Goal: Task Accomplishment & Management: Complete application form

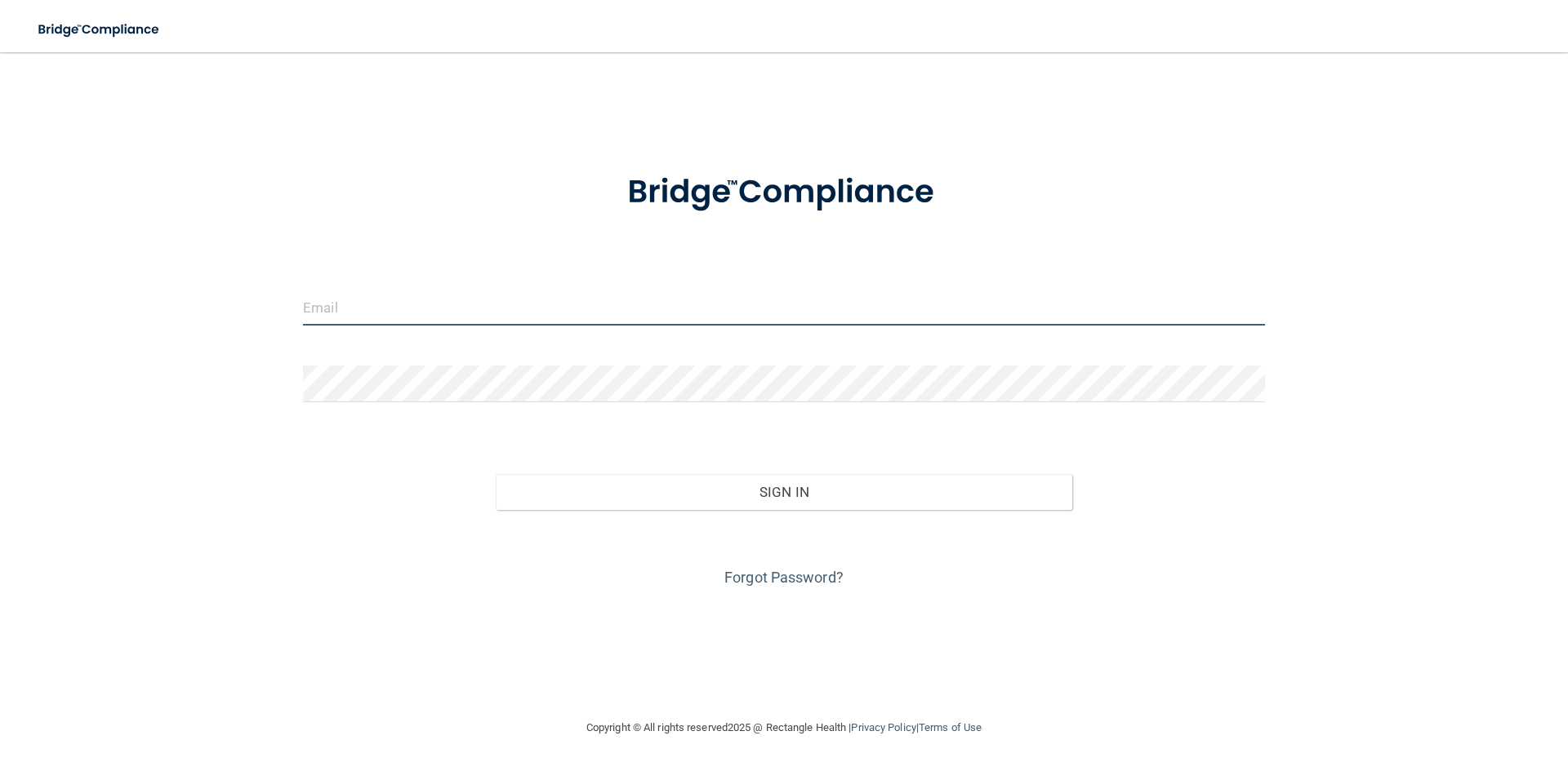
click at [343, 311] on input "email" at bounding box center [784, 307] width 962 height 37
type input "[EMAIL_ADDRESS][DOMAIN_NAME]"
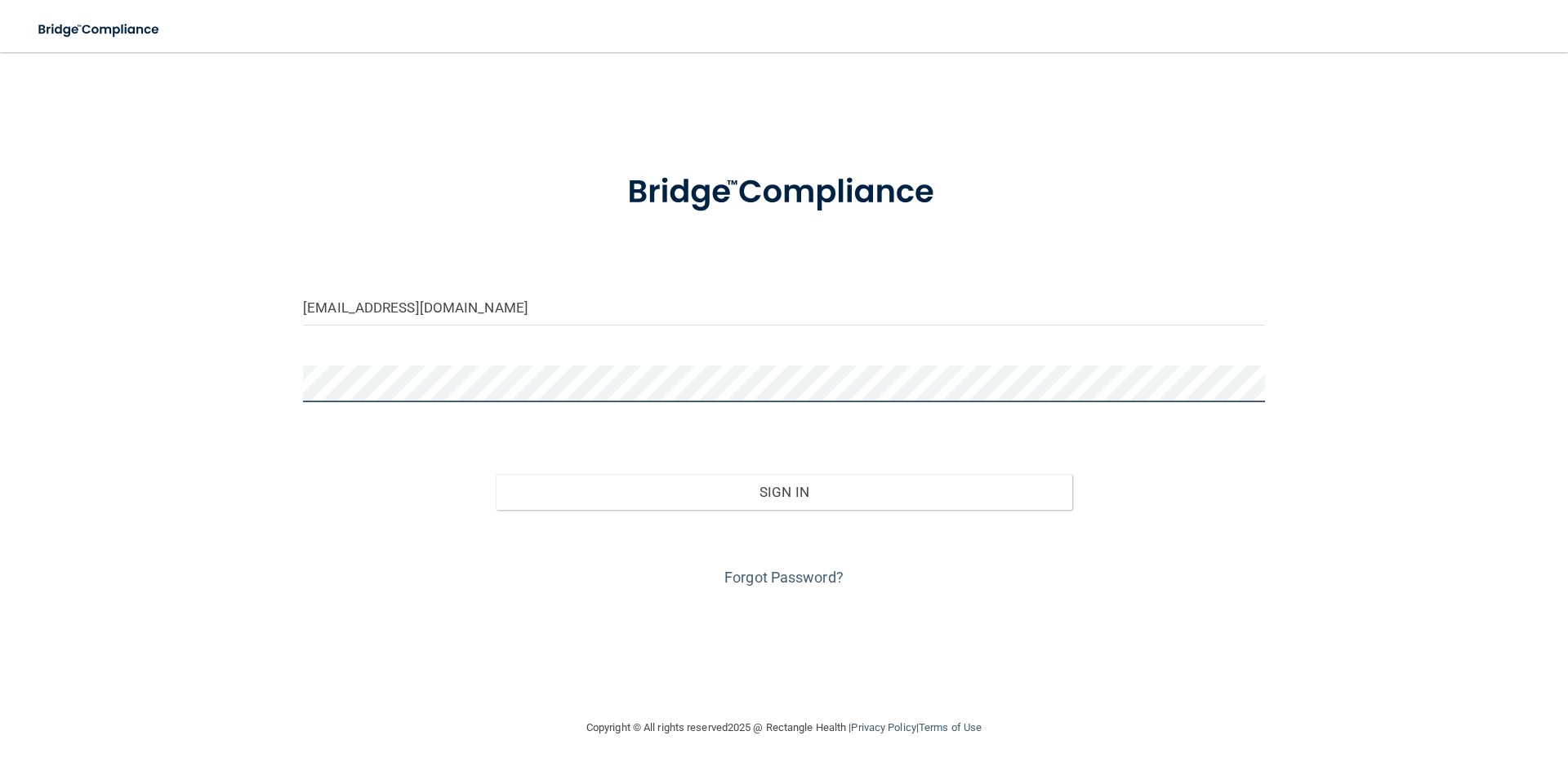
click at [496, 474] on button "Sign In" at bounding box center [784, 492] width 577 height 36
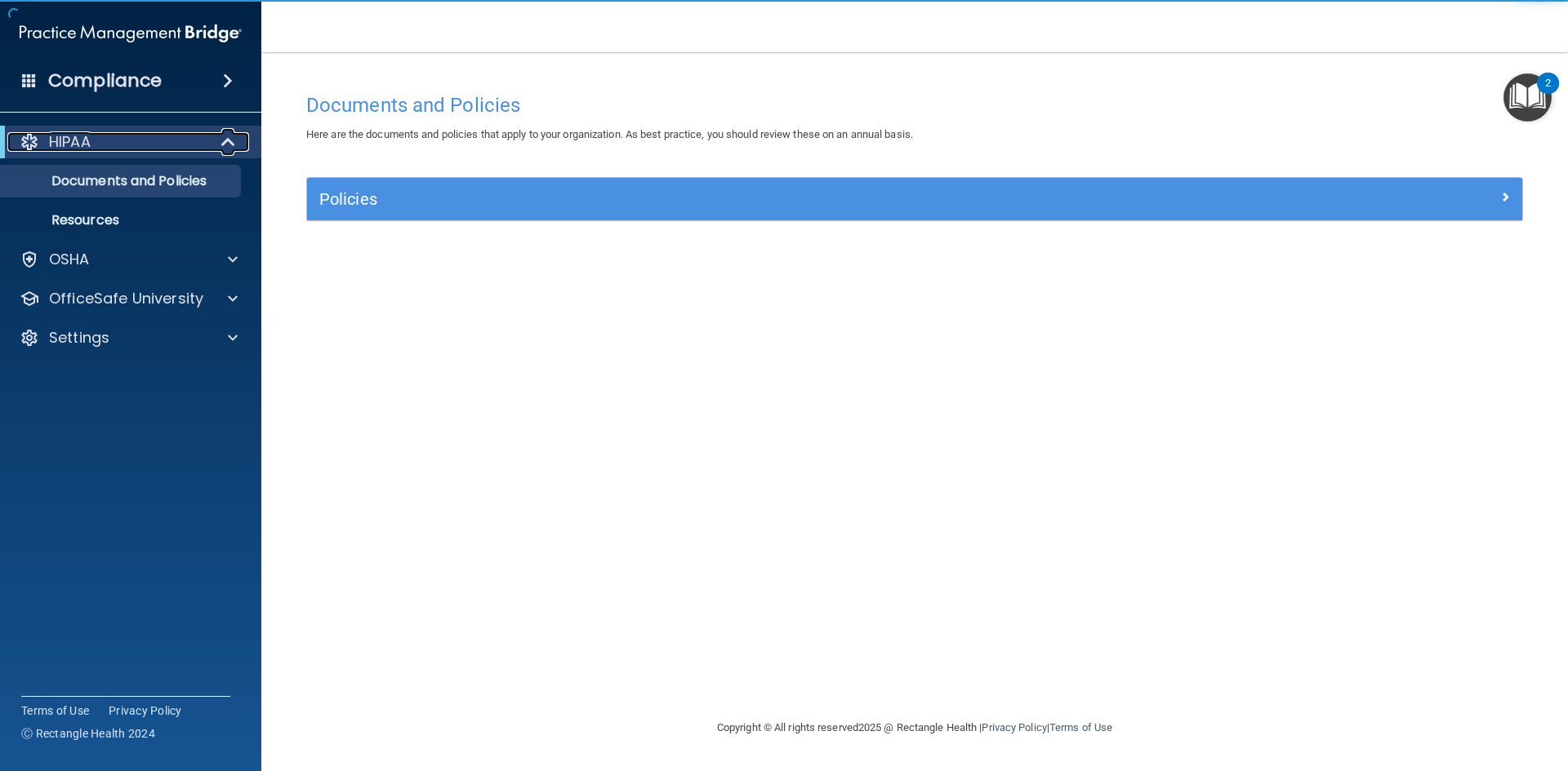
click at [149, 151] on div "HIPAA" at bounding box center [107, 142] width 201 height 20
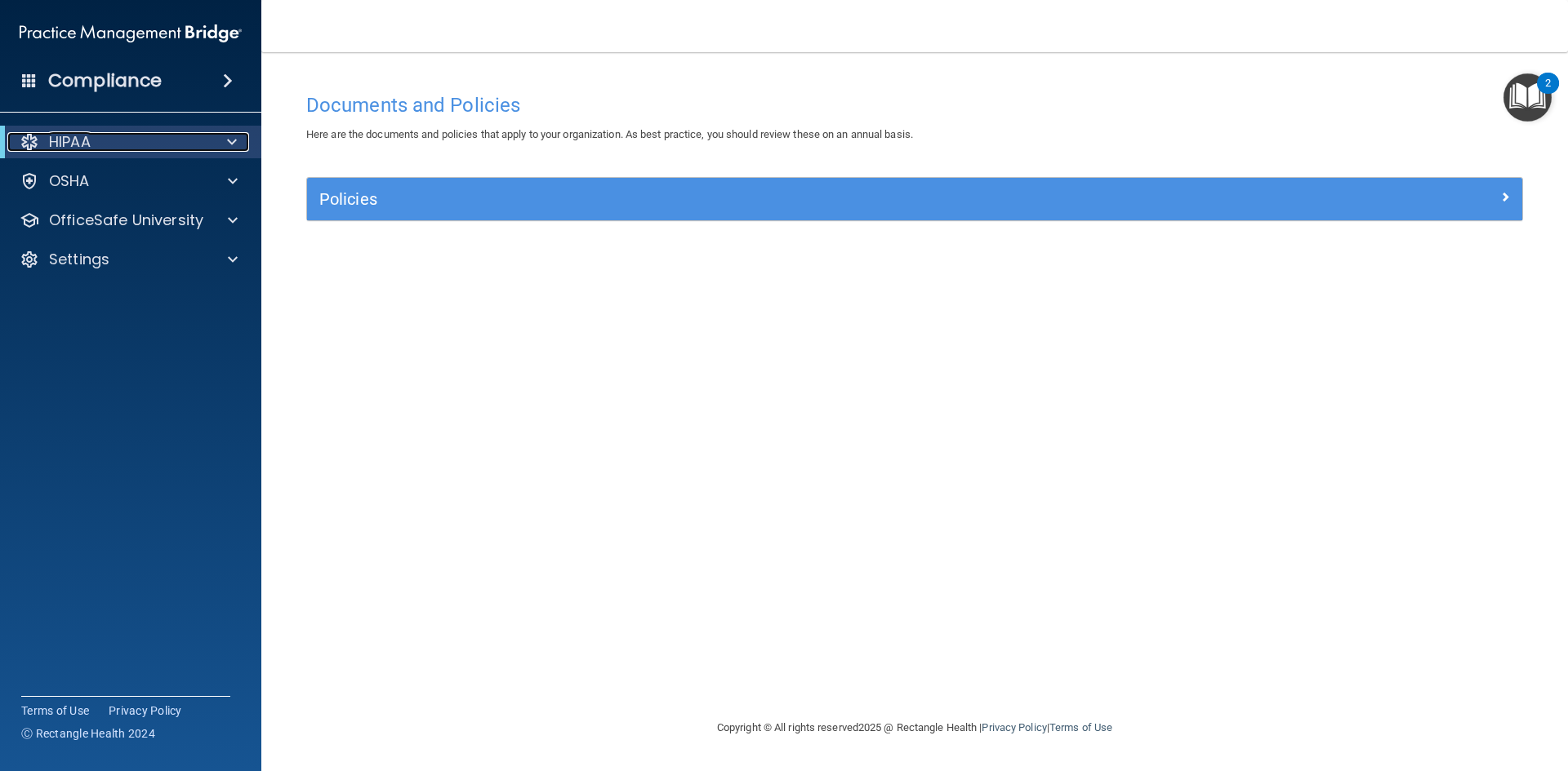
click at [170, 140] on div "HIPAA" at bounding box center [107, 142] width 201 height 20
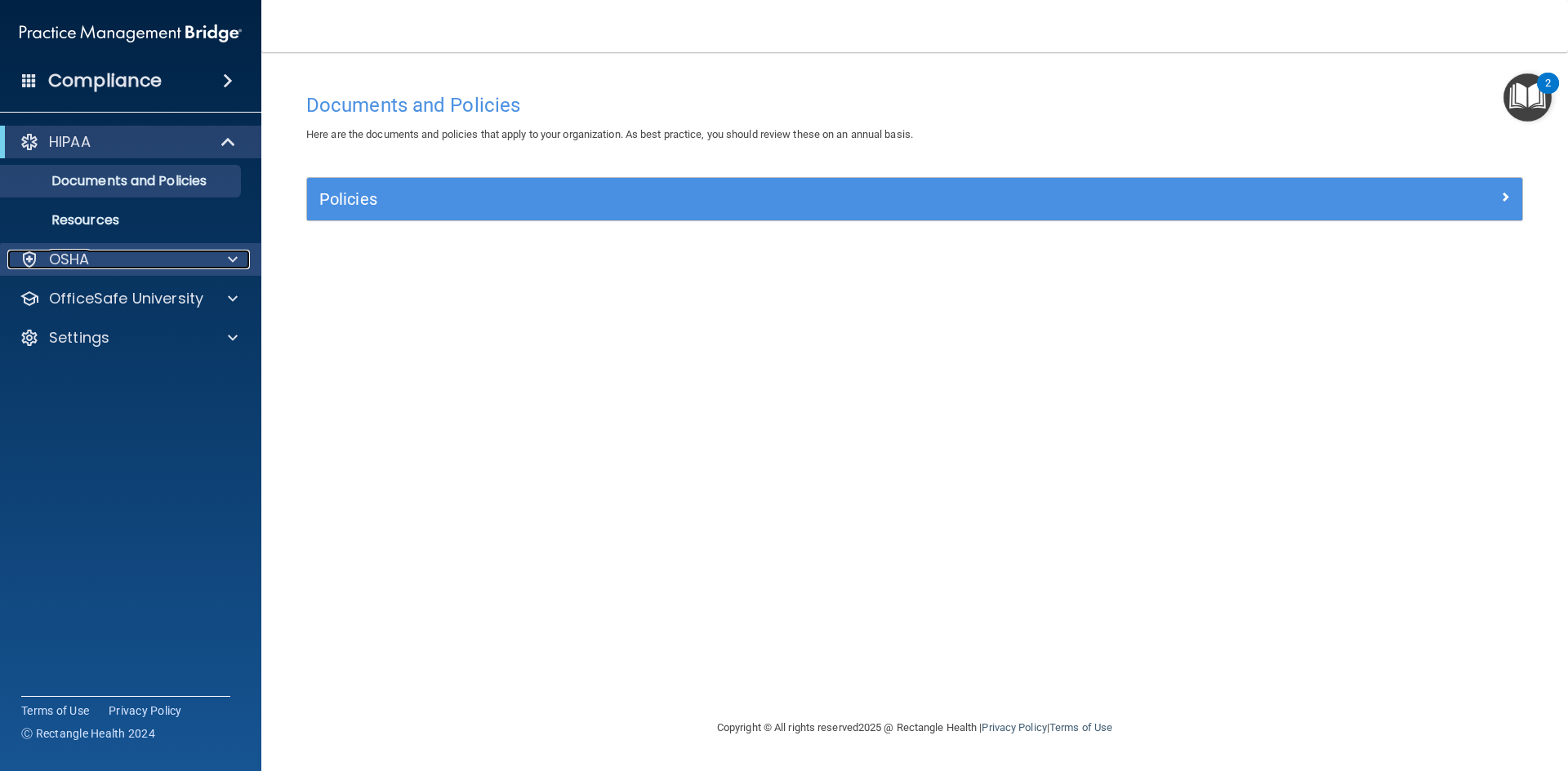
click at [103, 253] on div "OSHA" at bounding box center [108, 259] width 202 height 20
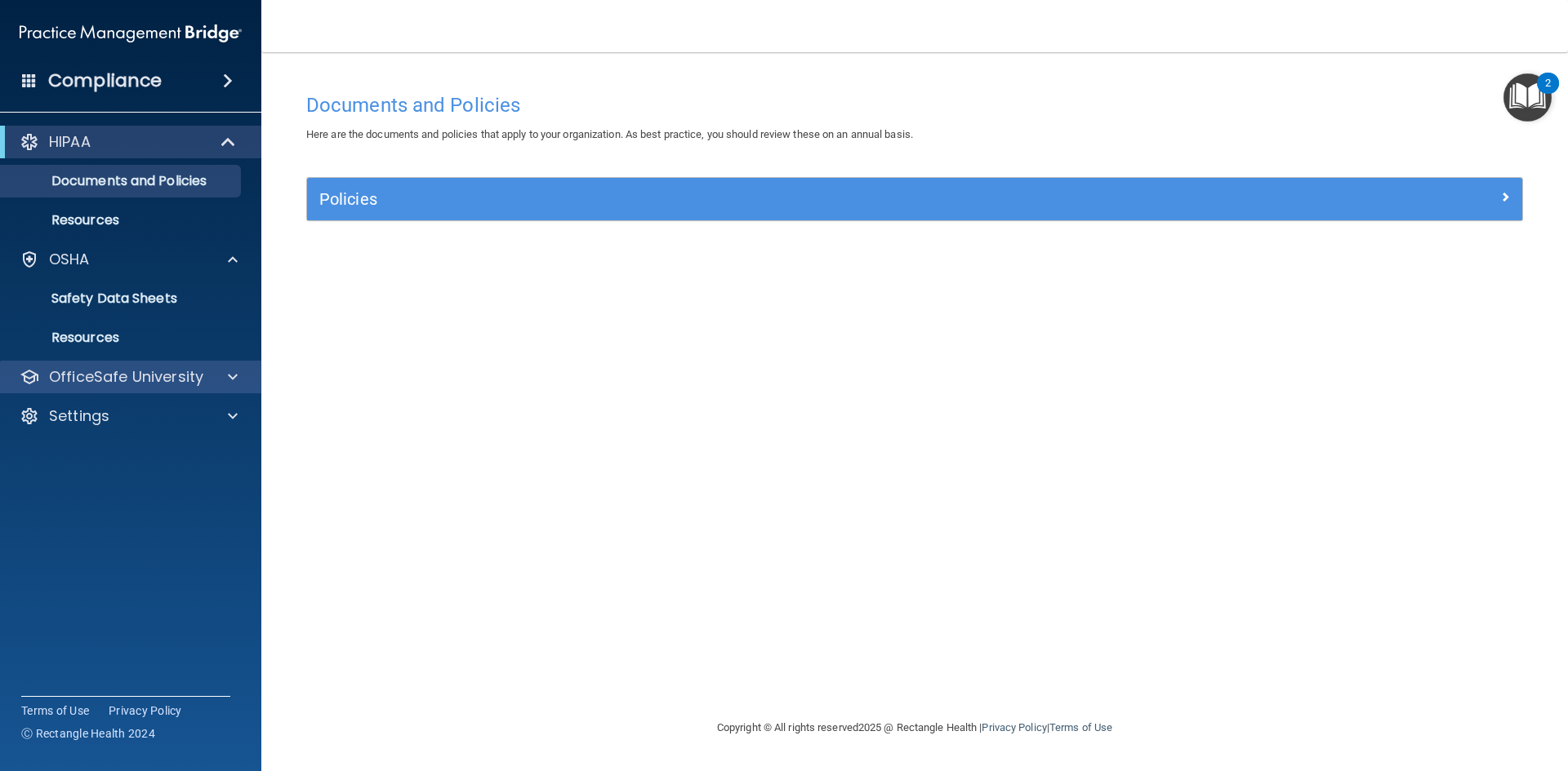
click at [103, 390] on div "OfficeSafe University" at bounding box center [131, 377] width 262 height 32
click at [194, 364] on div "OfficeSafe University" at bounding box center [131, 377] width 262 height 32
click at [229, 375] on span at bounding box center [233, 377] width 10 height 20
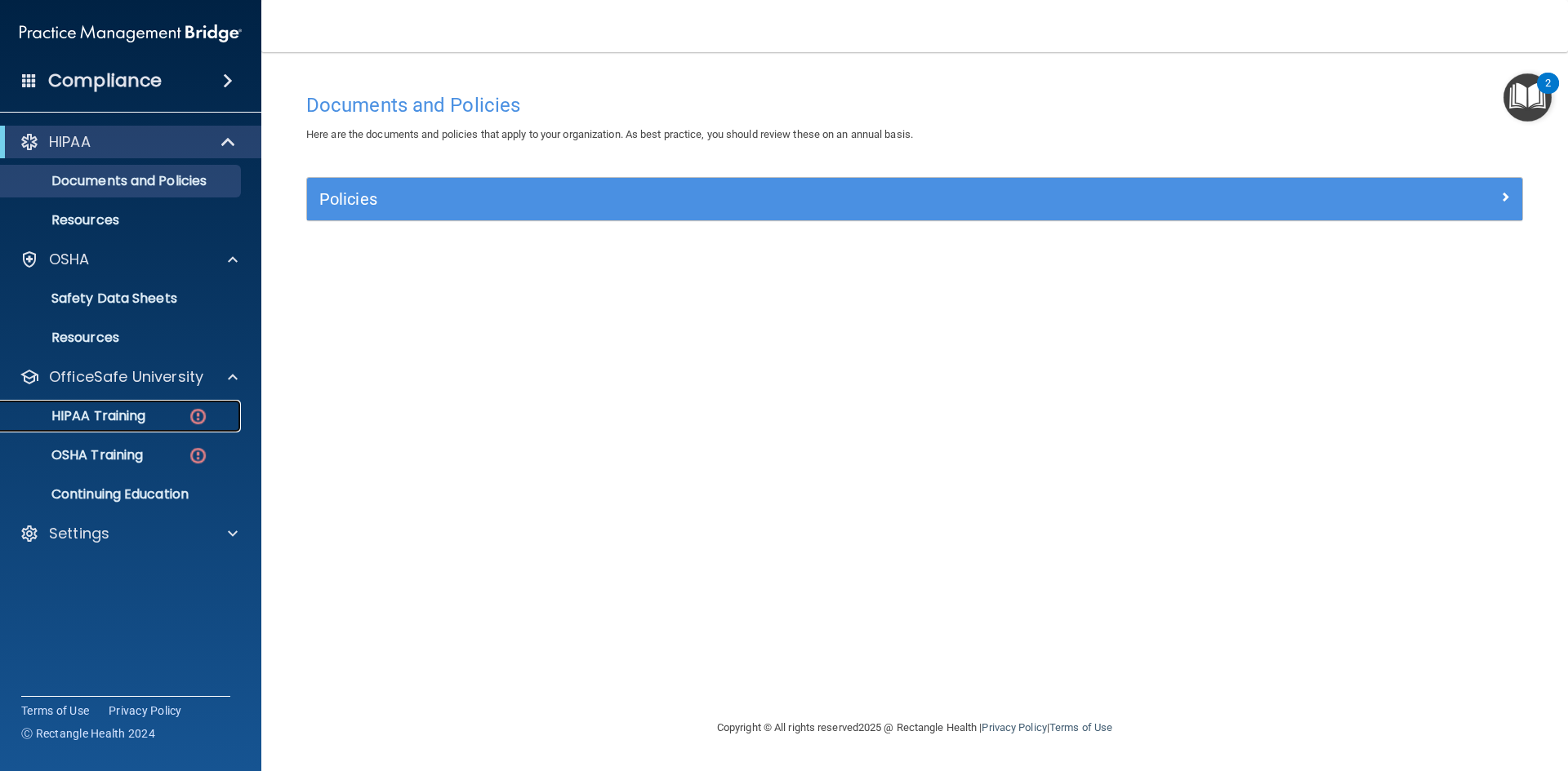
click at [158, 423] on div "HIPAA Training" at bounding box center [122, 416] width 223 height 16
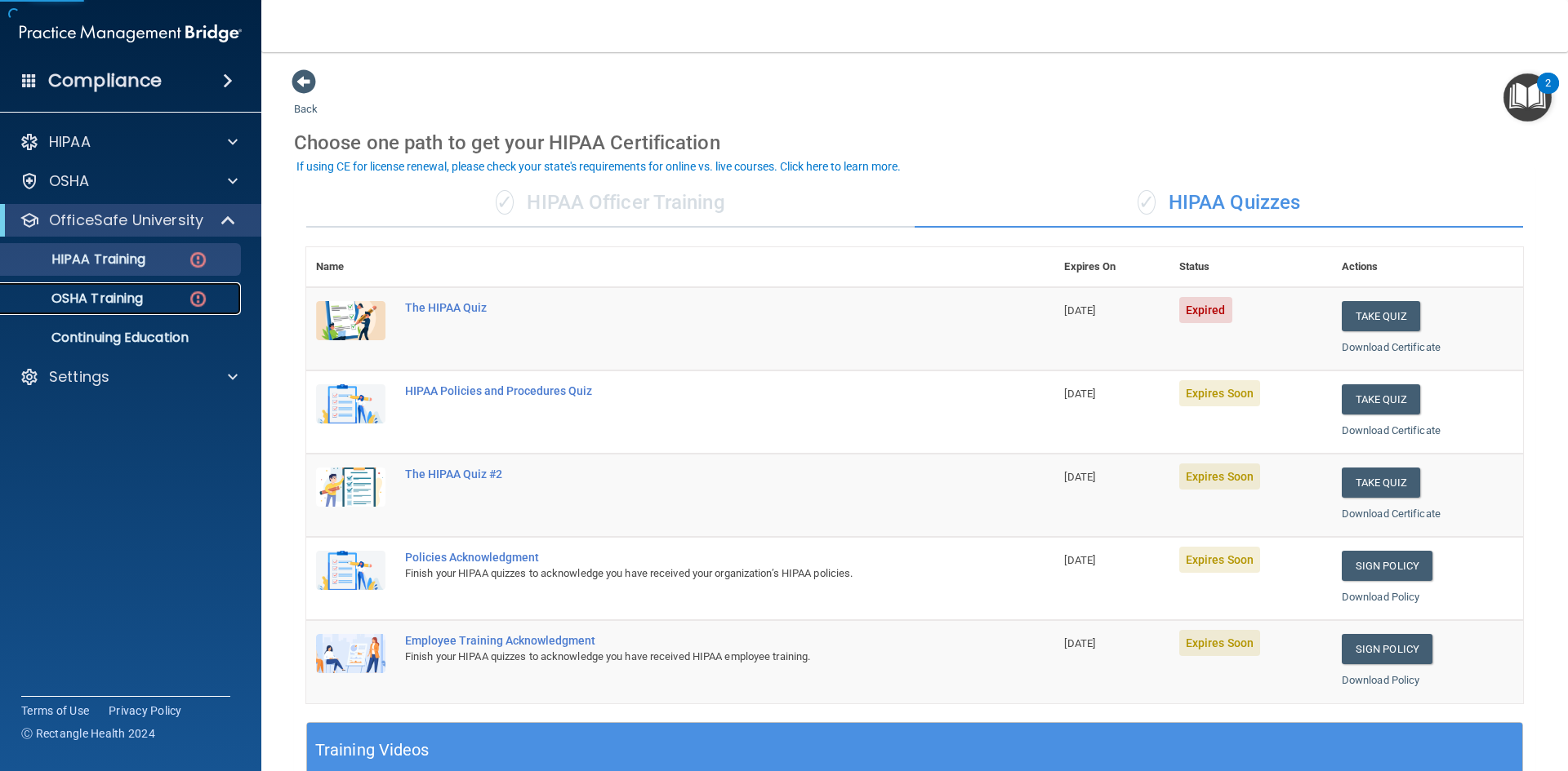
click at [111, 299] on p "OSHA Training" at bounding box center [77, 299] width 132 height 16
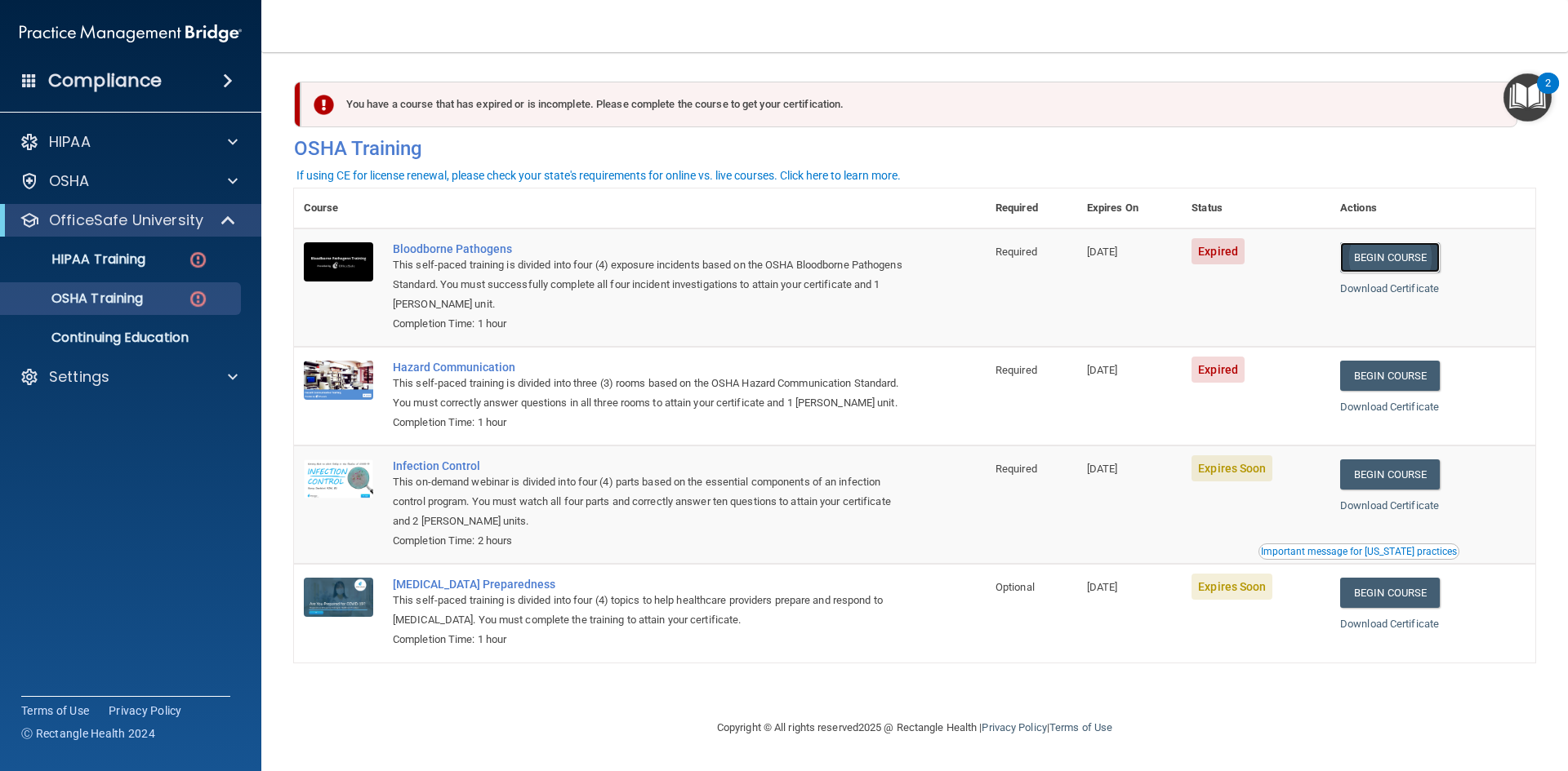
click at [1399, 264] on link "Begin Course" at bounding box center [1389, 258] width 99 height 30
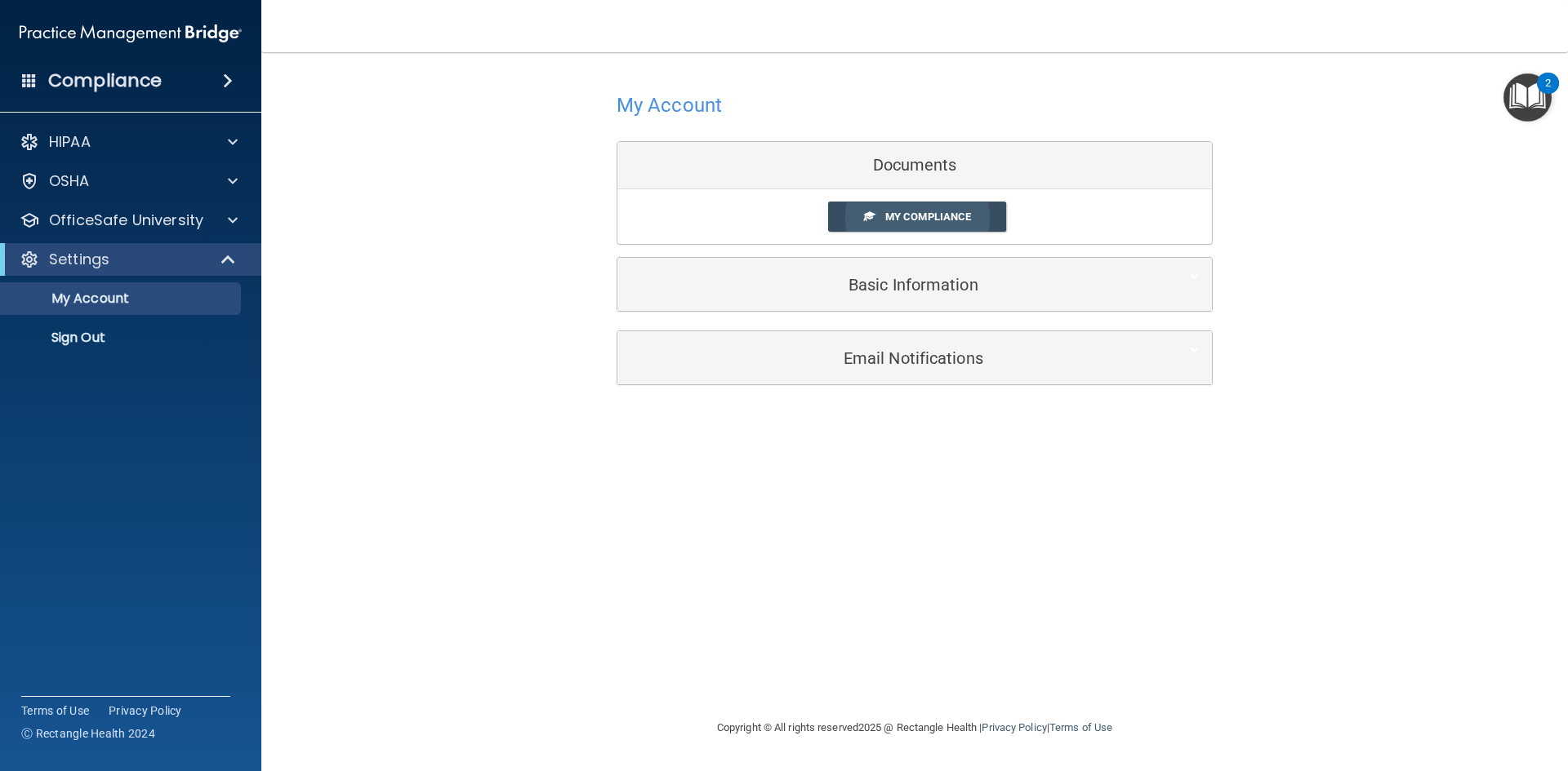
click at [933, 218] on span "My Compliance" at bounding box center [928, 216] width 86 height 13
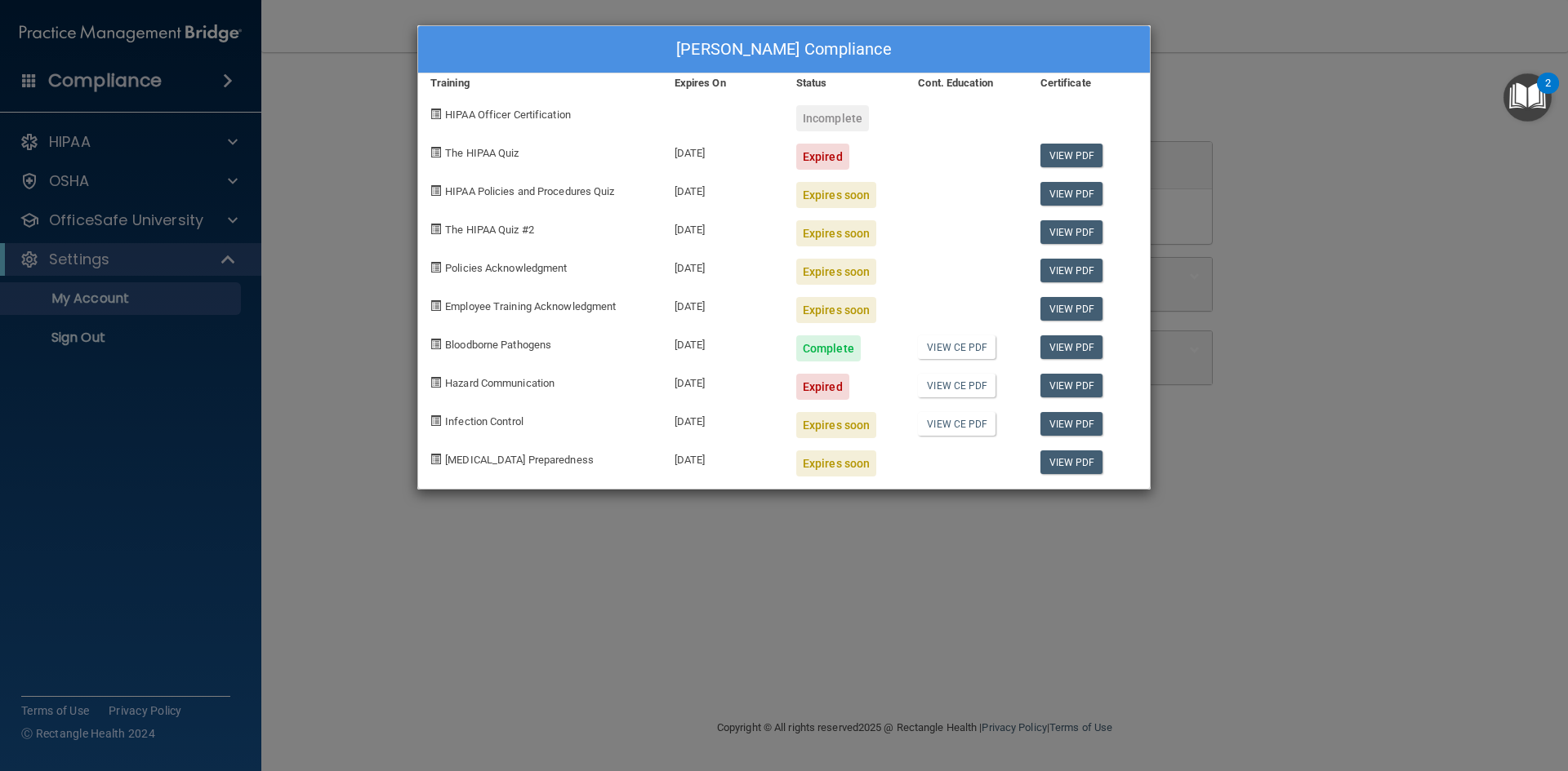
click at [1265, 112] on div "Rachael Kispersky's Compliance Training Expires On Status Cont. Education Certi…" at bounding box center [784, 386] width 1568 height 771
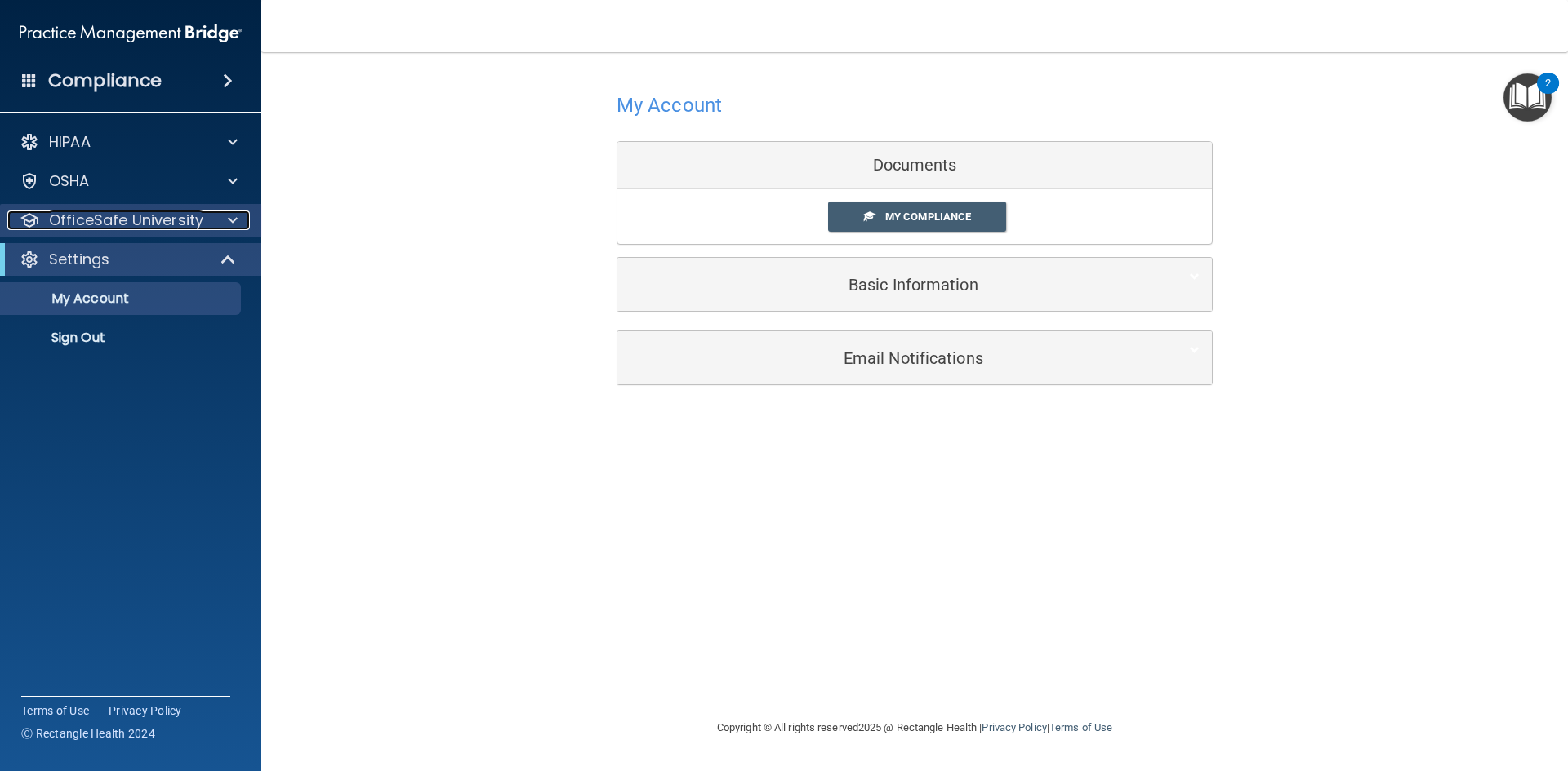
click at [234, 228] on span at bounding box center [233, 220] width 10 height 20
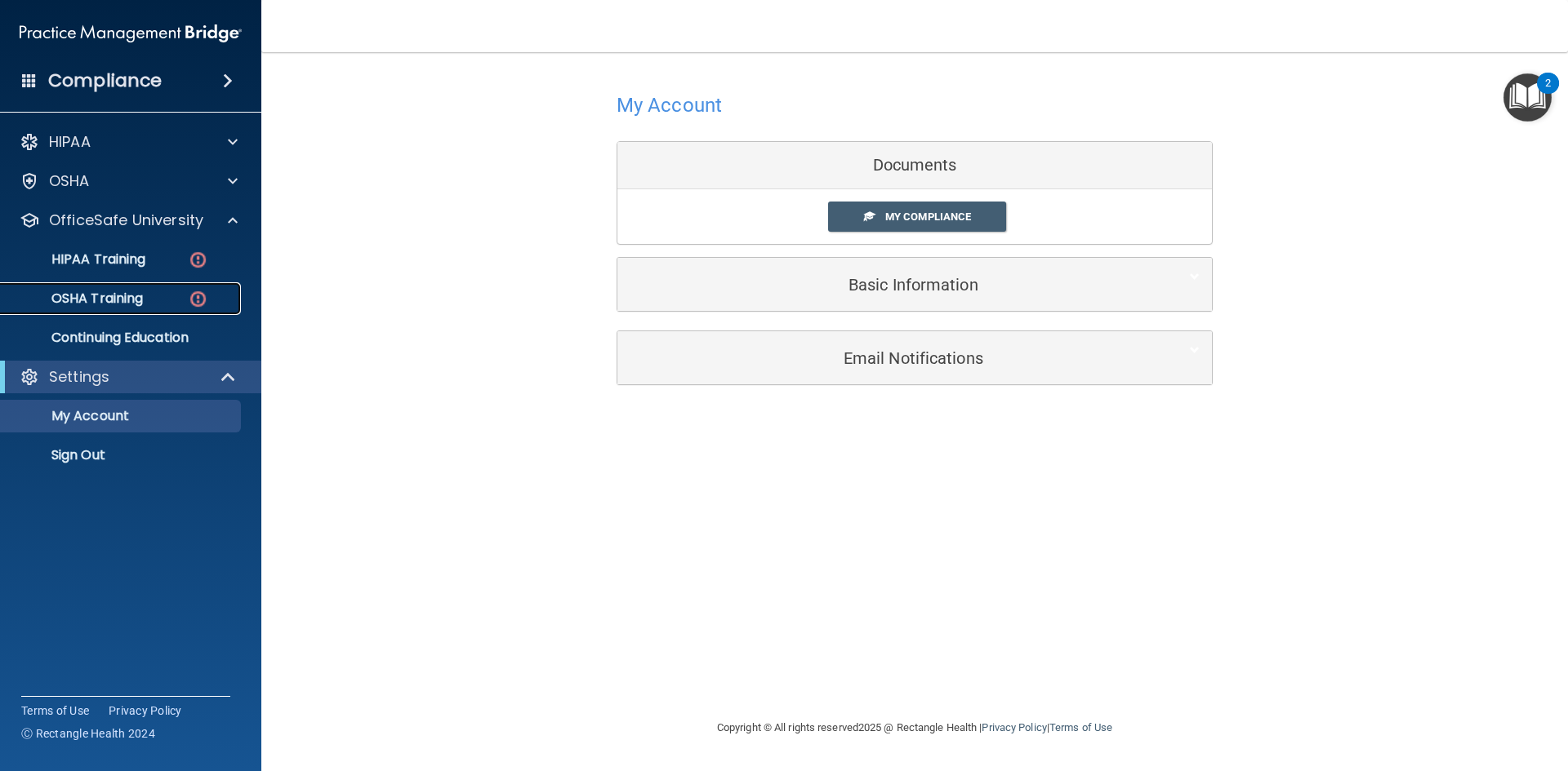
click at [177, 292] on div "OSHA Training" at bounding box center [122, 299] width 223 height 16
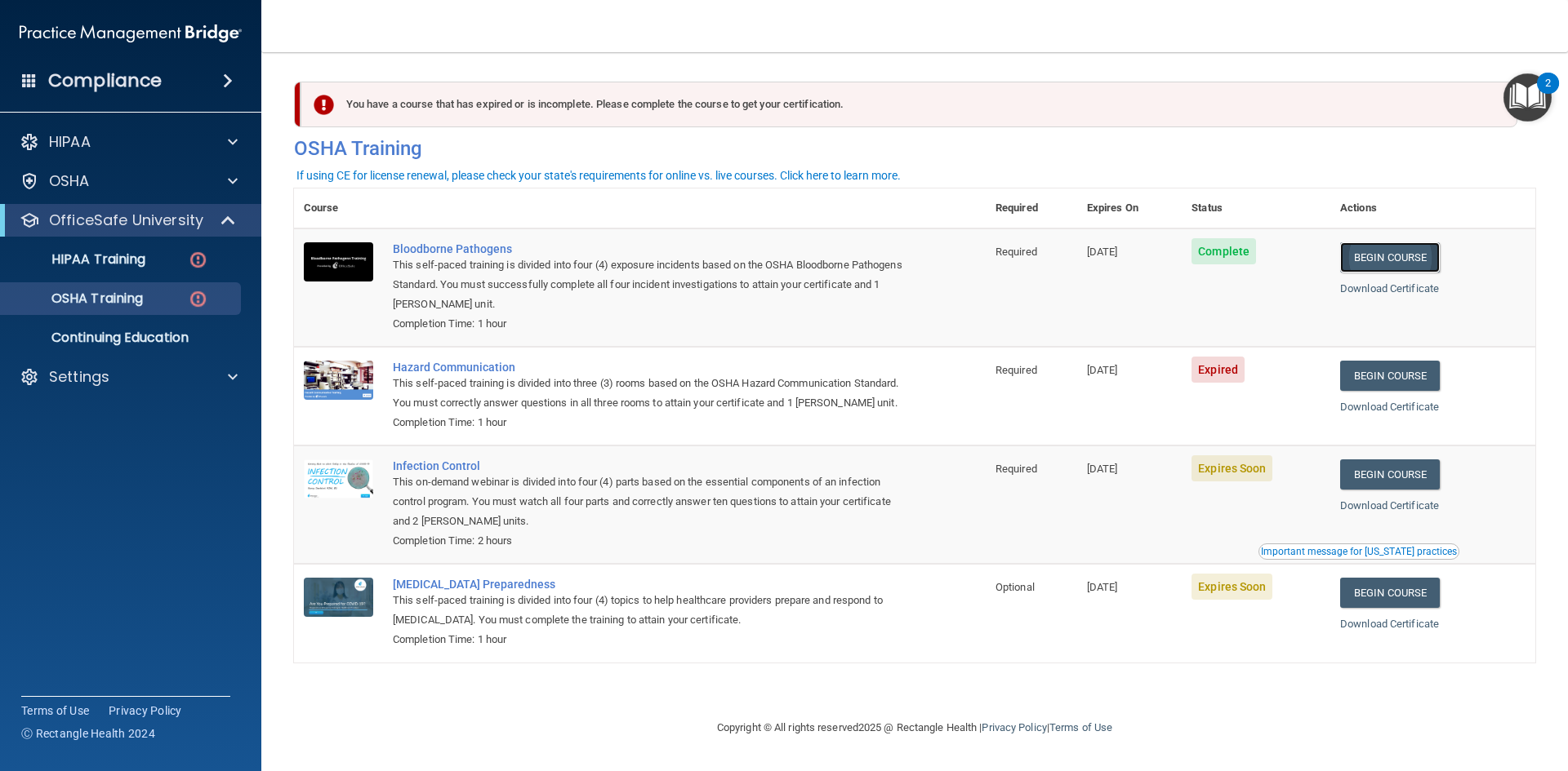
click at [1394, 252] on link "Begin Course" at bounding box center [1389, 258] width 99 height 30
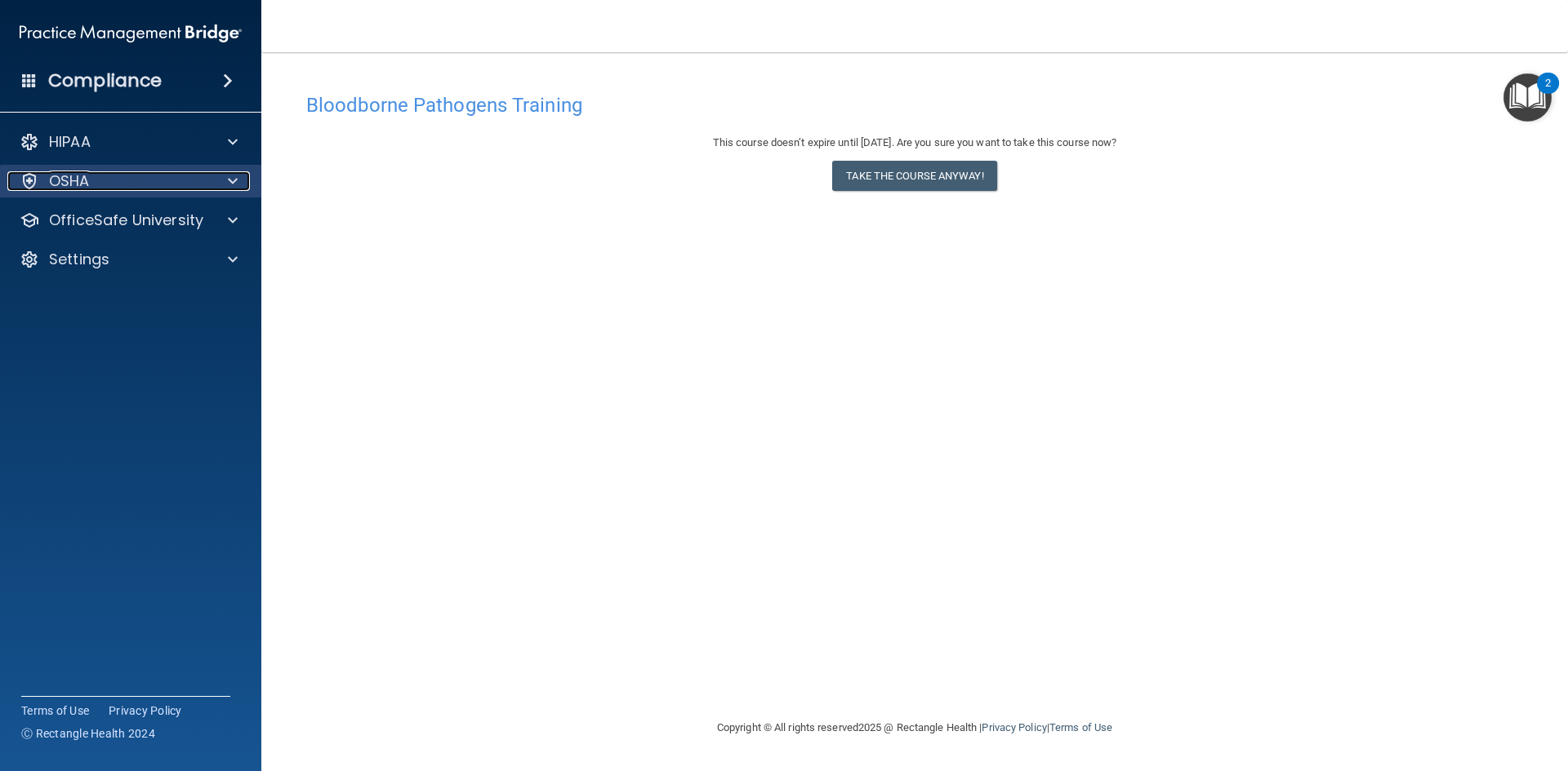
click at [237, 190] on span at bounding box center [233, 182] width 10 height 20
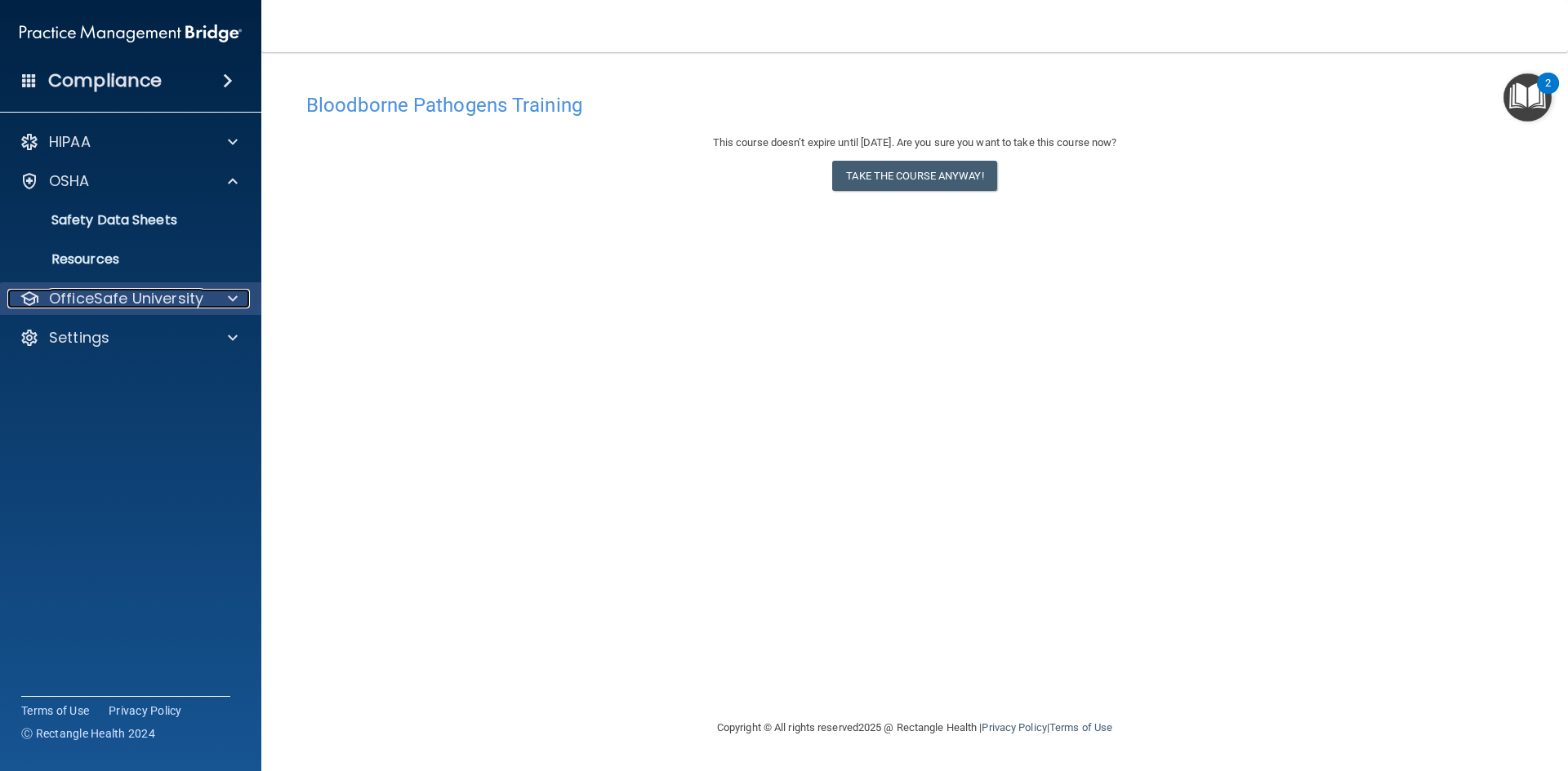
click at [214, 304] on div at bounding box center [230, 299] width 41 height 20
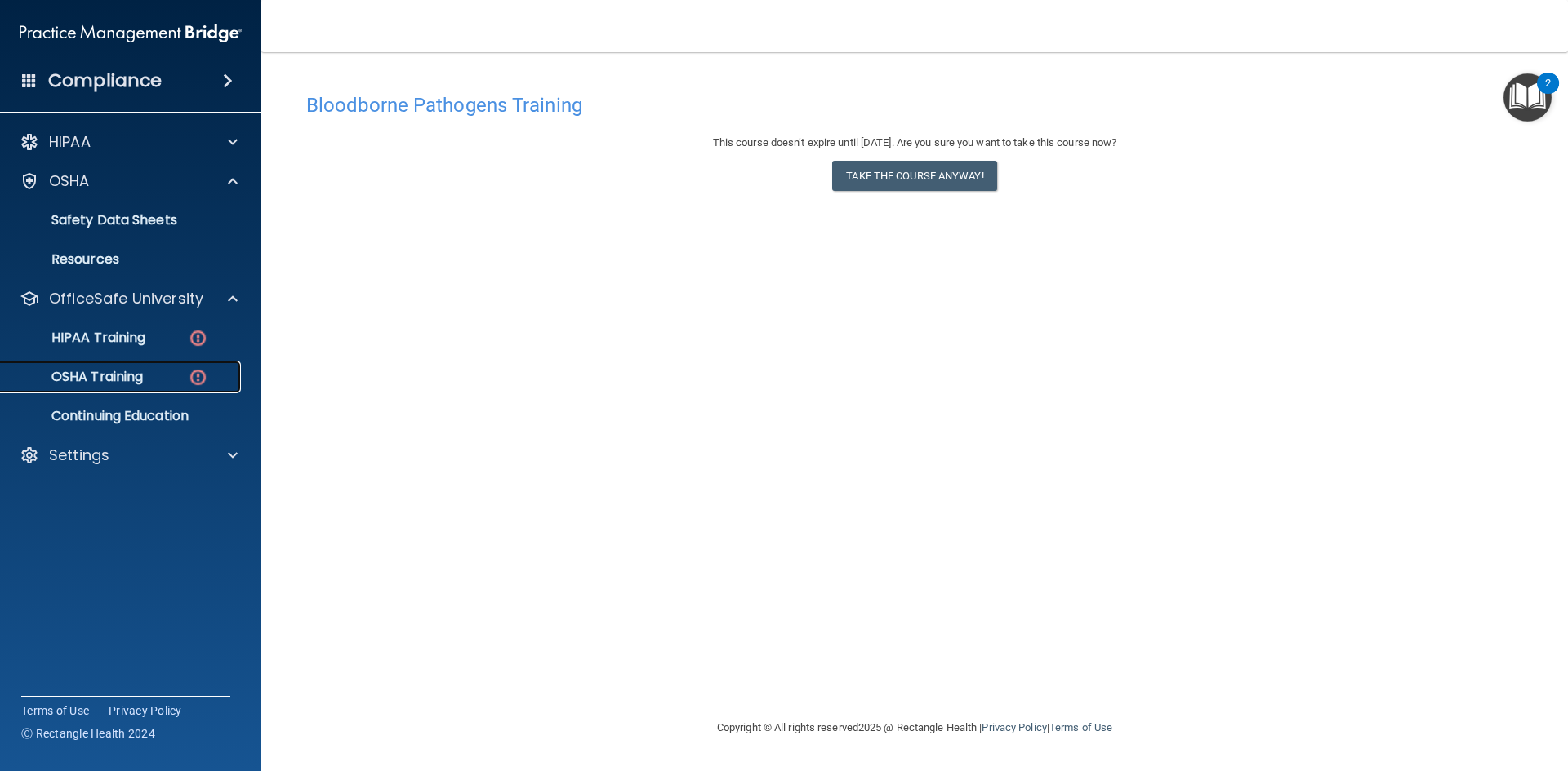
click at [197, 368] on img at bounding box center [198, 377] width 21 height 21
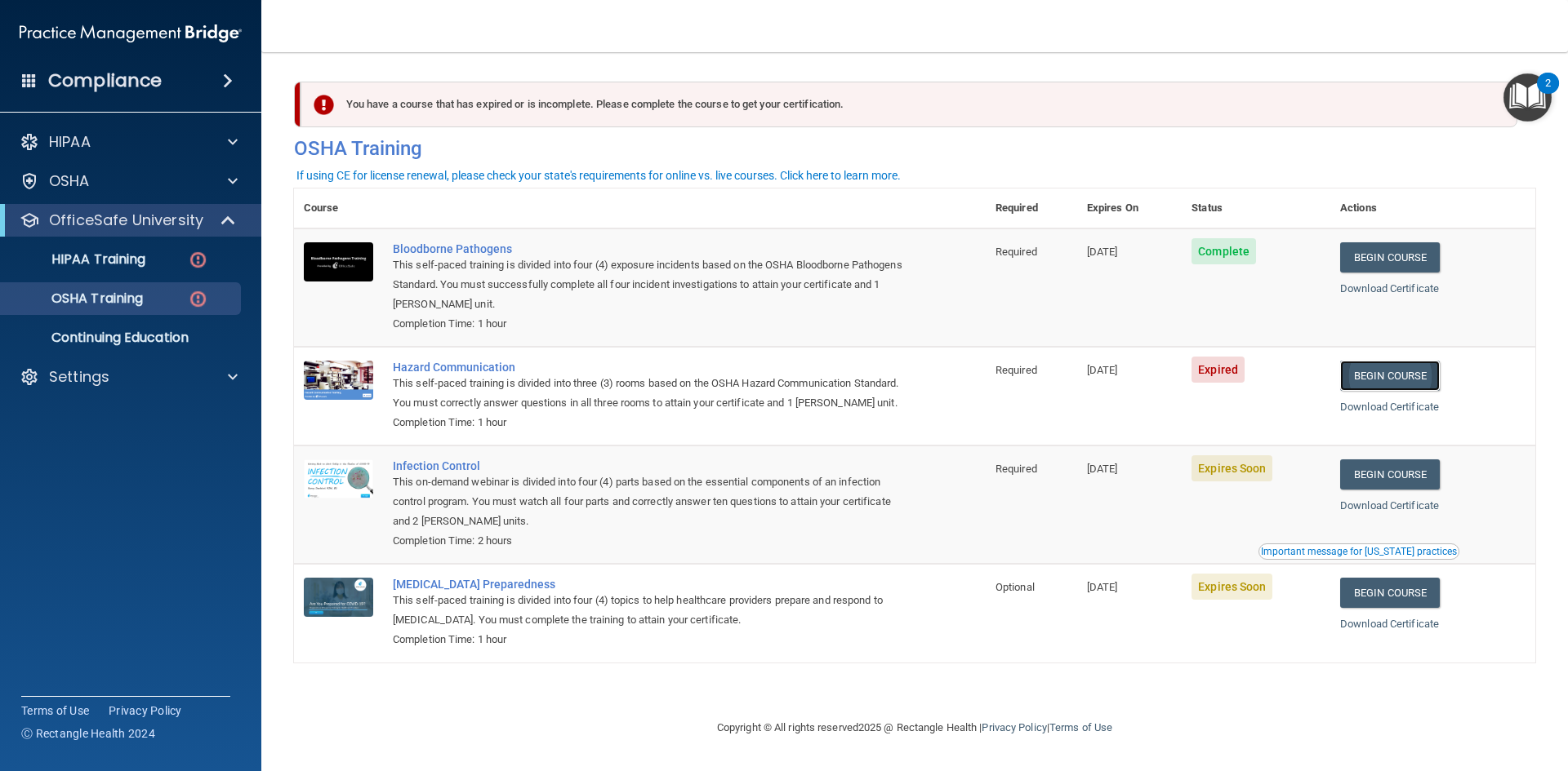
click at [1392, 370] on link "Begin Course" at bounding box center [1389, 376] width 99 height 30
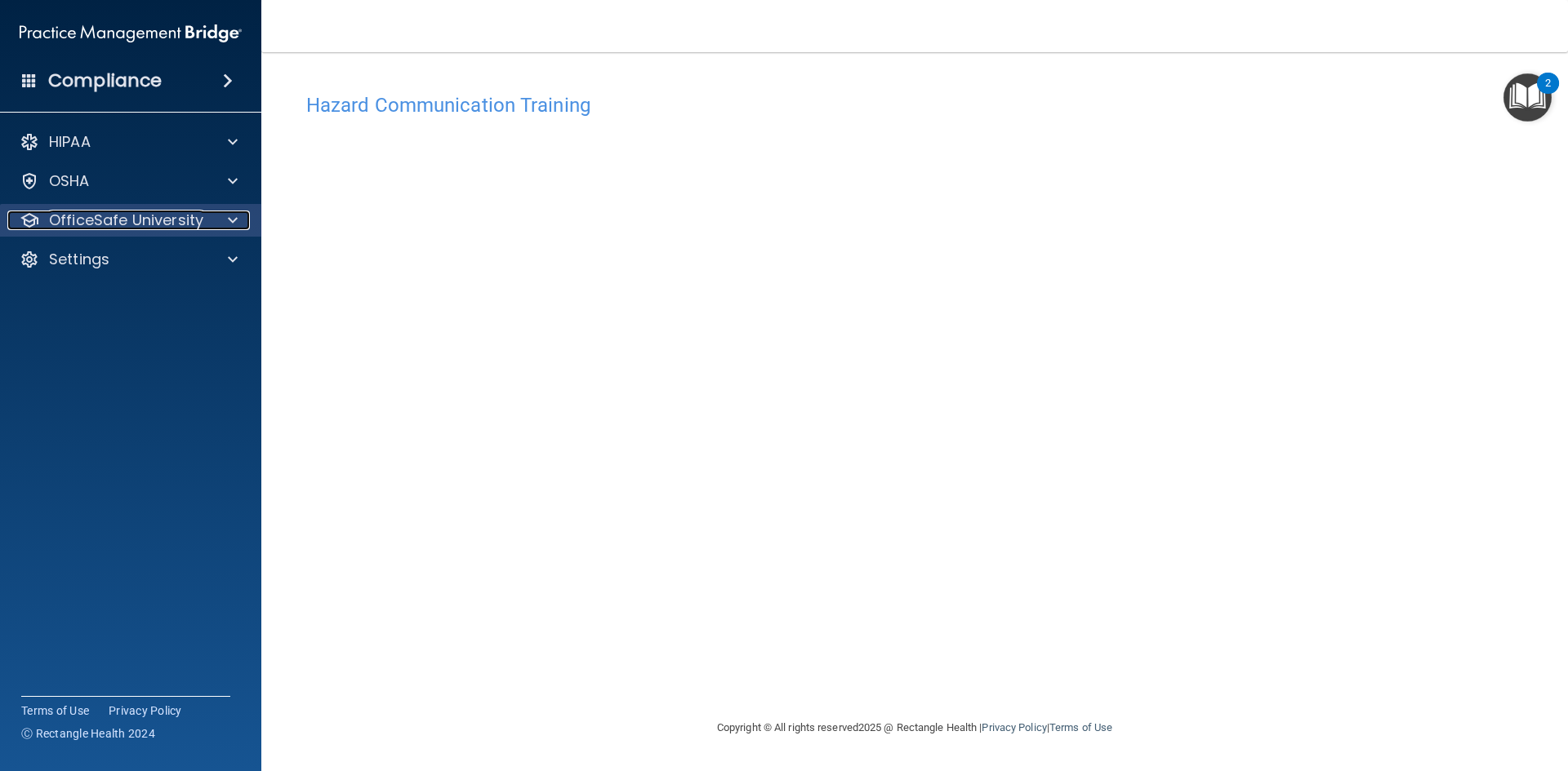
click at [236, 210] on span at bounding box center [233, 220] width 10 height 20
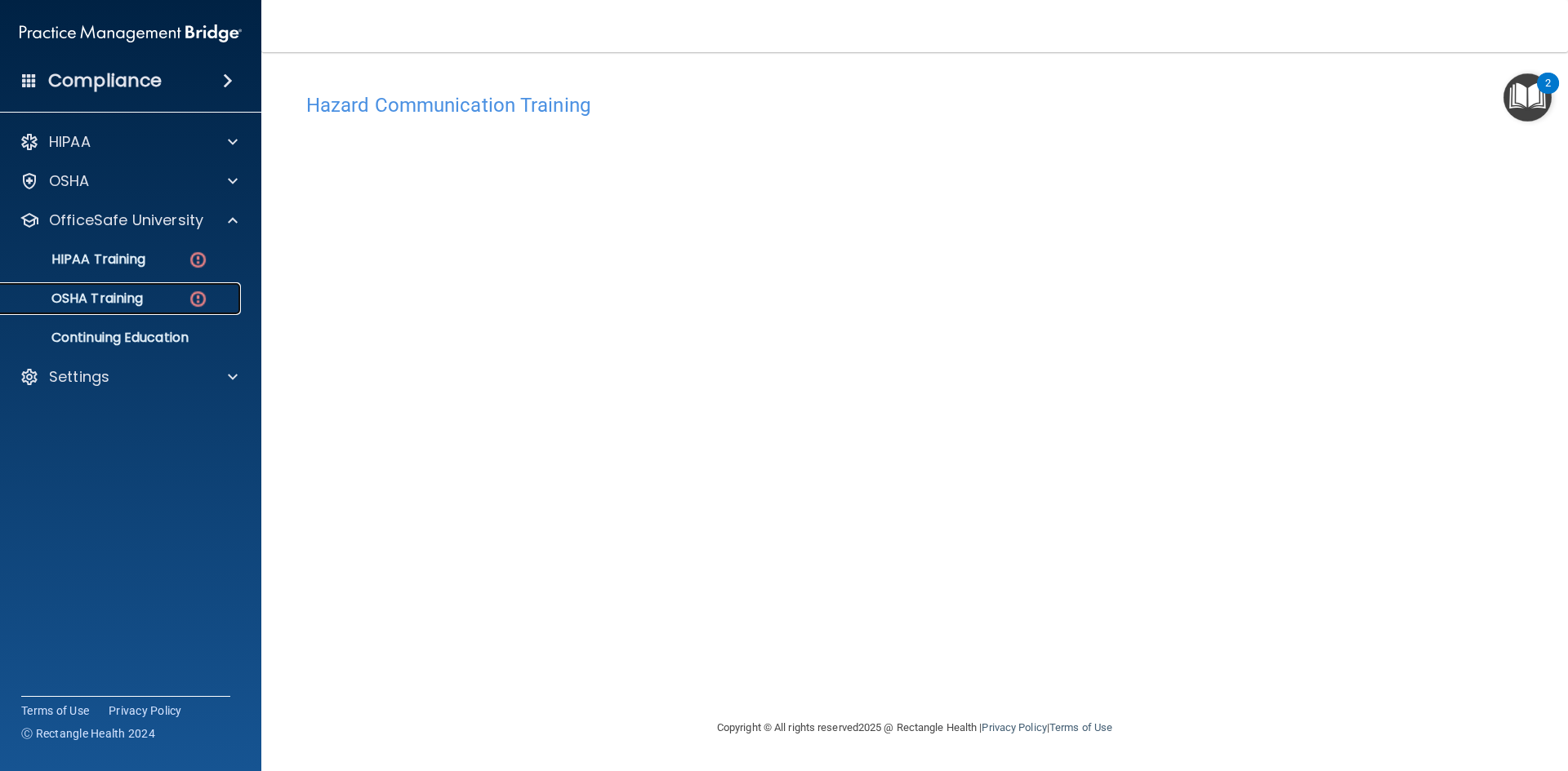
click at [168, 295] on div "OSHA Training" at bounding box center [122, 299] width 223 height 16
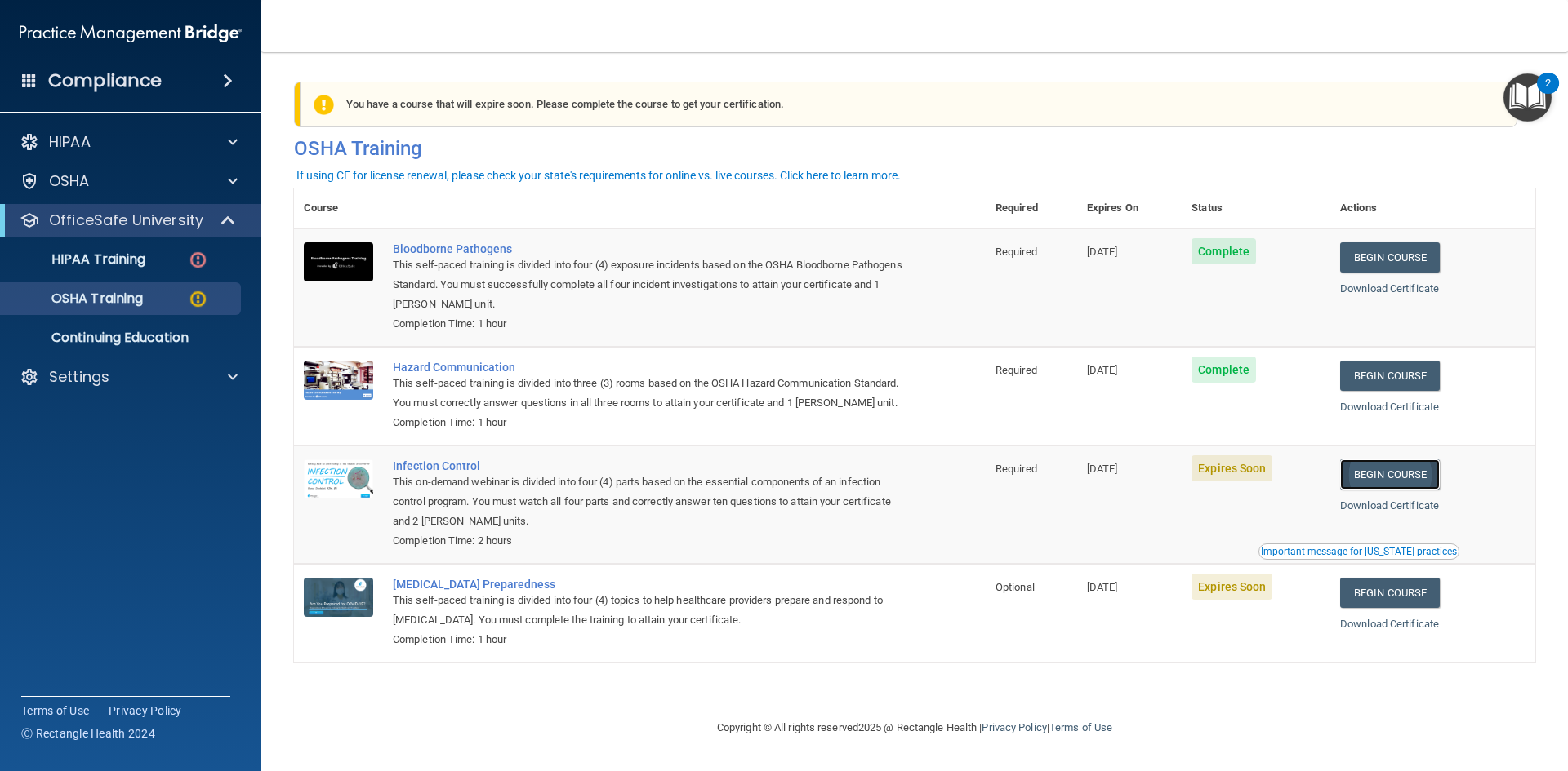
click at [1396, 489] on link "Begin Course" at bounding box center [1389, 475] width 99 height 30
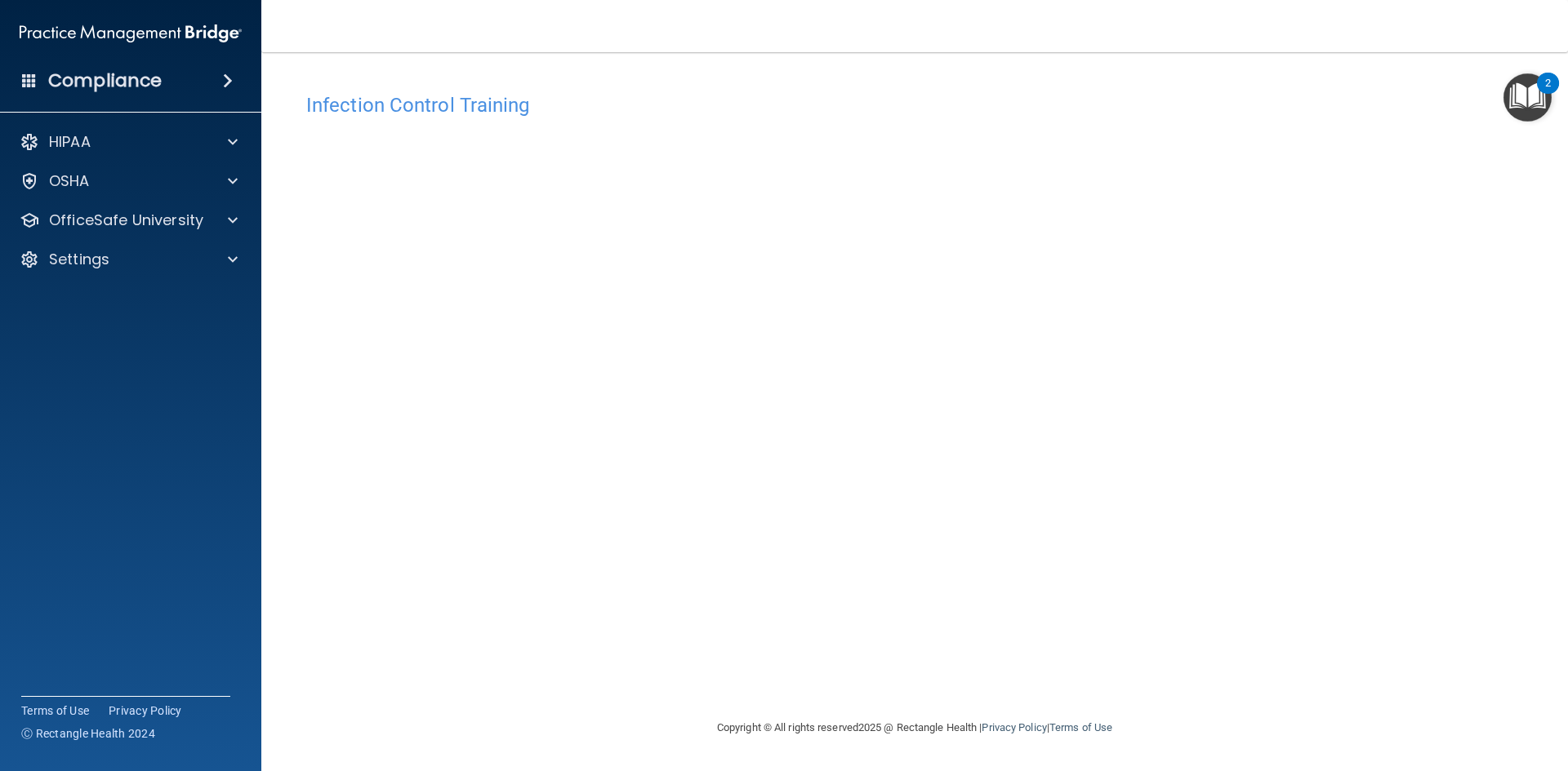
click at [1321, 153] on div "Infection Control Training This course doesn’t expire until [DATE]. Are you sur…" at bounding box center [914, 402] width 1241 height 633
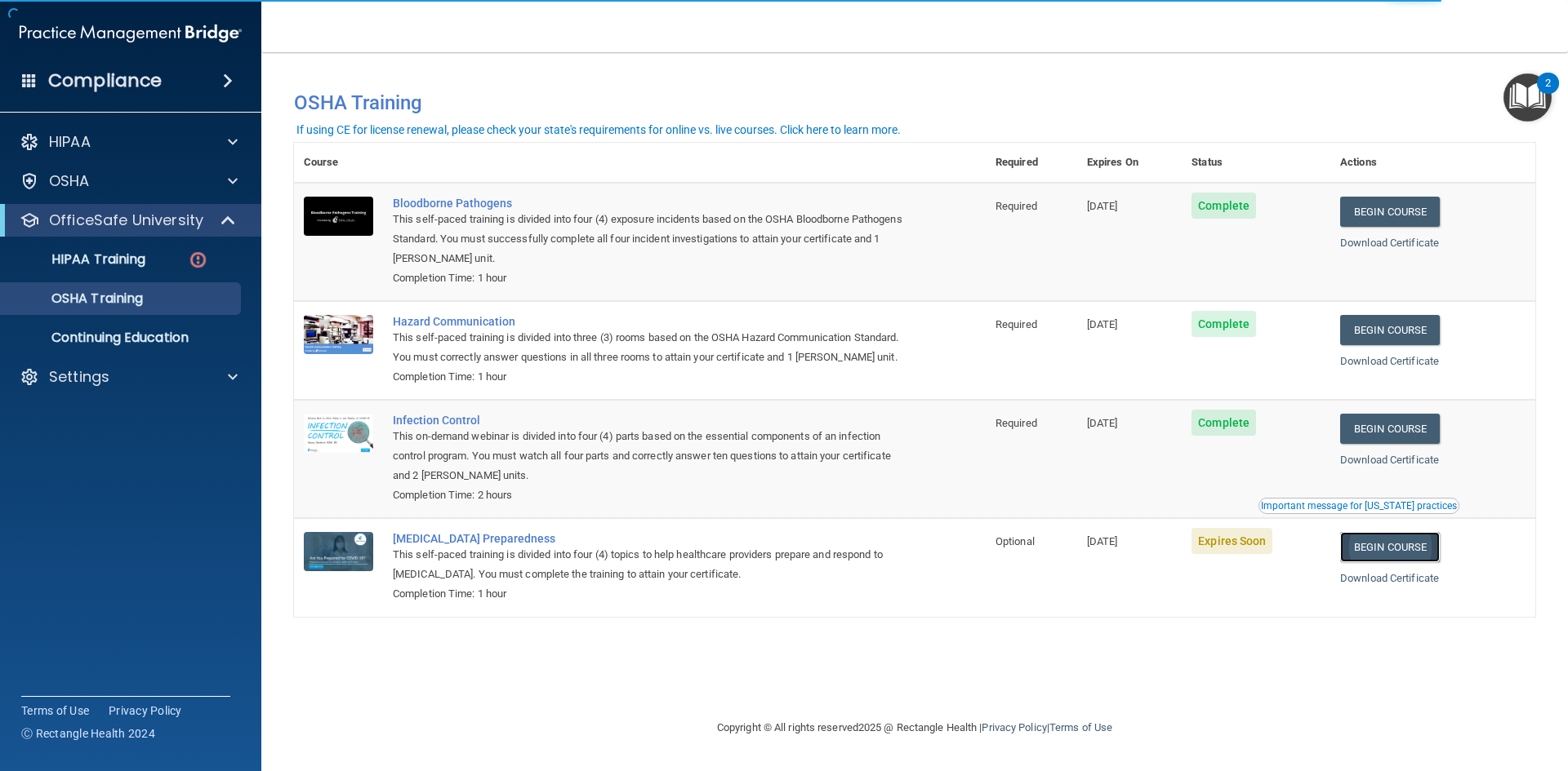
click at [1423, 560] on link "Begin Course" at bounding box center [1389, 547] width 99 height 30
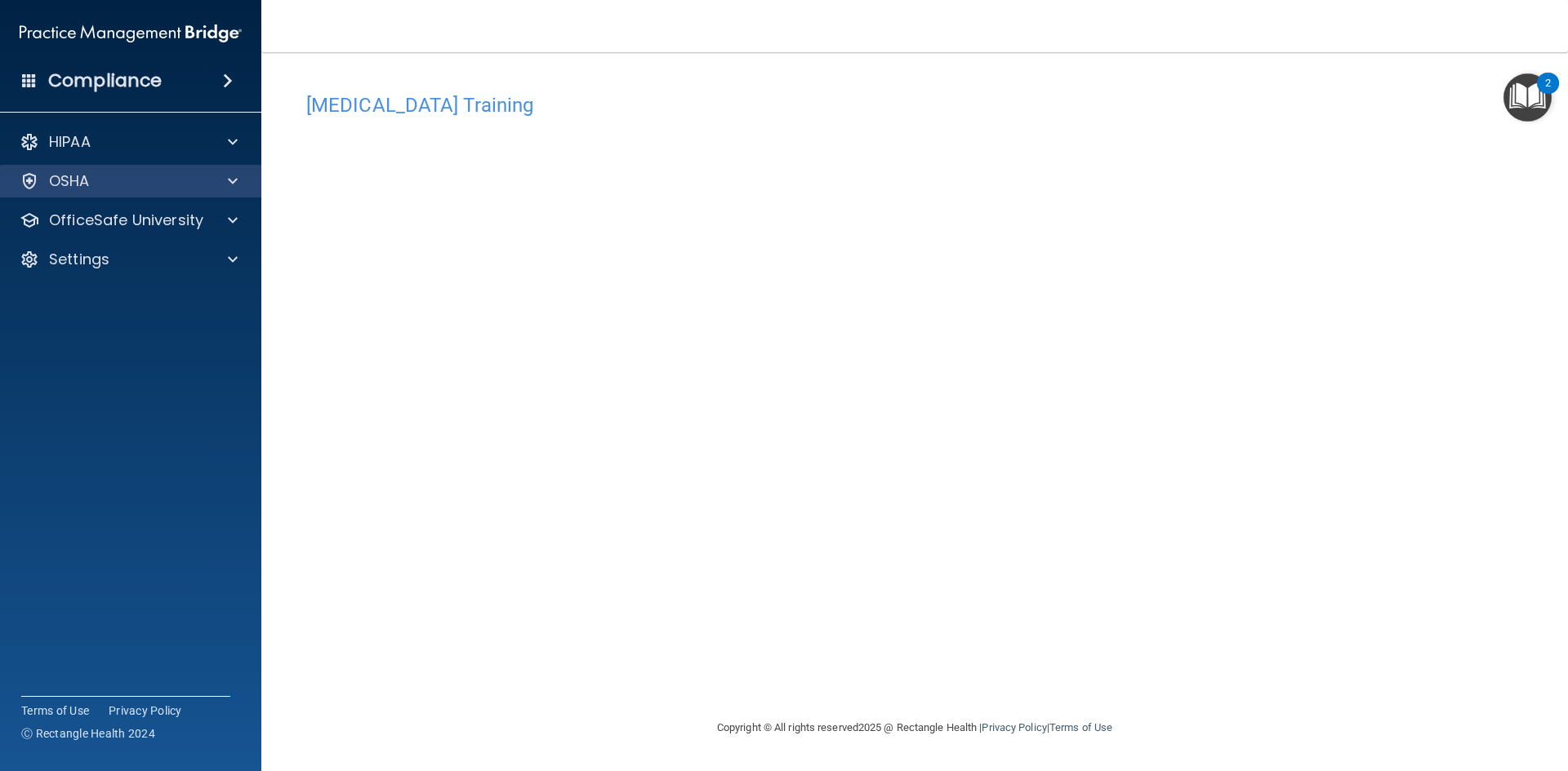
click at [90, 192] on div "OSHA" at bounding box center [131, 181] width 262 height 32
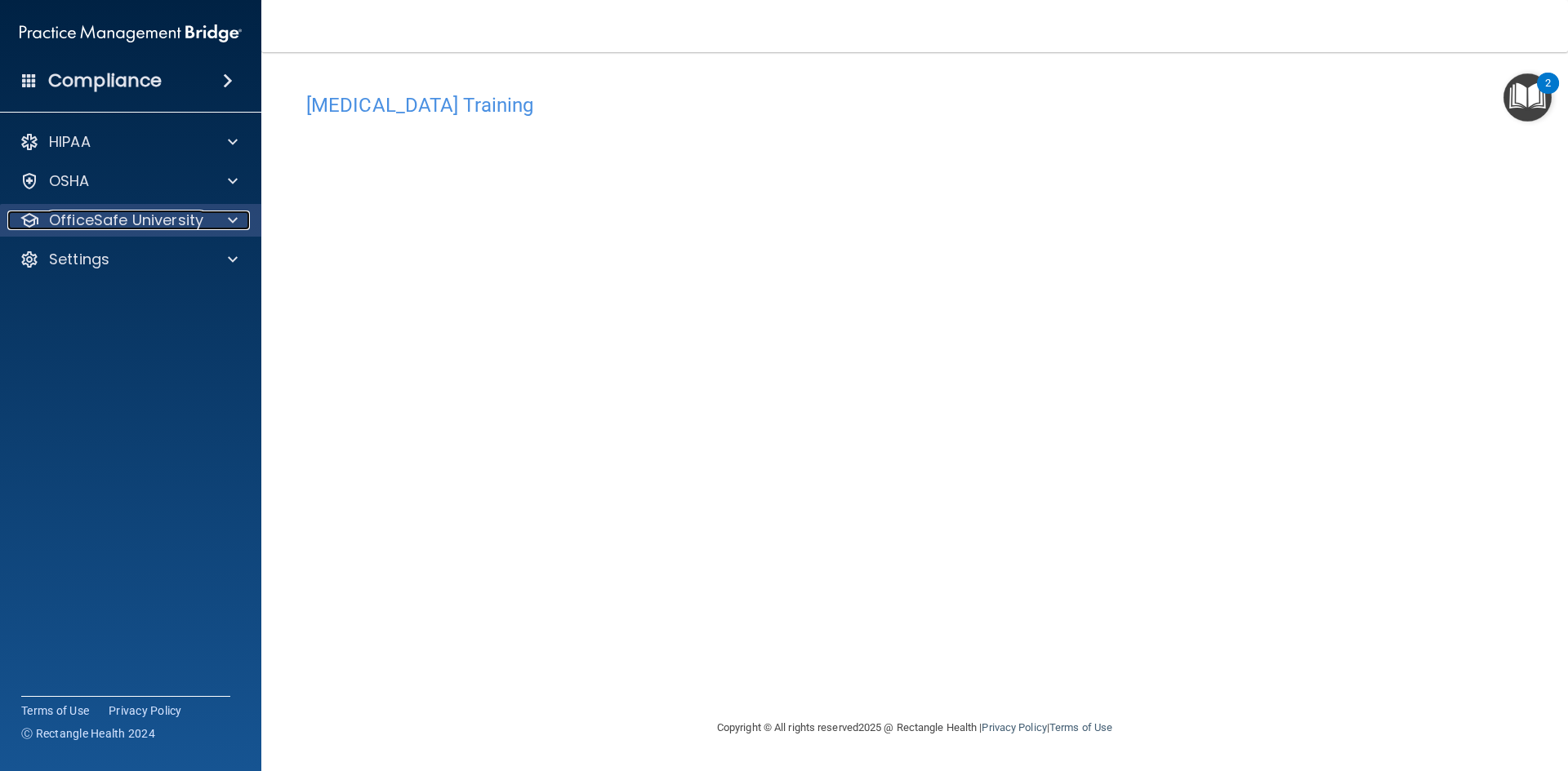
click at [237, 218] on span at bounding box center [233, 220] width 10 height 20
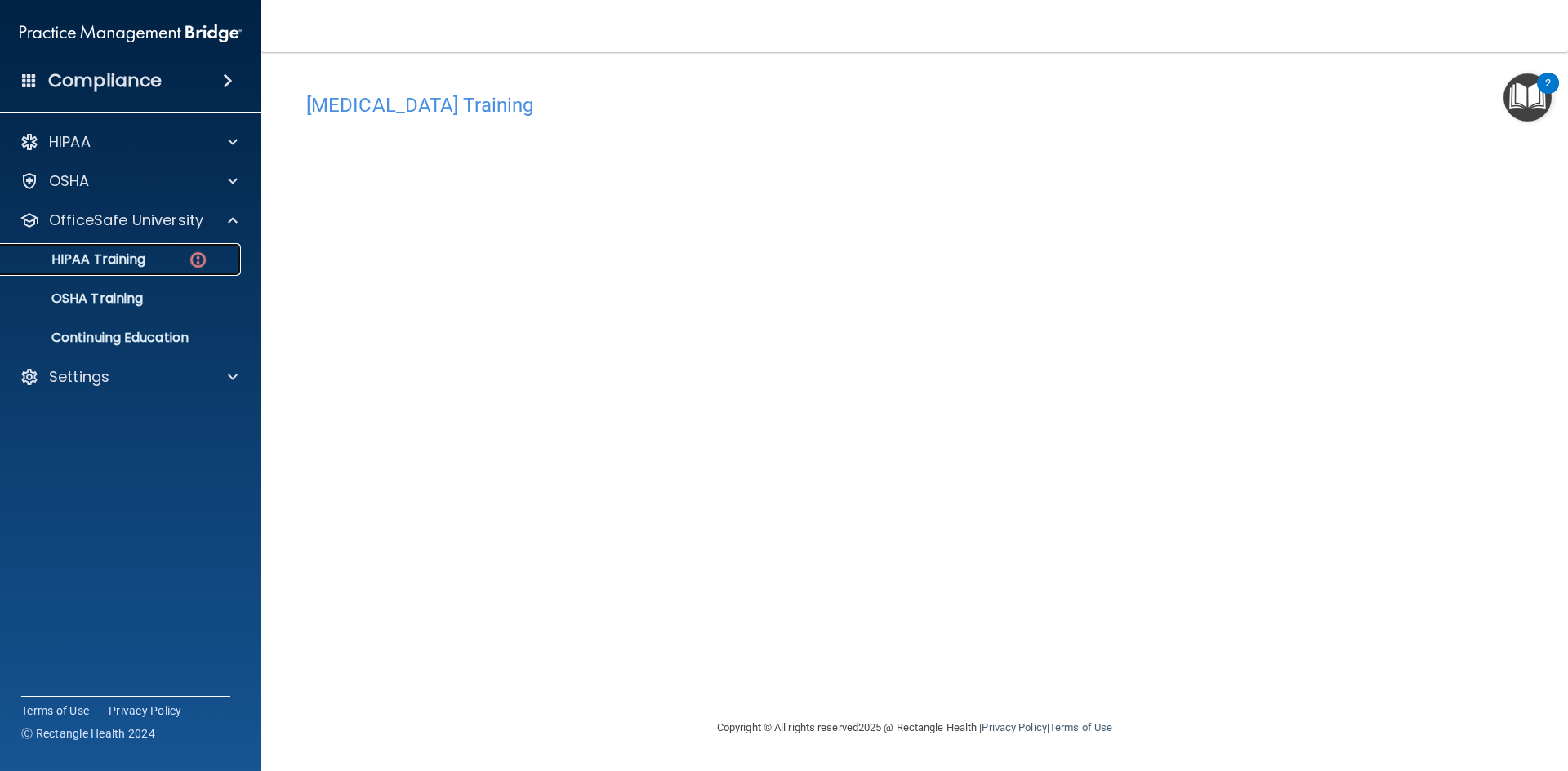
click at [208, 266] on img at bounding box center [198, 259] width 21 height 21
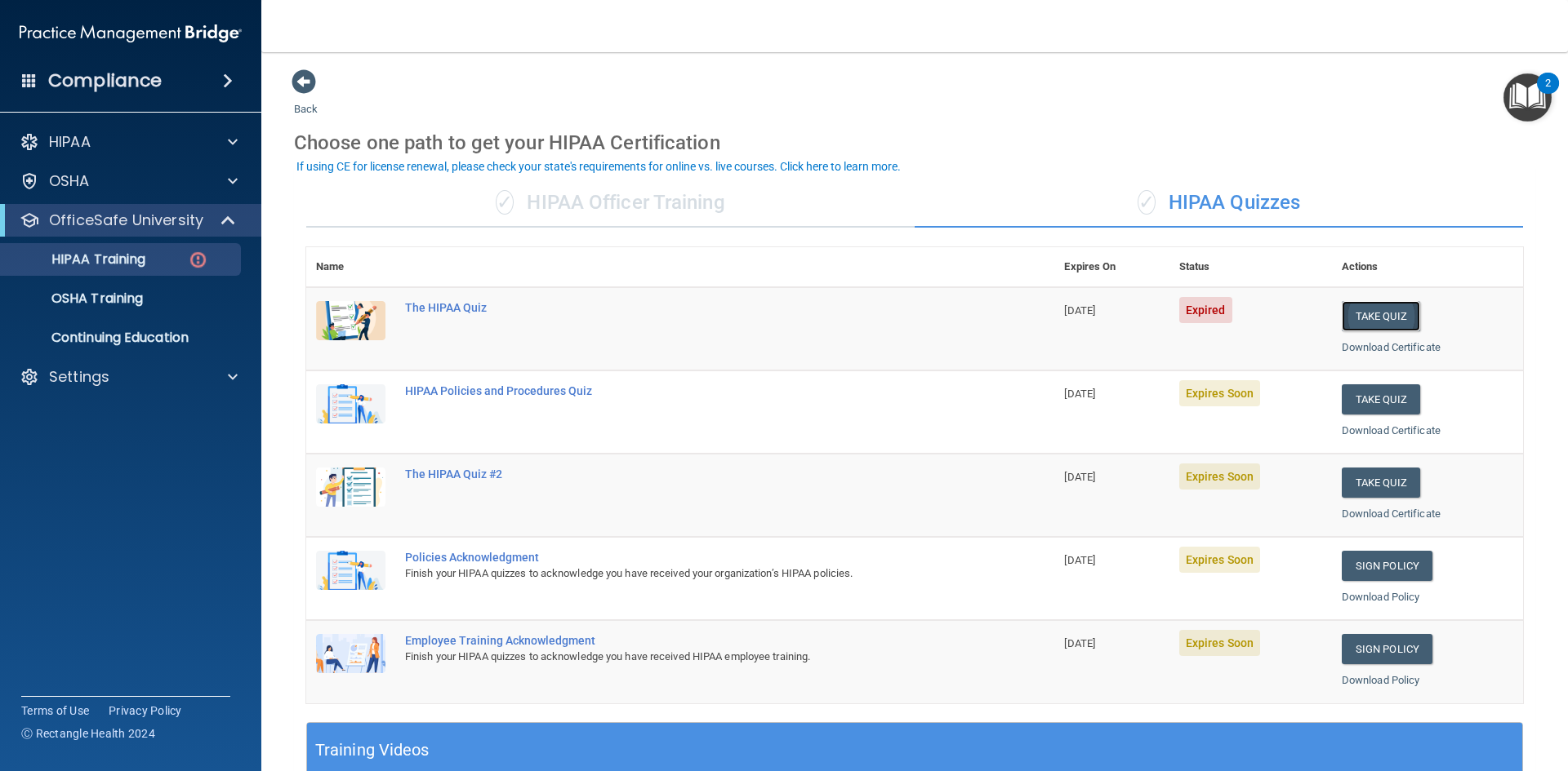
click at [1357, 312] on button "Take Quiz" at bounding box center [1381, 317] width 79 height 30
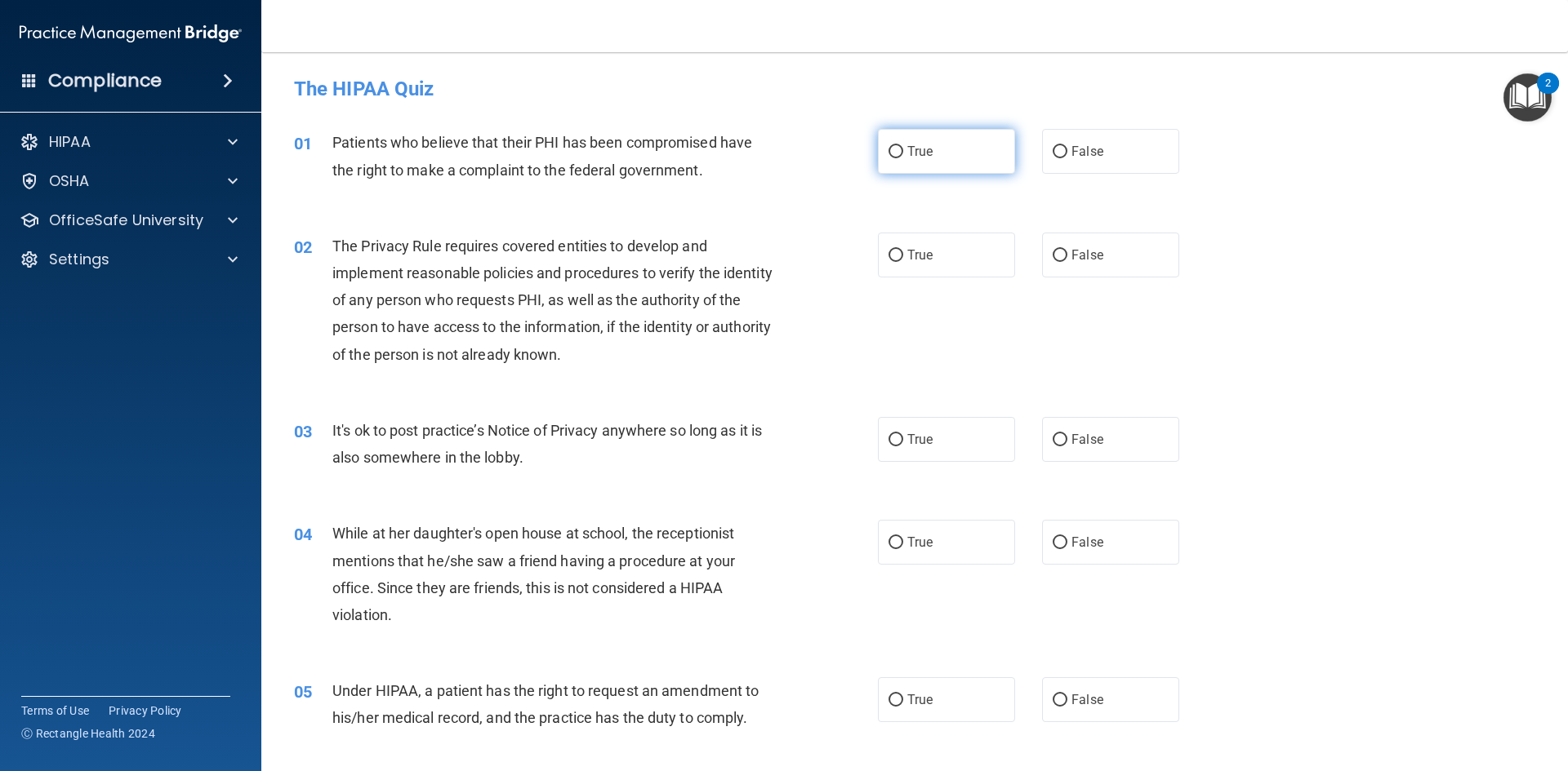
click at [891, 147] on input "True" at bounding box center [896, 152] width 14 height 13
radio input "true"
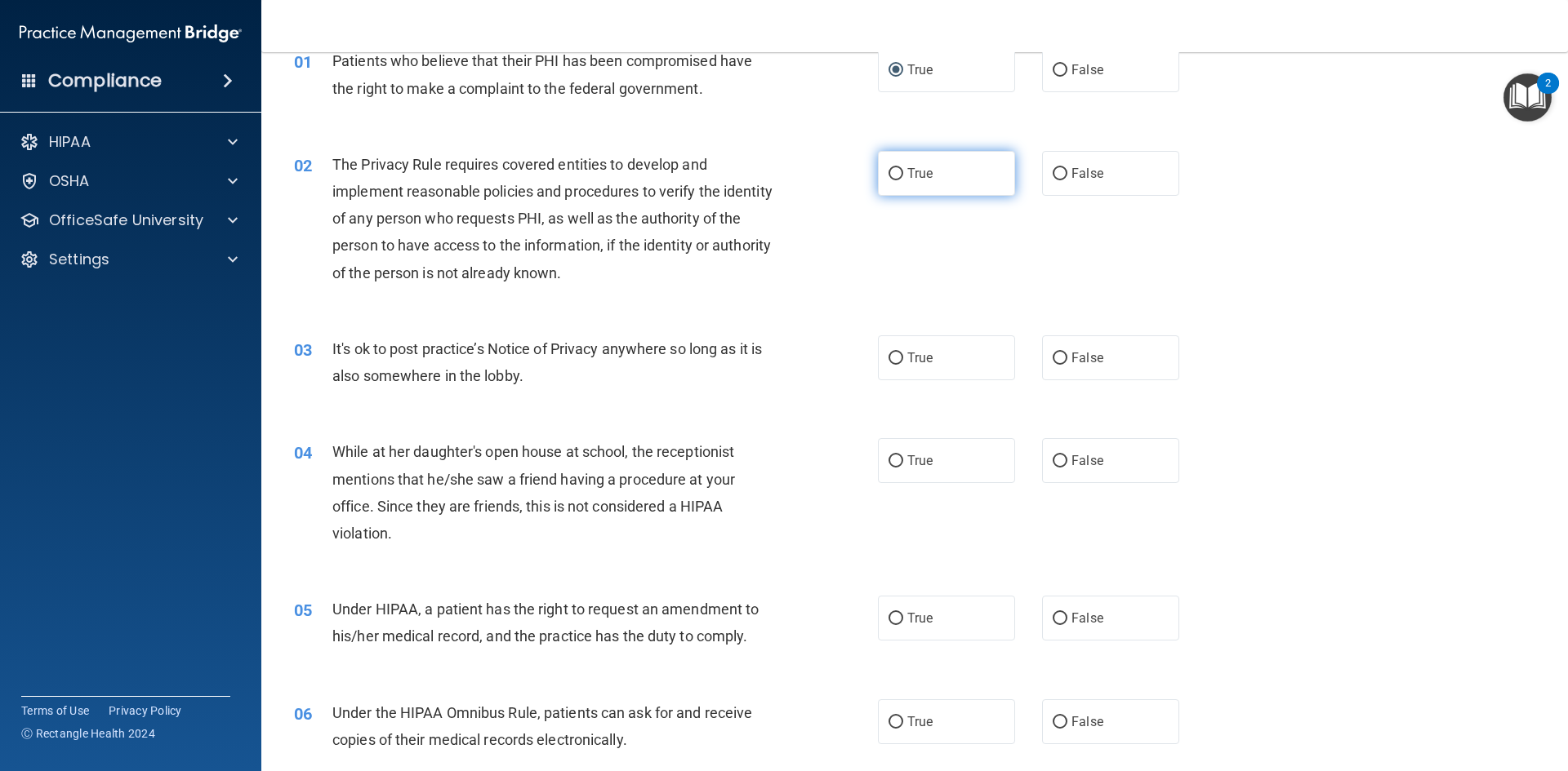
click at [896, 157] on label "True" at bounding box center [946, 174] width 137 height 45
click at [896, 168] on input "True" at bounding box center [896, 174] width 14 height 13
radio input "true"
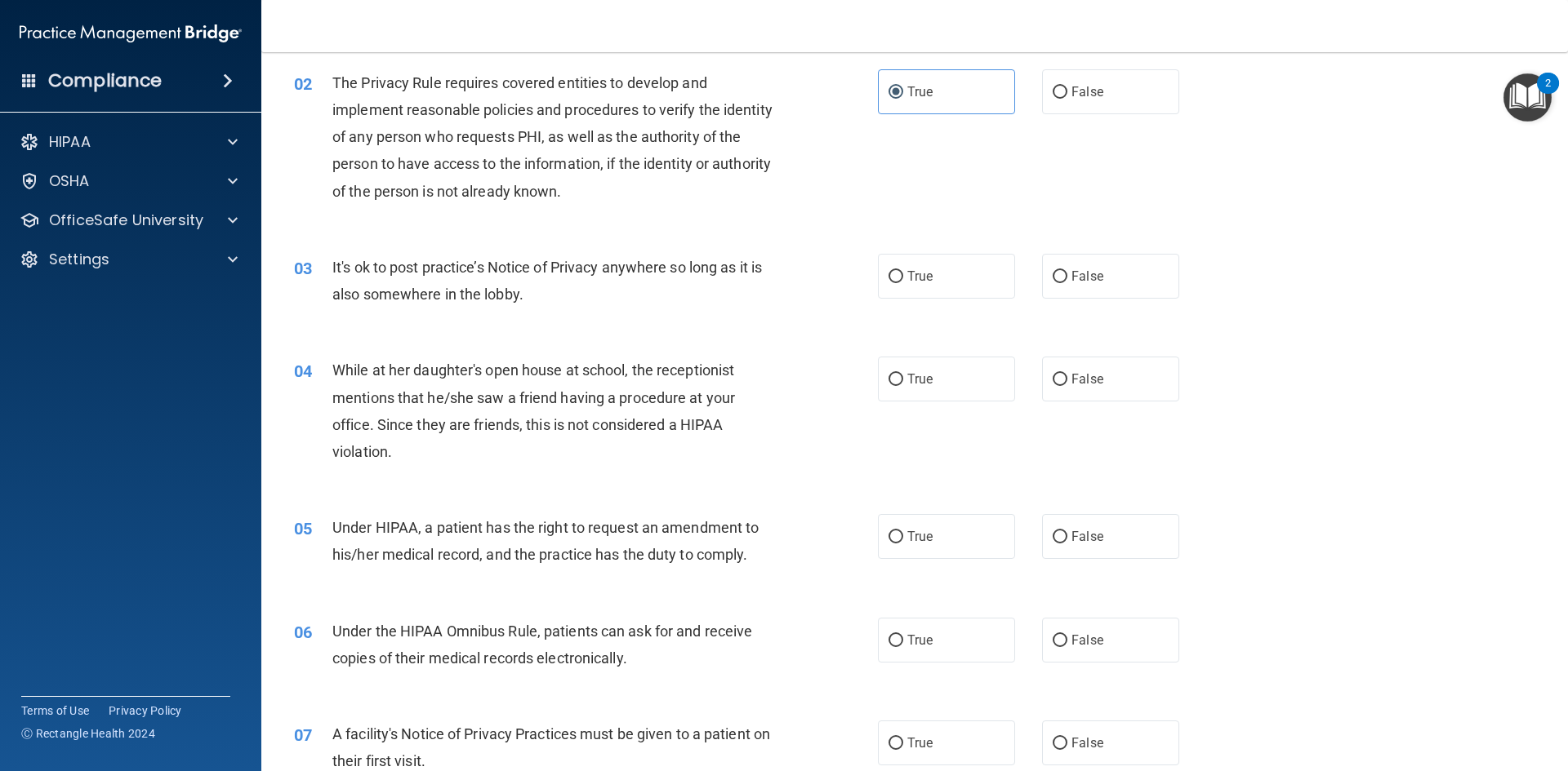
scroll to position [245, 0]
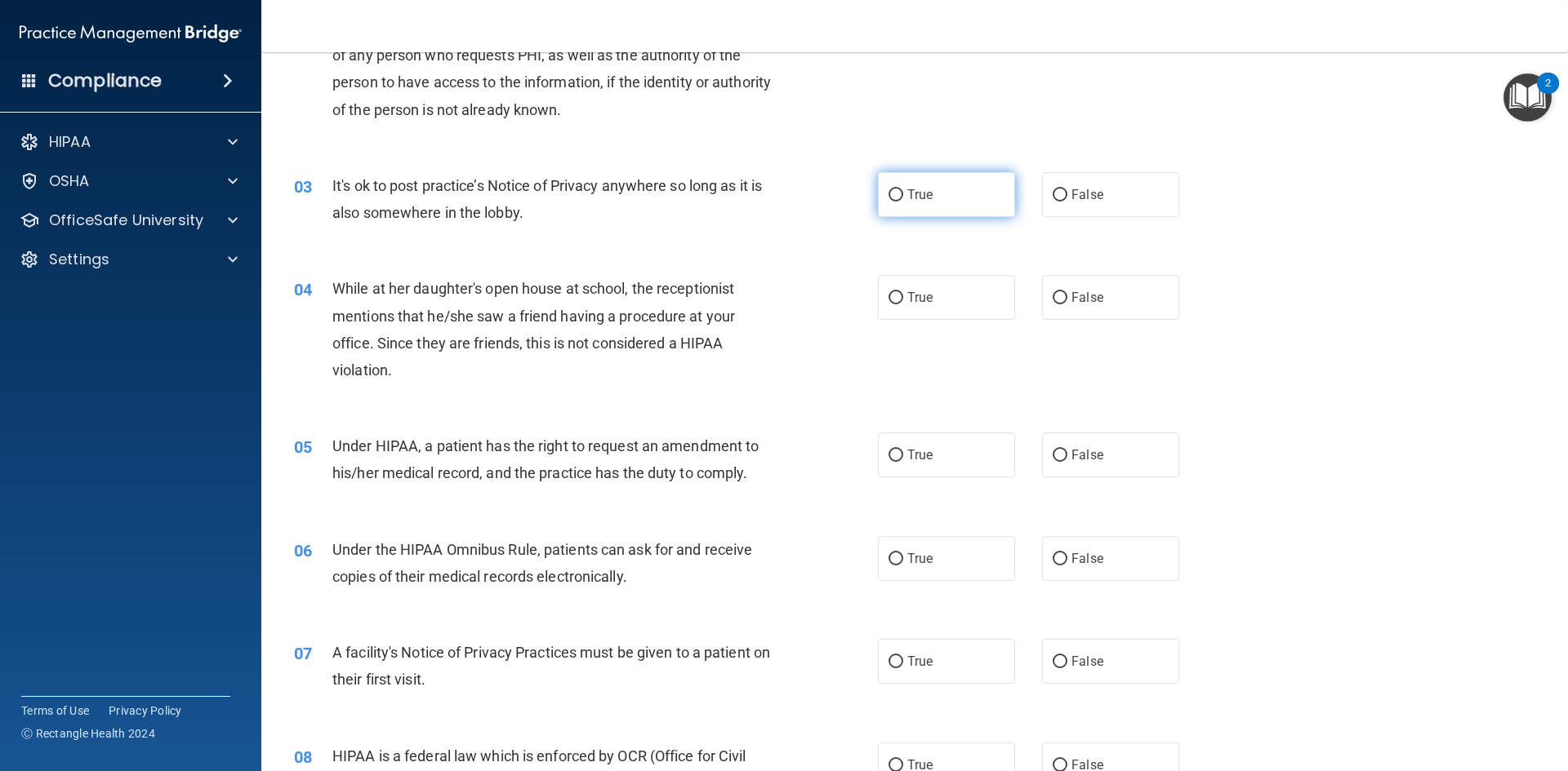
click at [893, 192] on input "True" at bounding box center [896, 196] width 14 height 13
radio input "true"
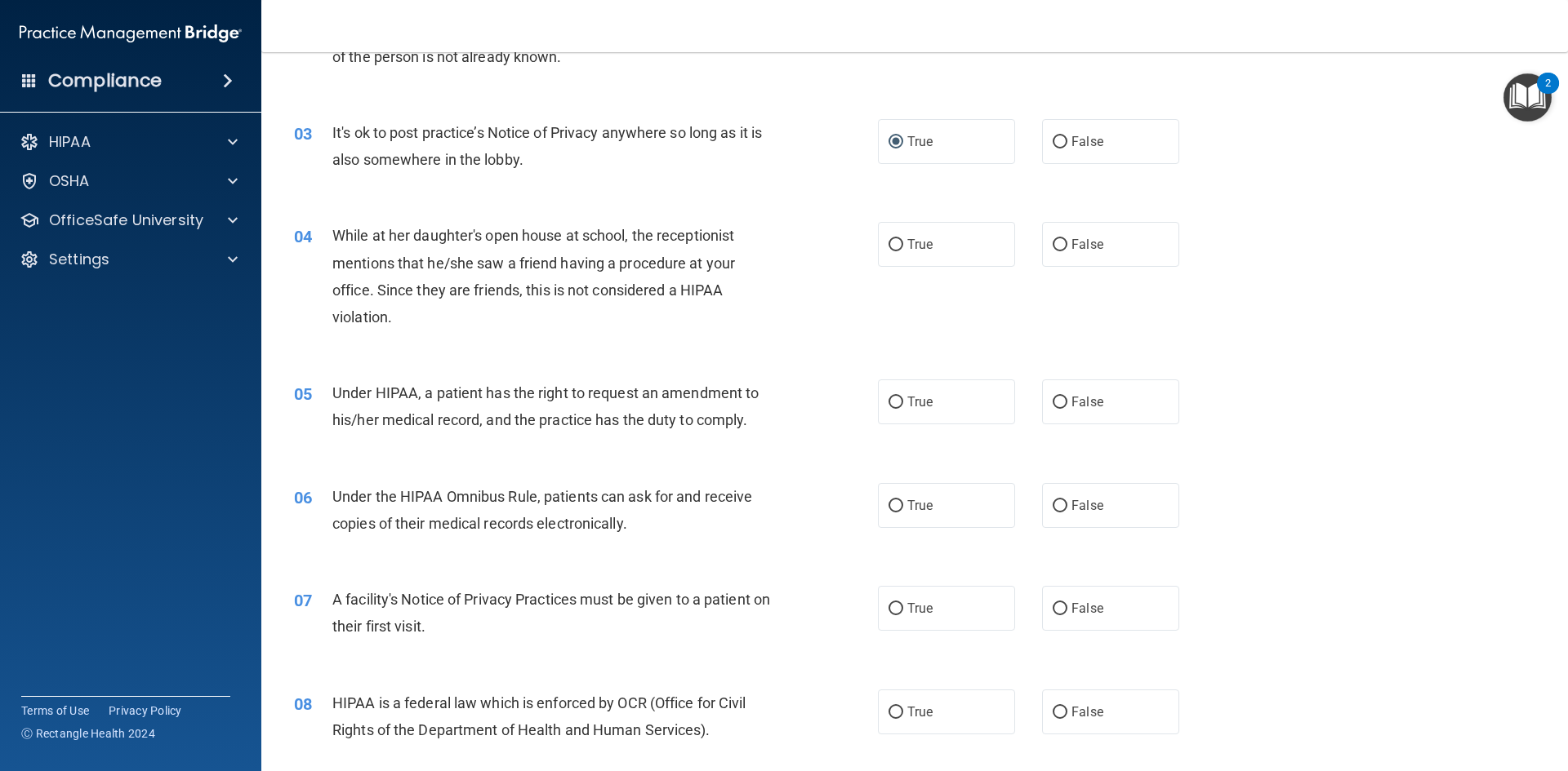
scroll to position [326, 0]
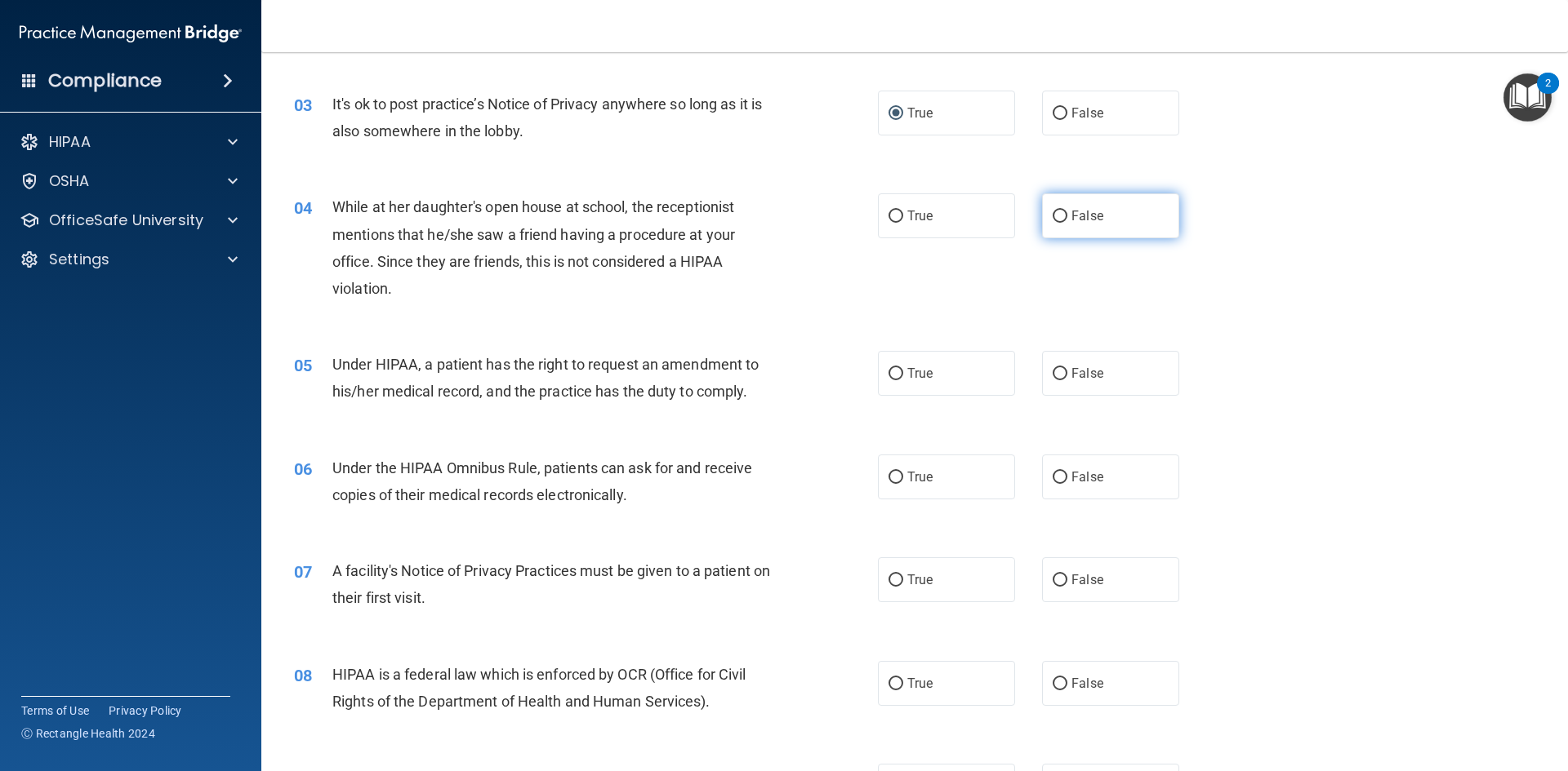
click at [1073, 226] on label "False" at bounding box center [1110, 216] width 137 height 45
click at [1068, 223] on input "False" at bounding box center [1060, 216] width 14 height 13
radio input "true"
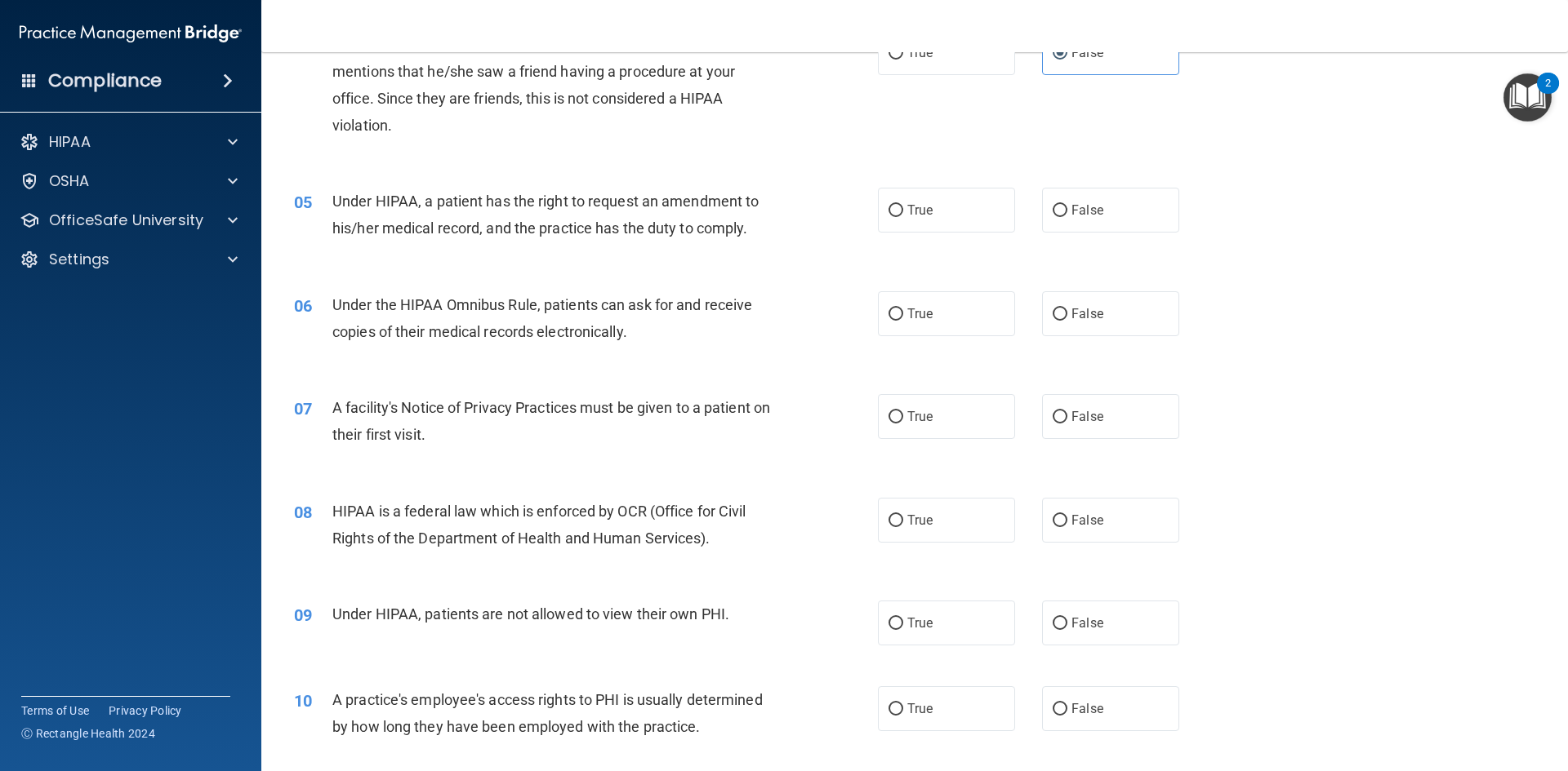
scroll to position [572, 0]
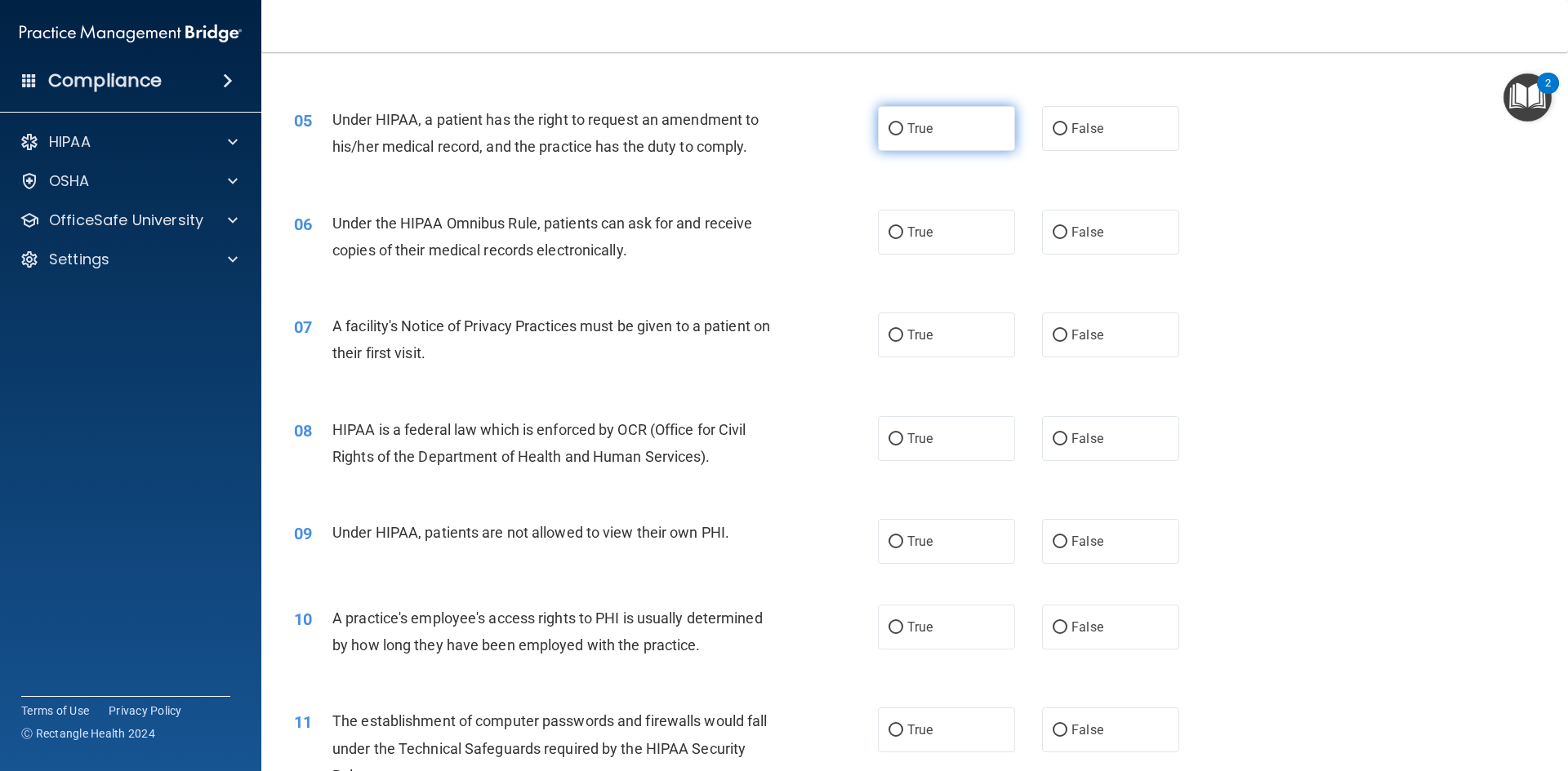
click at [974, 148] on label "True" at bounding box center [946, 129] width 137 height 45
click at [903, 135] on input "True" at bounding box center [896, 130] width 14 height 13
radio input "true"
click at [1078, 134] on span "False" at bounding box center [1087, 128] width 32 height 15
click at [1068, 134] on input "False" at bounding box center [1060, 130] width 14 height 13
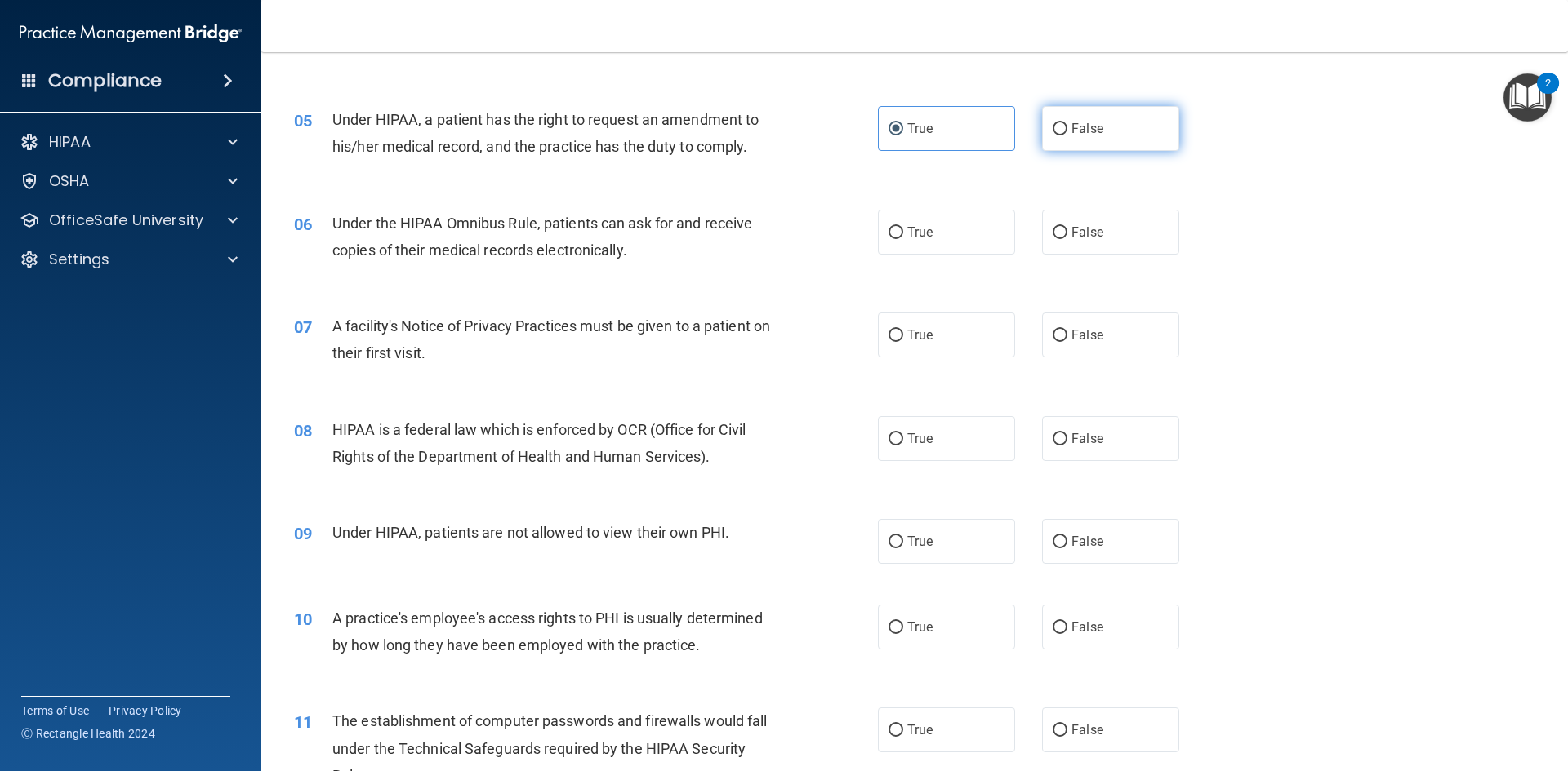
radio input "true"
click at [908, 126] on span "True" at bounding box center [920, 128] width 25 height 15
click at [903, 126] on input "True" at bounding box center [896, 130] width 14 height 13
radio input "true"
radio input "false"
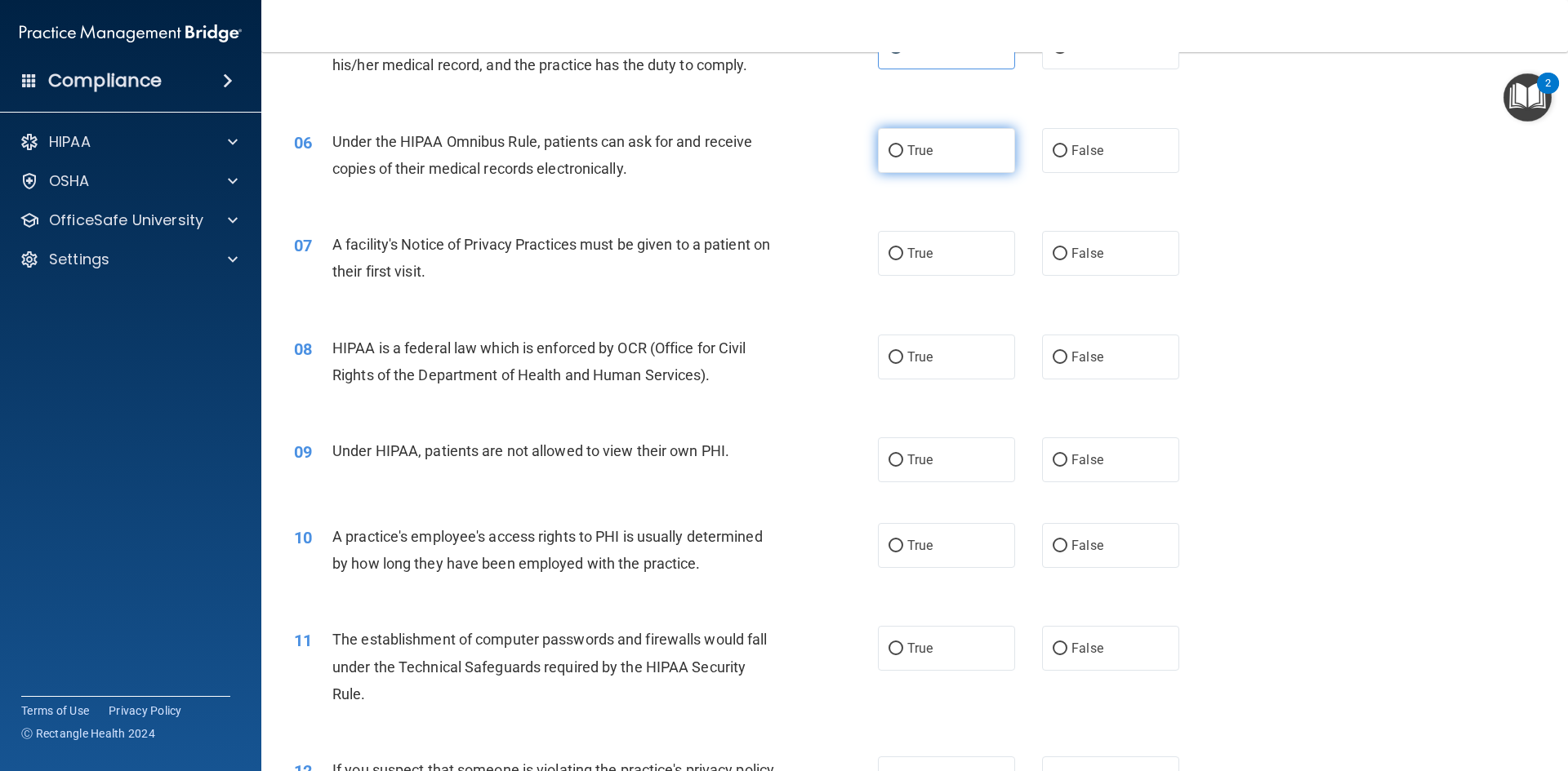
scroll to position [734, 0]
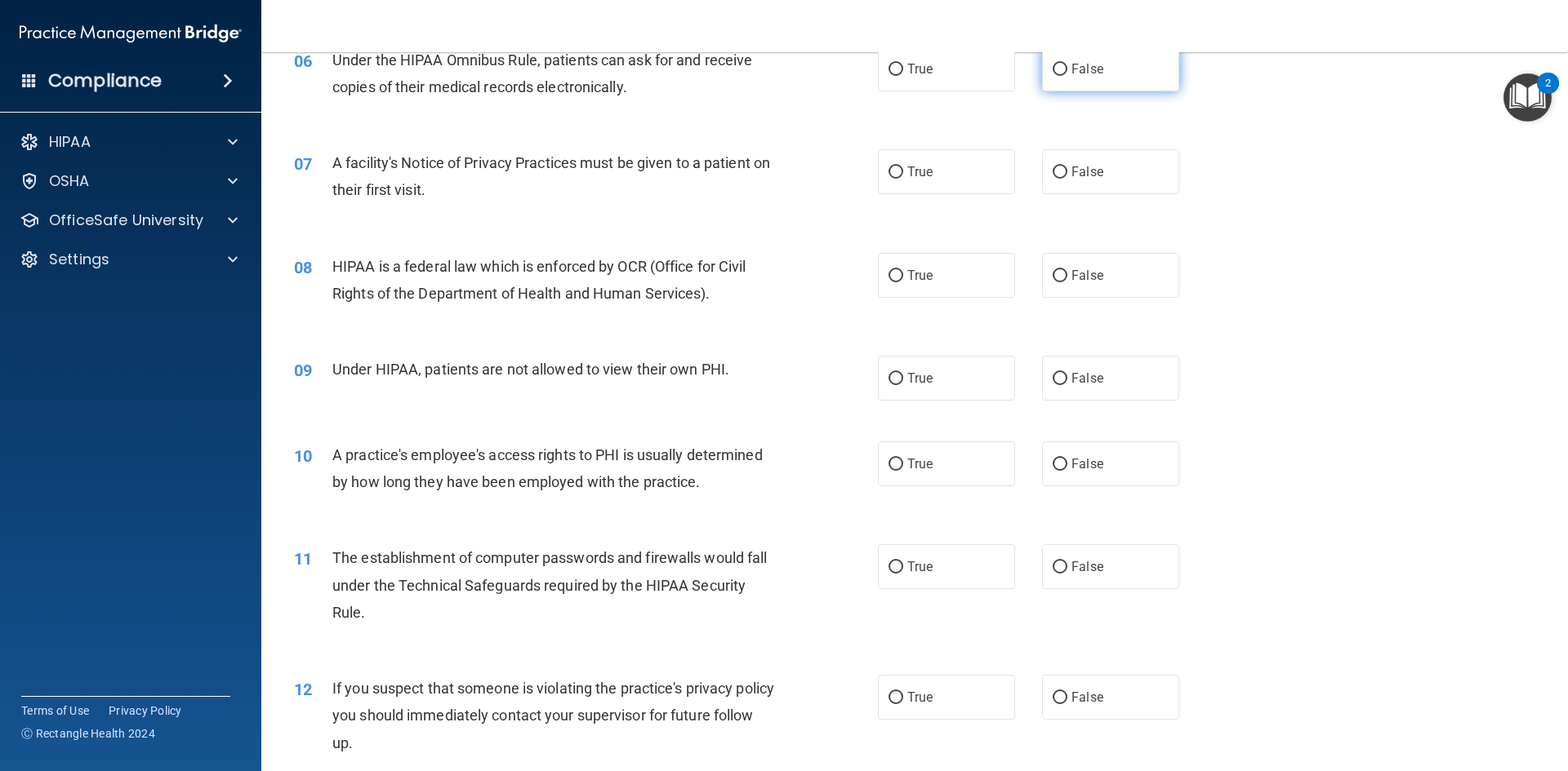
click at [1052, 75] on input "False" at bounding box center [1060, 70] width 14 height 13
radio input "true"
click at [889, 166] on input "True" at bounding box center [896, 173] width 14 height 13
radio input "true"
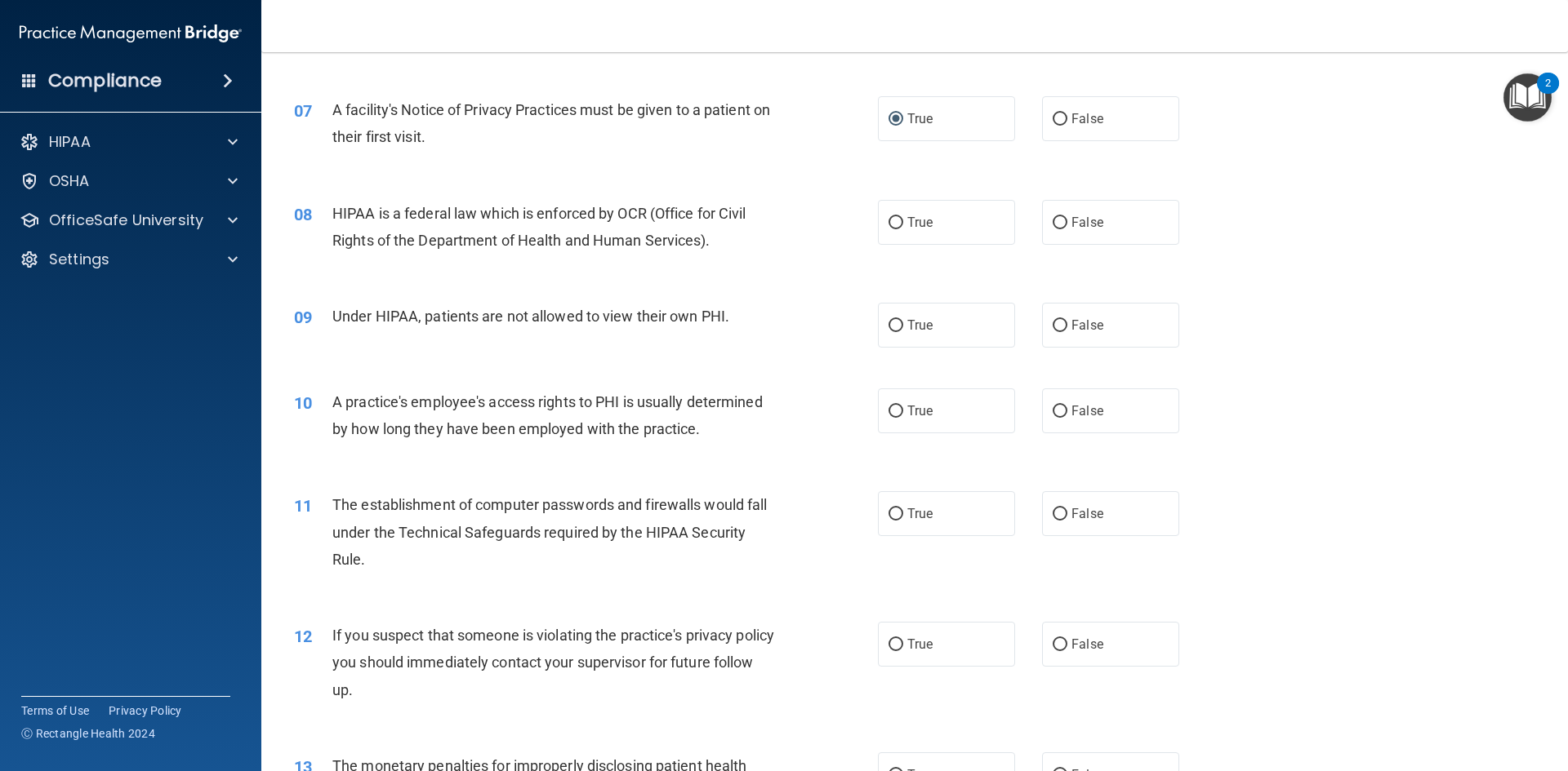
scroll to position [816, 0]
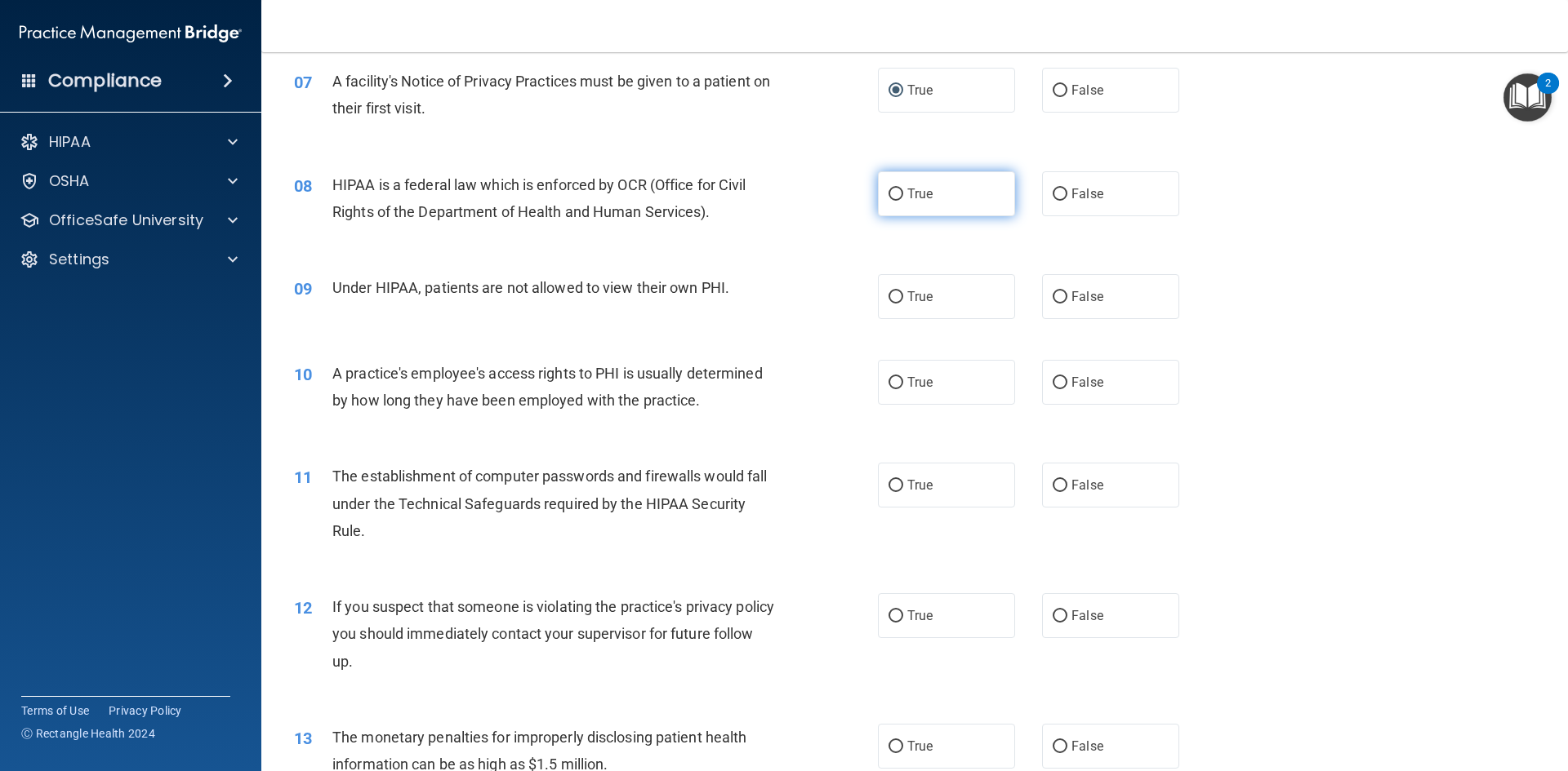
click at [942, 193] on label "True" at bounding box center [946, 194] width 137 height 45
click at [903, 193] on input "True" at bounding box center [896, 195] width 14 height 13
radio input "true"
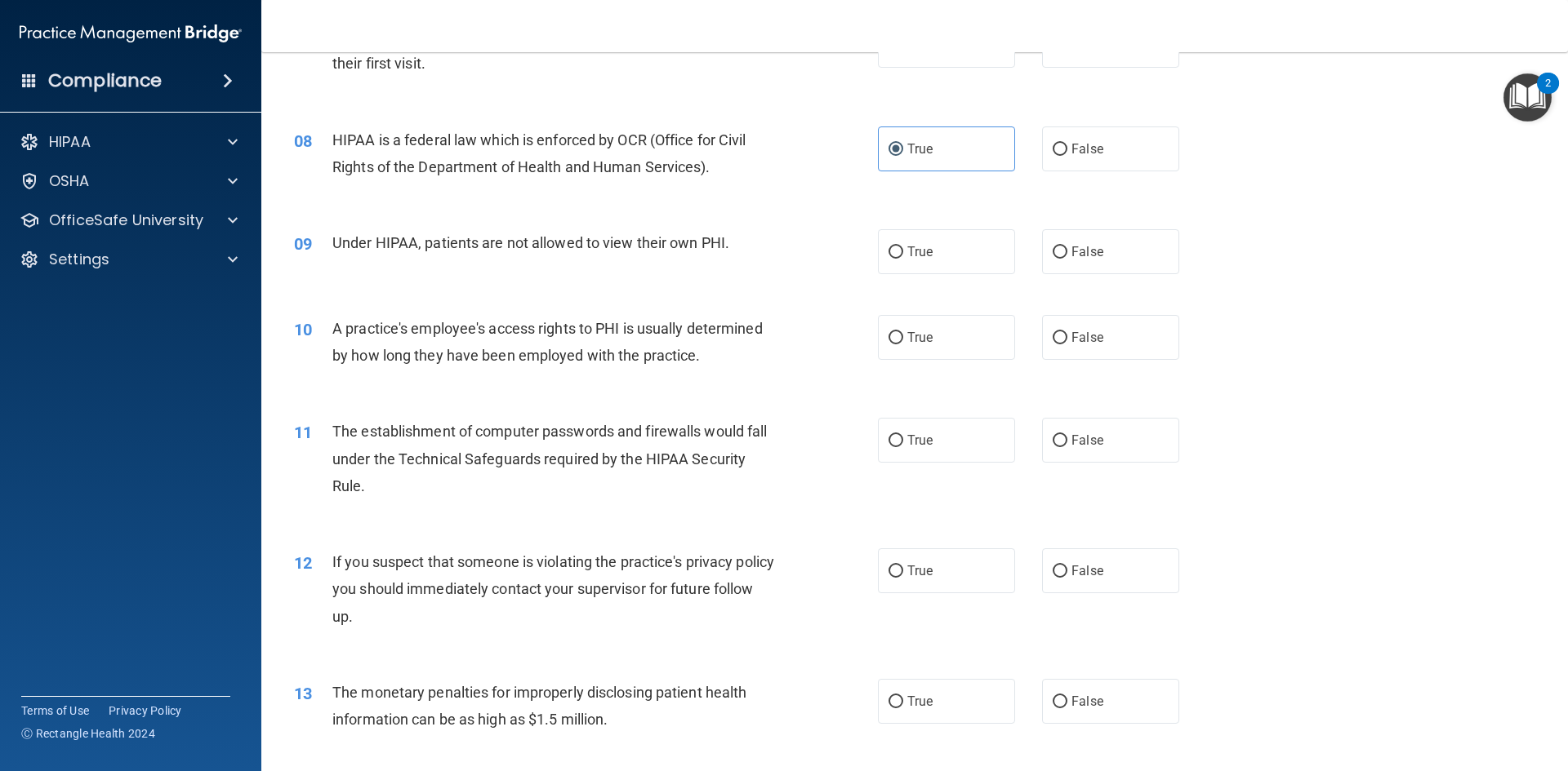
scroll to position [898, 0]
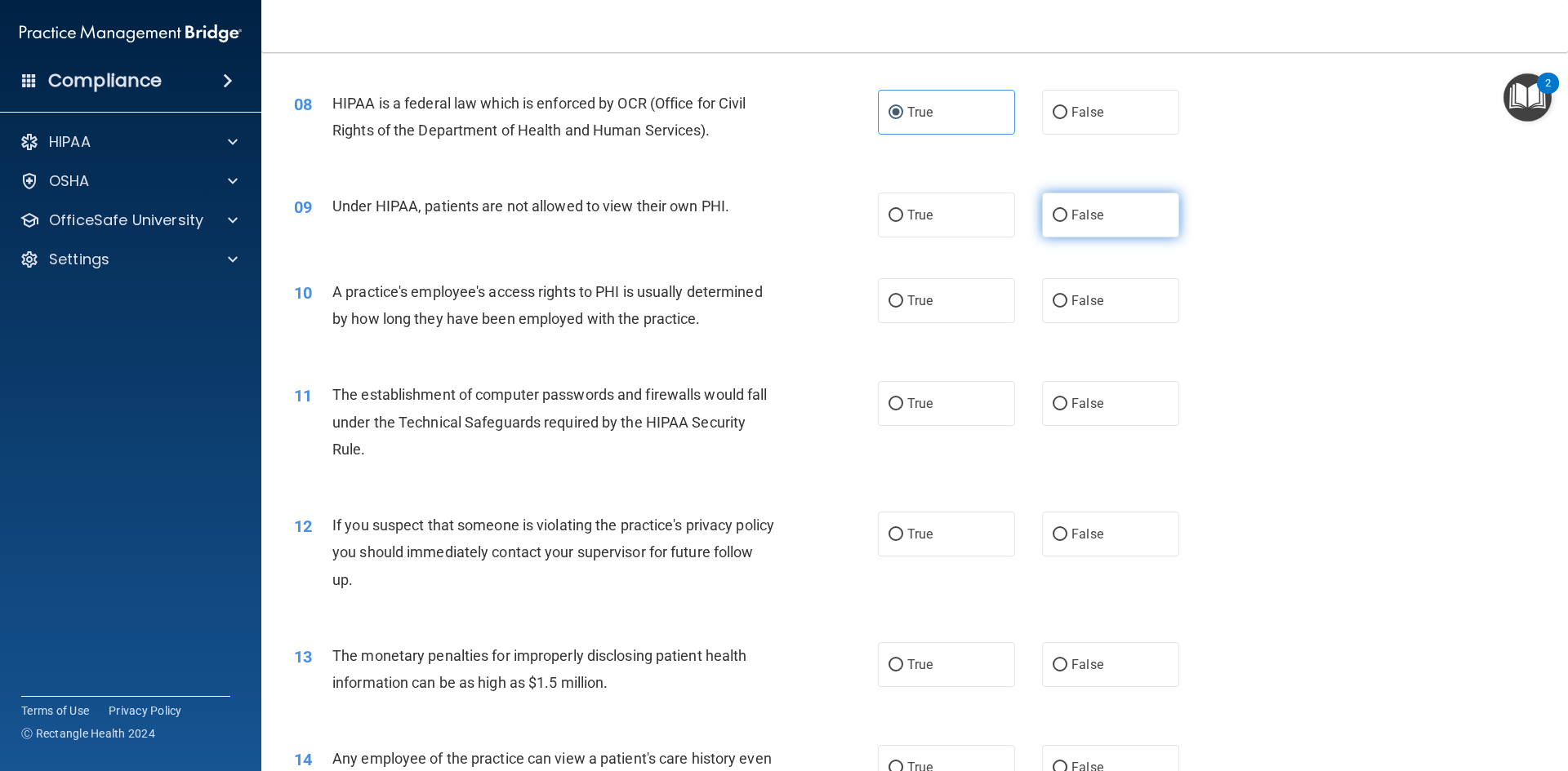
click at [1072, 204] on label "False" at bounding box center [1110, 215] width 137 height 45
click at [1068, 209] on input "False" at bounding box center [1060, 216] width 14 height 13
radio input "true"
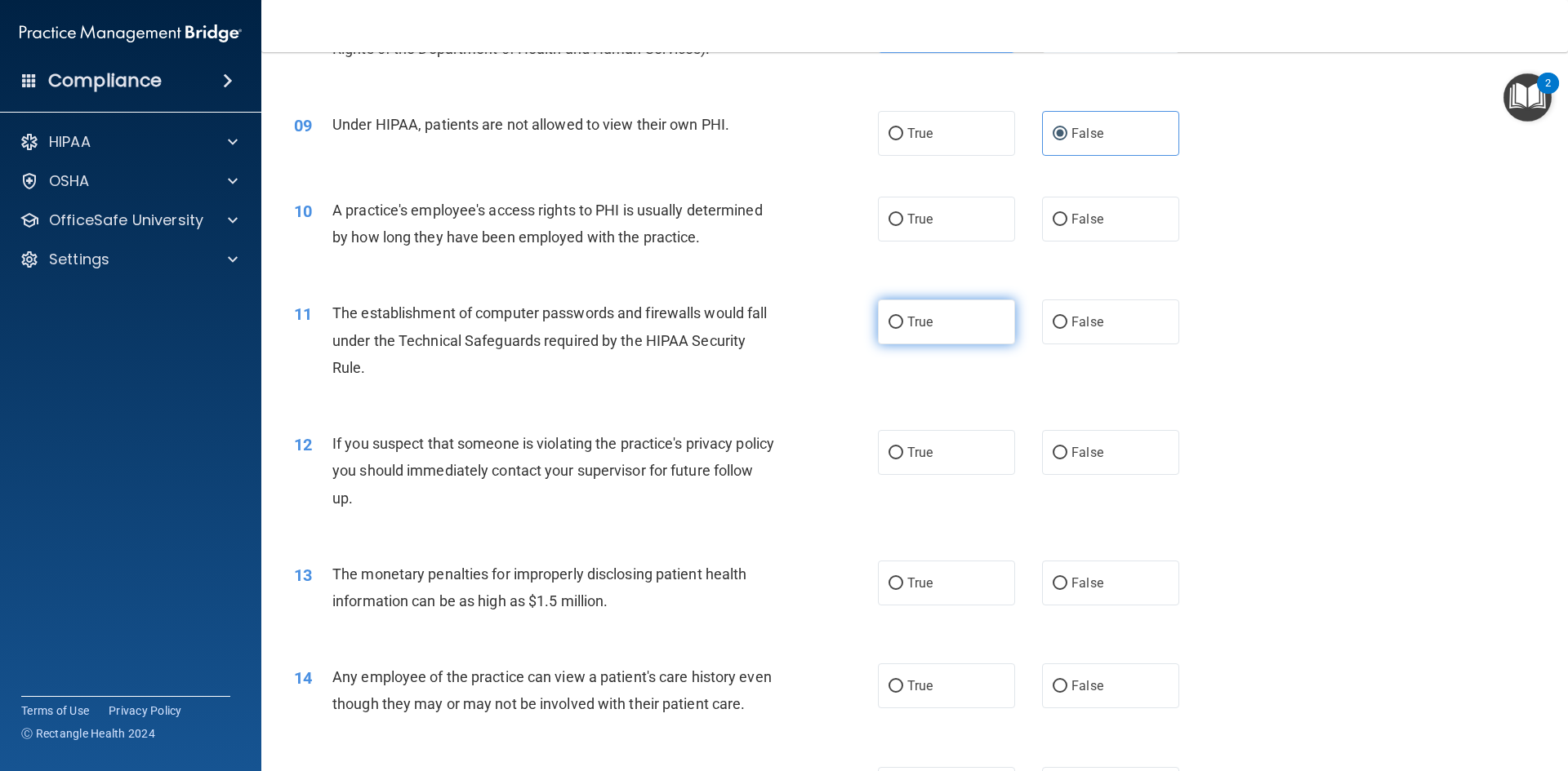
scroll to position [1061, 0]
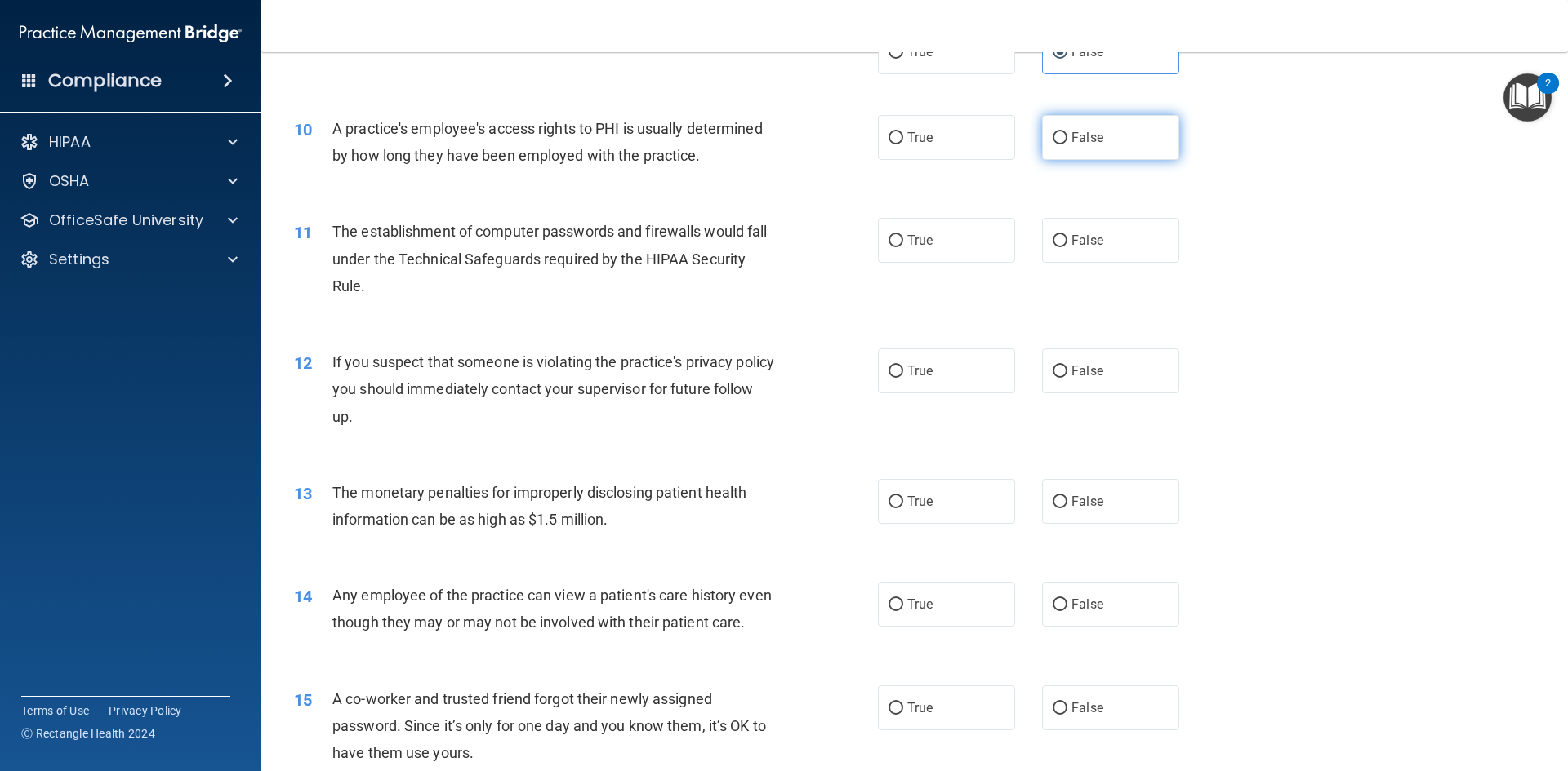
click at [1042, 143] on label "False" at bounding box center [1110, 138] width 137 height 45
click at [1052, 143] on input "False" at bounding box center [1060, 139] width 14 height 13
radio input "true"
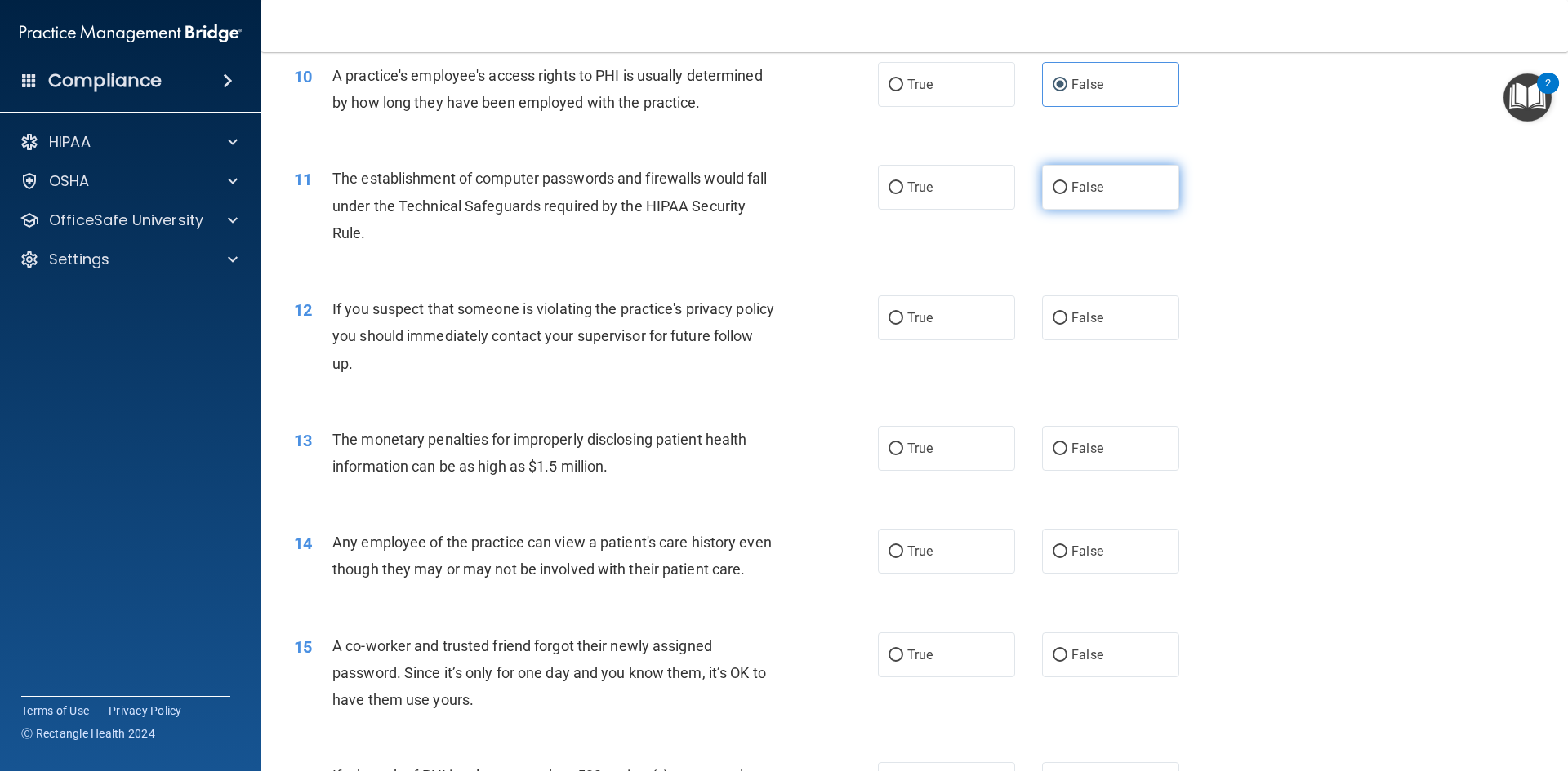
scroll to position [1142, 0]
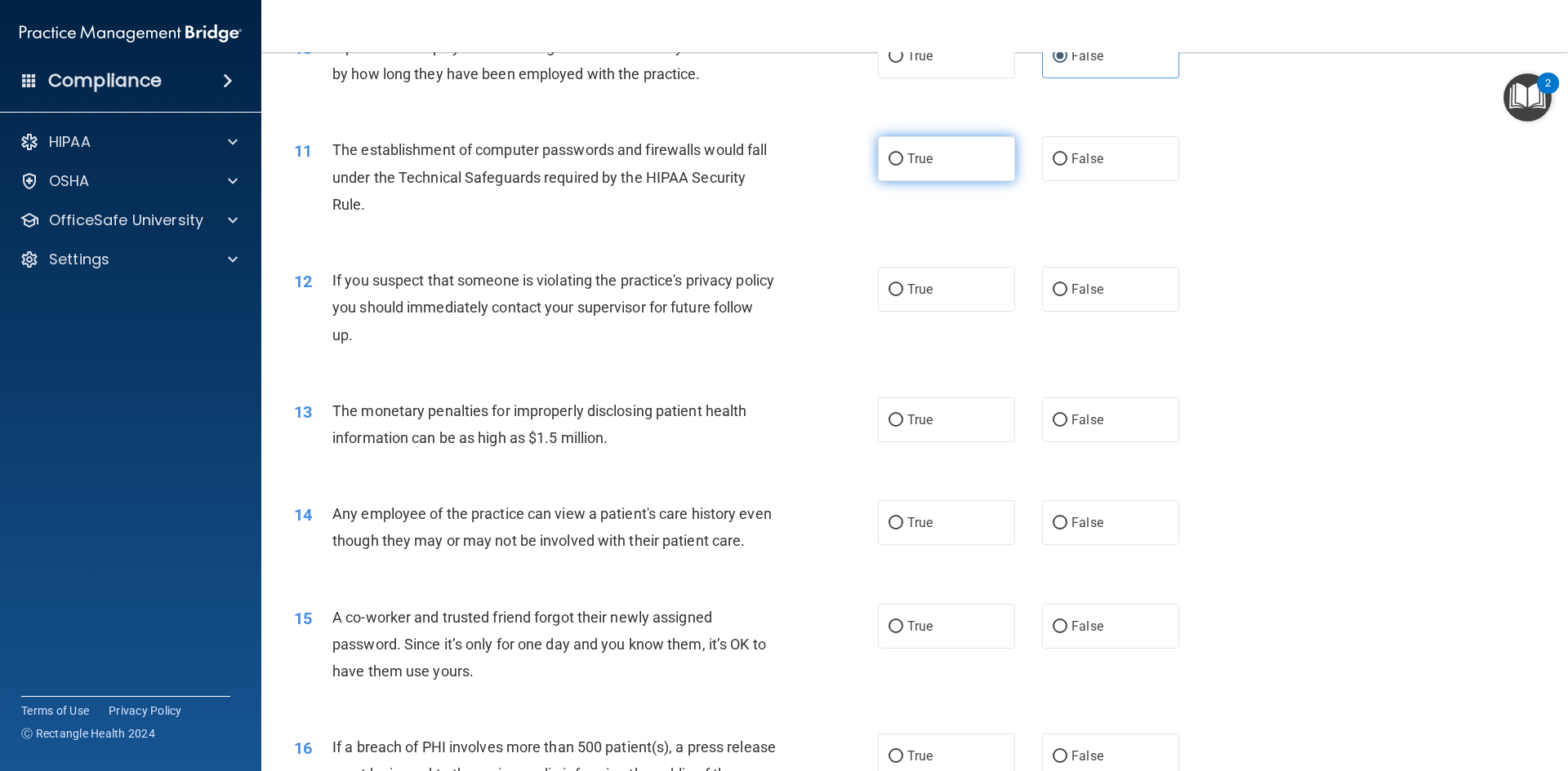
click at [916, 157] on span "True" at bounding box center [920, 158] width 25 height 15
click at [903, 157] on input "True" at bounding box center [896, 160] width 14 height 13
radio input "true"
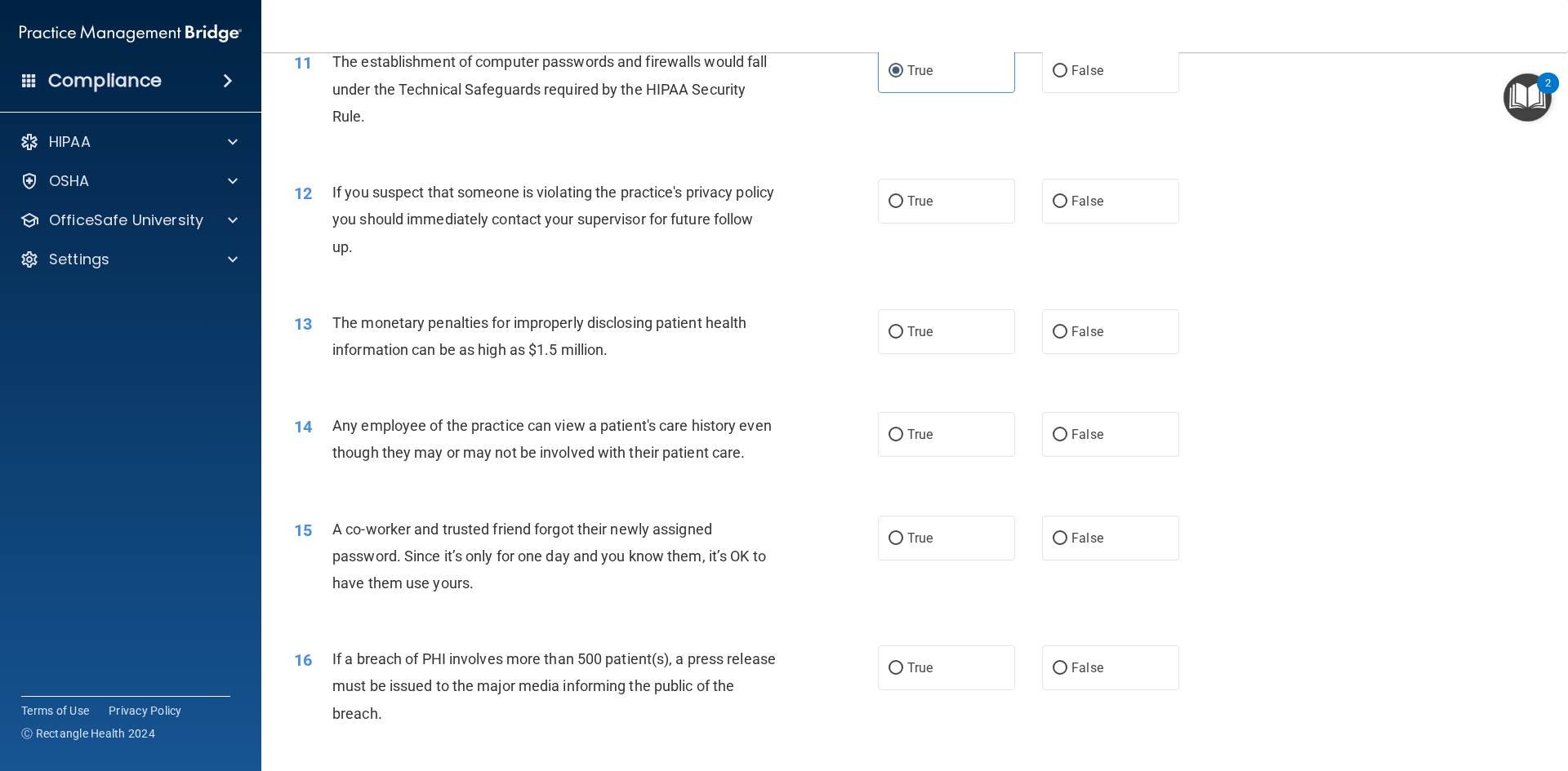
scroll to position [1224, 0]
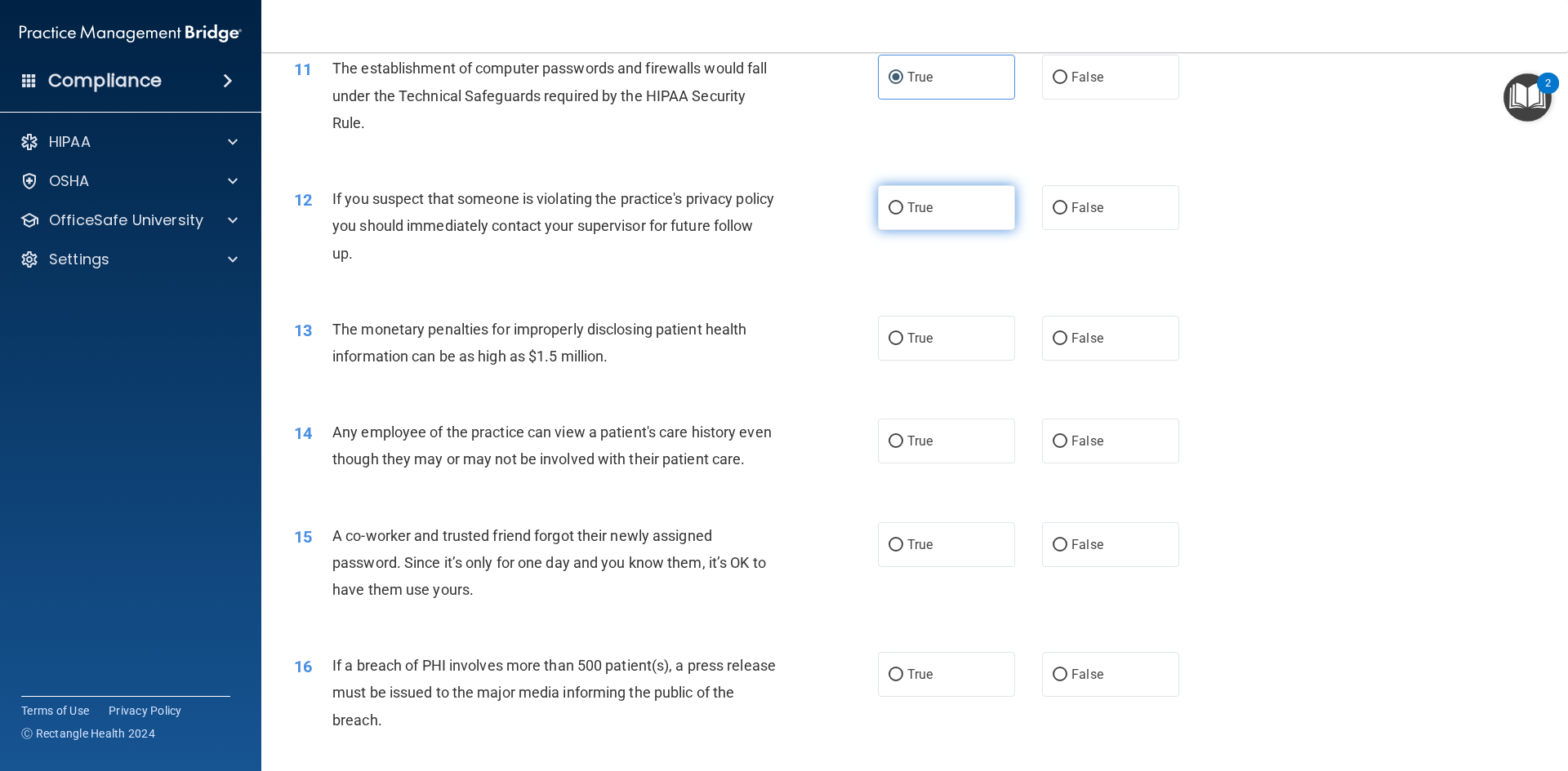
click at [947, 214] on label "True" at bounding box center [946, 208] width 137 height 45
click at [903, 214] on input "True" at bounding box center [896, 208] width 14 height 13
radio input "true"
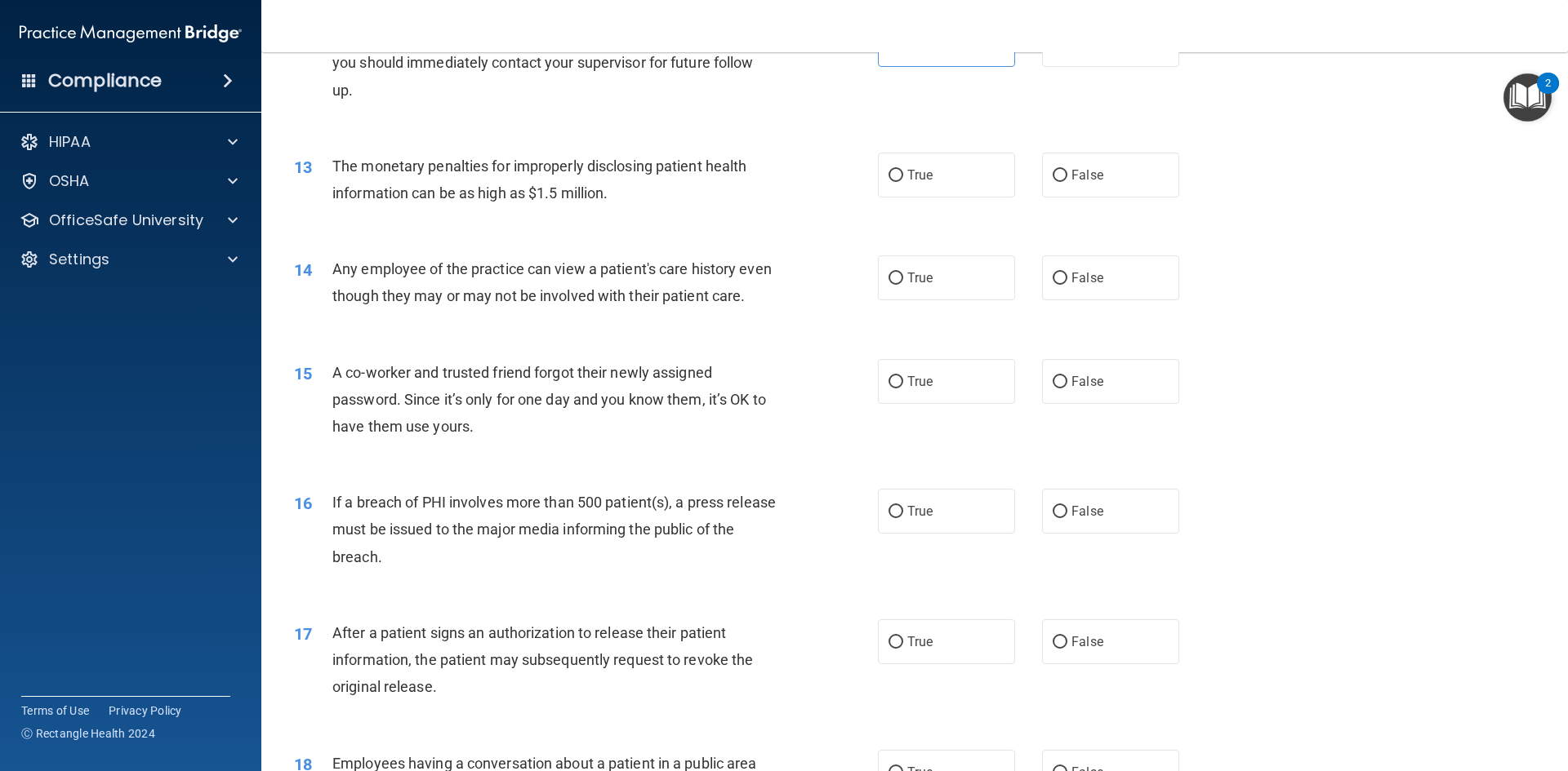
scroll to position [1469, 0]
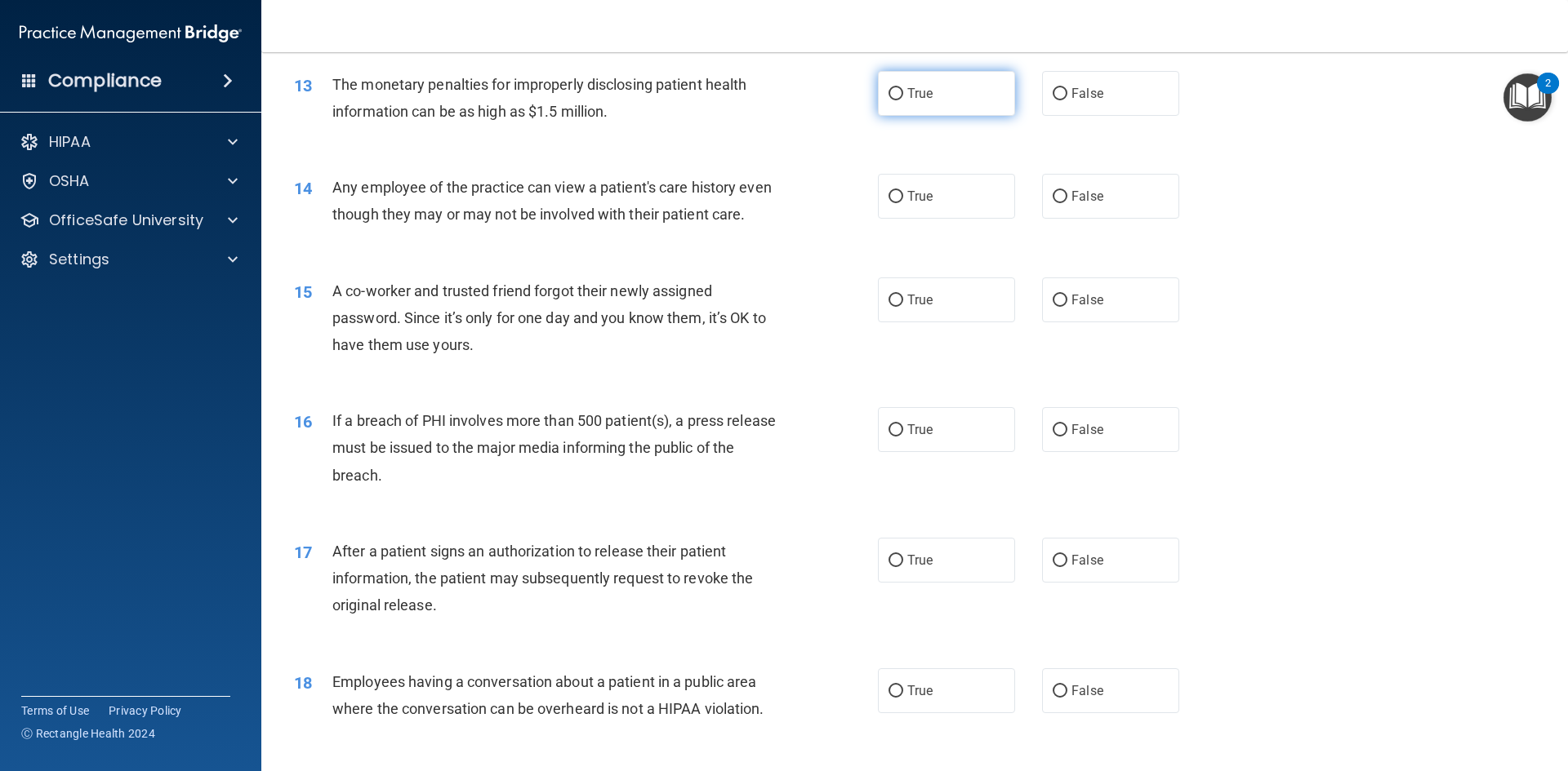
click at [934, 97] on label "True" at bounding box center [946, 93] width 137 height 45
click at [903, 97] on input "True" at bounding box center [896, 95] width 14 height 13
radio input "true"
click at [1063, 107] on label "False" at bounding box center [1110, 93] width 137 height 45
click at [1063, 100] on input "False" at bounding box center [1060, 95] width 14 height 13
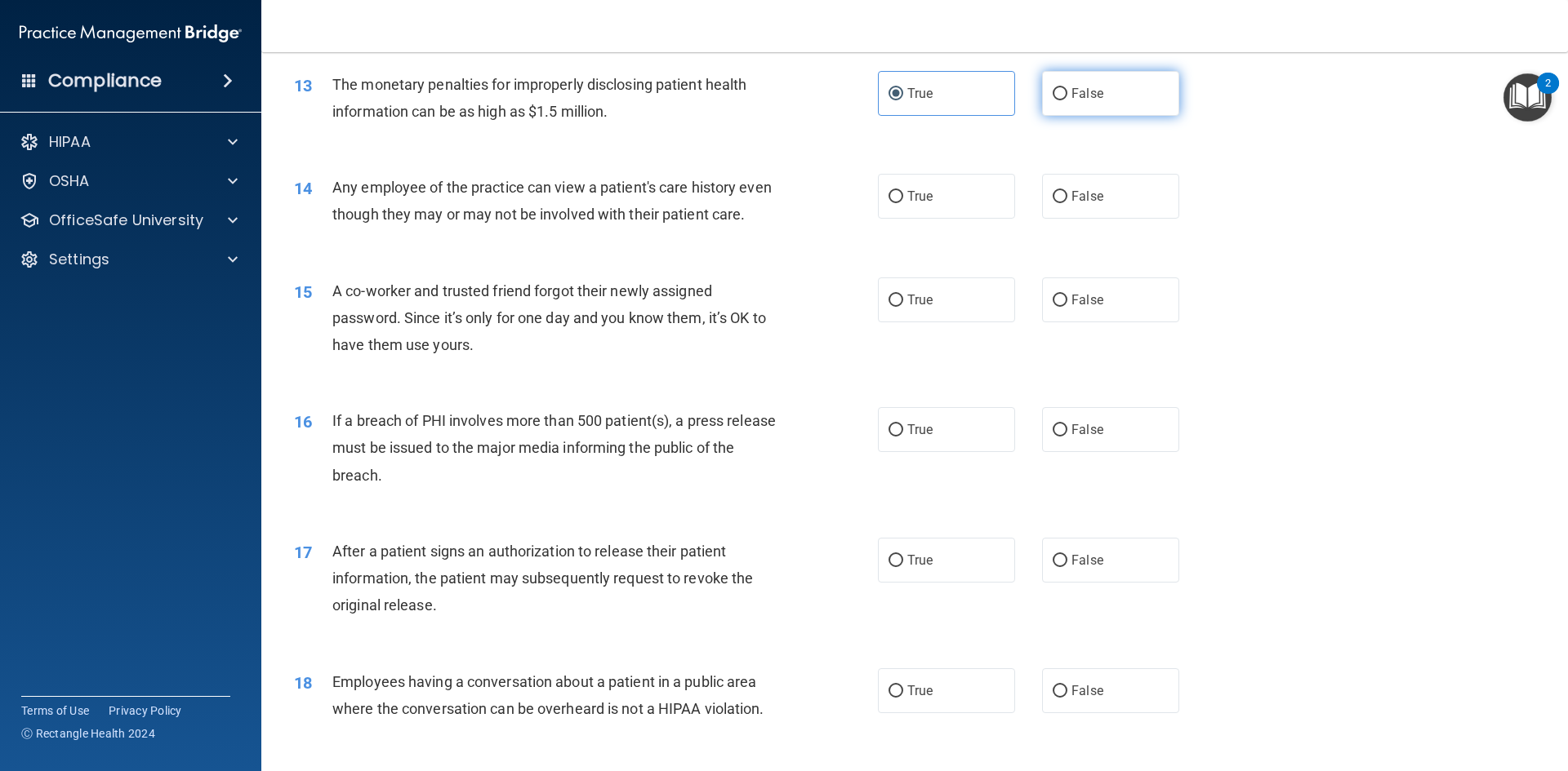
radio input "true"
radio input "false"
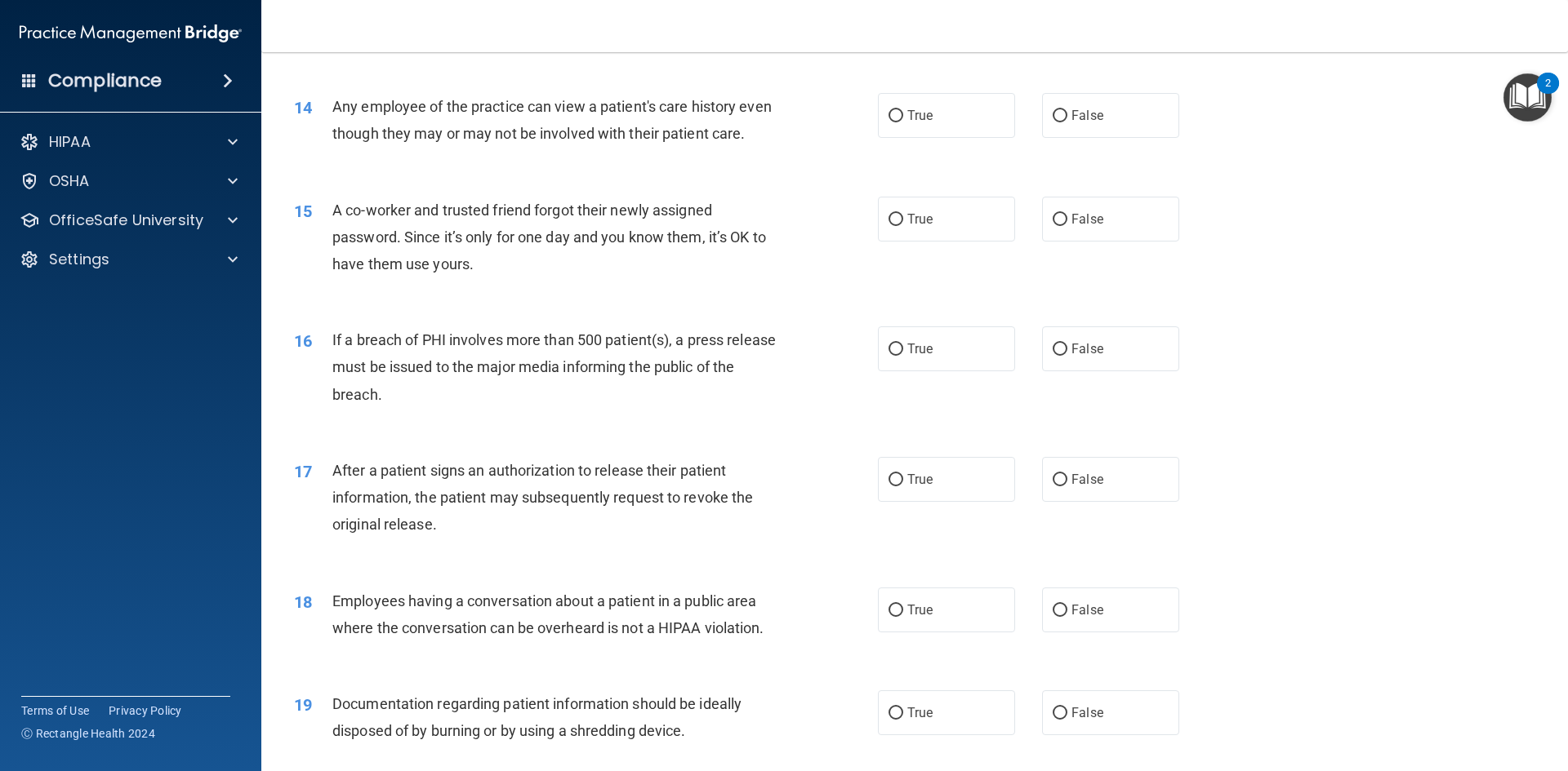
scroll to position [1551, 0]
click at [1110, 130] on label "False" at bounding box center [1110, 114] width 137 height 45
click at [1068, 122] on input "False" at bounding box center [1060, 115] width 14 height 13
radio input "true"
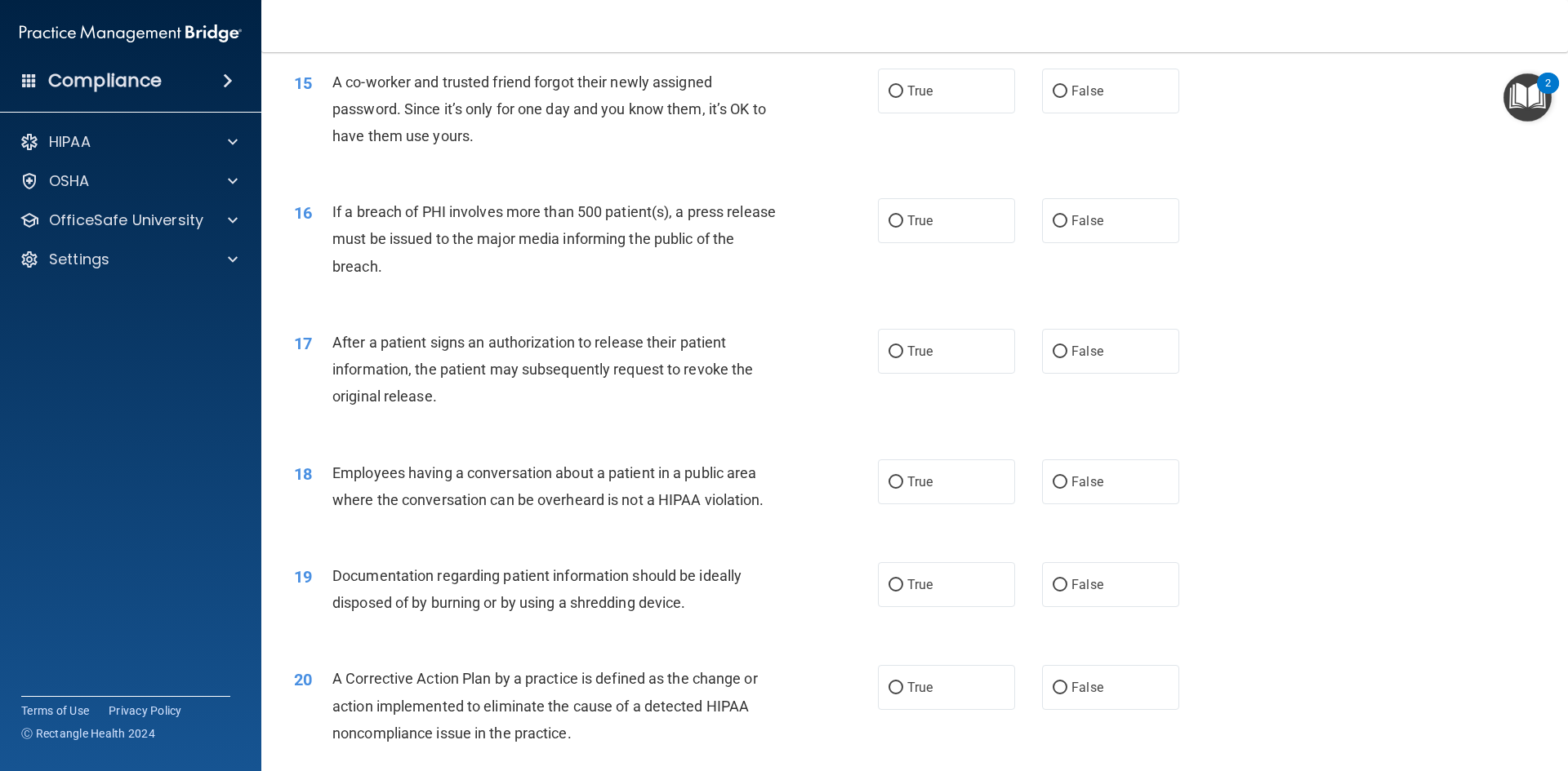
scroll to position [1714, 0]
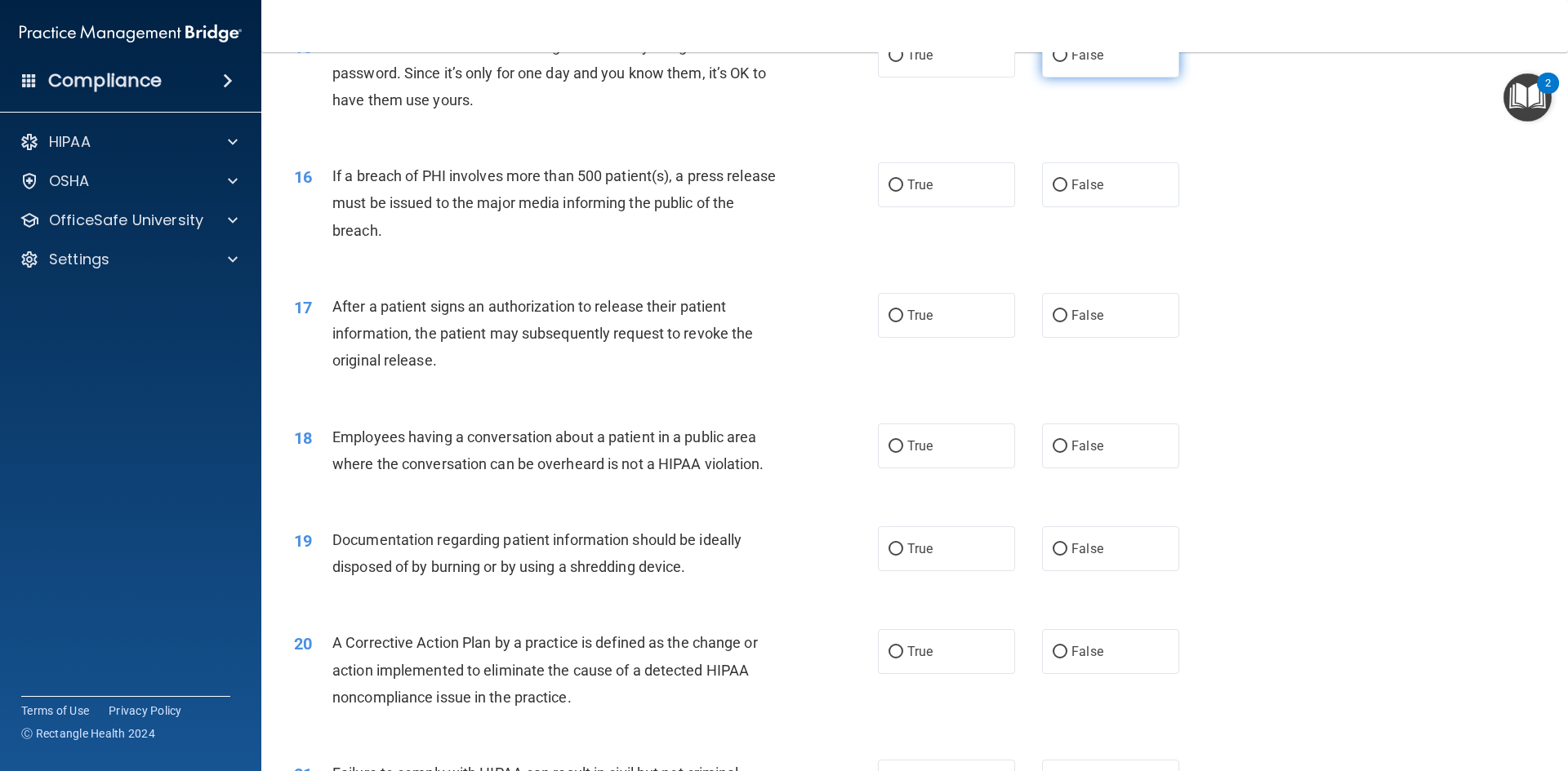
click at [1129, 78] on label "False" at bounding box center [1110, 55] width 137 height 45
click at [1068, 62] on input "False" at bounding box center [1060, 56] width 14 height 13
radio input "true"
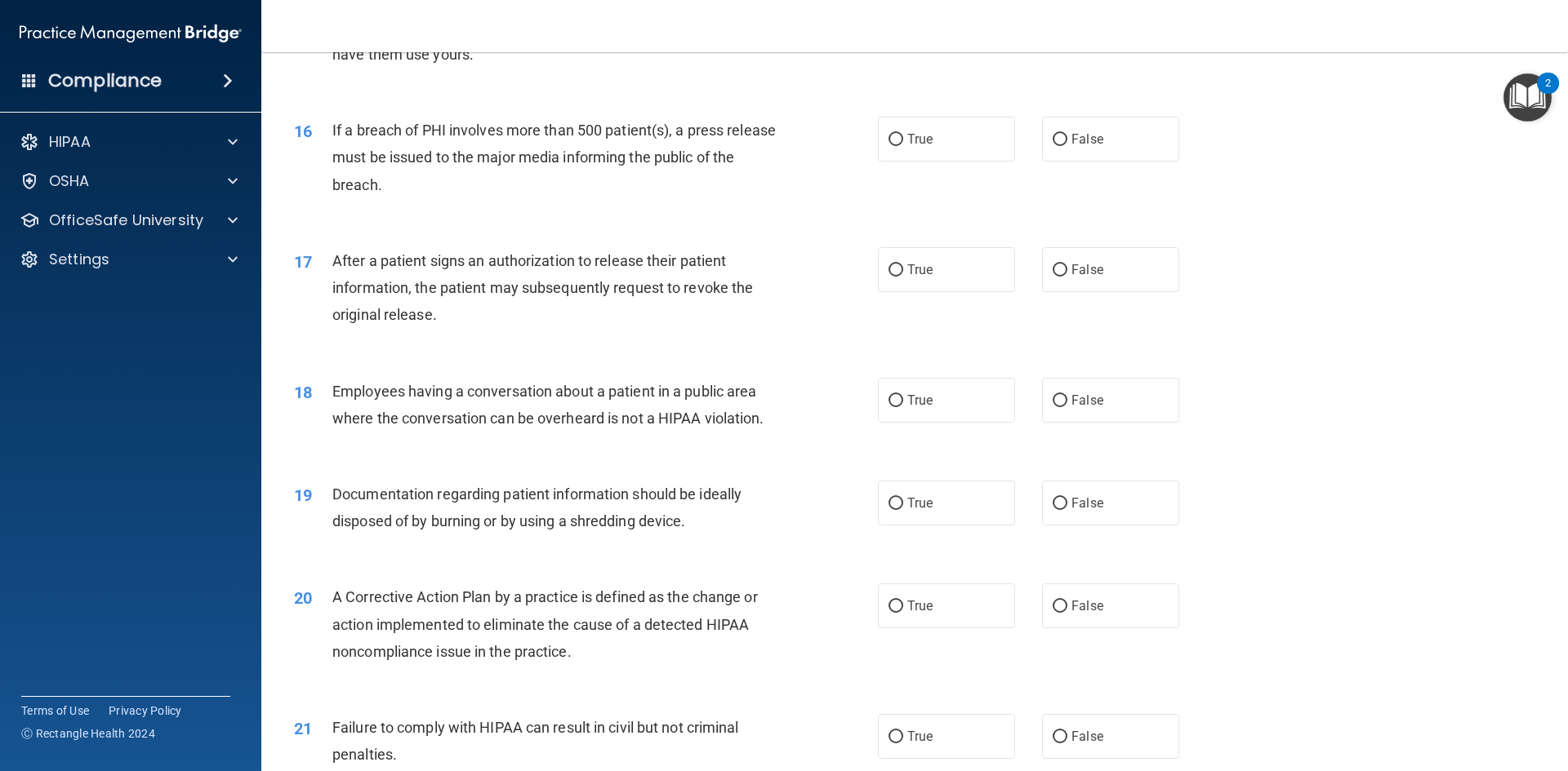
scroll to position [1795, 0]
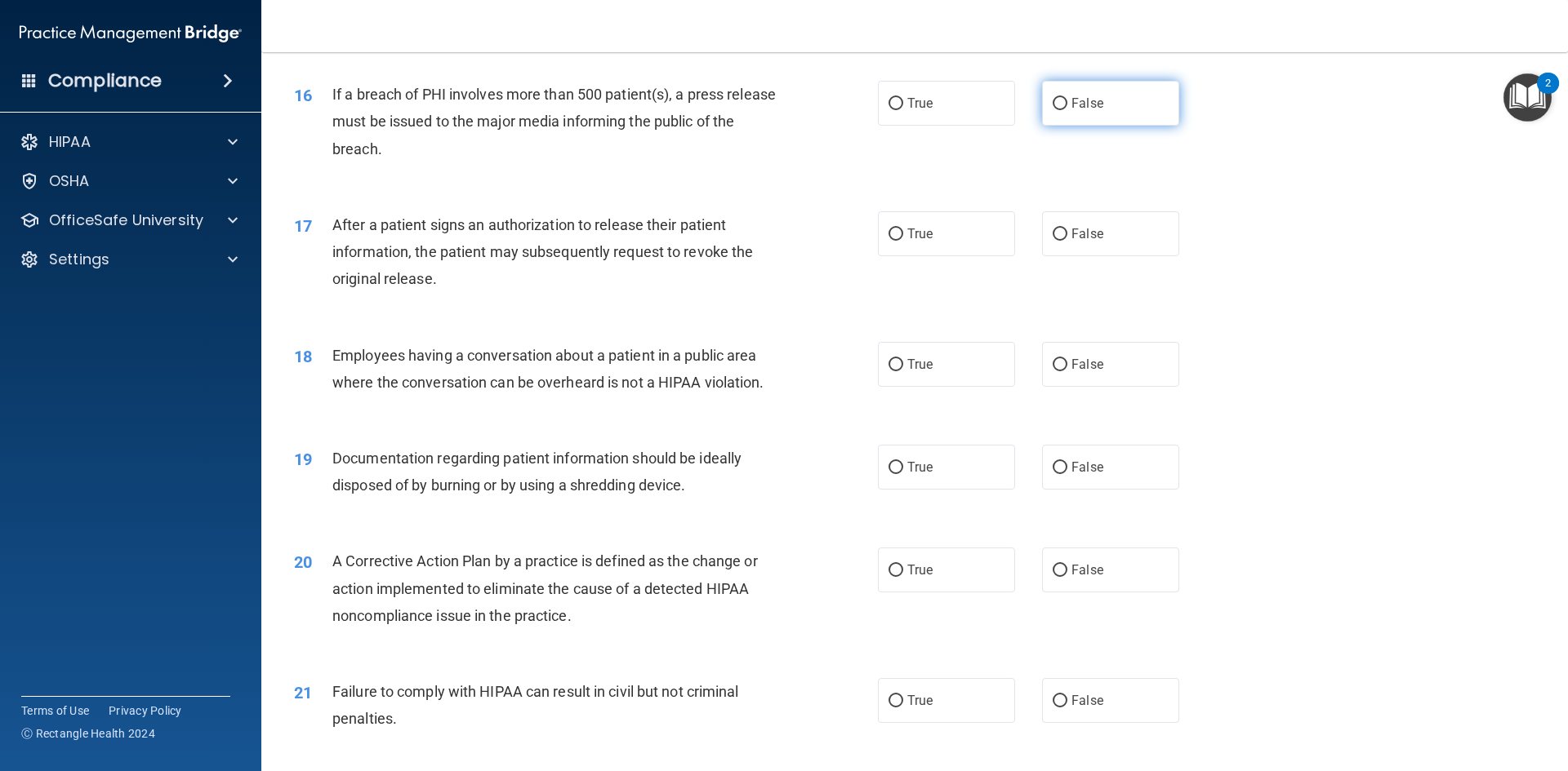
click at [1124, 126] on label "False" at bounding box center [1110, 103] width 137 height 45
click at [1068, 110] on input "False" at bounding box center [1060, 104] width 14 height 13
radio input "true"
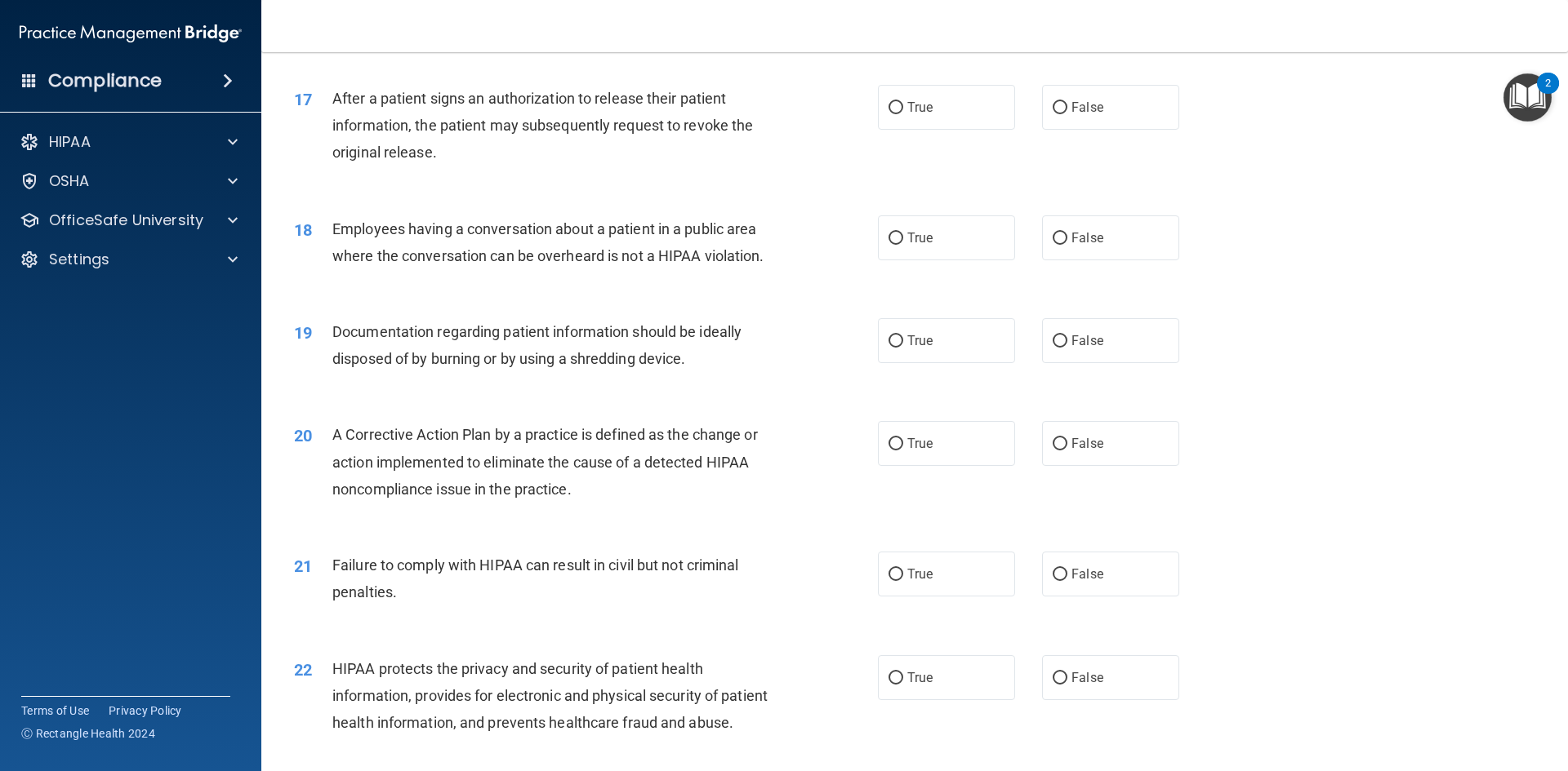
scroll to position [1959, 0]
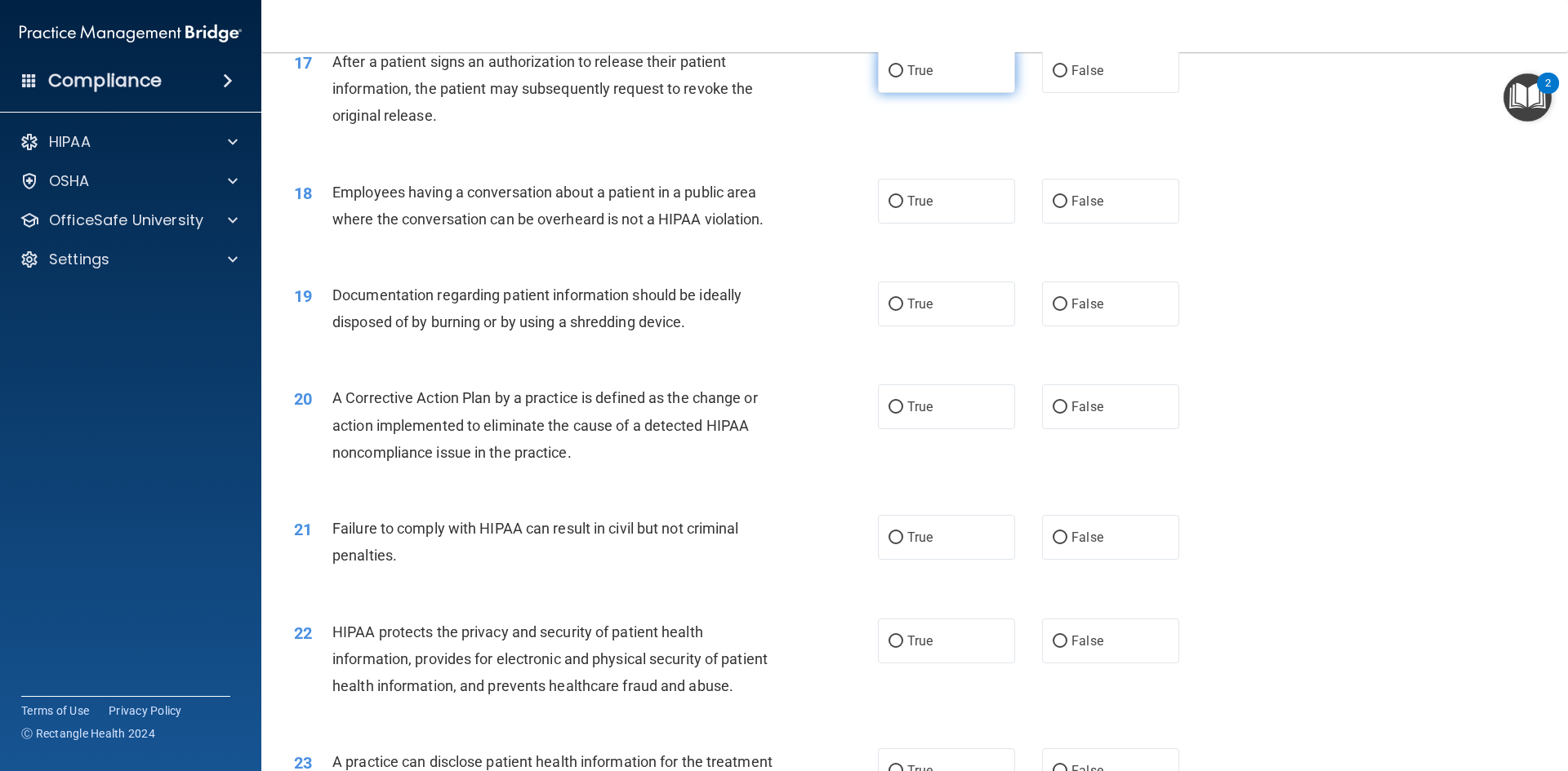
click at [936, 93] on label "True" at bounding box center [946, 71] width 137 height 45
click at [903, 78] on input "True" at bounding box center [896, 72] width 14 height 13
radio input "true"
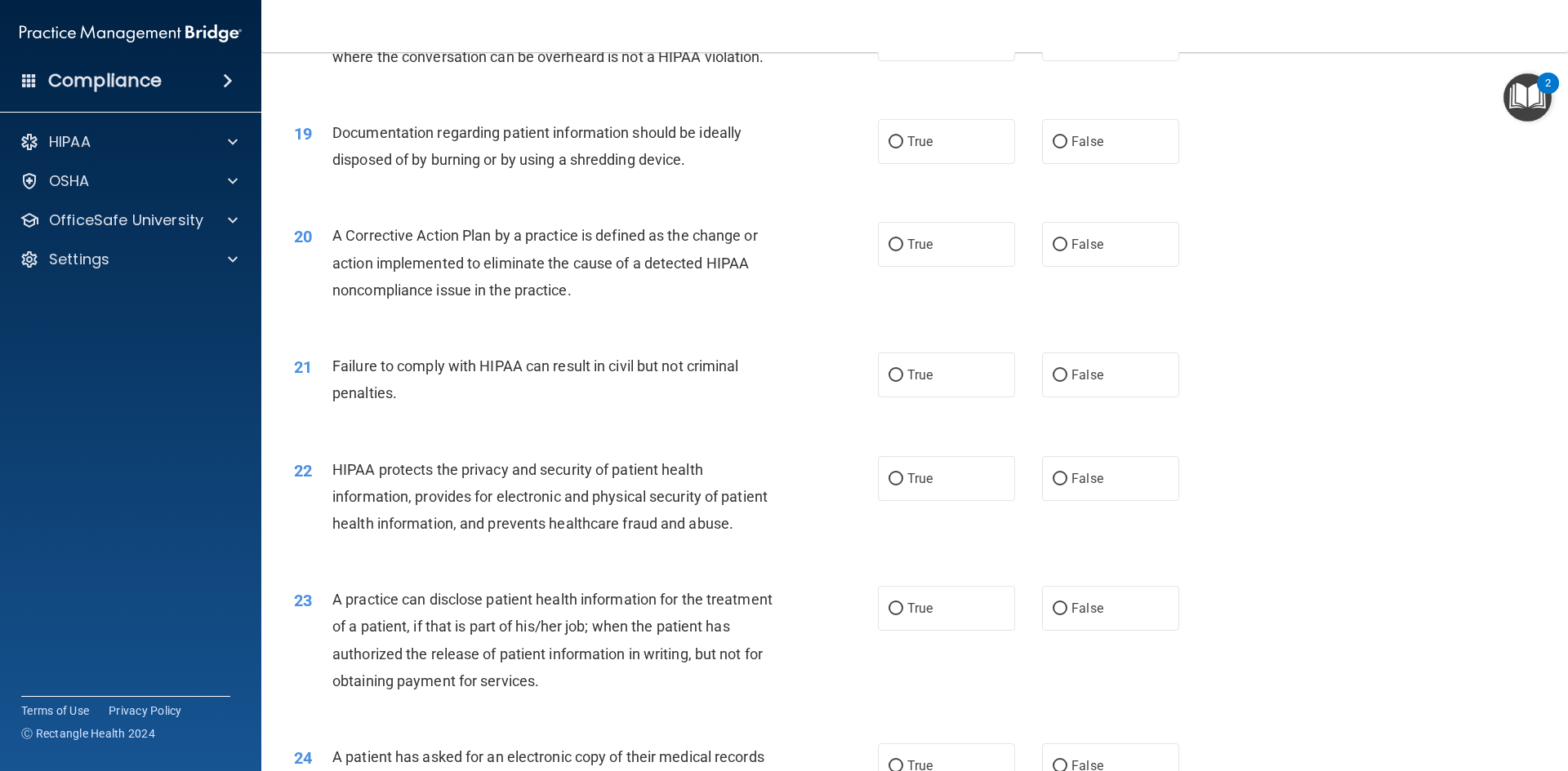
scroll to position [2122, 0]
click at [1096, 55] on label "False" at bounding box center [1110, 38] width 137 height 45
click at [1068, 45] on input "False" at bounding box center [1060, 38] width 14 height 13
radio input "true"
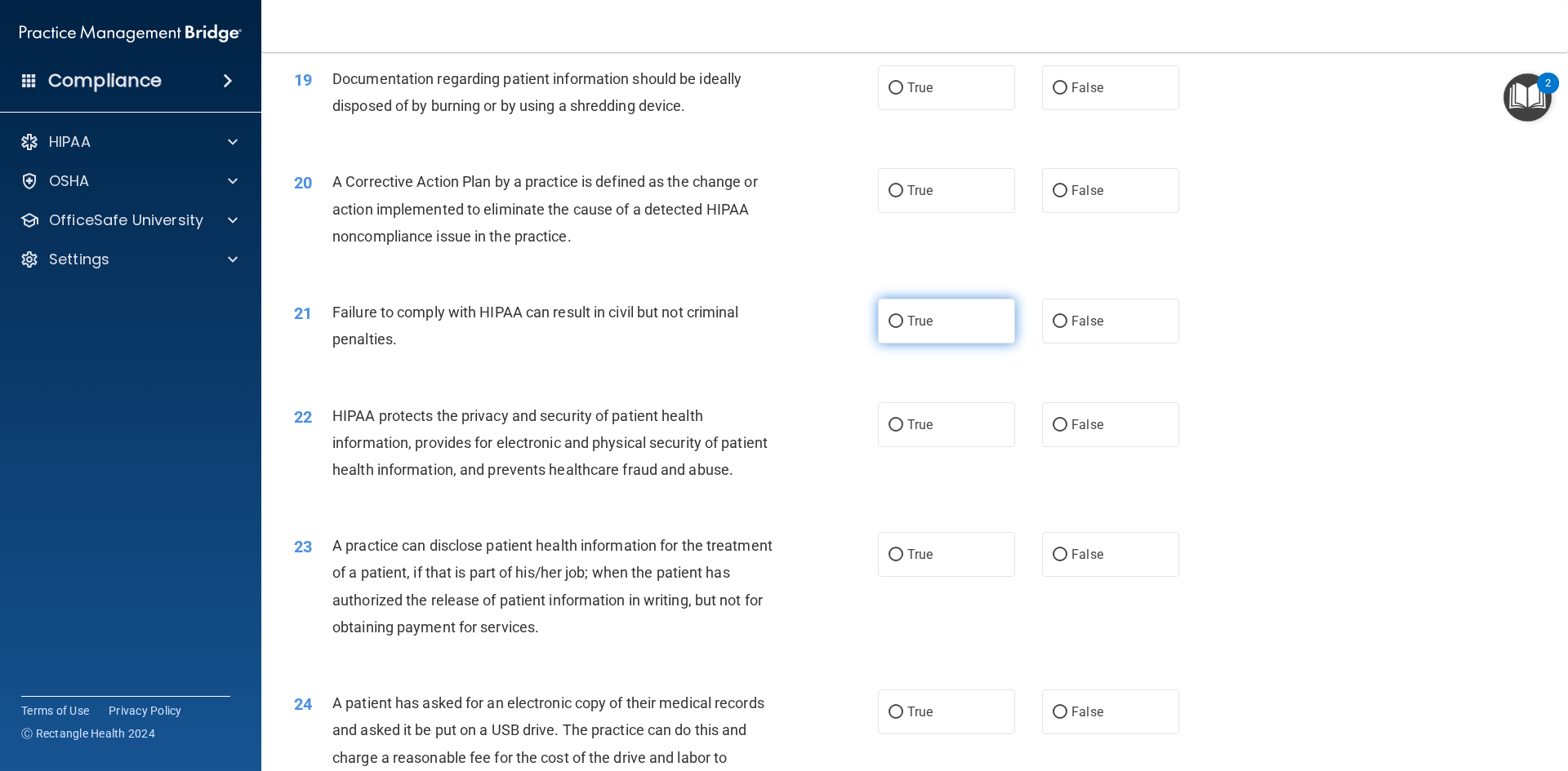
scroll to position [2204, 0]
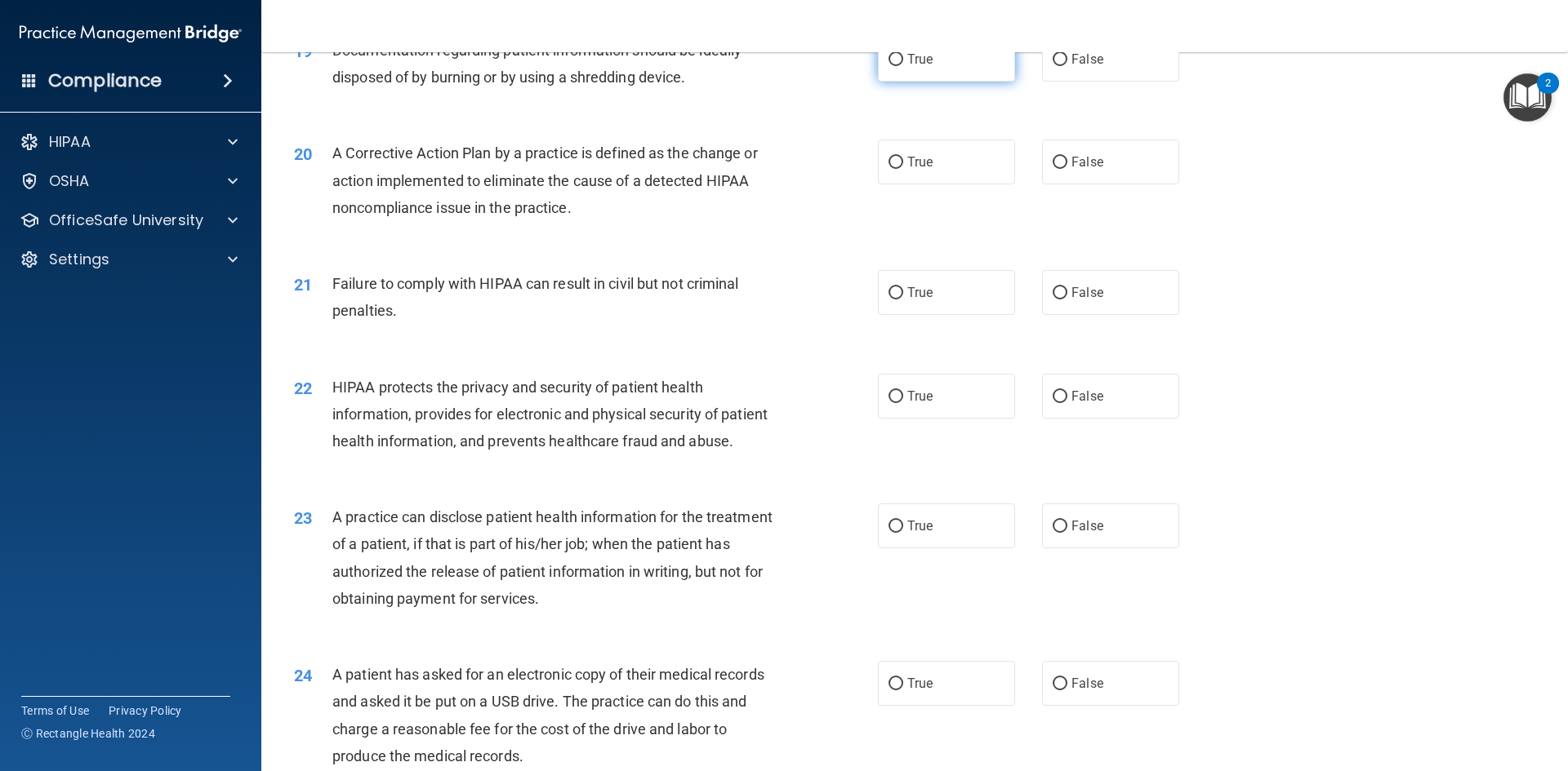
click at [934, 72] on label "True" at bounding box center [946, 59] width 137 height 45
click at [903, 66] on input "True" at bounding box center [896, 60] width 14 height 13
radio input "true"
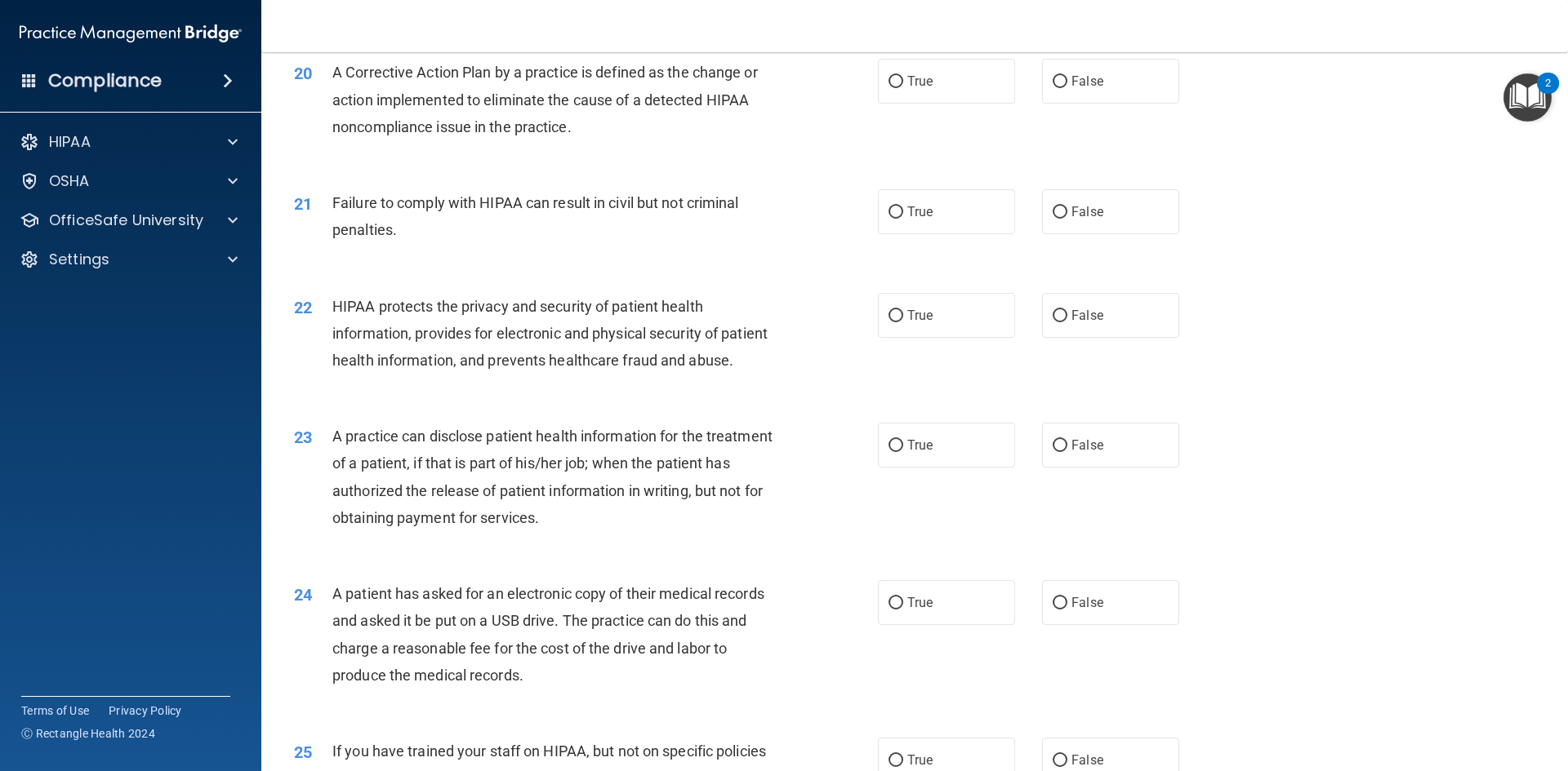
scroll to position [2285, 0]
click at [891, 103] on label "True" at bounding box center [946, 80] width 137 height 45
click at [891, 88] on input "True" at bounding box center [896, 81] width 14 height 13
radio input "true"
click at [1113, 233] on label "False" at bounding box center [1110, 211] width 137 height 45
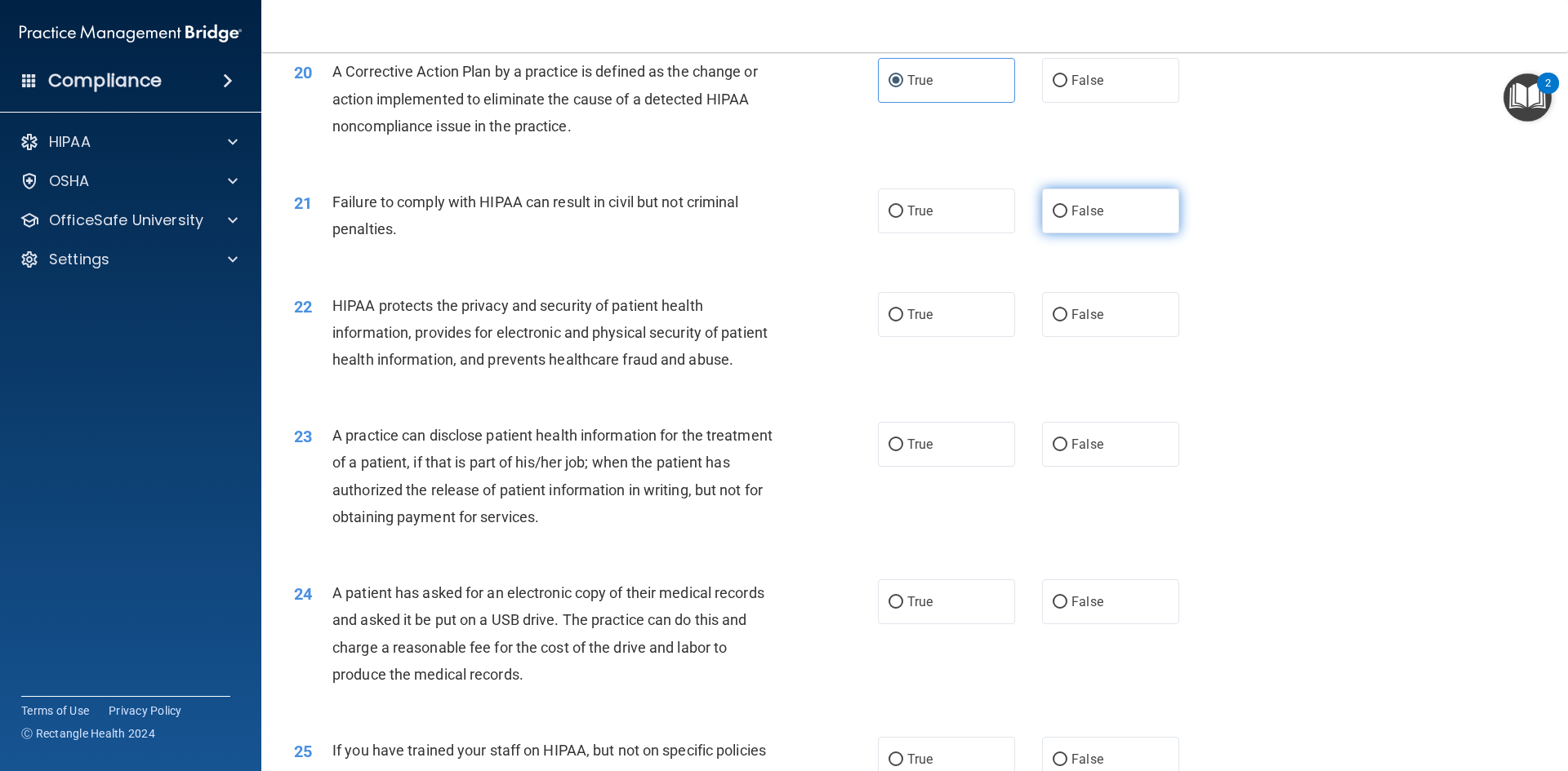
click at [1068, 218] on input "False" at bounding box center [1060, 212] width 14 height 13
radio input "true"
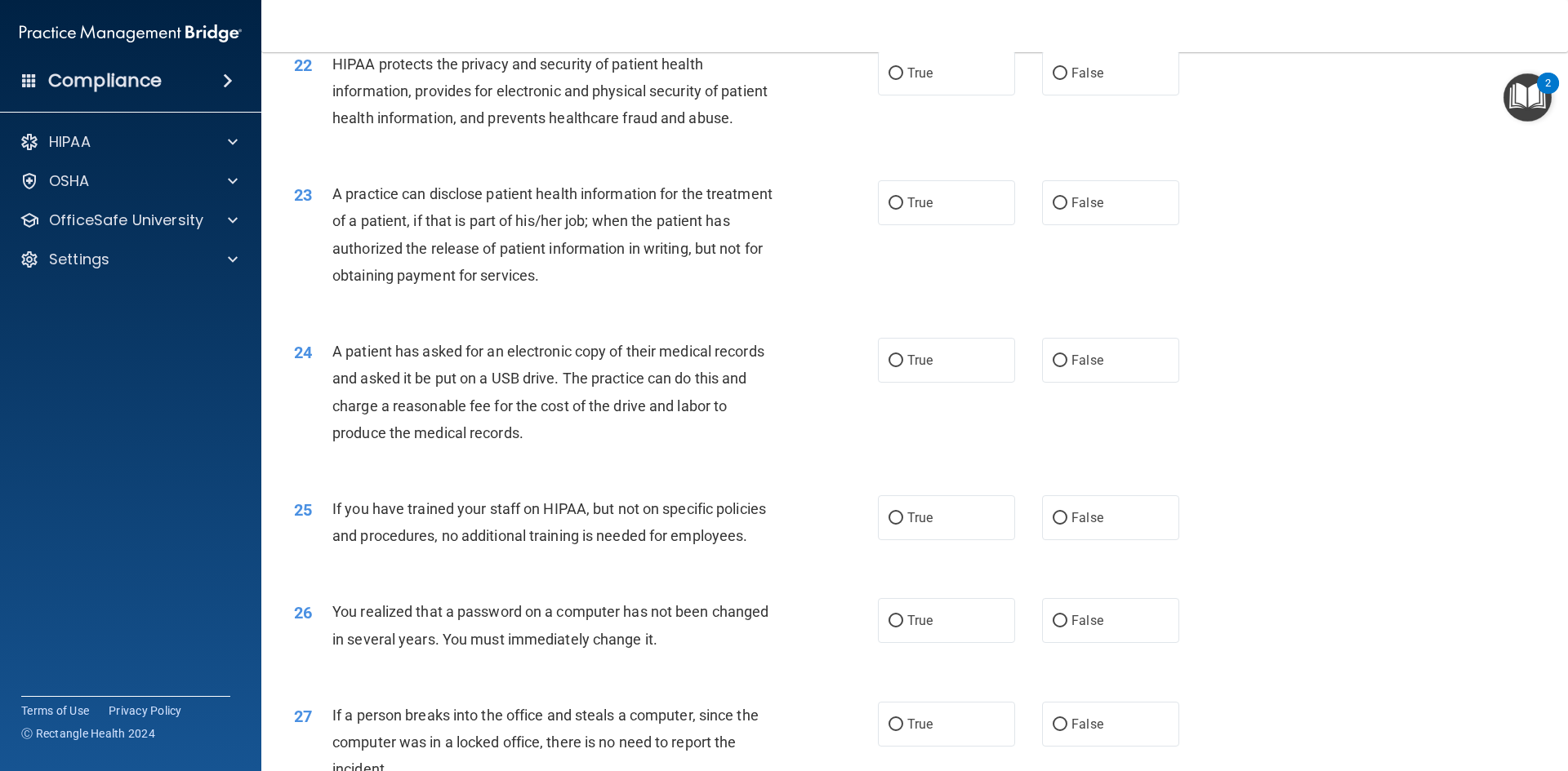
scroll to position [2530, 0]
click at [928, 92] on label "True" at bounding box center [946, 70] width 137 height 45
click at [903, 77] on input "True" at bounding box center [896, 71] width 14 height 13
radio input "true"
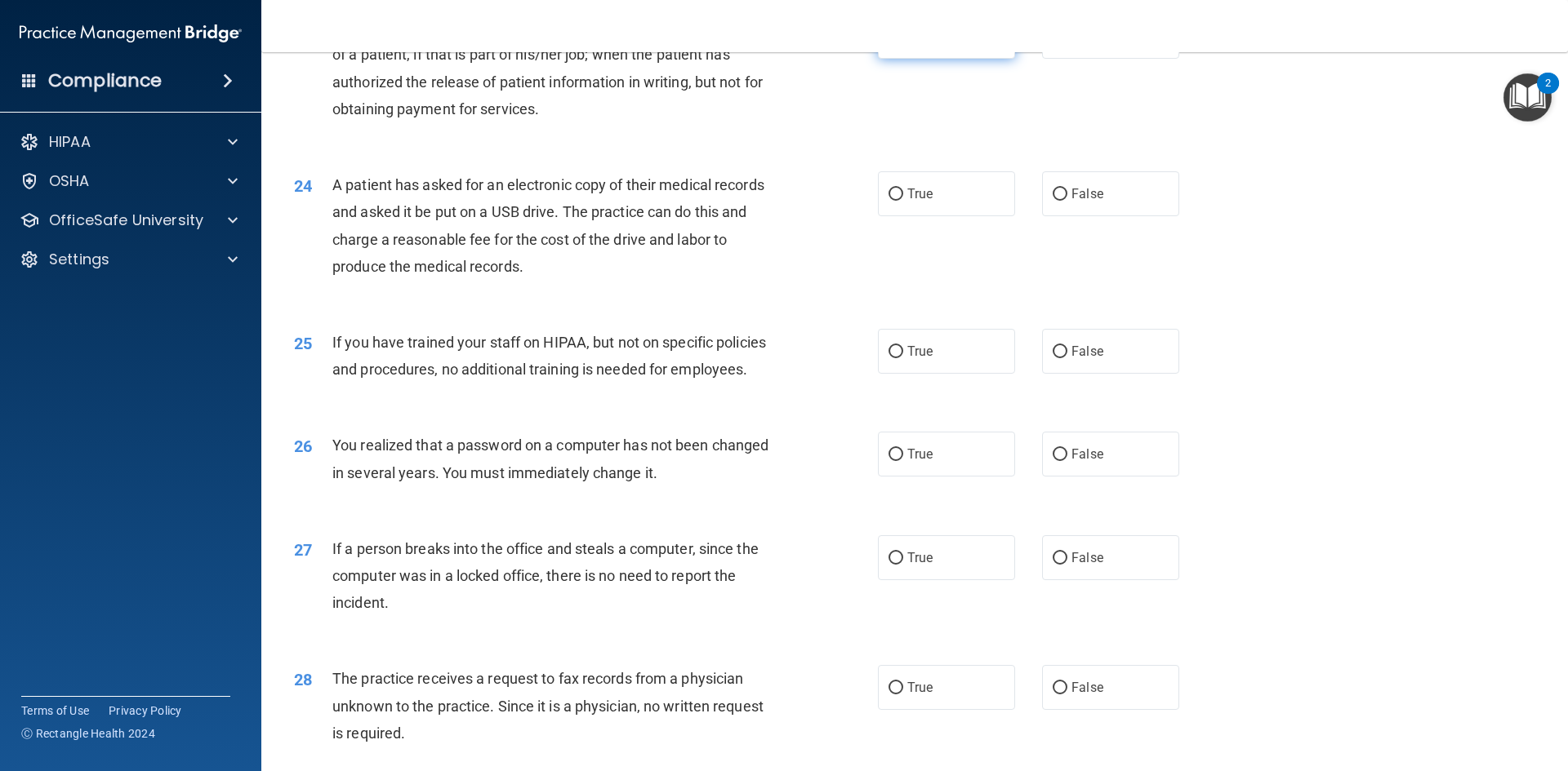
click at [934, 59] on label "True" at bounding box center [946, 37] width 137 height 45
click at [903, 43] on input "True" at bounding box center [896, 38] width 14 height 13
radio input "true"
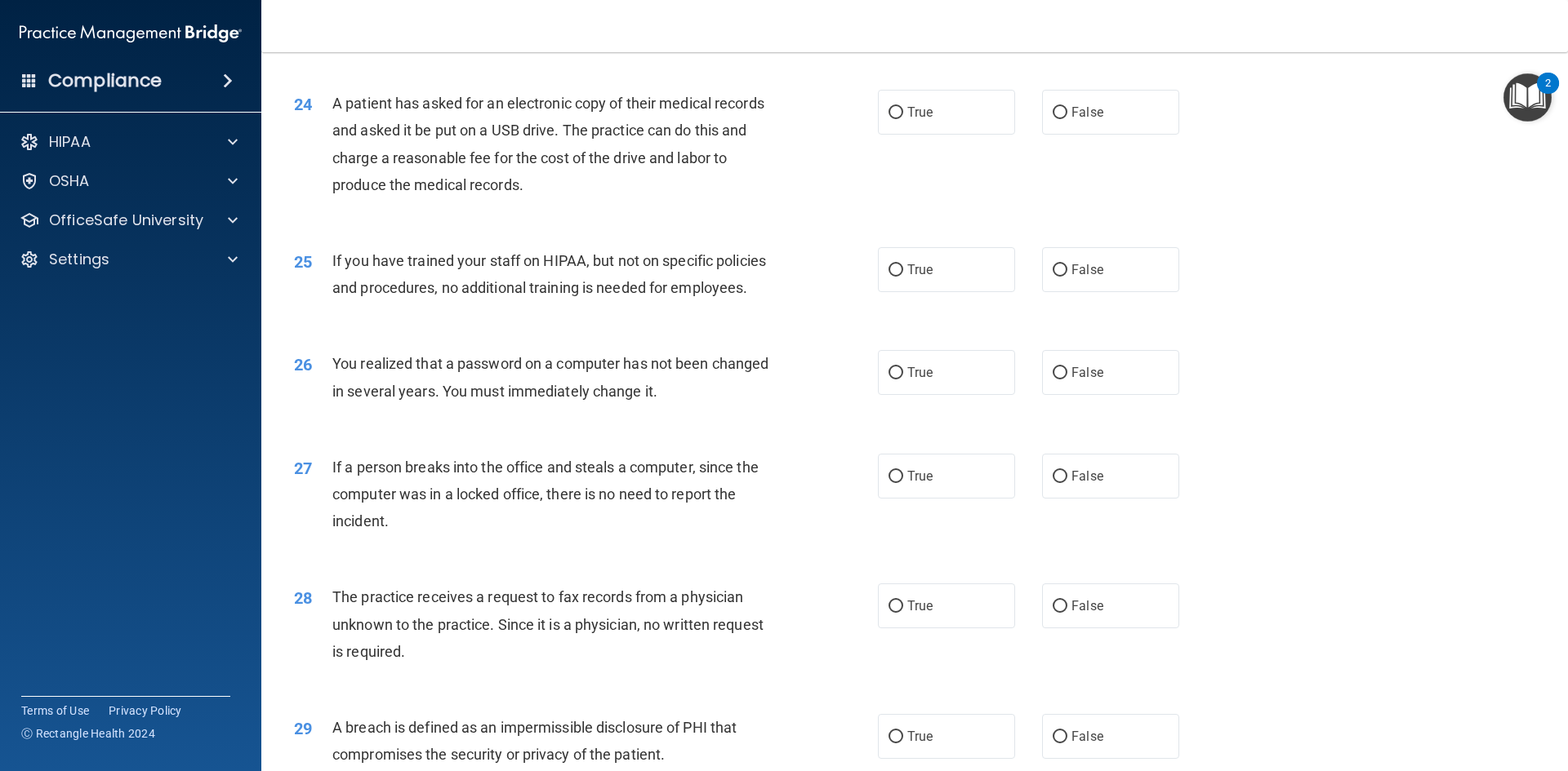
scroll to position [2857, 0]
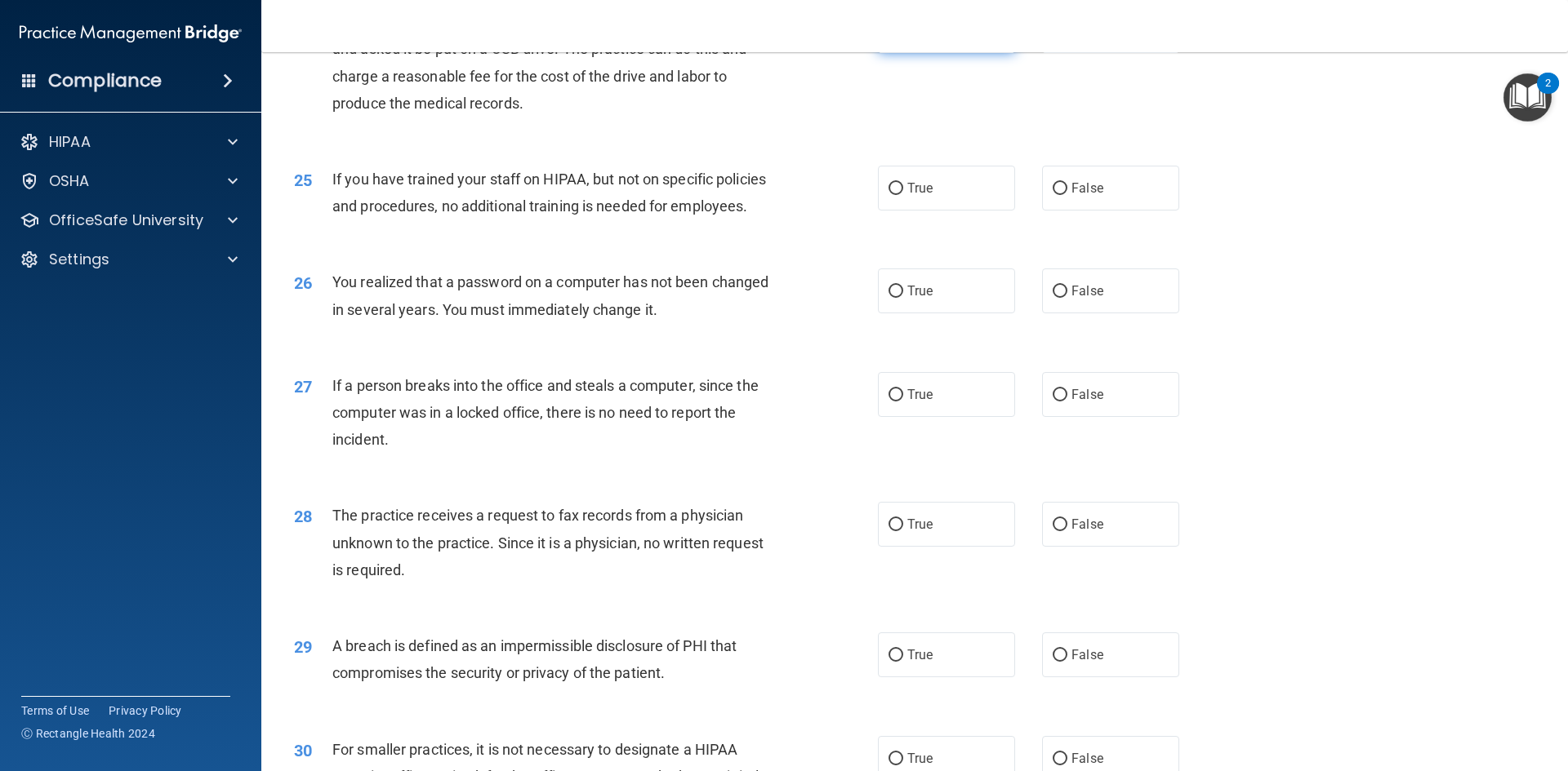
click at [949, 53] on label "True" at bounding box center [946, 30] width 137 height 45
click at [903, 38] on input "True" at bounding box center [896, 31] width 14 height 13
radio input "true"
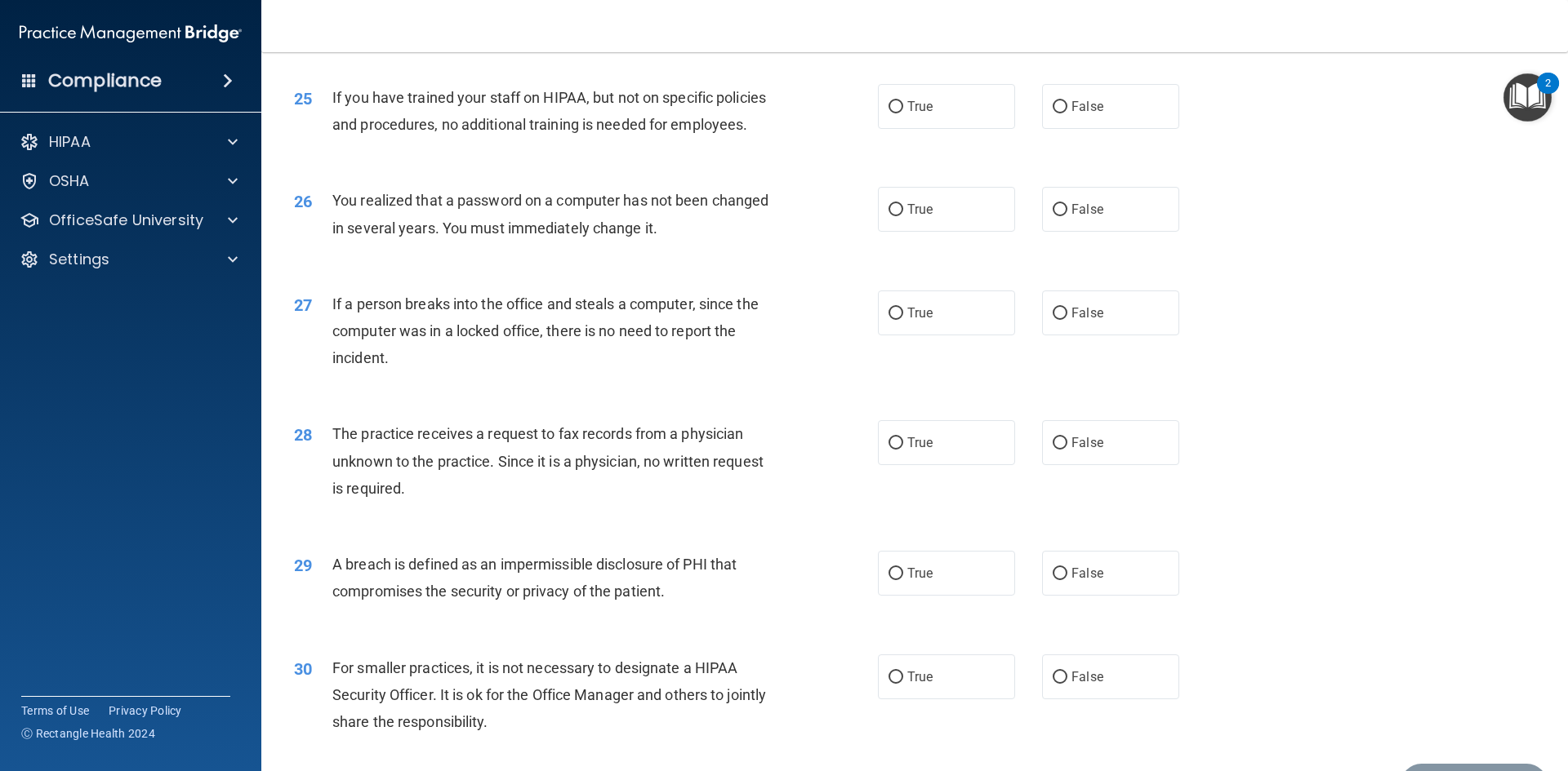
scroll to position [3020, 0]
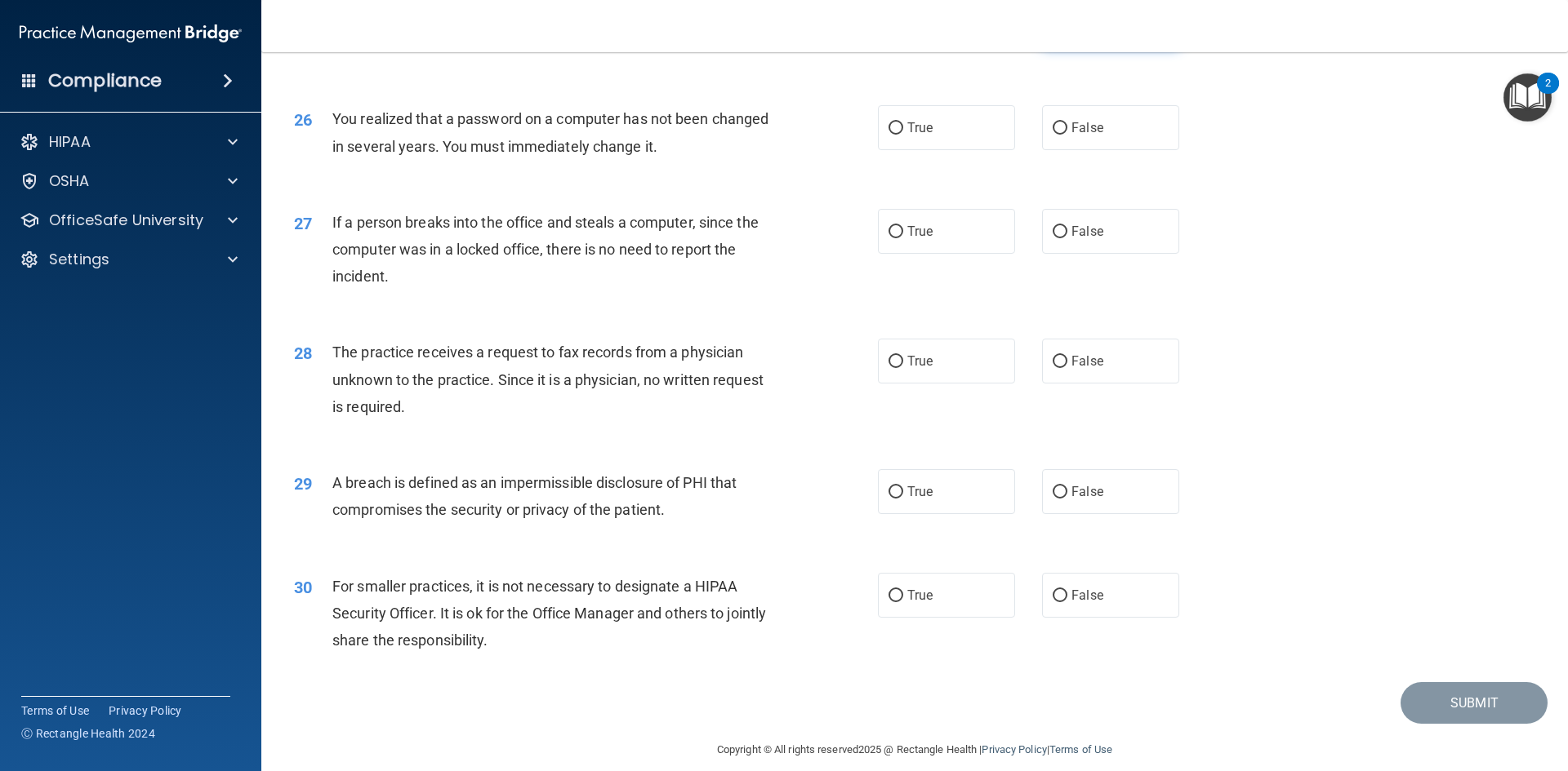
click at [1069, 47] on label "False" at bounding box center [1110, 25] width 137 height 45
click at [1068, 32] on input "False" at bounding box center [1060, 26] width 14 height 13
radio input "true"
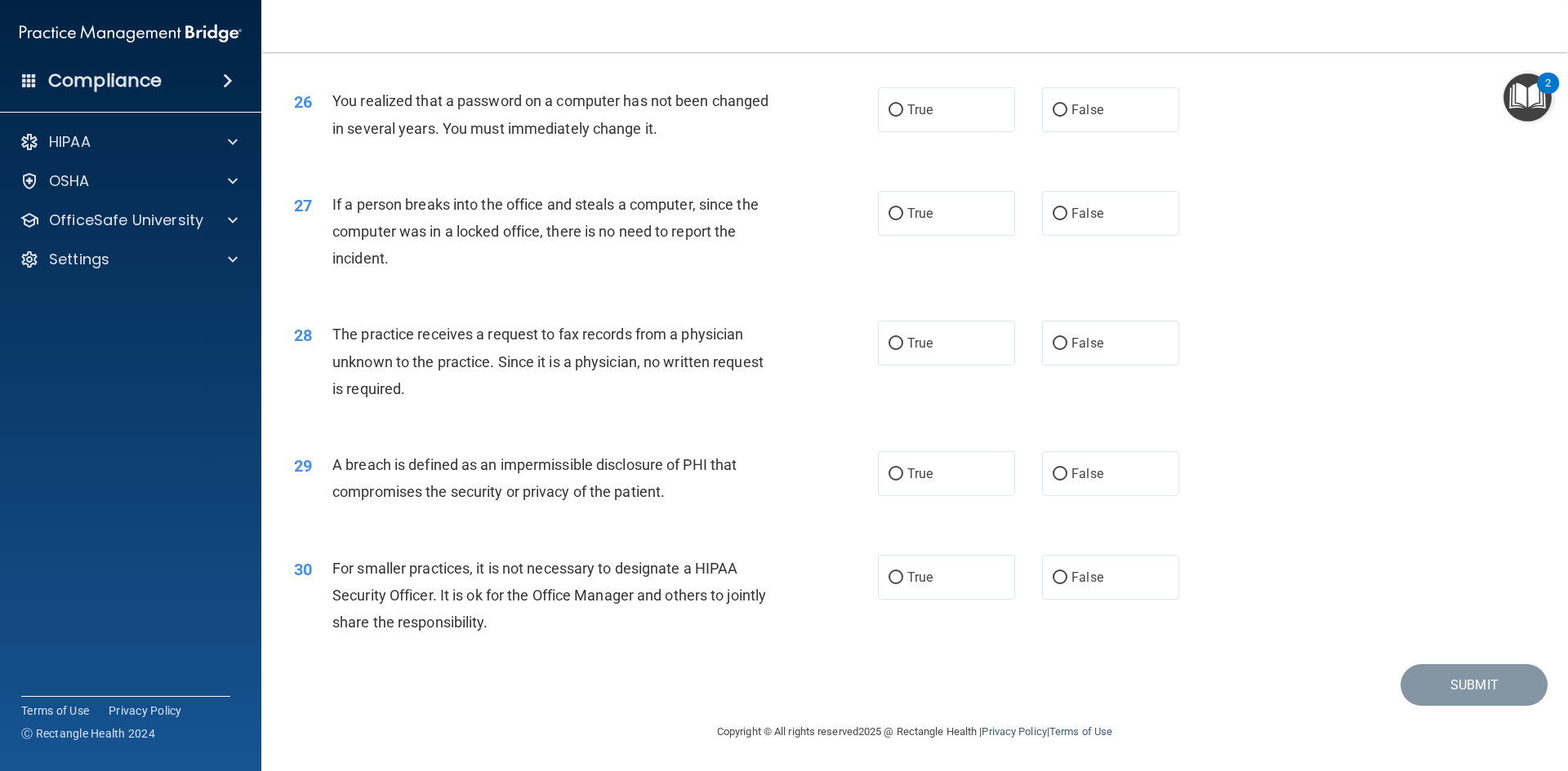
scroll to position [3091, 0]
click at [1116, 114] on label "False" at bounding box center [1110, 110] width 137 height 45
click at [1068, 114] on input "False" at bounding box center [1060, 111] width 14 height 13
radio input "true"
click at [1159, 214] on label "False" at bounding box center [1110, 214] width 137 height 45
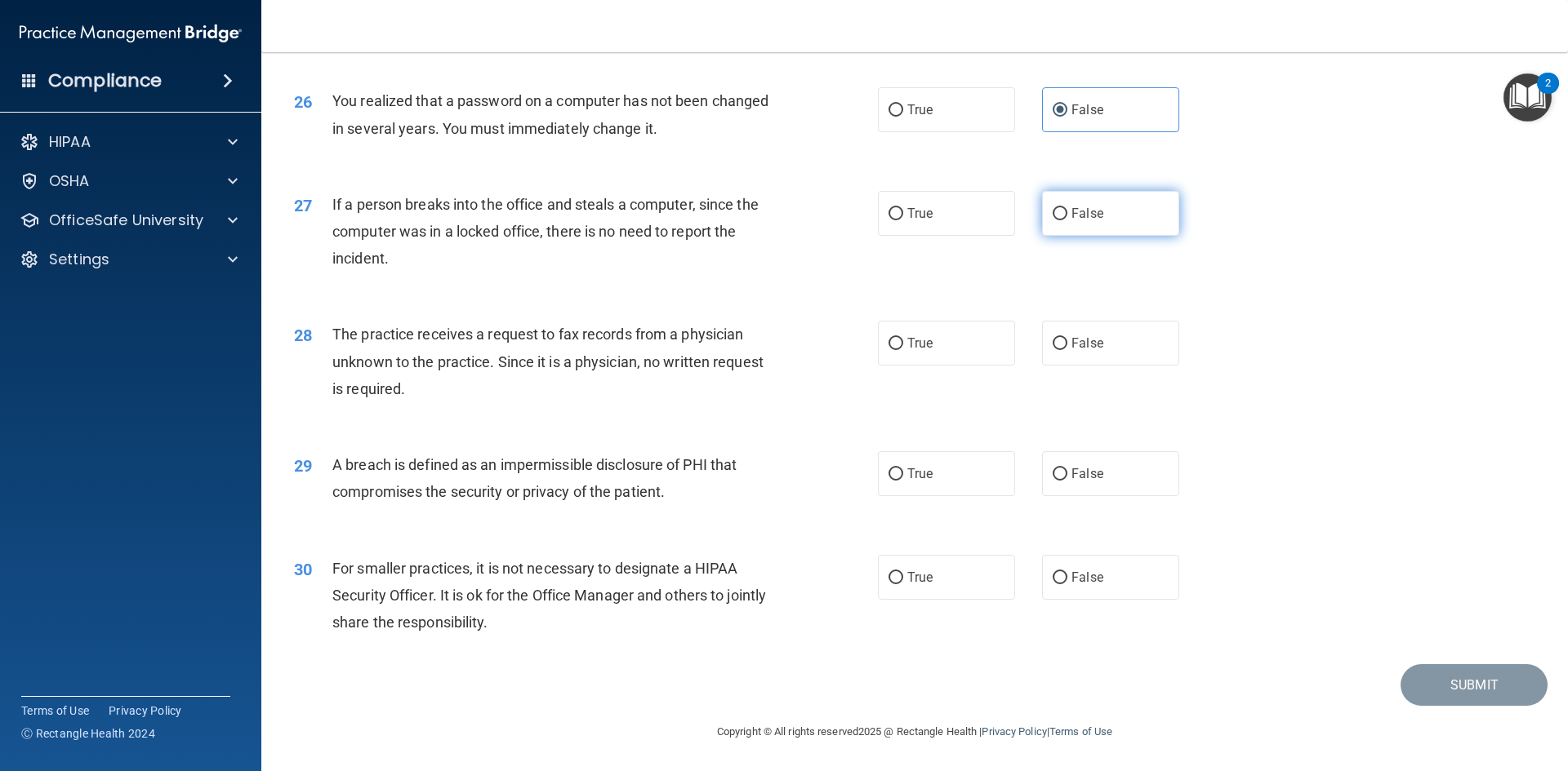
click at [1068, 214] on input "False" at bounding box center [1060, 215] width 14 height 13
radio input "true"
click at [1078, 348] on span "False" at bounding box center [1087, 343] width 32 height 15
click at [1068, 348] on input "False" at bounding box center [1060, 344] width 14 height 13
radio input "true"
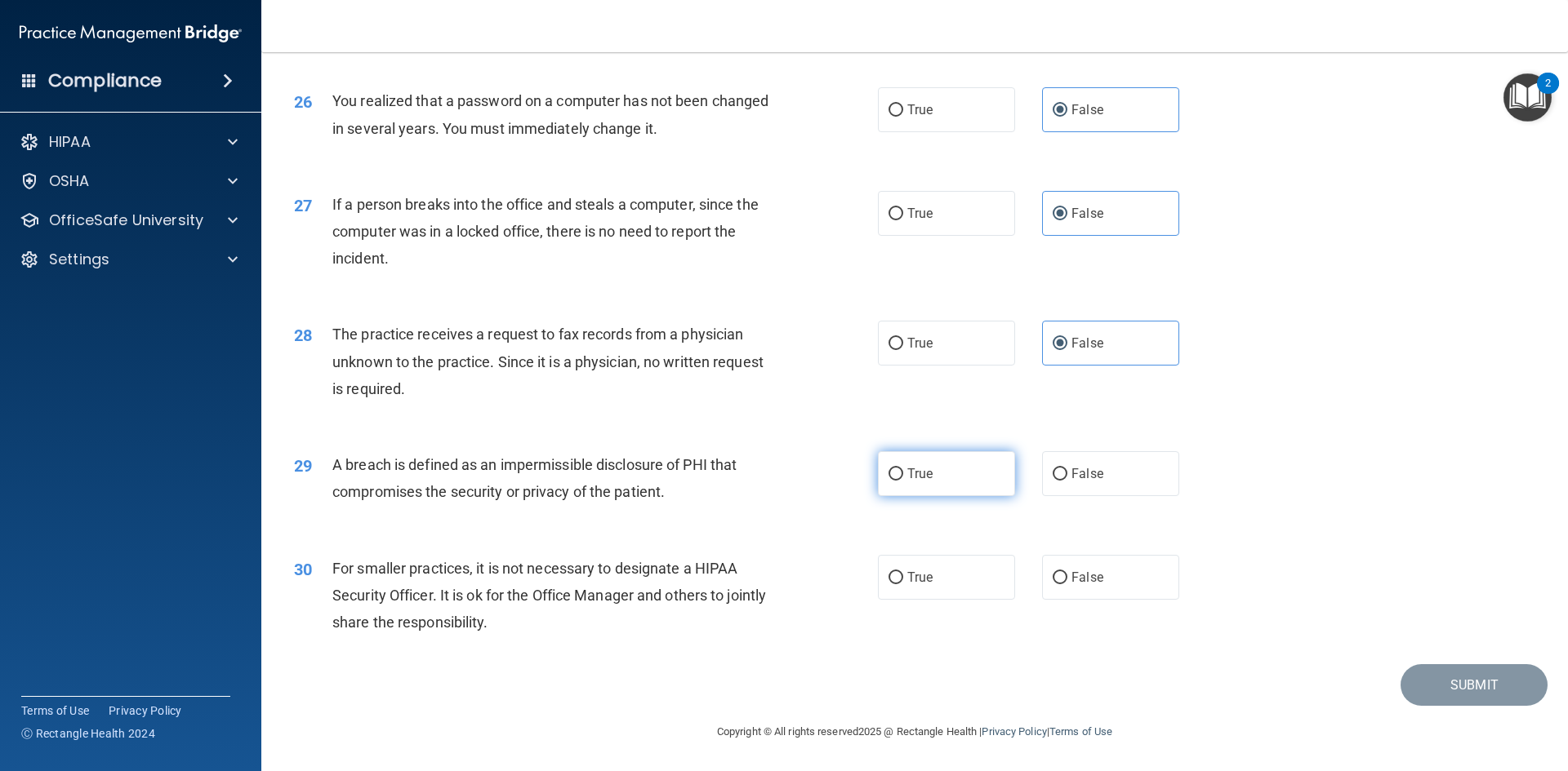
click at [928, 481] on label "True" at bounding box center [946, 474] width 137 height 45
click at [903, 480] on input "True" at bounding box center [896, 475] width 14 height 13
radio input "true"
click at [1072, 573] on span "False" at bounding box center [1087, 577] width 32 height 15
click at [1068, 573] on input "False" at bounding box center [1060, 579] width 14 height 13
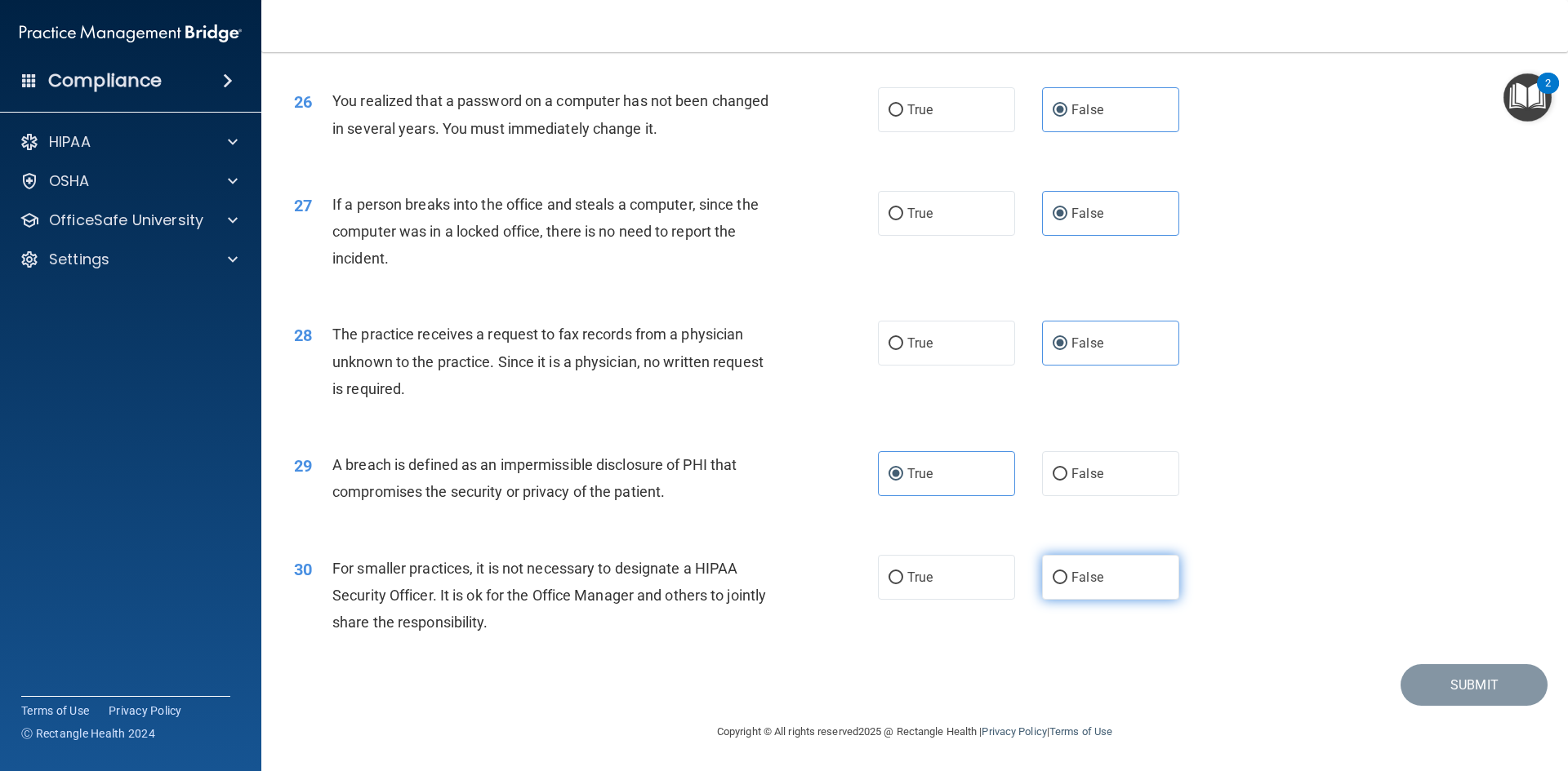
radio input "true"
click at [1441, 673] on button "Submit" at bounding box center [1474, 685] width 147 height 42
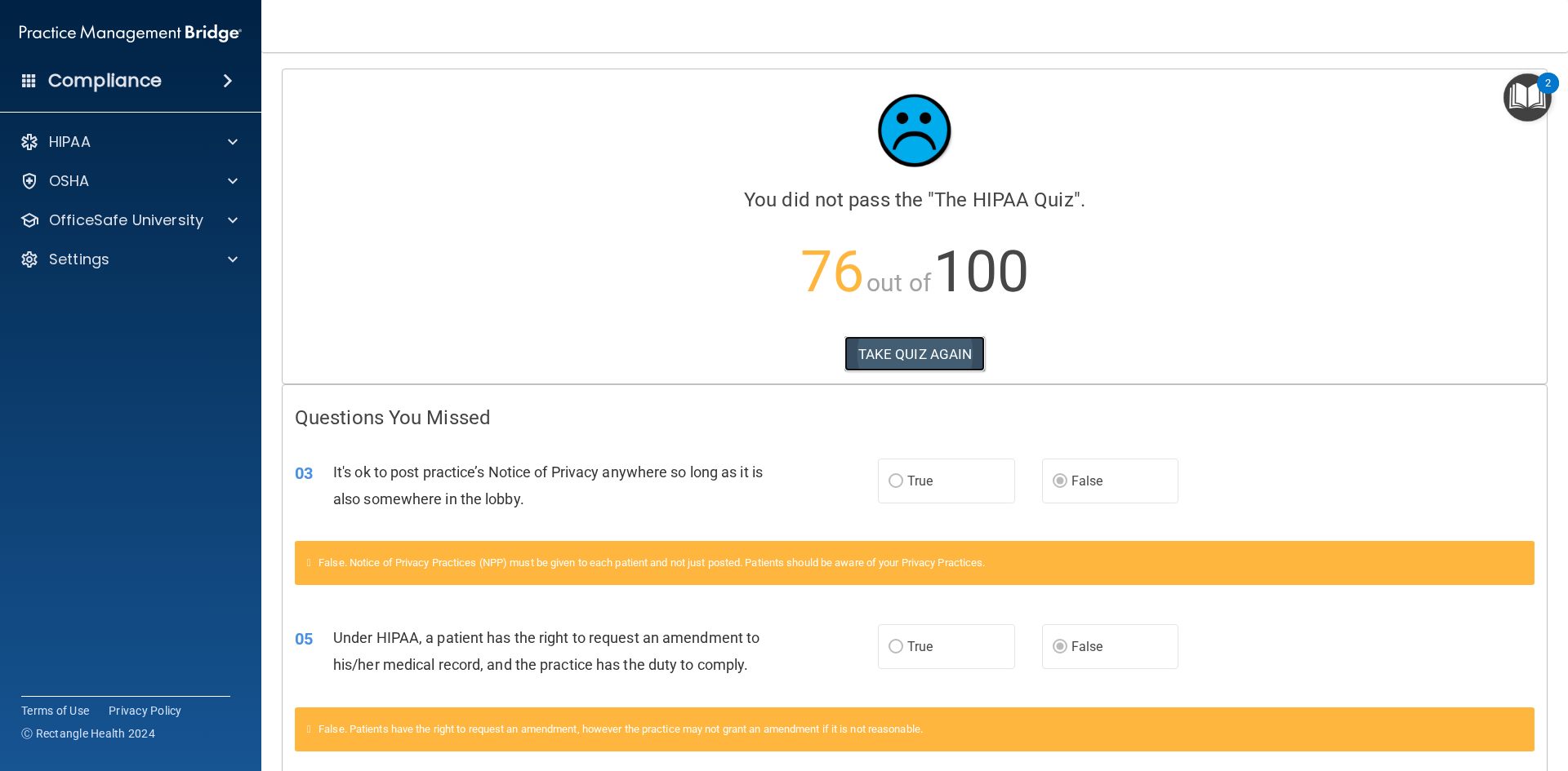
click at [903, 358] on button "TAKE QUIZ AGAIN" at bounding box center [915, 354] width 141 height 36
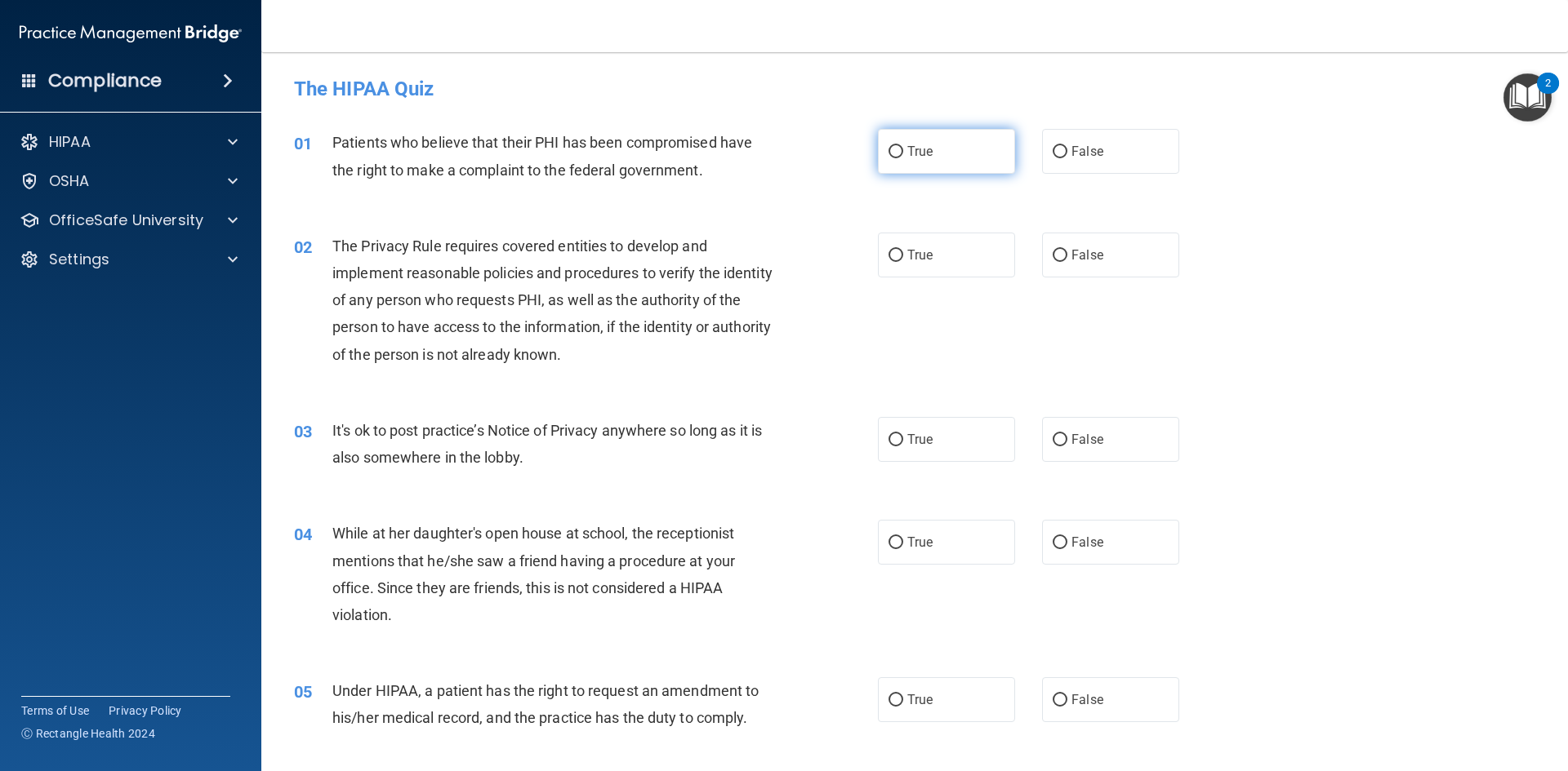
click at [889, 155] on input "True" at bounding box center [896, 152] width 14 height 13
radio input "true"
click at [896, 256] on input "True" at bounding box center [896, 256] width 14 height 13
radio input "true"
click at [1071, 439] on span "False" at bounding box center [1087, 439] width 32 height 15
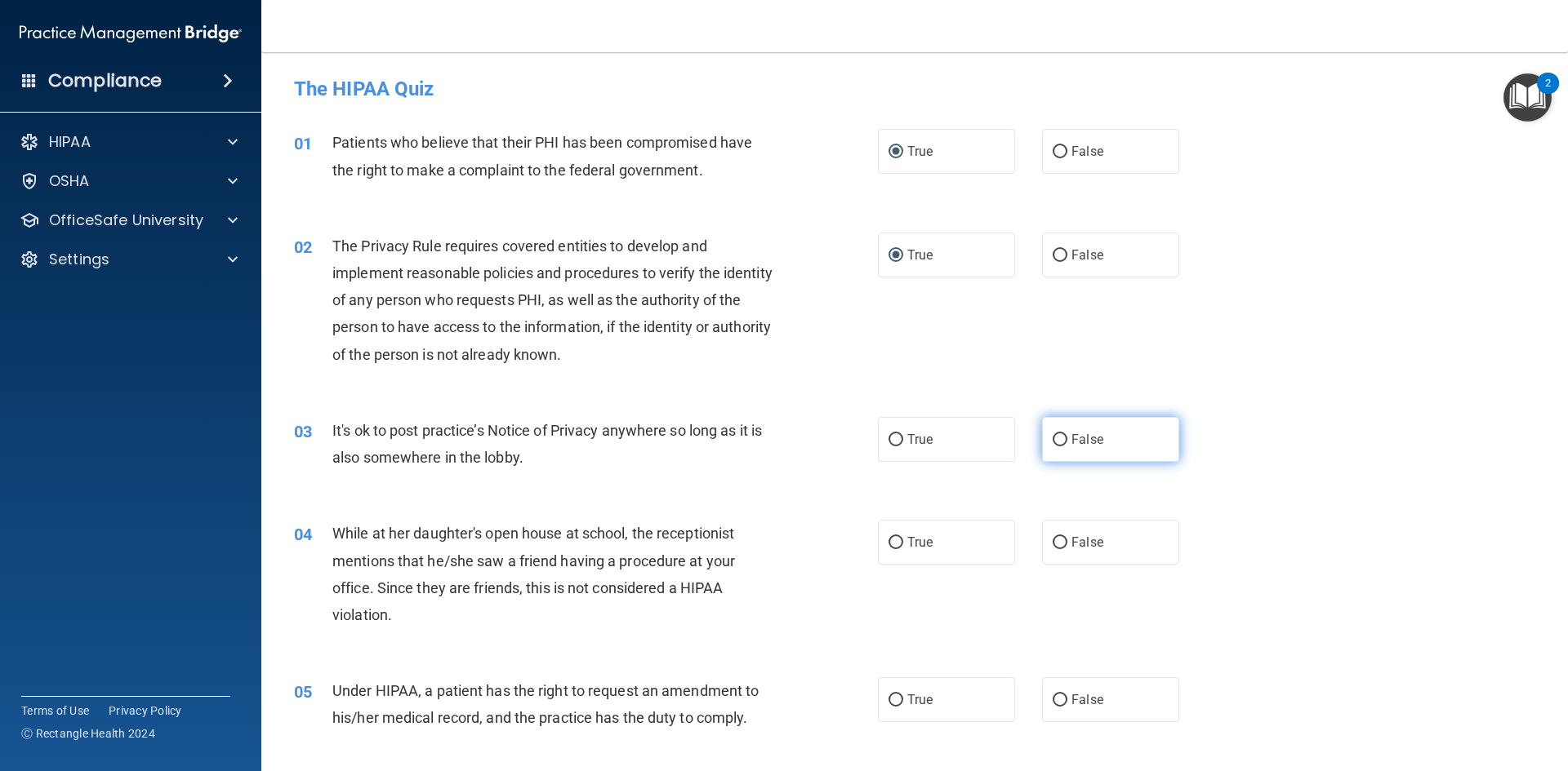
click at [1065, 439] on input "False" at bounding box center [1060, 440] width 14 height 13
radio input "true"
click at [1057, 546] on input "False" at bounding box center [1060, 543] width 14 height 13
radio input "true"
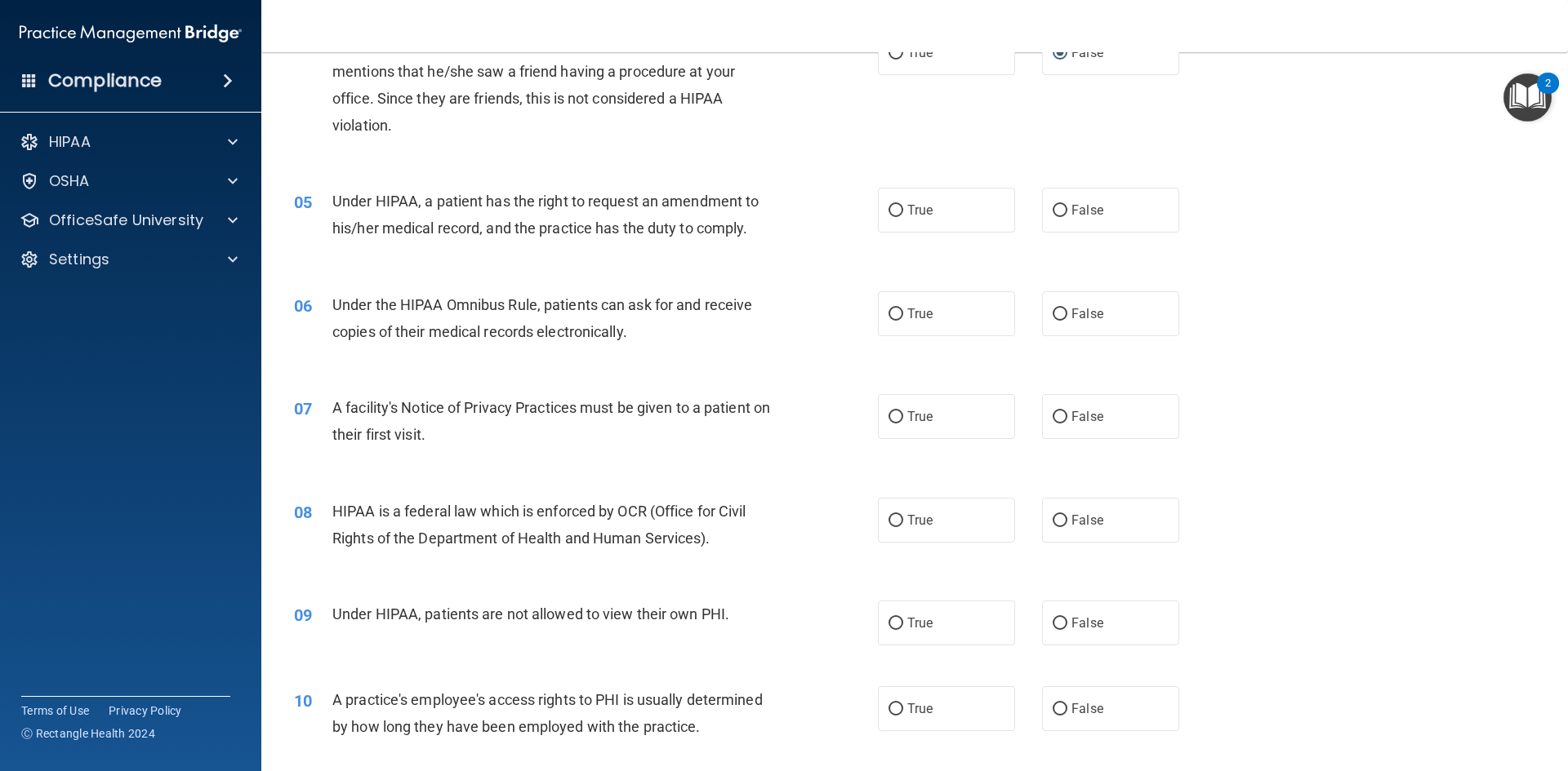
scroll to position [572, 0]
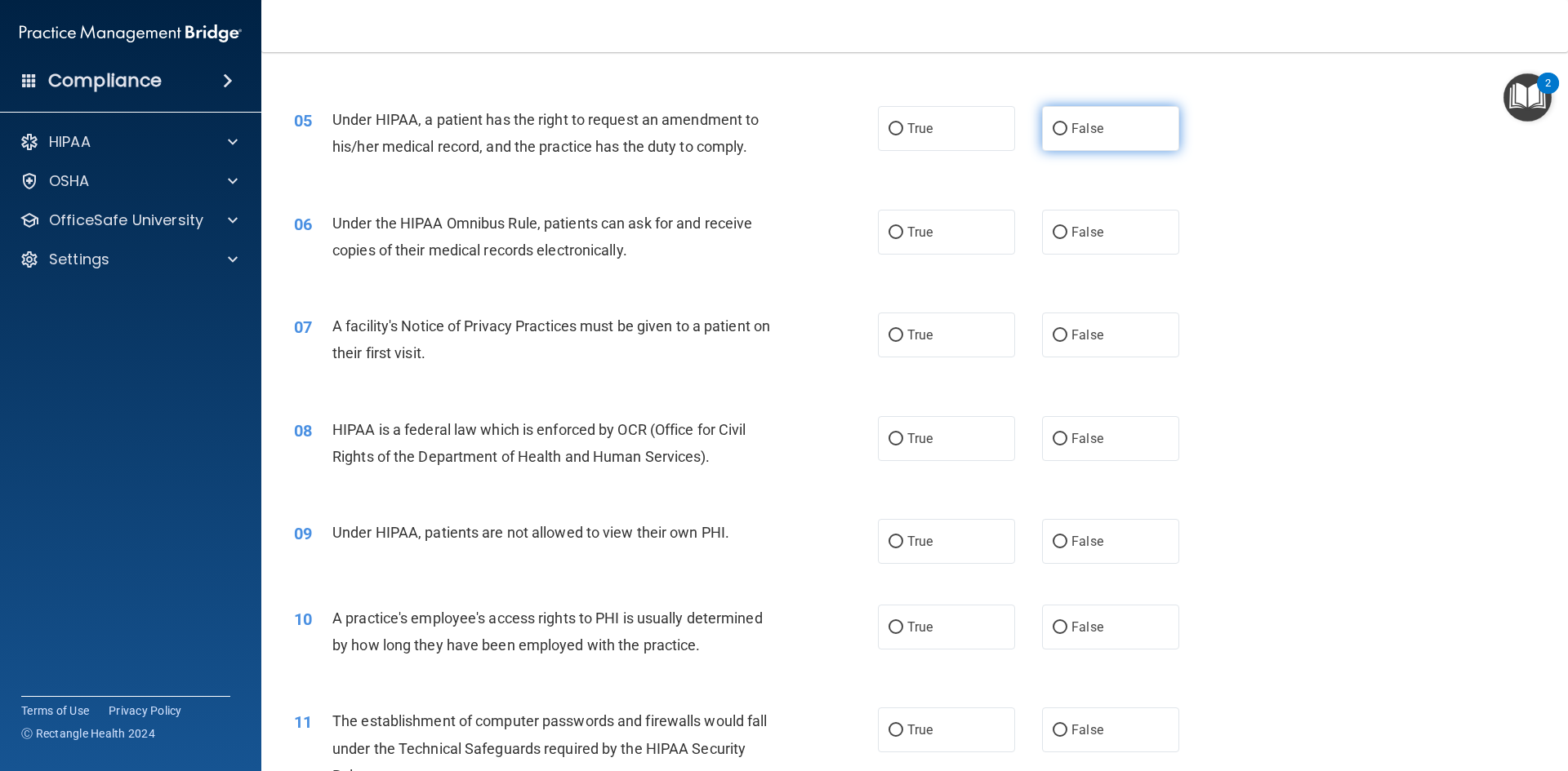
click at [1052, 125] on input "False" at bounding box center [1060, 130] width 14 height 13
radio input "true"
click at [891, 233] on input "True" at bounding box center [896, 233] width 14 height 13
radio input "true"
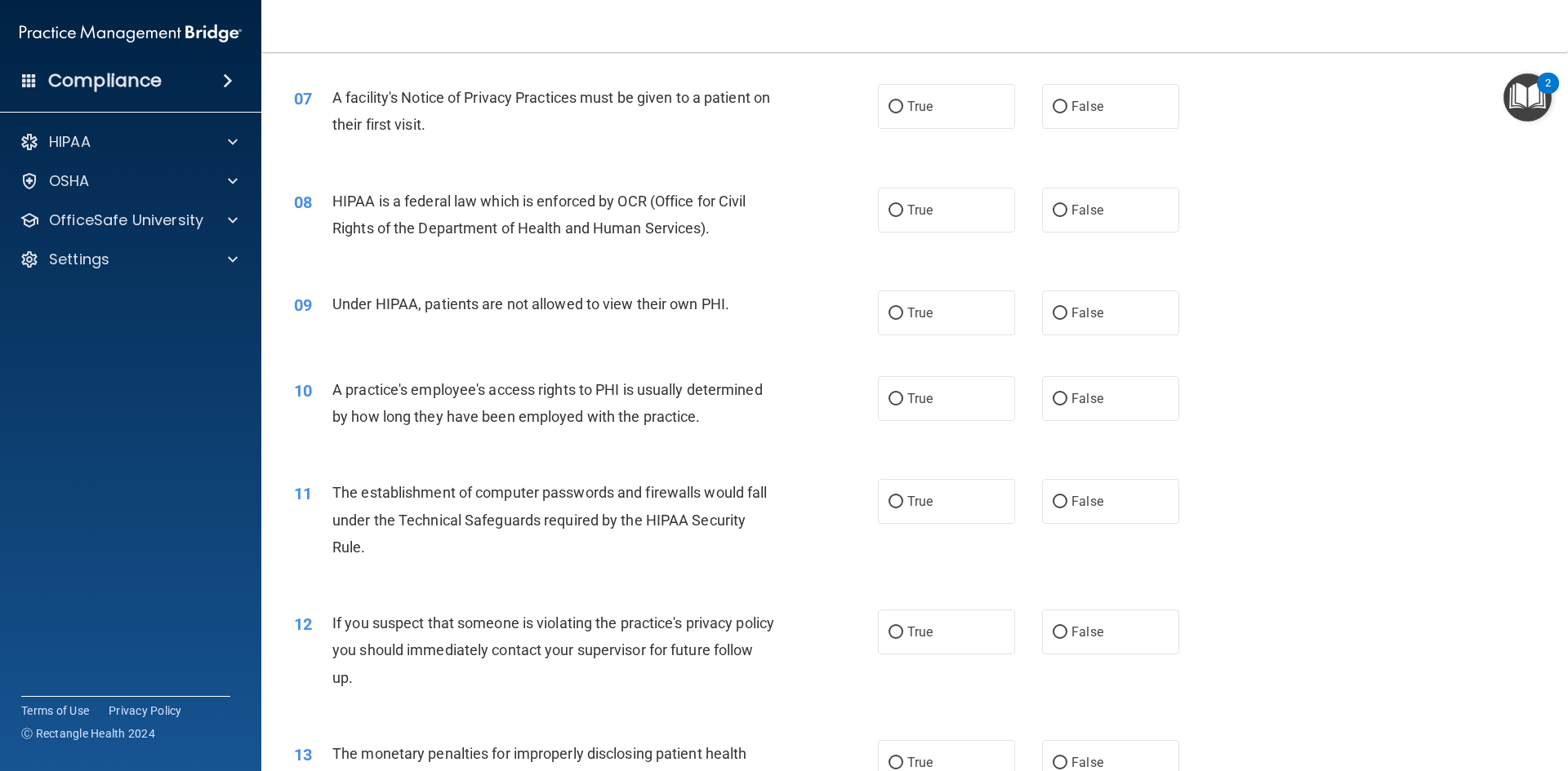
scroll to position [816, 0]
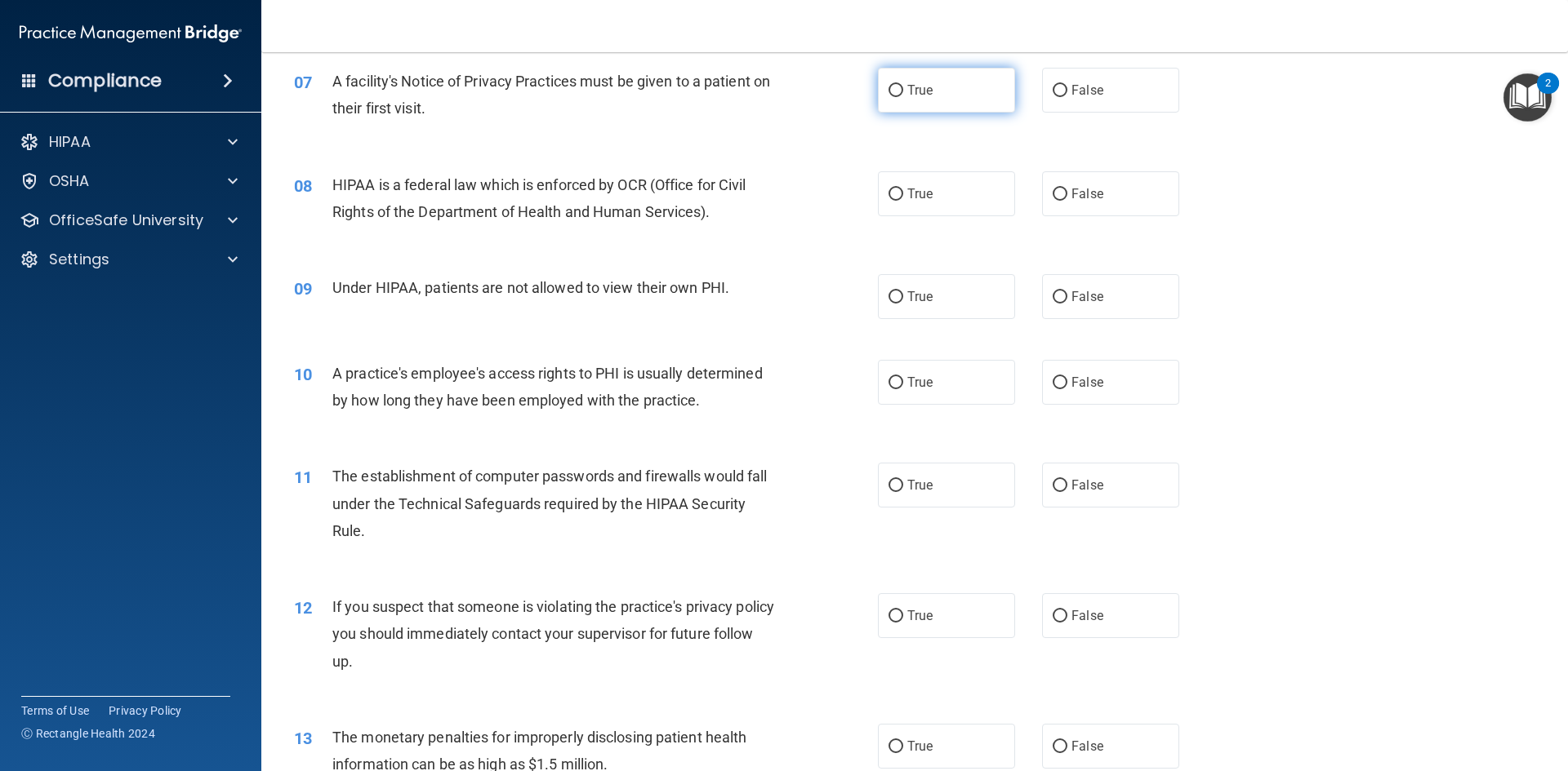
click at [888, 98] on label "True" at bounding box center [946, 90] width 137 height 45
click at [889, 97] on input "True" at bounding box center [896, 91] width 14 height 13
radio input "true"
click at [889, 193] on input "True" at bounding box center [896, 195] width 14 height 13
radio input "true"
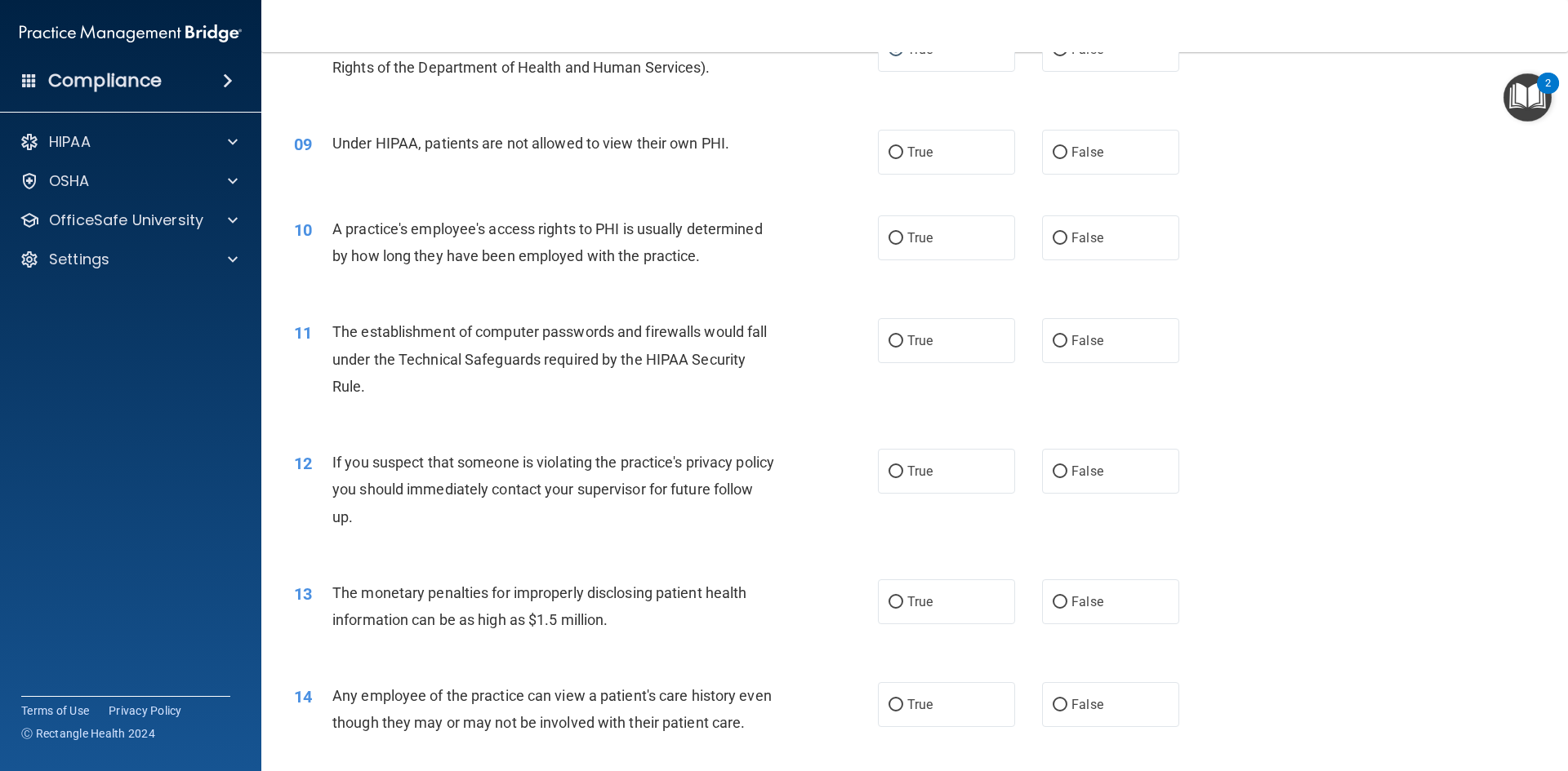
scroll to position [979, 0]
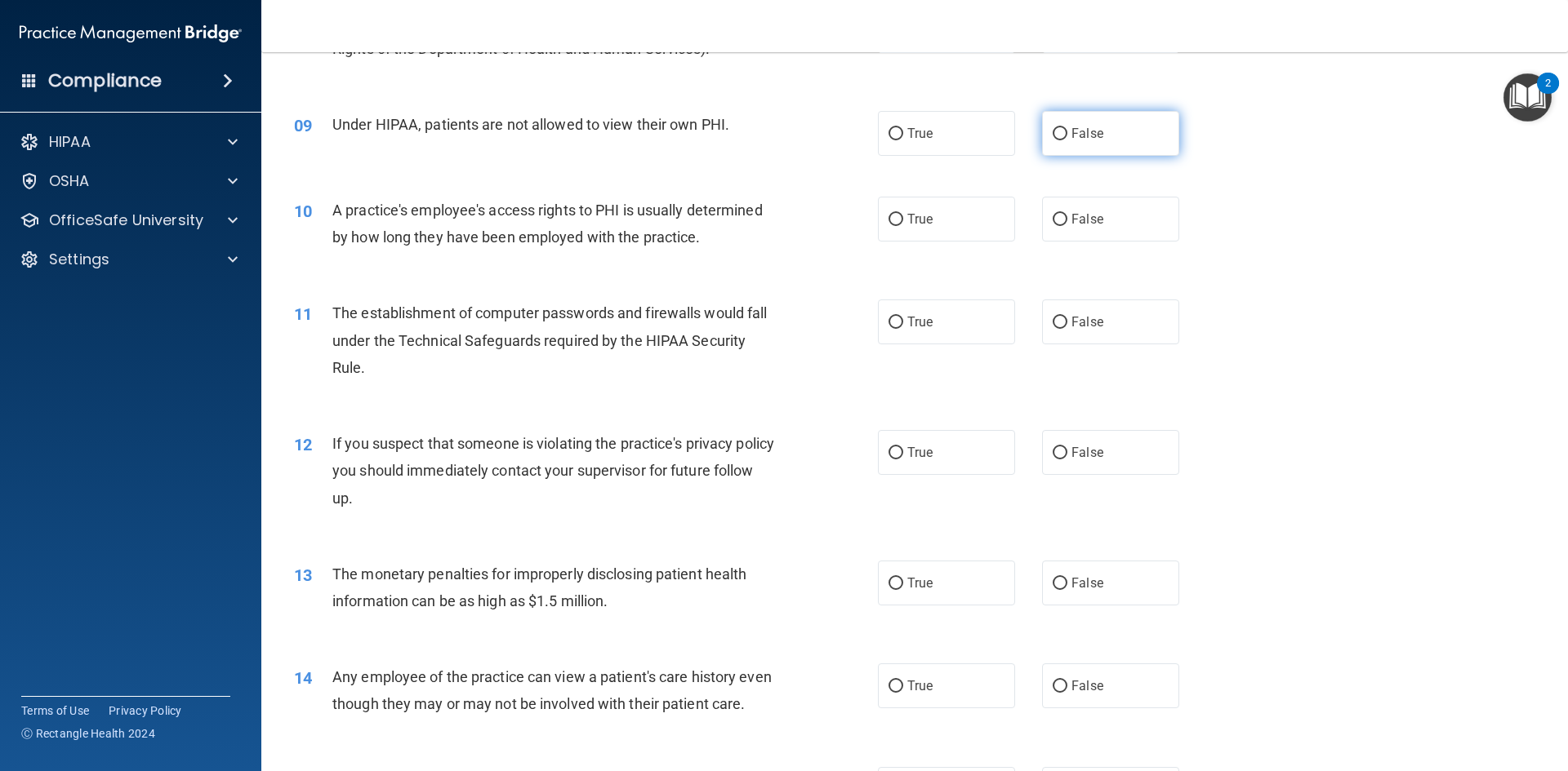
click at [1055, 129] on input "False" at bounding box center [1060, 134] width 14 height 13
radio input "true"
click at [1054, 216] on input "False" at bounding box center [1060, 220] width 14 height 13
radio input "true"
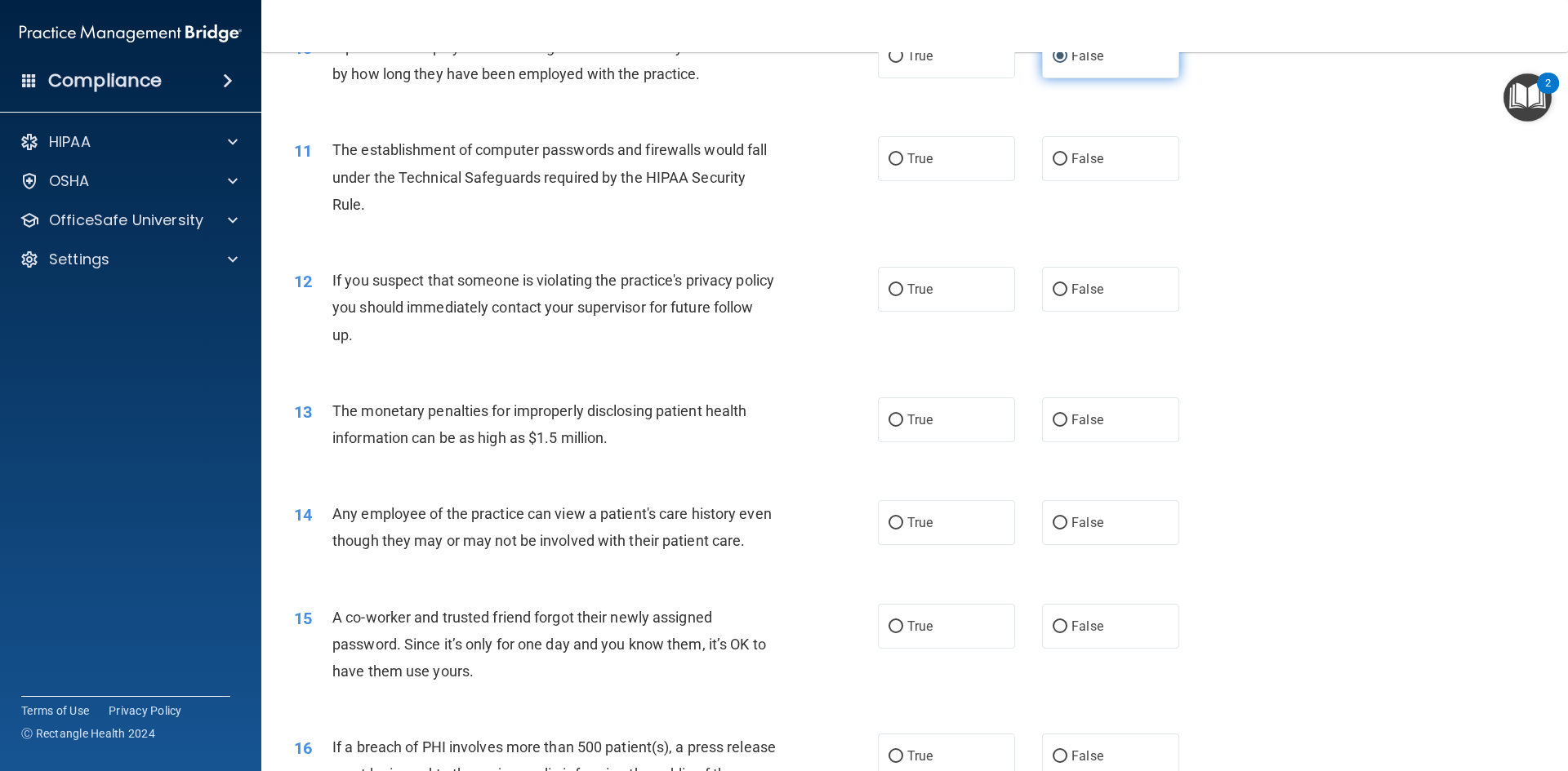
scroll to position [1224, 0]
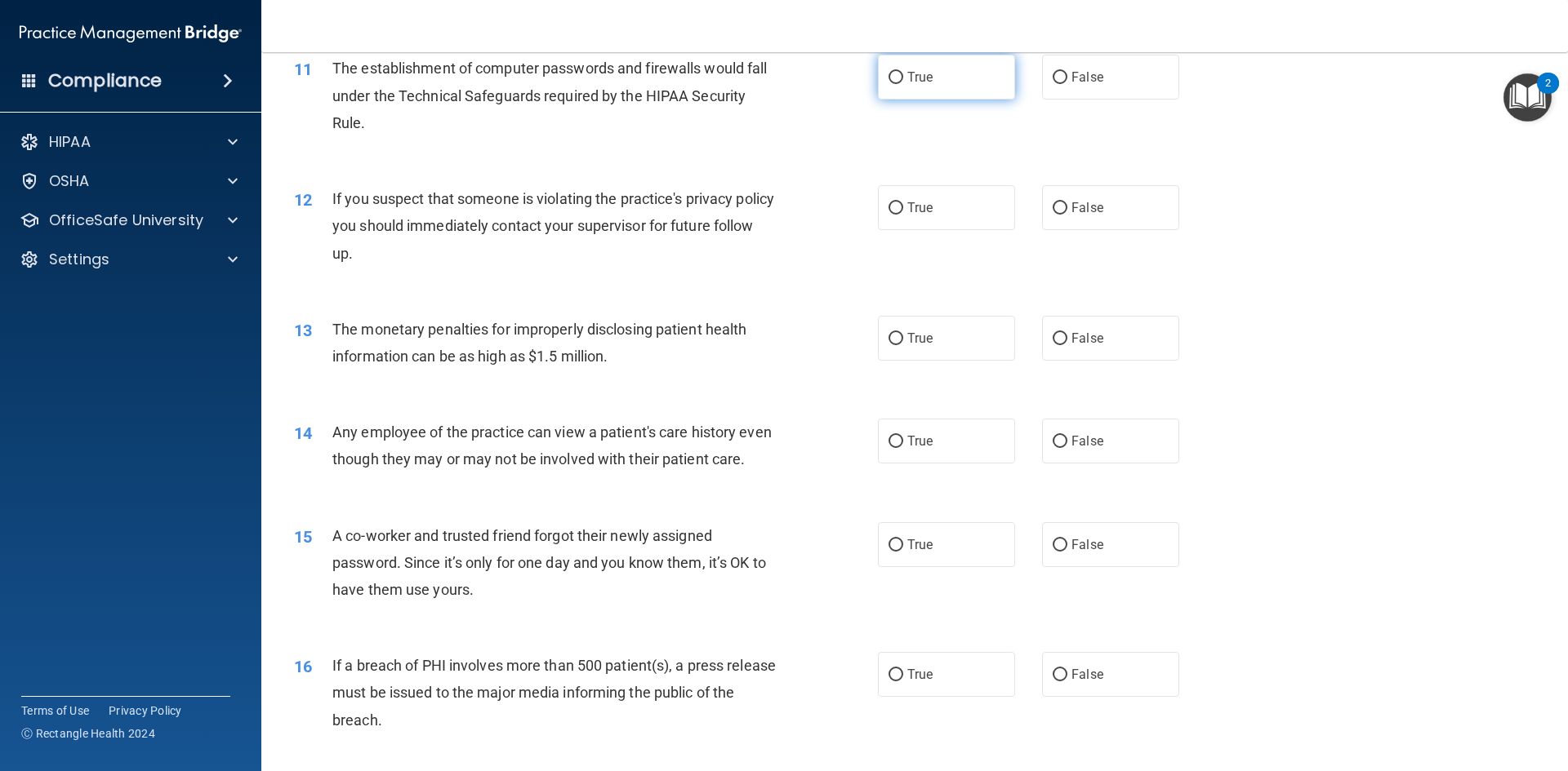
click at [889, 75] on input "True" at bounding box center [896, 78] width 14 height 13
radio input "true"
click at [891, 206] on input "True" at bounding box center [896, 208] width 14 height 13
radio input "true"
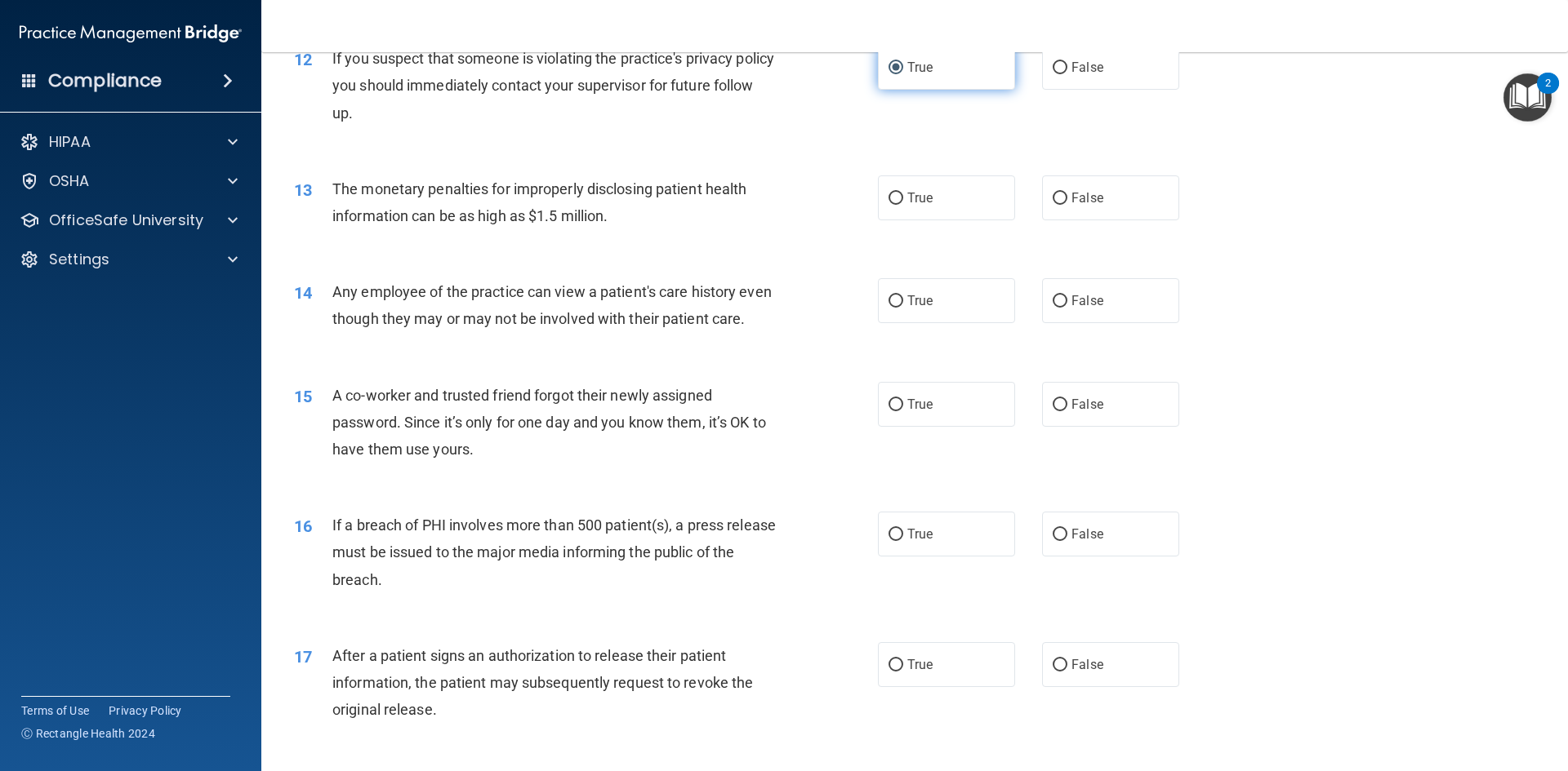
scroll to position [1387, 0]
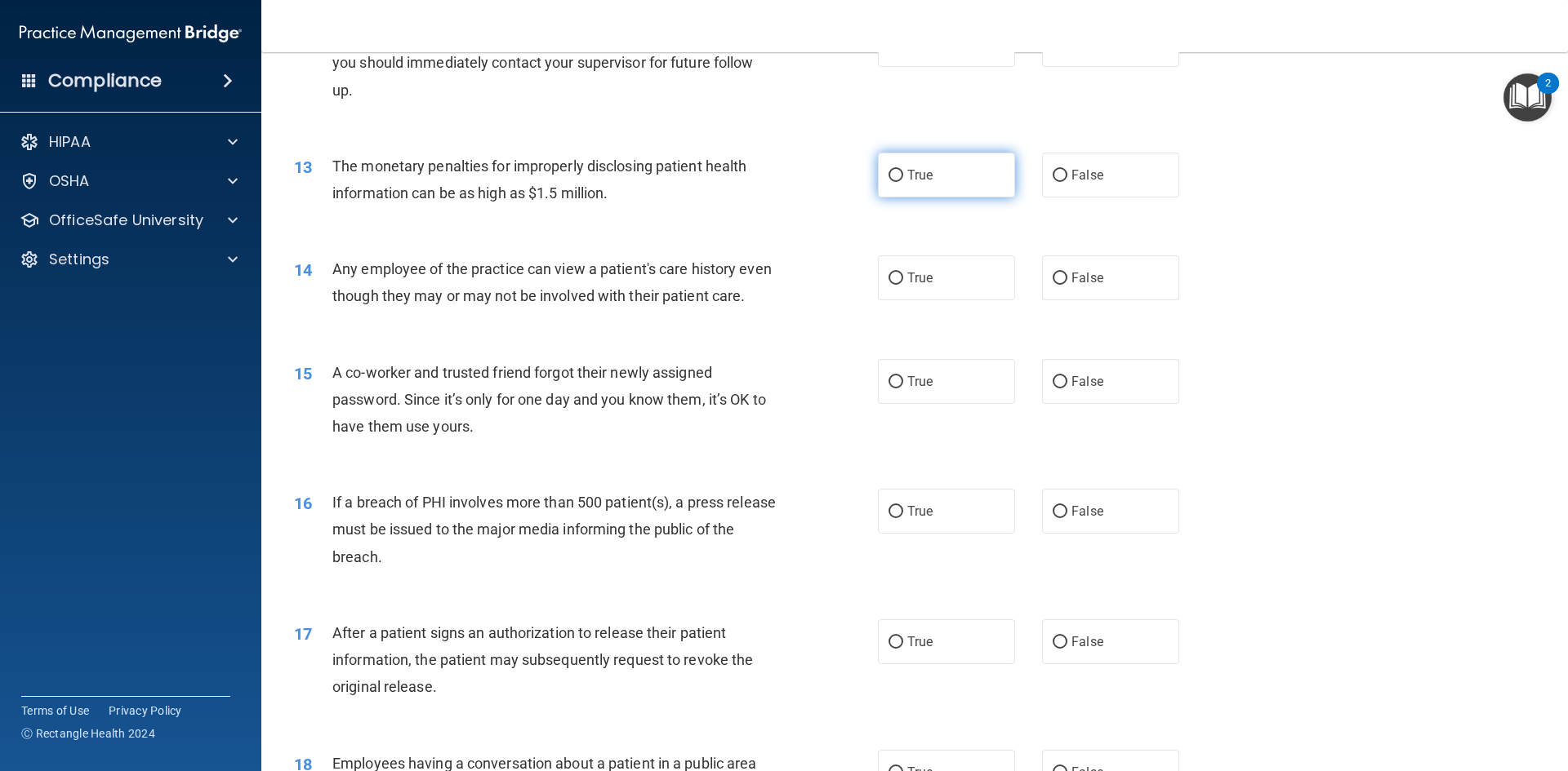
click at [889, 175] on input "True" at bounding box center [896, 176] width 14 height 13
radio input "true"
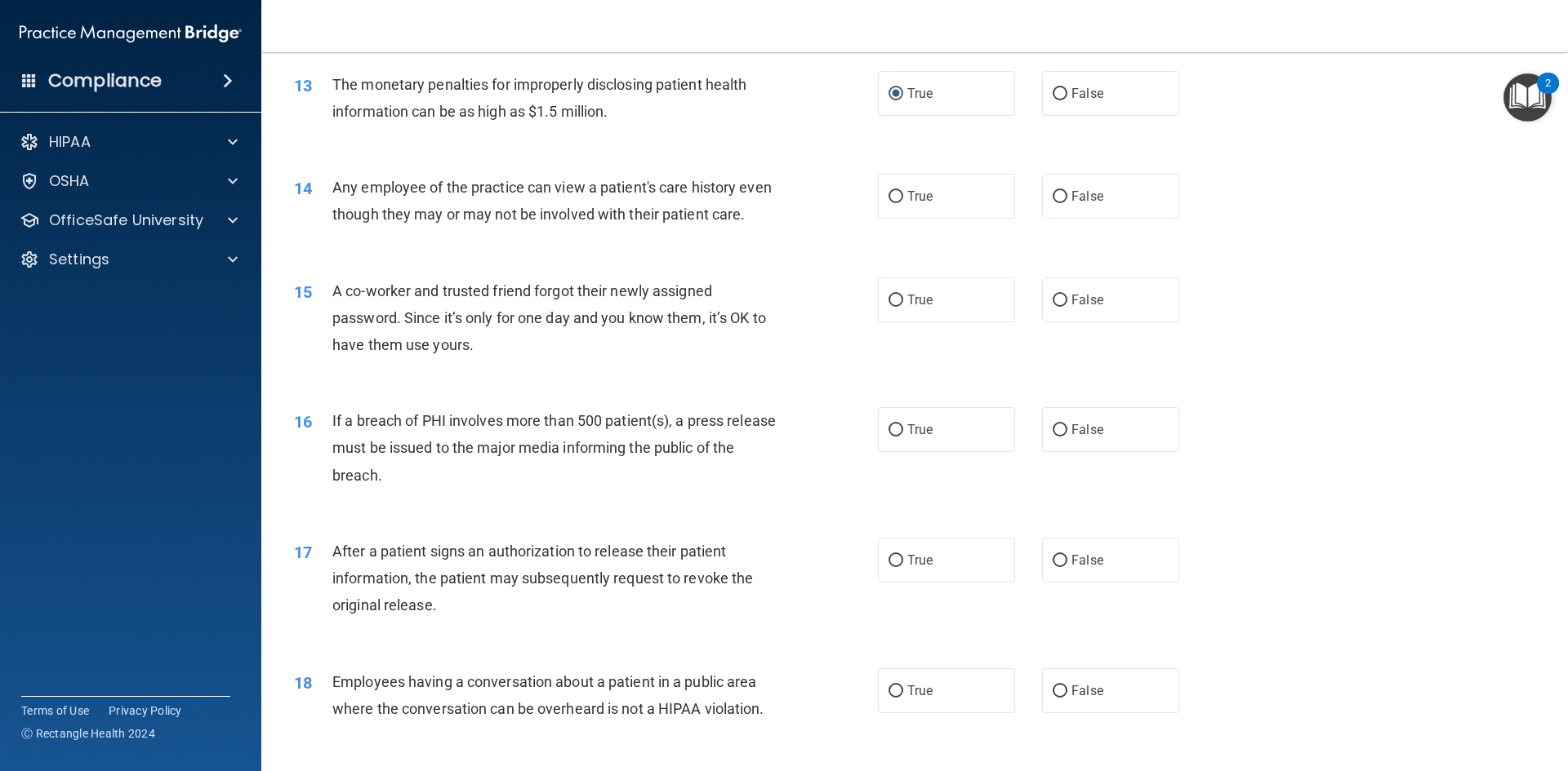
scroll to position [1551, 0]
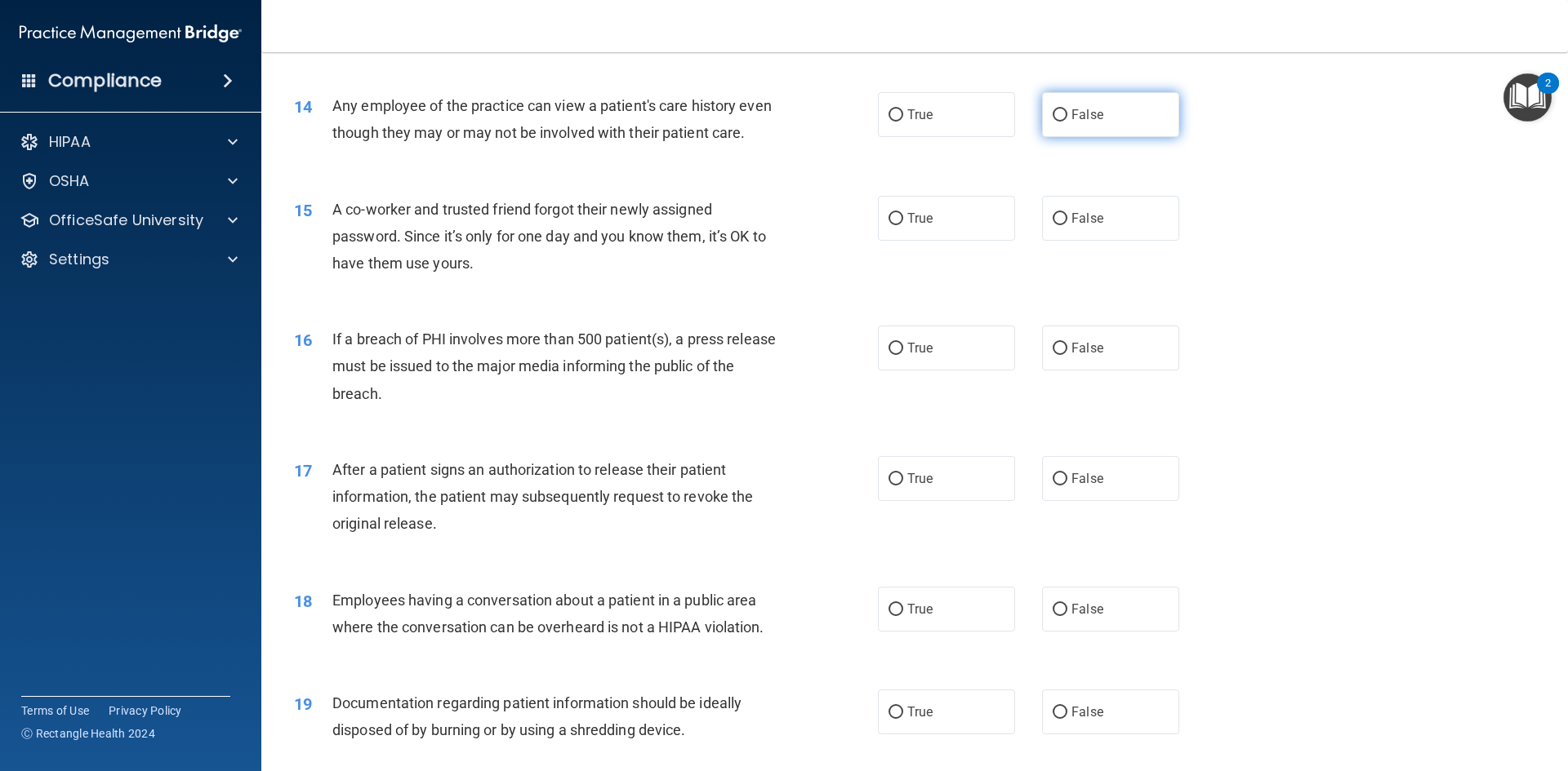
click at [1052, 115] on input "False" at bounding box center [1060, 115] width 14 height 13
radio input "true"
click at [1052, 225] on input "False" at bounding box center [1060, 219] width 14 height 13
radio input "true"
click at [897, 355] on input "True" at bounding box center [896, 349] width 14 height 13
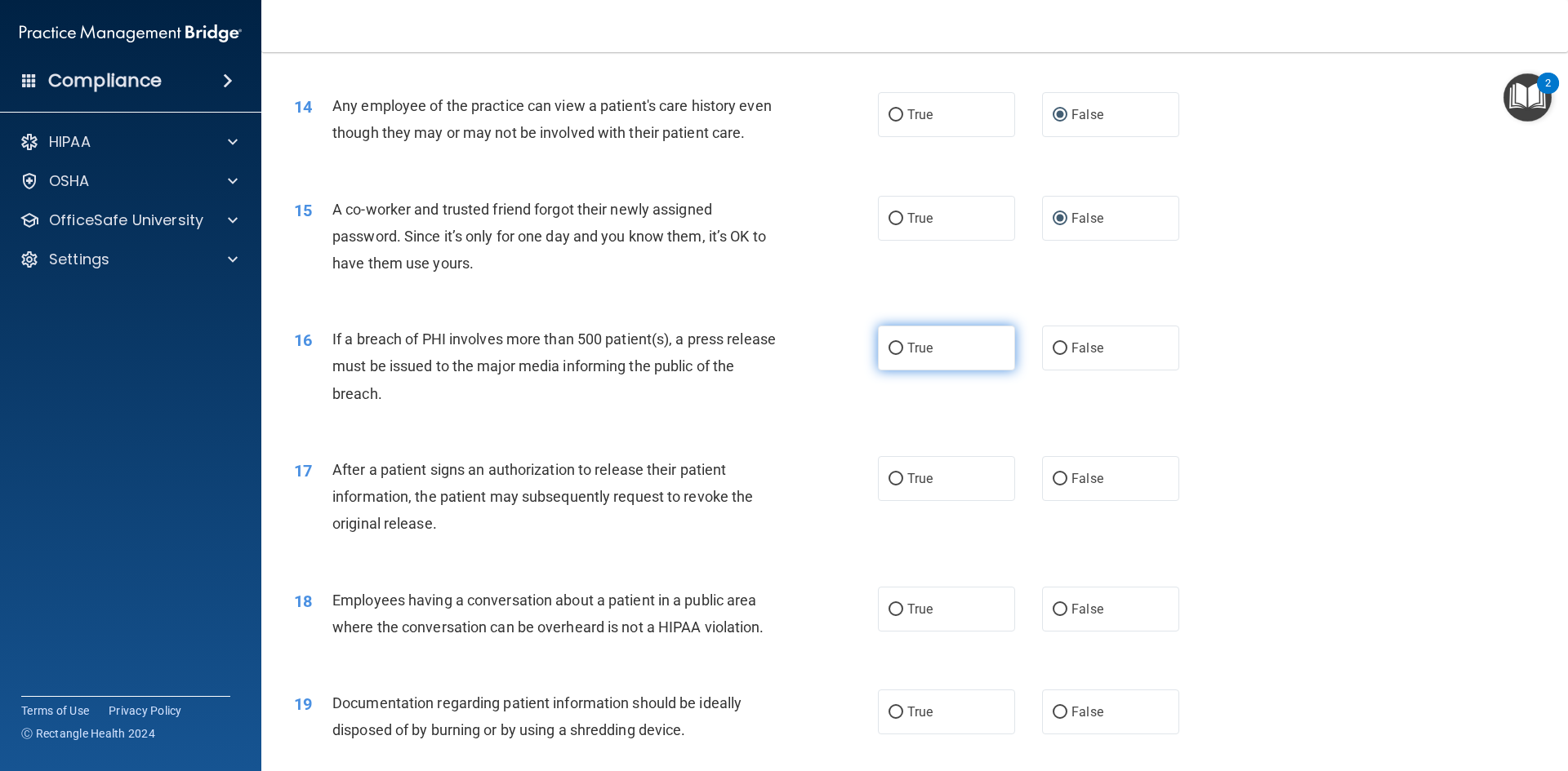
radio input "true"
click at [896, 486] on input "True" at bounding box center [896, 479] width 14 height 13
radio input "true"
click at [1058, 616] on input "False" at bounding box center [1060, 610] width 14 height 13
radio input "true"
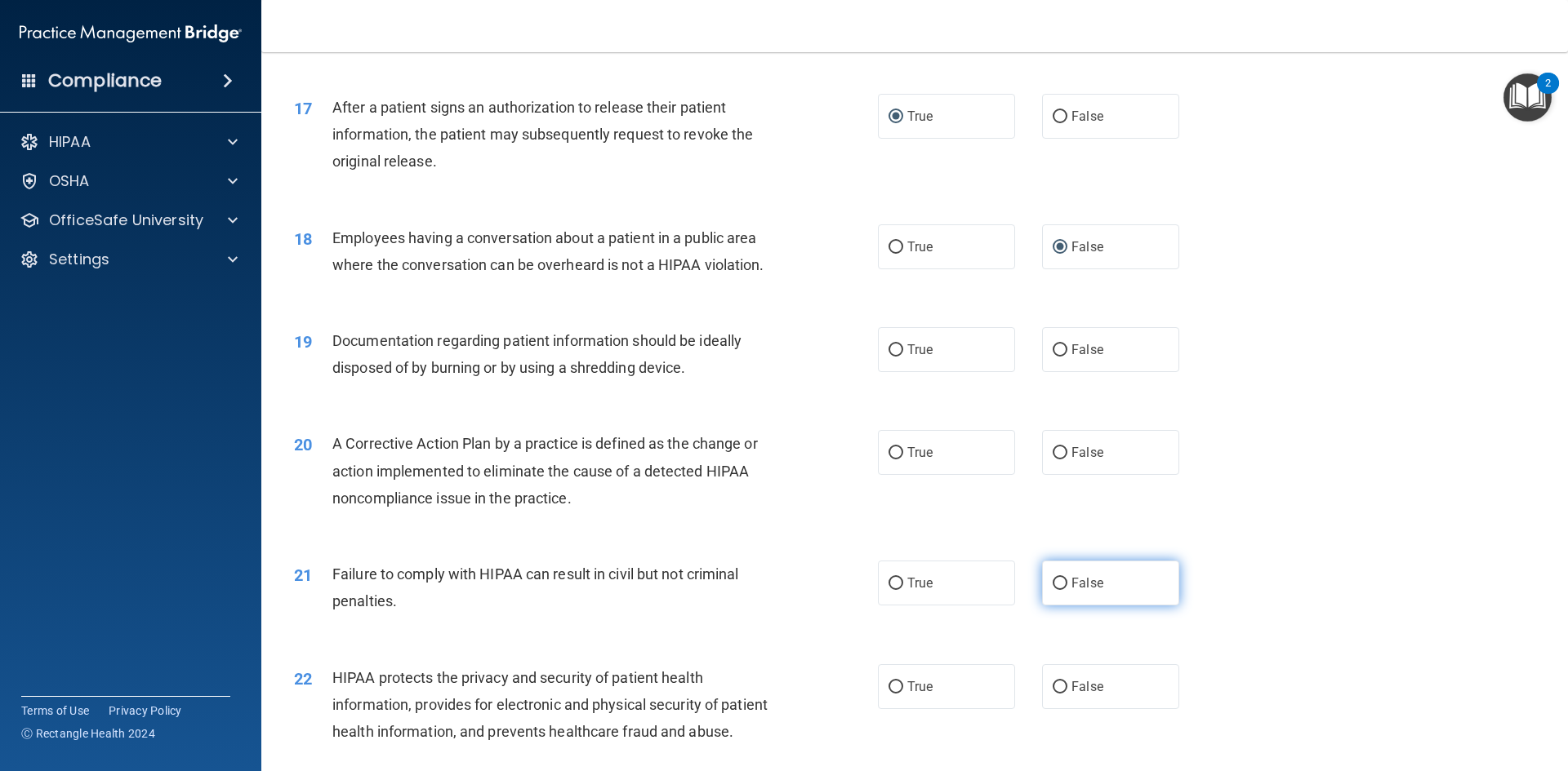
scroll to position [1959, 0]
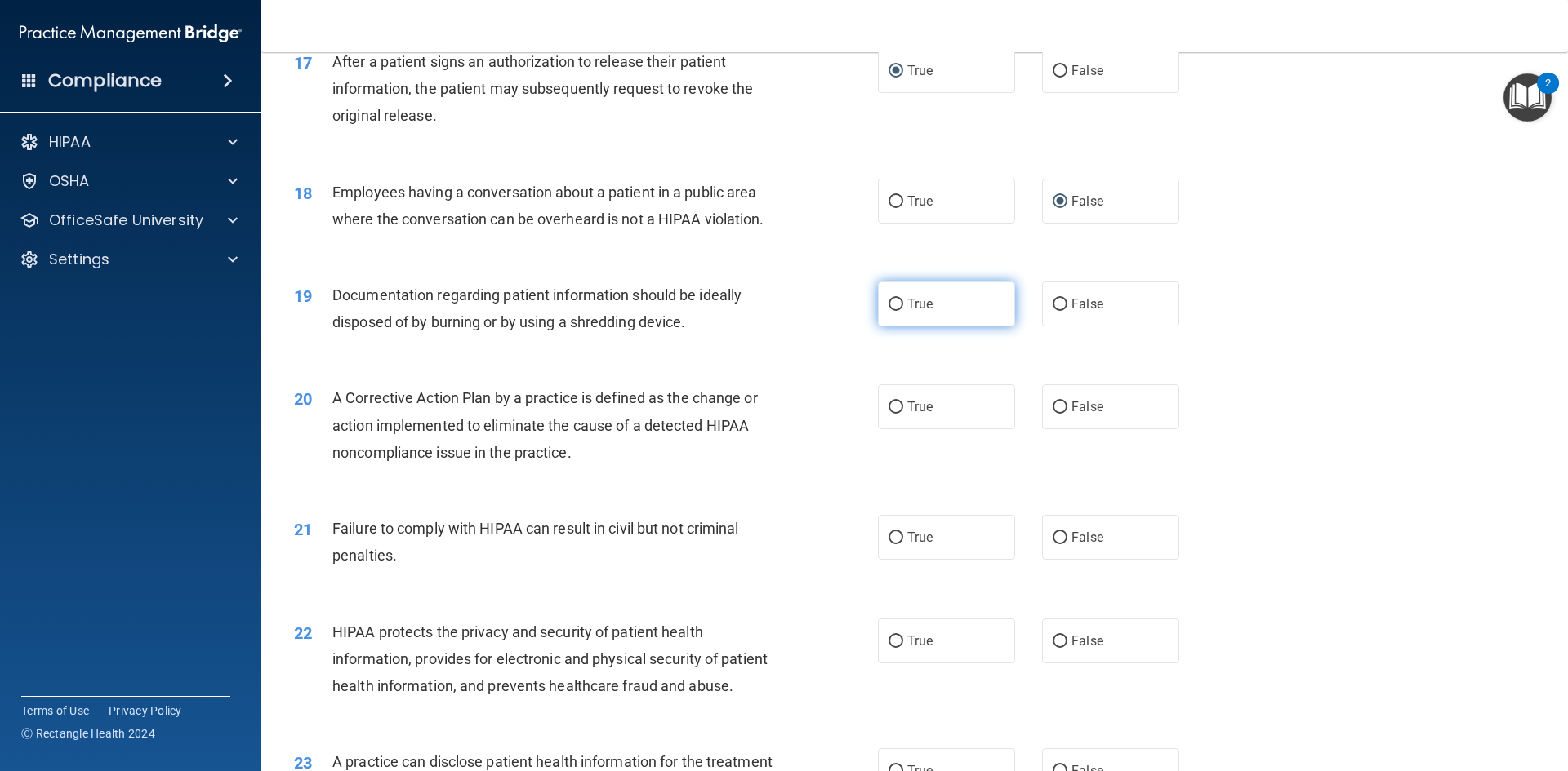
click at [893, 311] on input "True" at bounding box center [896, 305] width 14 height 13
radio input "true"
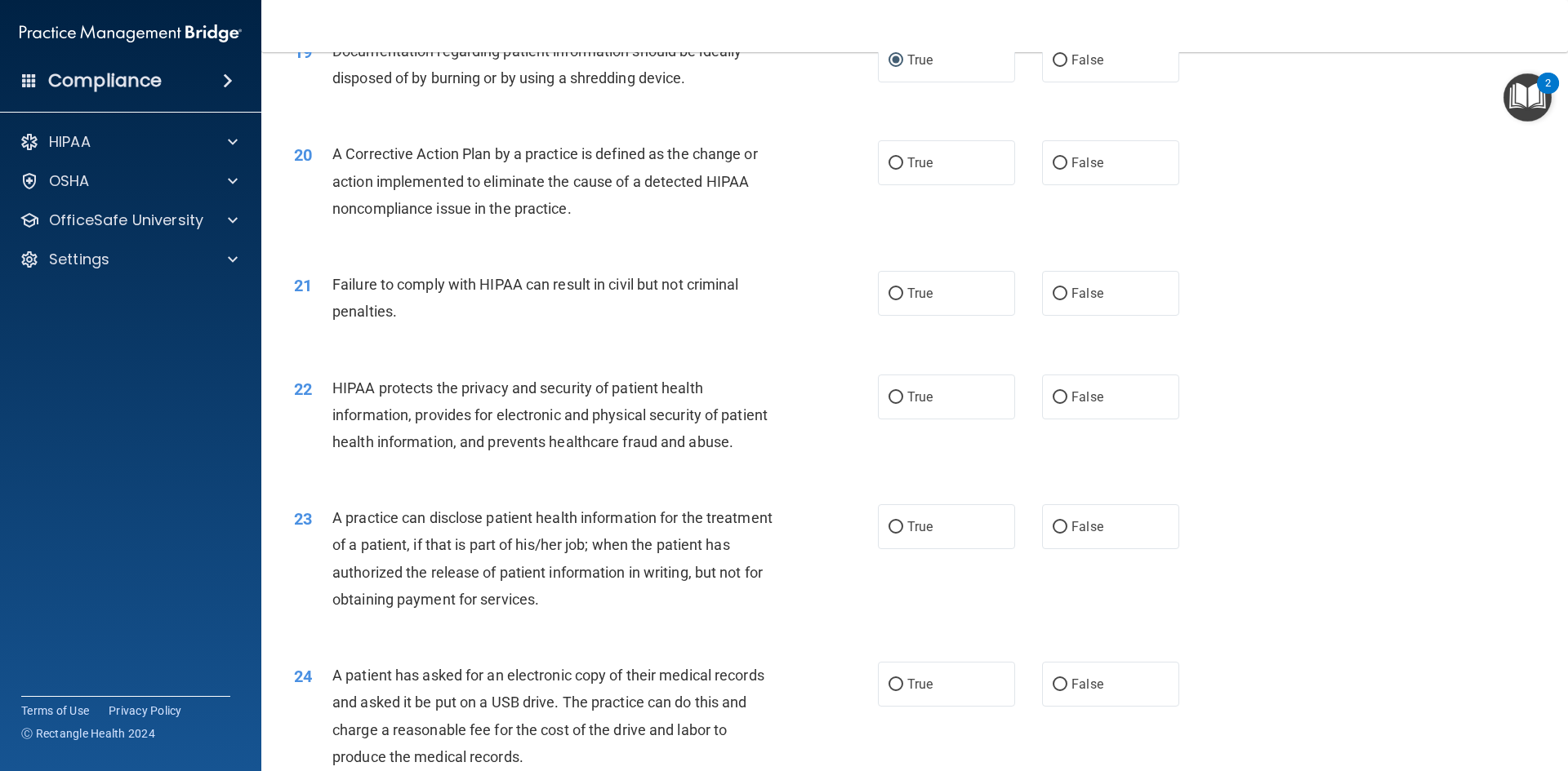
scroll to position [2285, 0]
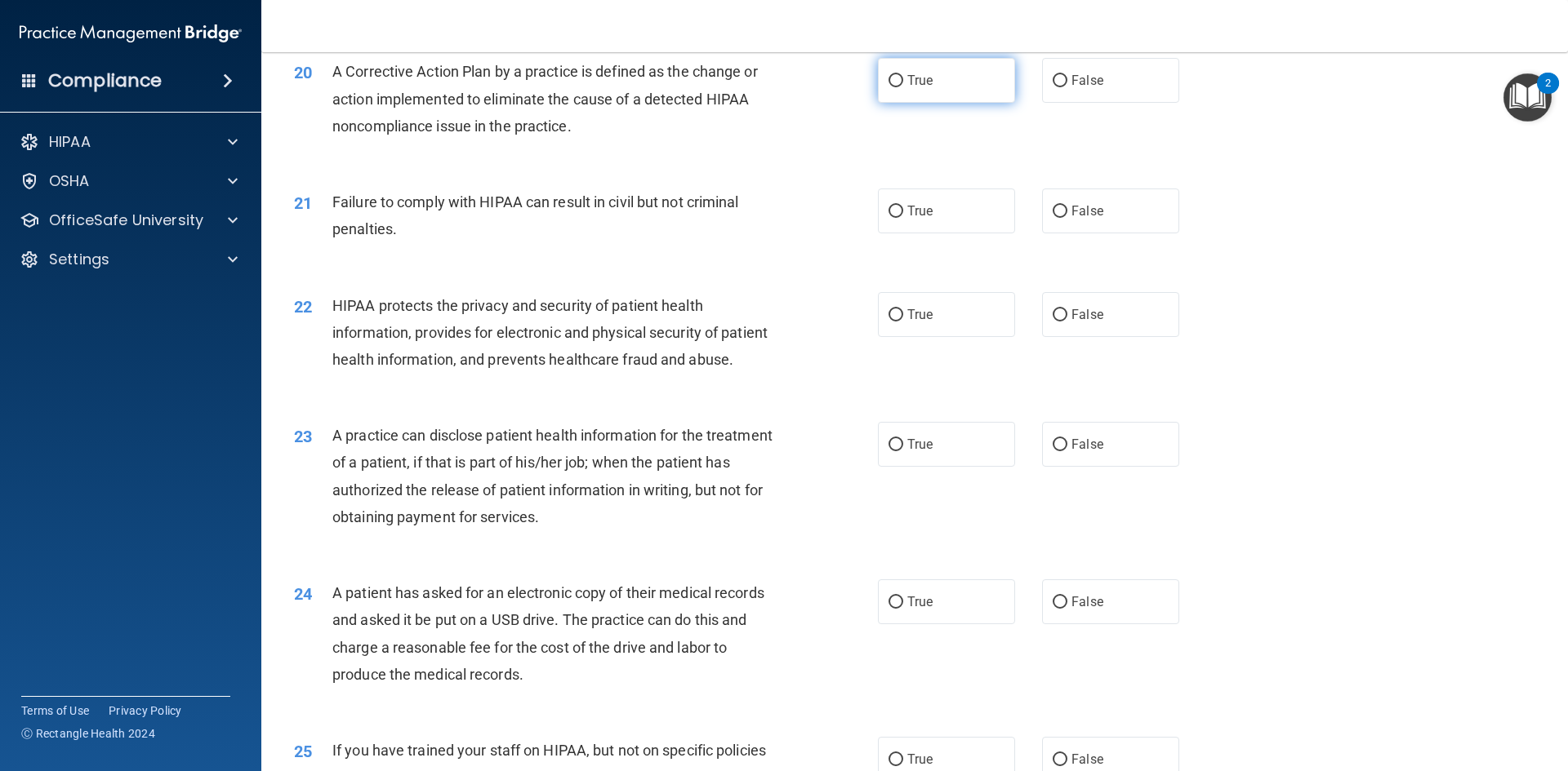
click at [889, 88] on input "True" at bounding box center [896, 81] width 14 height 13
radio input "true"
click at [1053, 218] on input "False" at bounding box center [1060, 212] width 14 height 13
radio input "true"
click at [893, 322] on input "True" at bounding box center [896, 316] width 14 height 13
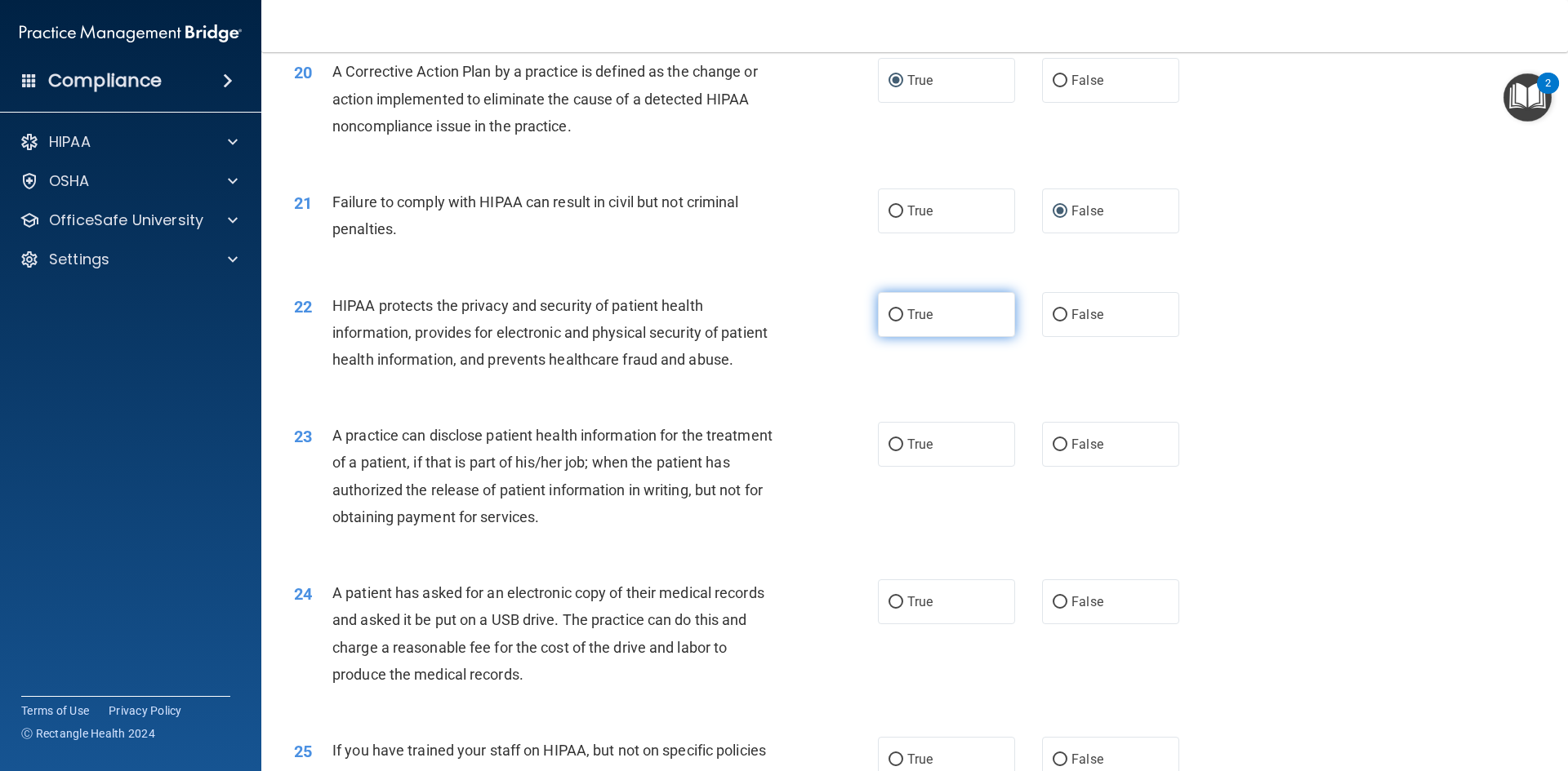
radio input "true"
click at [1053, 452] on input "False" at bounding box center [1060, 445] width 14 height 13
radio input "true"
click at [889, 609] on input "True" at bounding box center [896, 603] width 14 height 13
radio input "true"
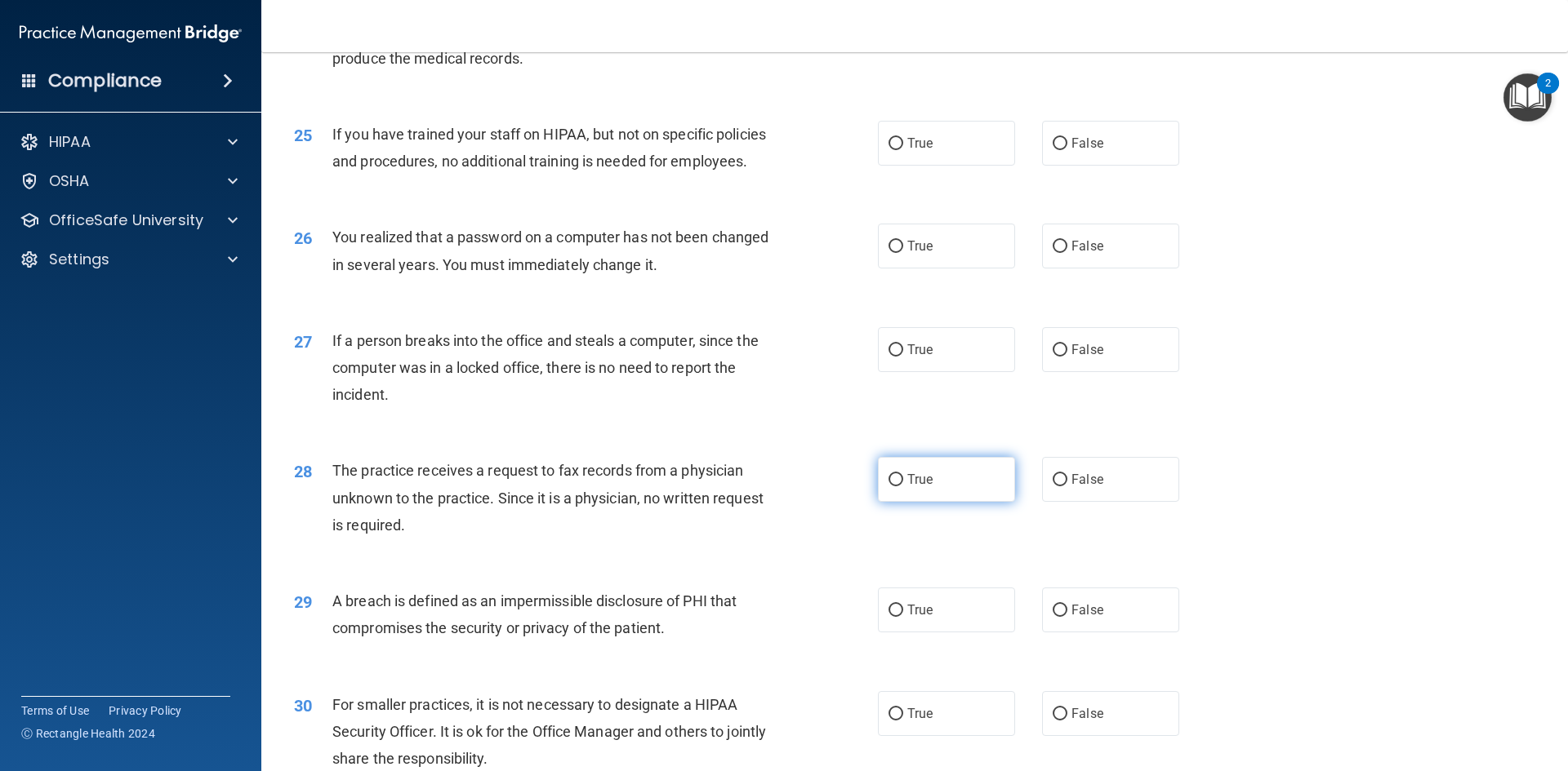
scroll to position [2938, 0]
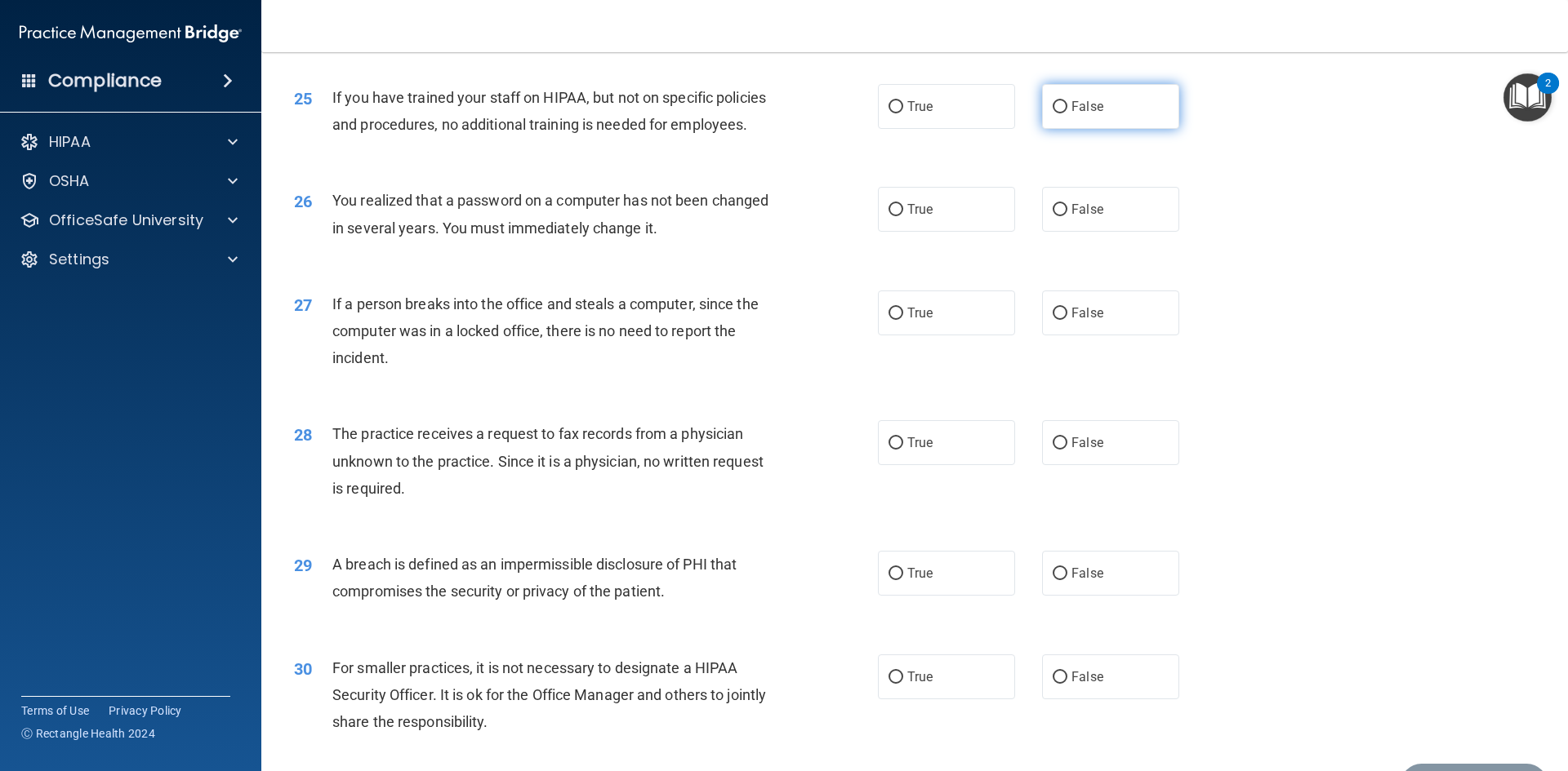
click at [1055, 114] on input "False" at bounding box center [1060, 107] width 14 height 13
radio input "true"
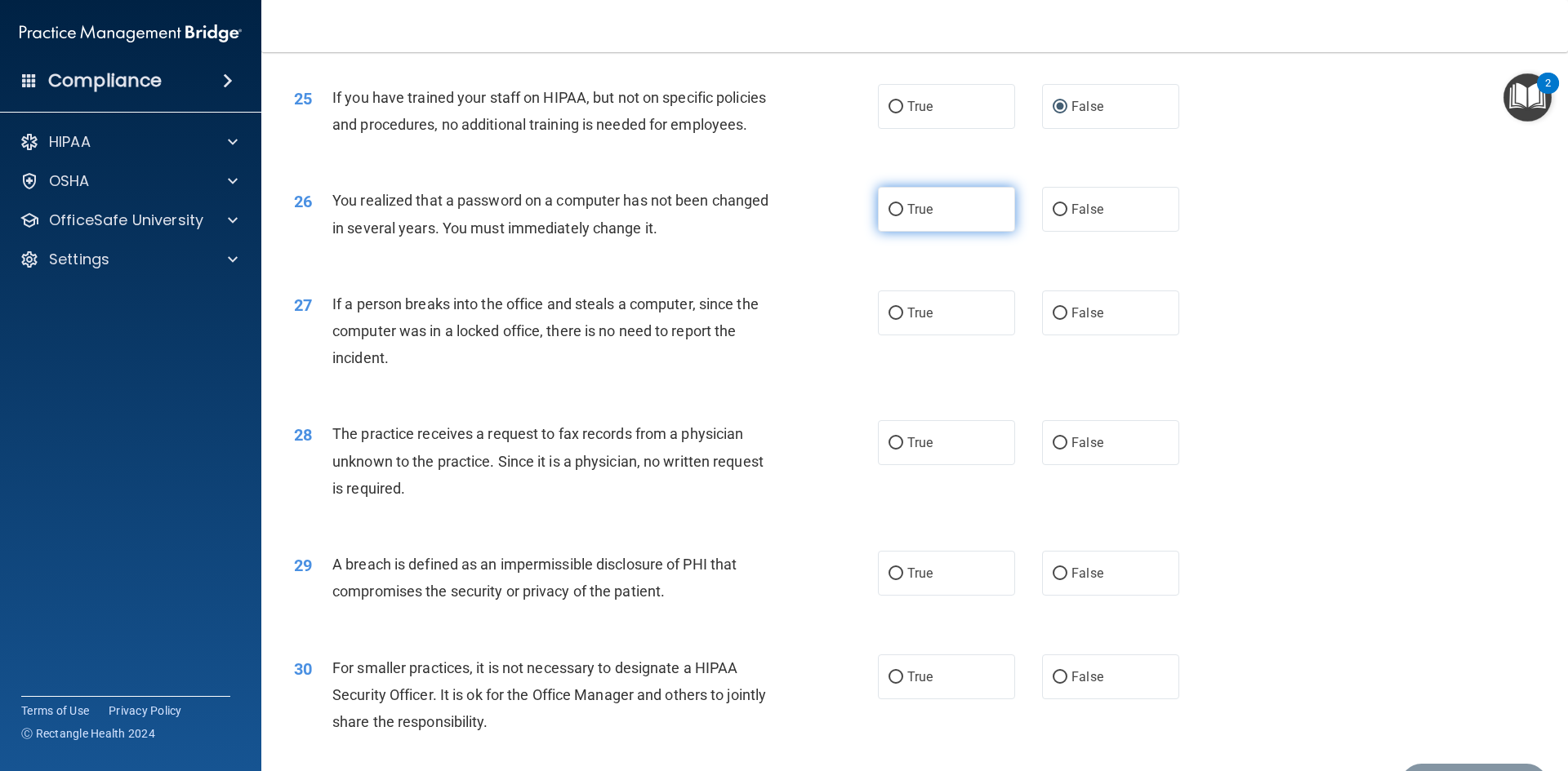
click at [889, 216] on input "True" at bounding box center [896, 210] width 14 height 13
radio input "true"
click at [1052, 320] on input "False" at bounding box center [1060, 314] width 14 height 13
radio input "true"
click at [1055, 450] on input "False" at bounding box center [1060, 444] width 14 height 13
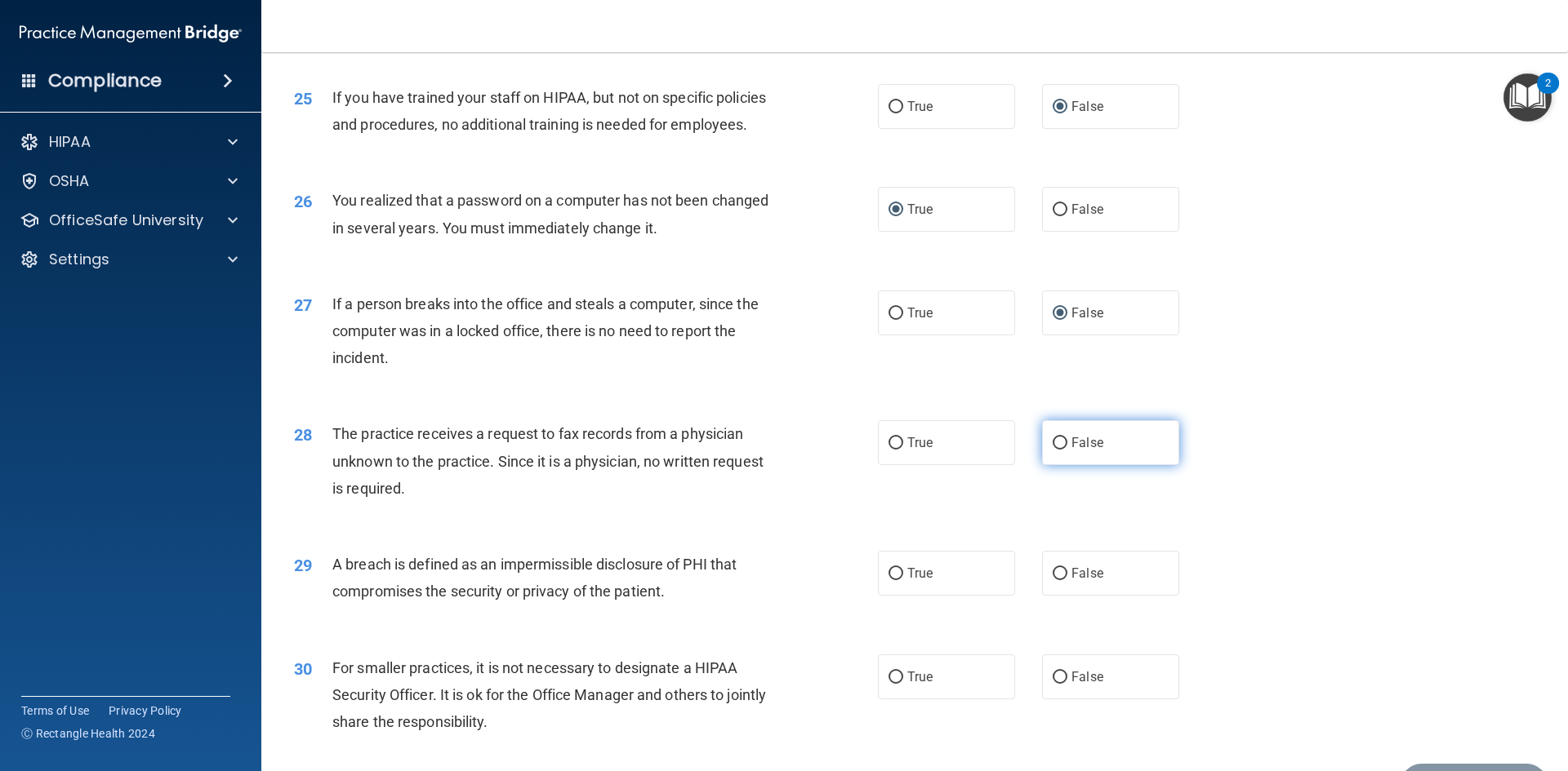
radio input "true"
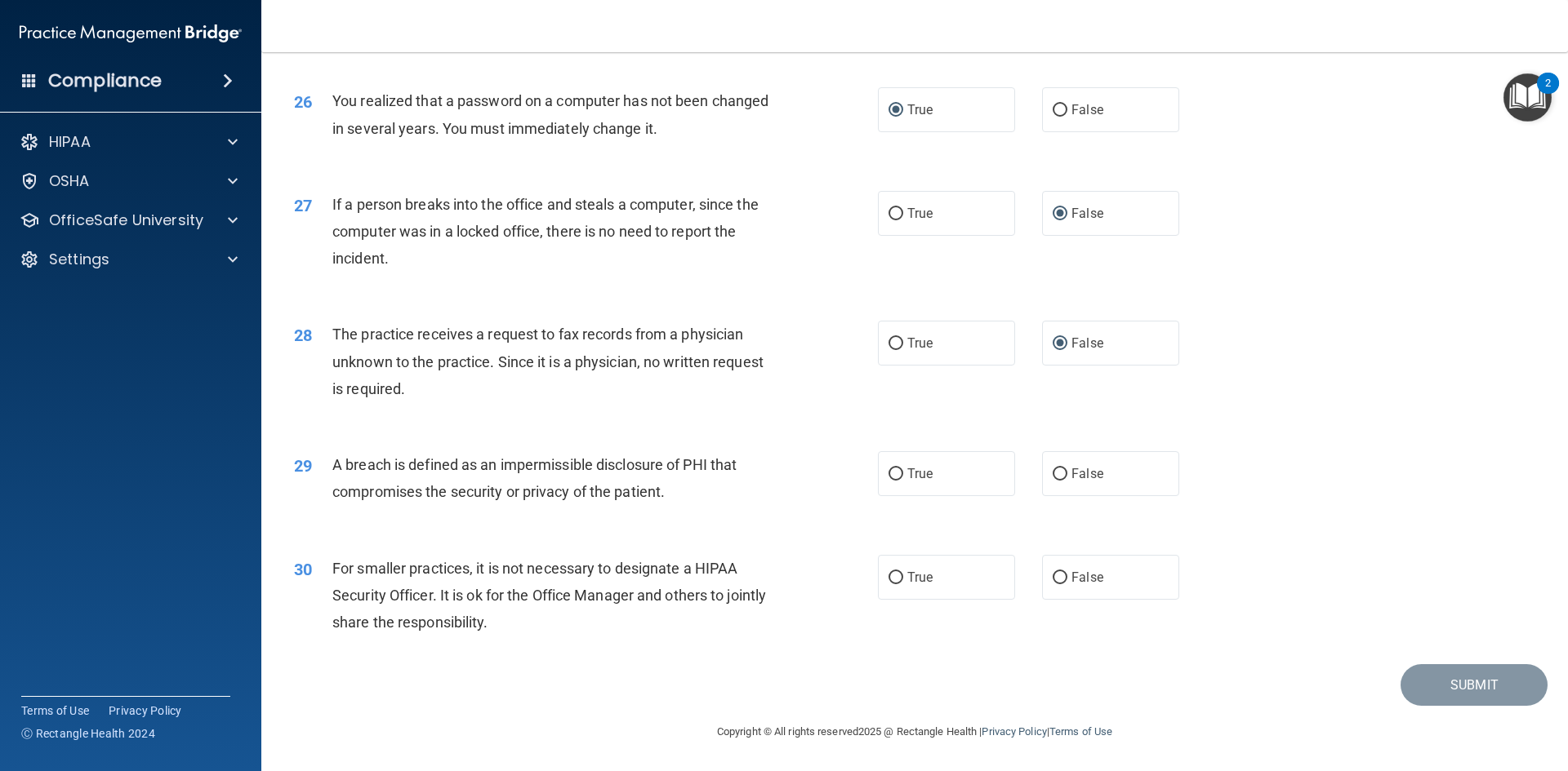
scroll to position [3091, 0]
click at [893, 479] on input "True" at bounding box center [896, 475] width 14 height 13
radio input "true"
click at [1056, 582] on input "False" at bounding box center [1060, 579] width 14 height 13
radio input "true"
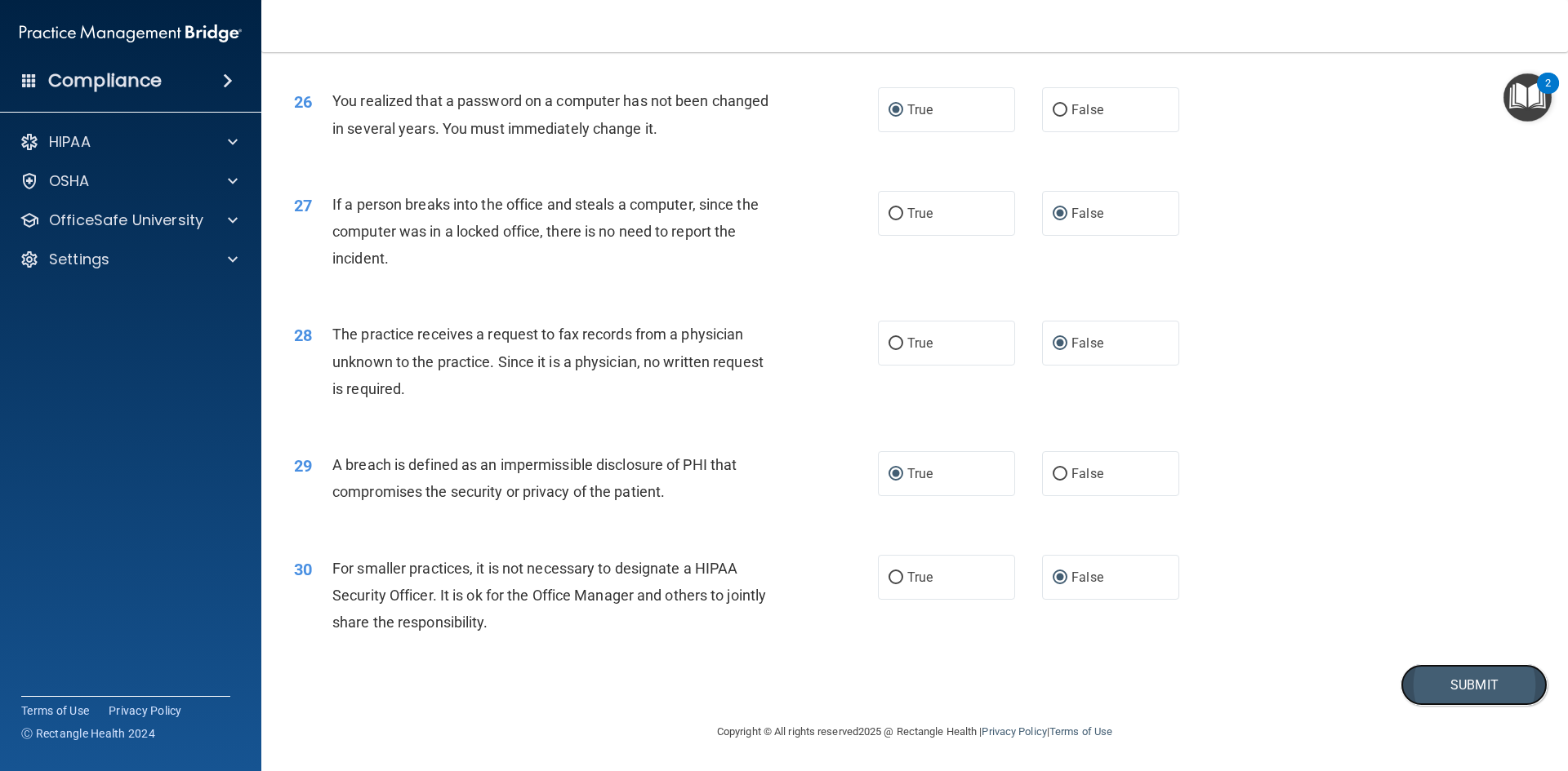
click at [1434, 684] on button "Submit" at bounding box center [1474, 685] width 147 height 42
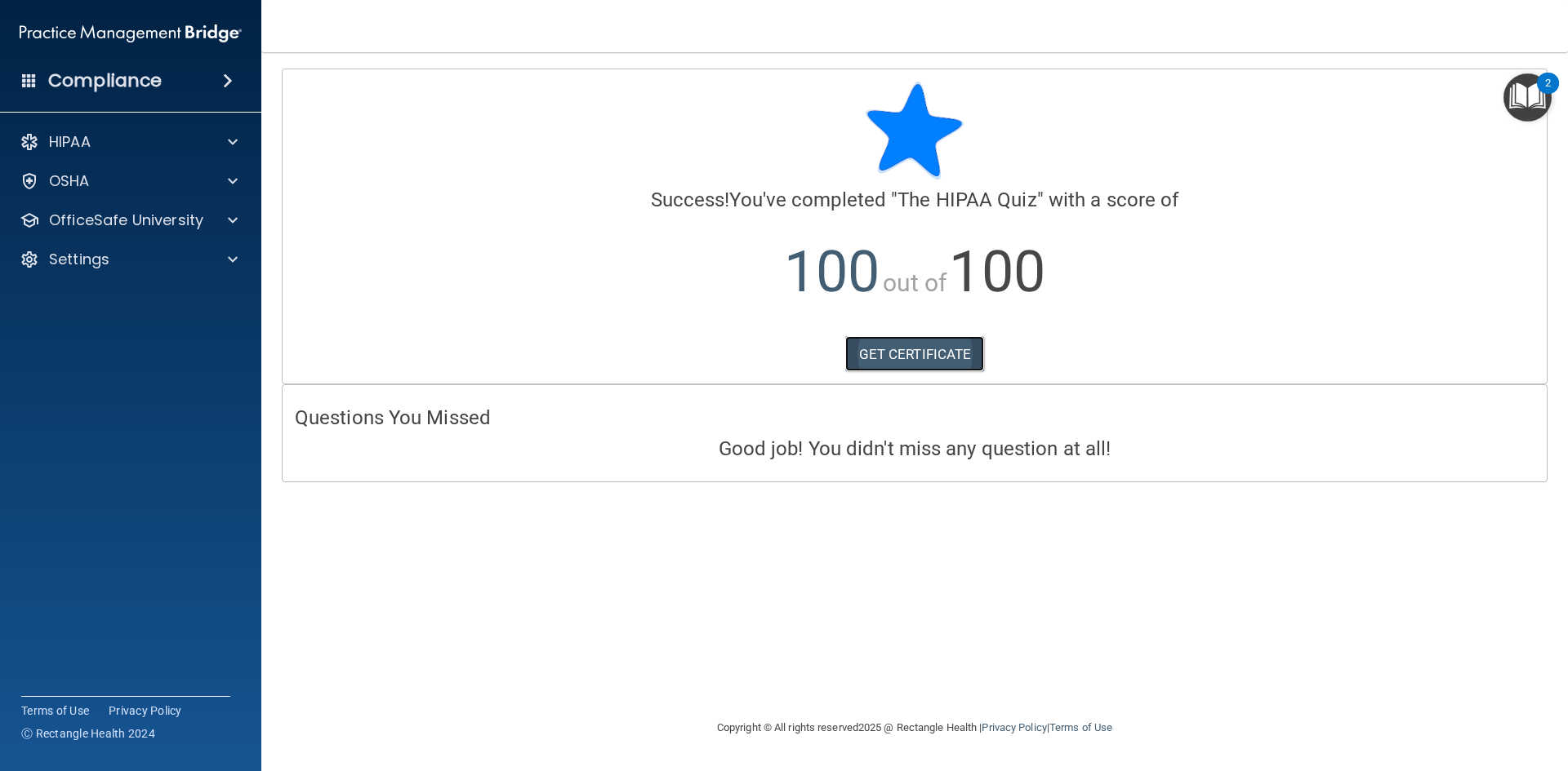
click at [925, 357] on link "GET CERTIFICATE" at bounding box center [915, 354] width 140 height 36
click at [110, 148] on div "HIPAA" at bounding box center [108, 142] width 202 height 20
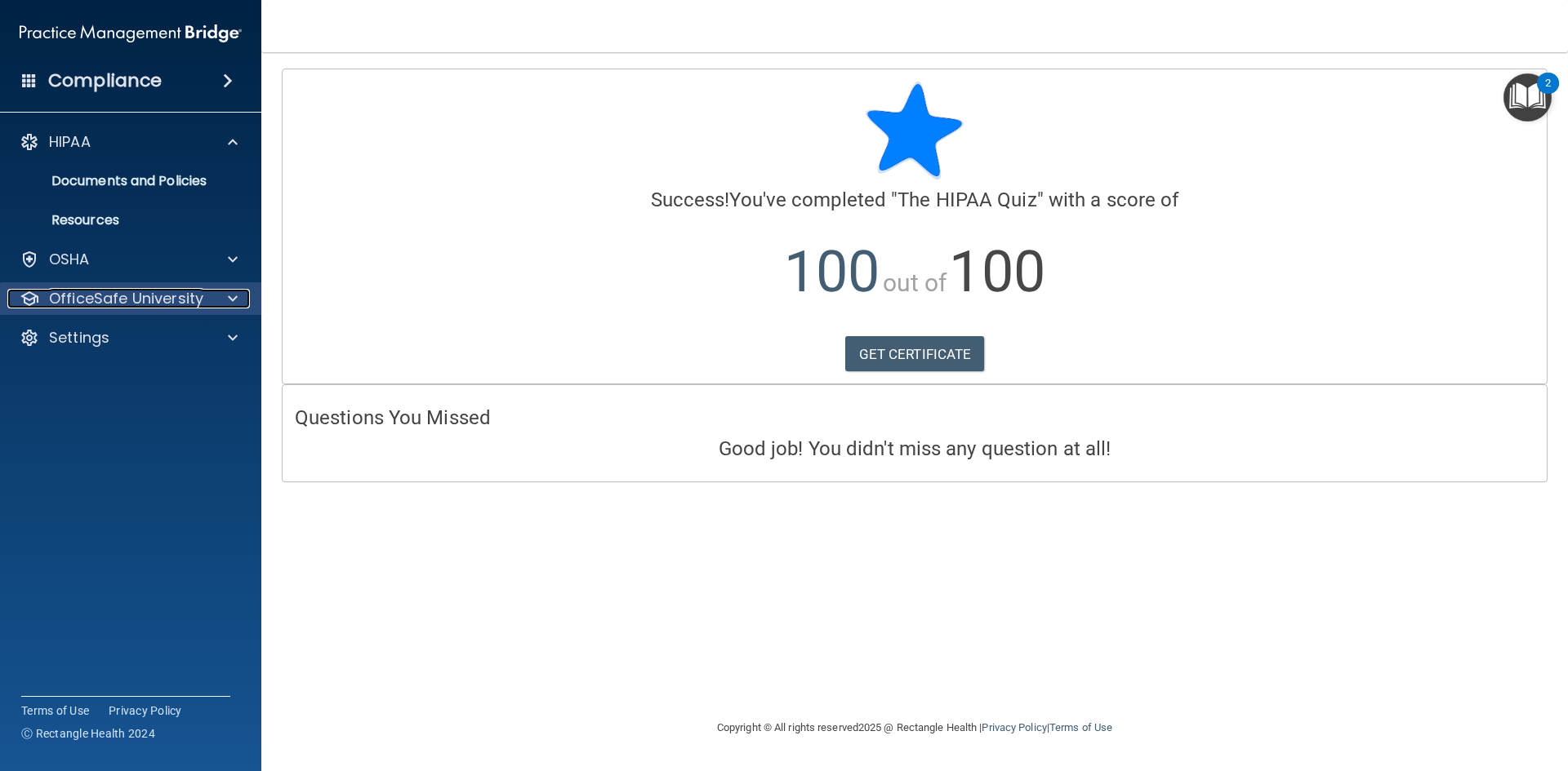
click at [126, 303] on p "OfficeSafe University" at bounding box center [126, 299] width 154 height 20
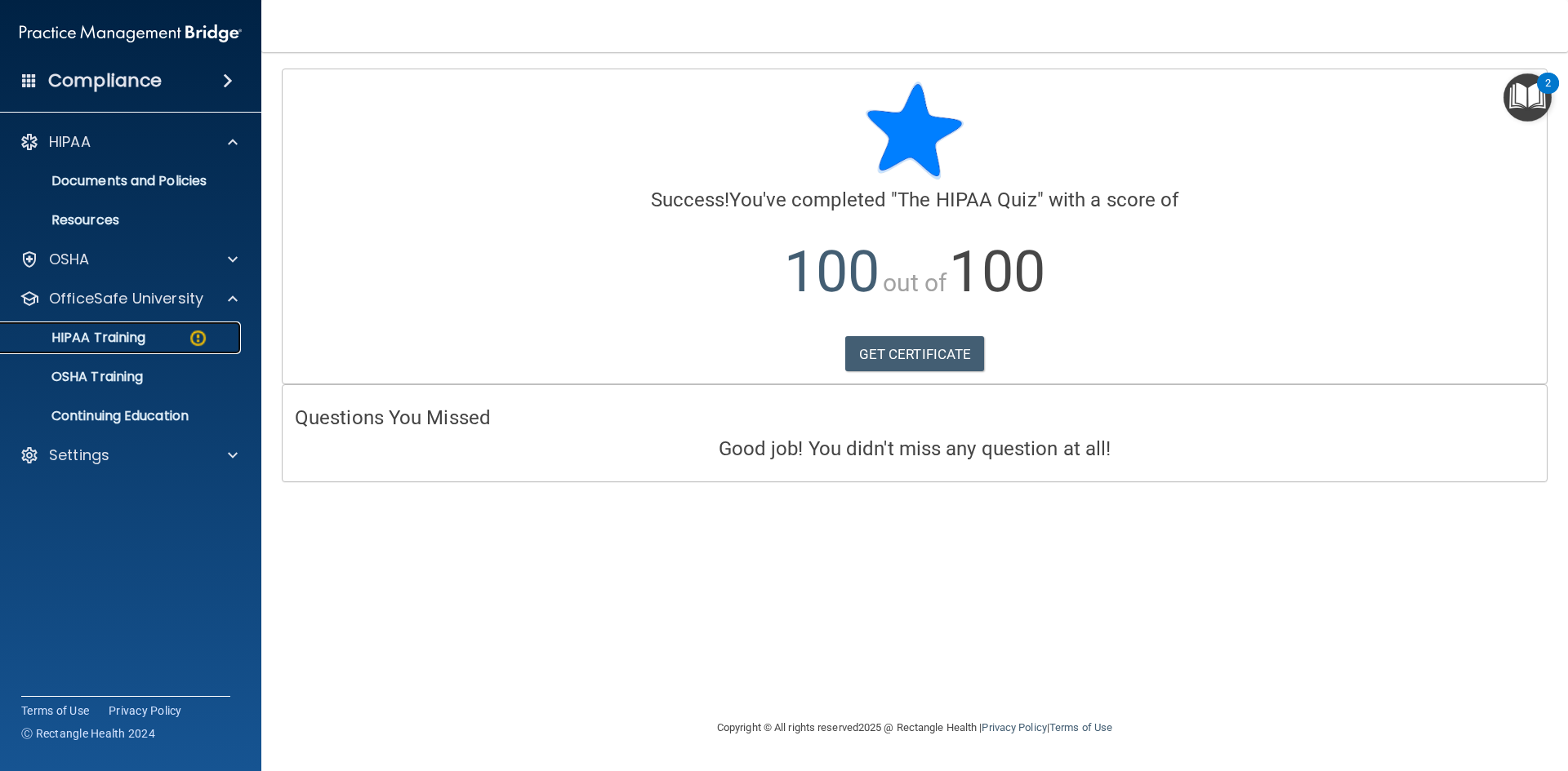
click at [183, 329] on link "HIPAA Training" at bounding box center [112, 338] width 257 height 32
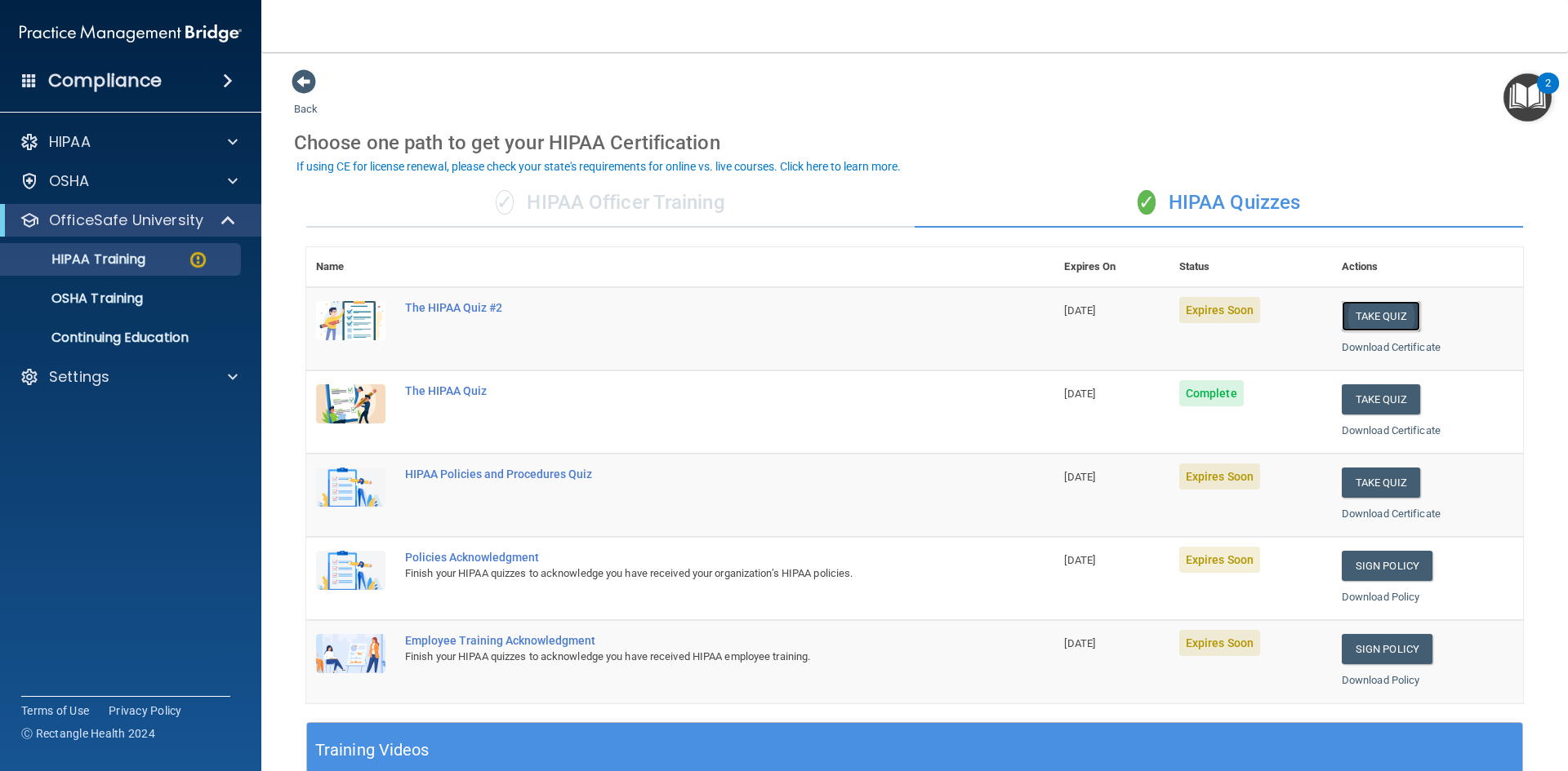
click at [1372, 309] on button "Take Quiz" at bounding box center [1381, 317] width 79 height 30
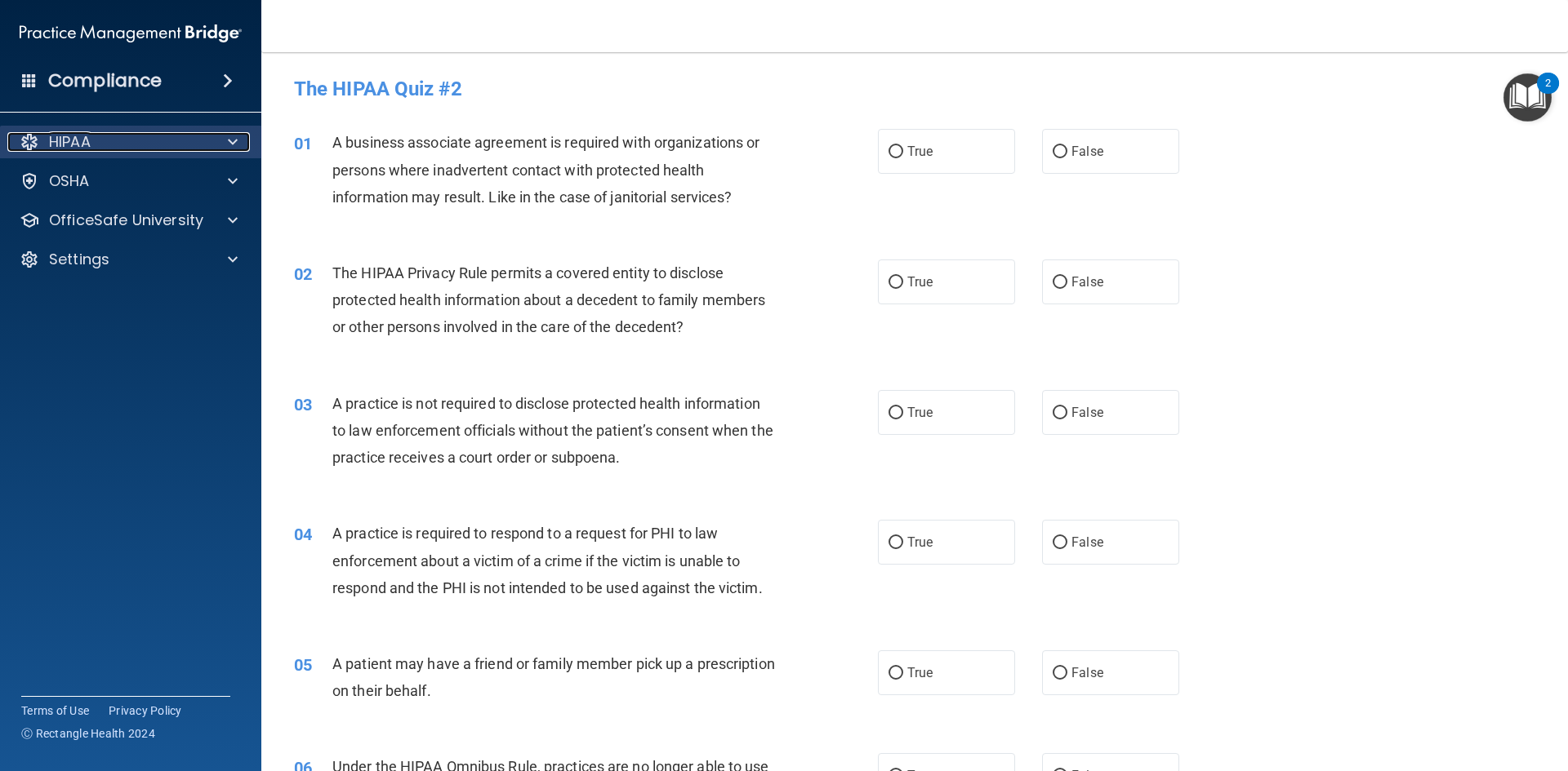
click at [154, 140] on div "HIPAA" at bounding box center [108, 142] width 202 height 20
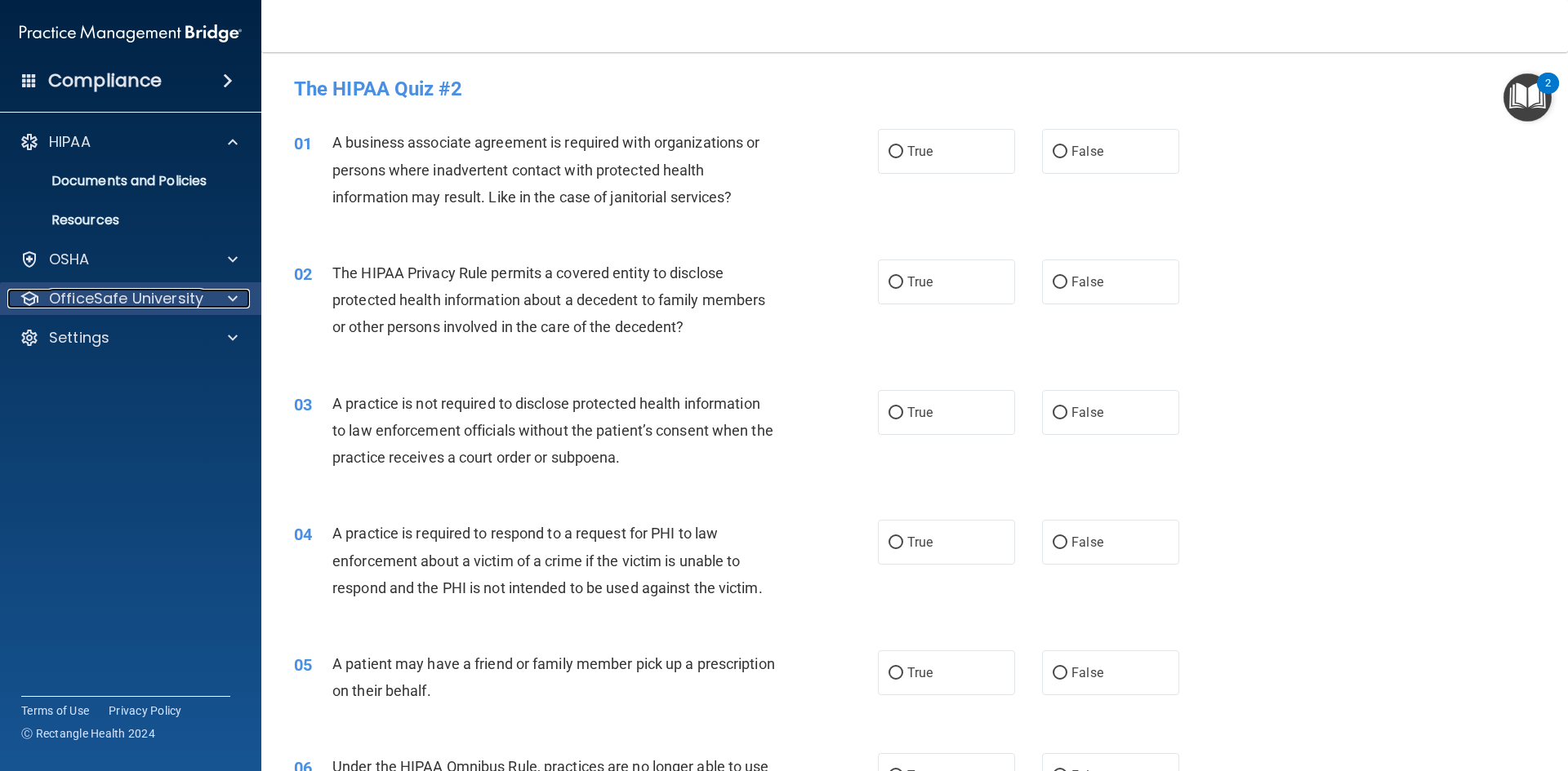
click at [197, 302] on p "OfficeSafe University" at bounding box center [126, 299] width 154 height 20
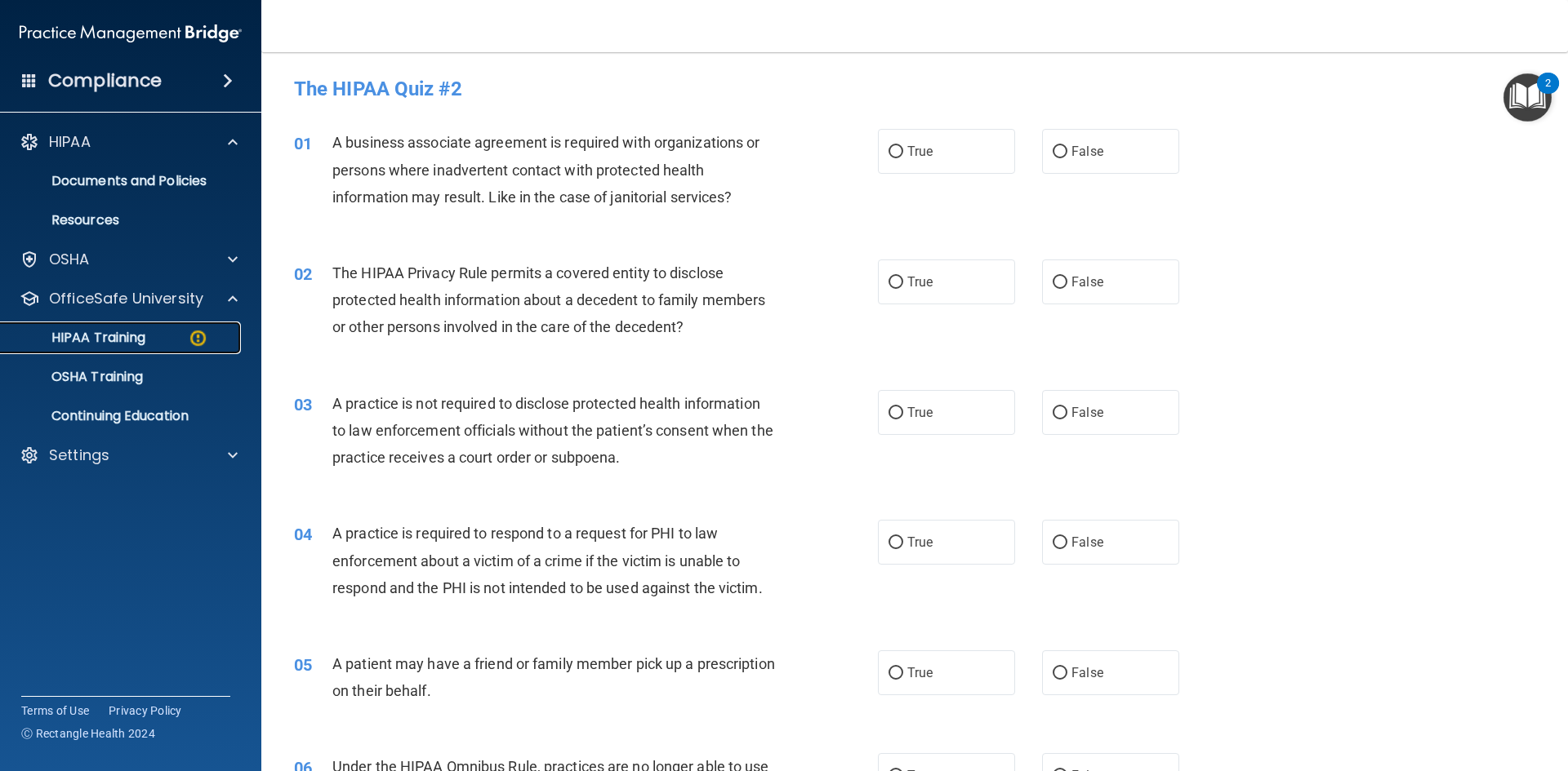
click at [197, 342] on img at bounding box center [198, 338] width 21 height 21
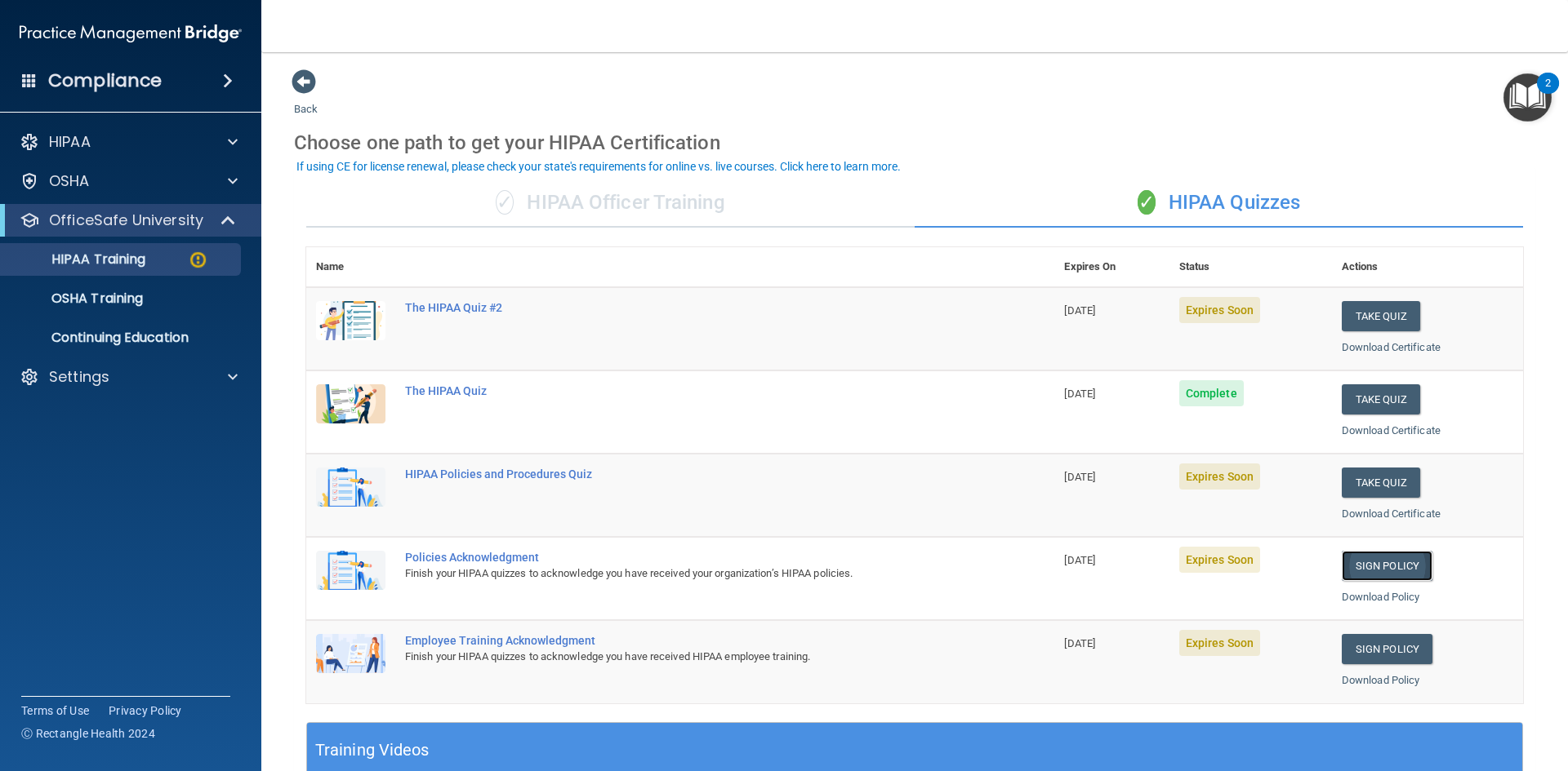
click at [1382, 562] on link "Sign Policy" at bounding box center [1386, 566] width 90 height 30
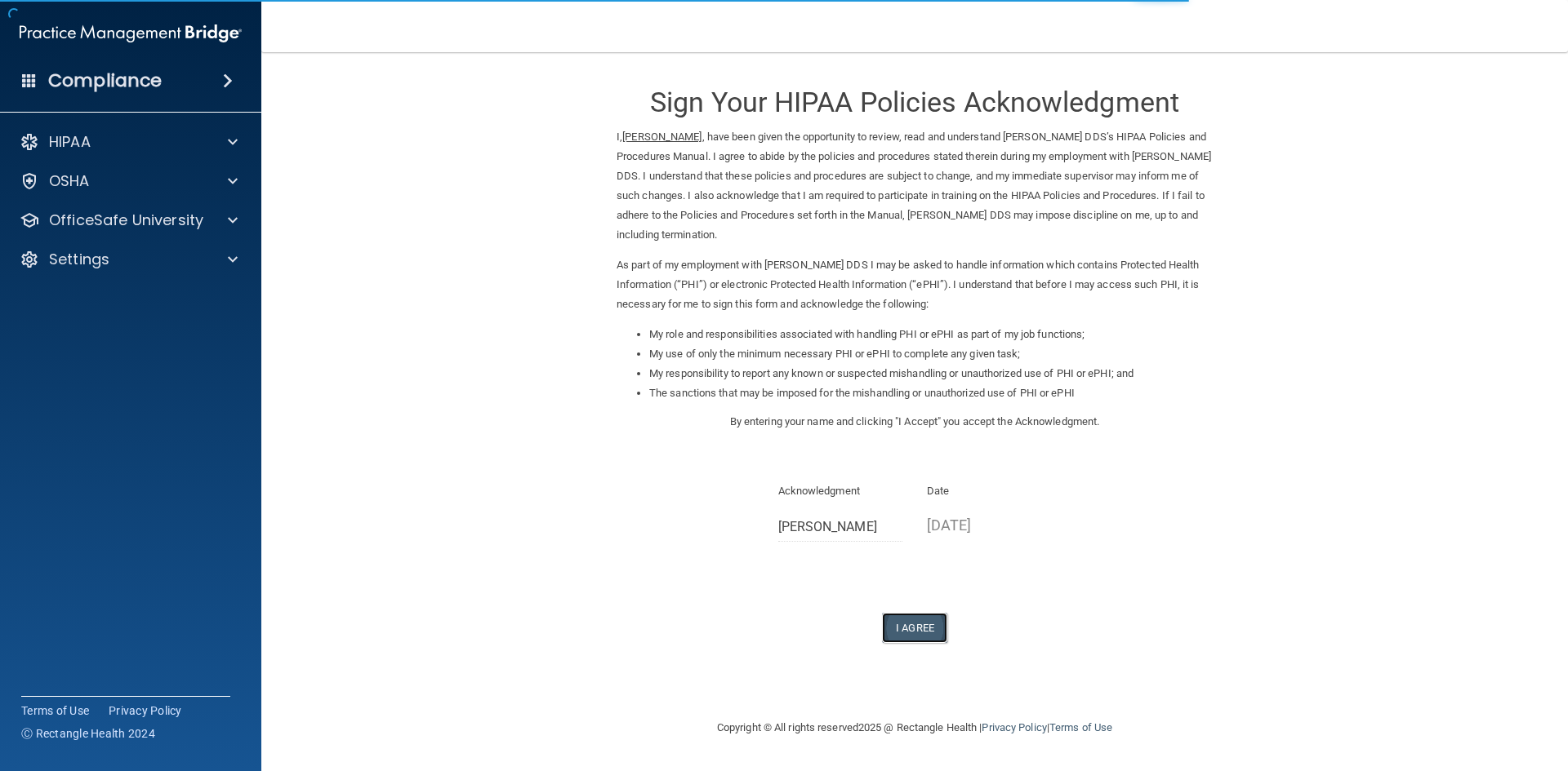
click at [903, 620] on button "I Agree" at bounding box center [914, 628] width 65 height 30
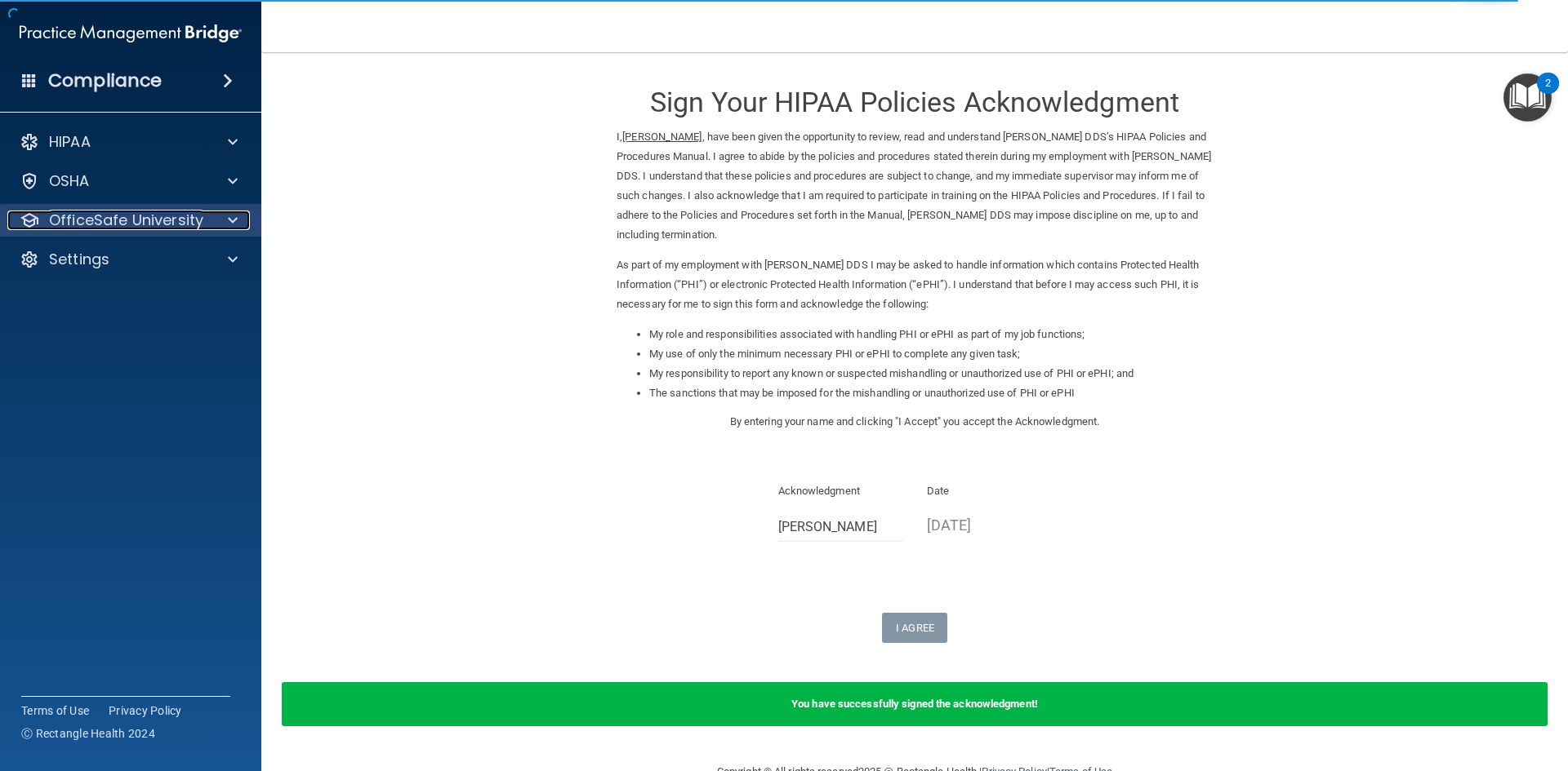
click at [122, 225] on p "OfficeSafe University" at bounding box center [126, 220] width 154 height 20
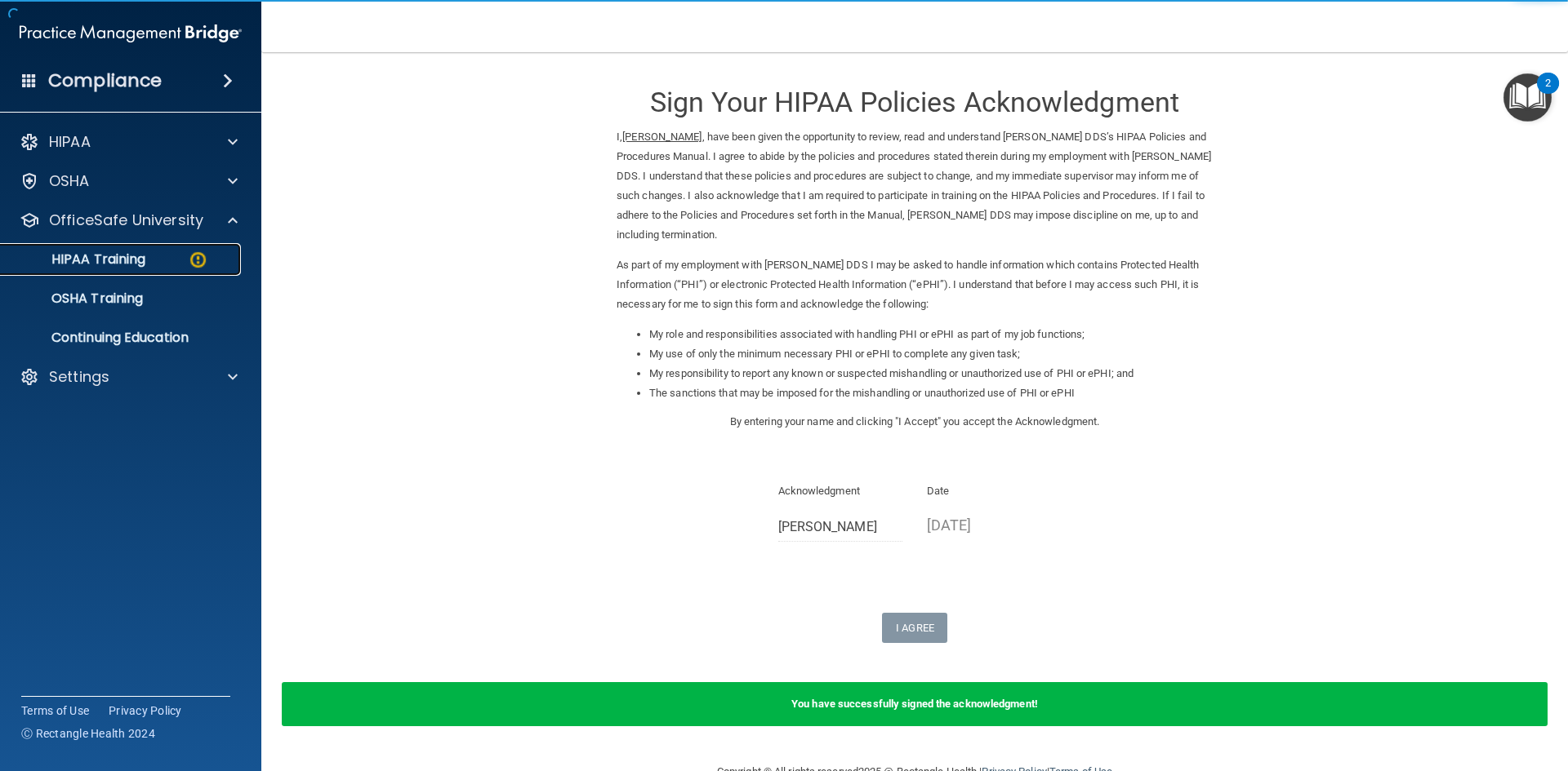
click at [141, 264] on p "HIPAA Training" at bounding box center [78, 259] width 135 height 16
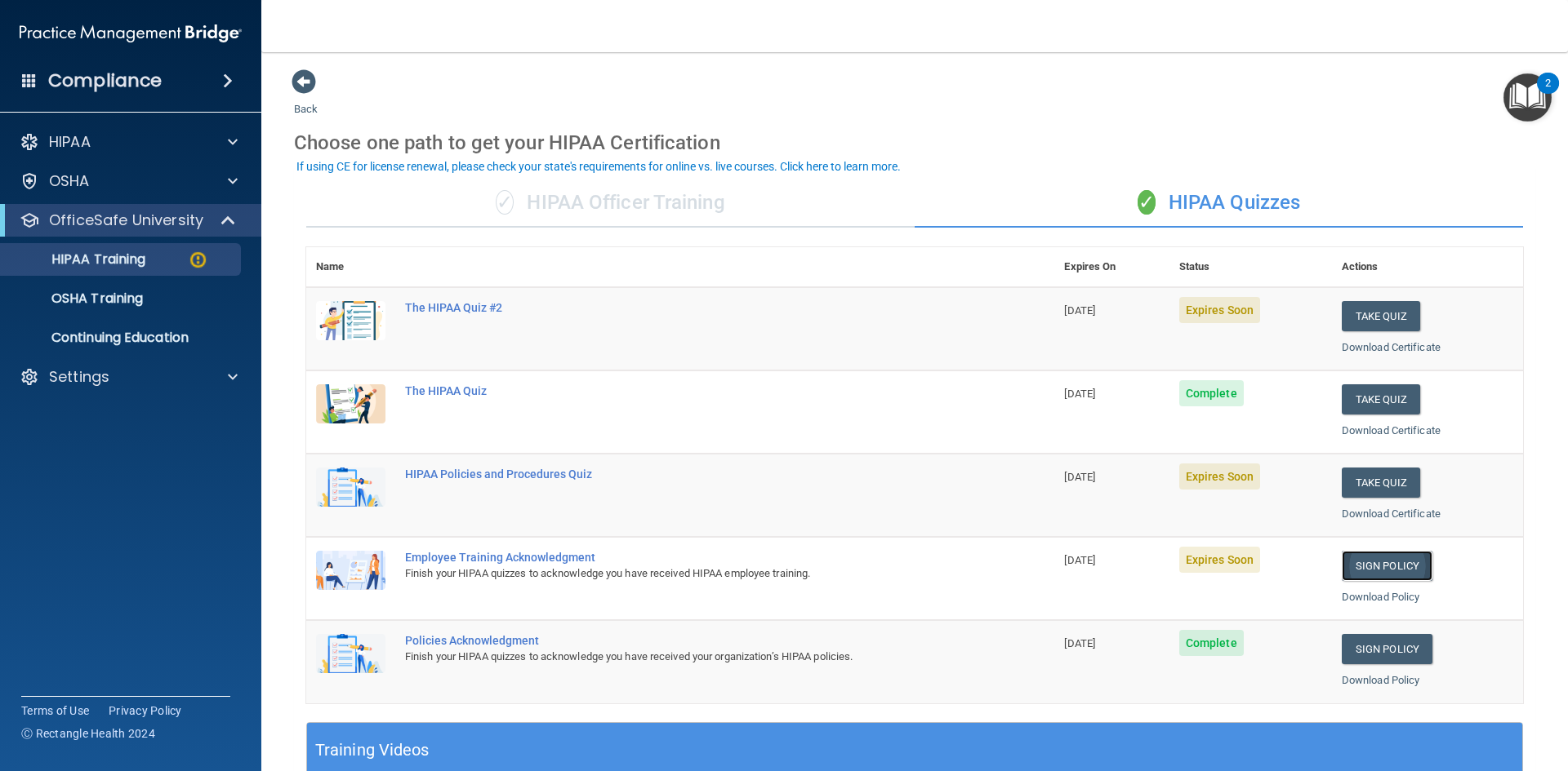
click at [1357, 564] on link "Sign Policy" at bounding box center [1386, 566] width 90 height 30
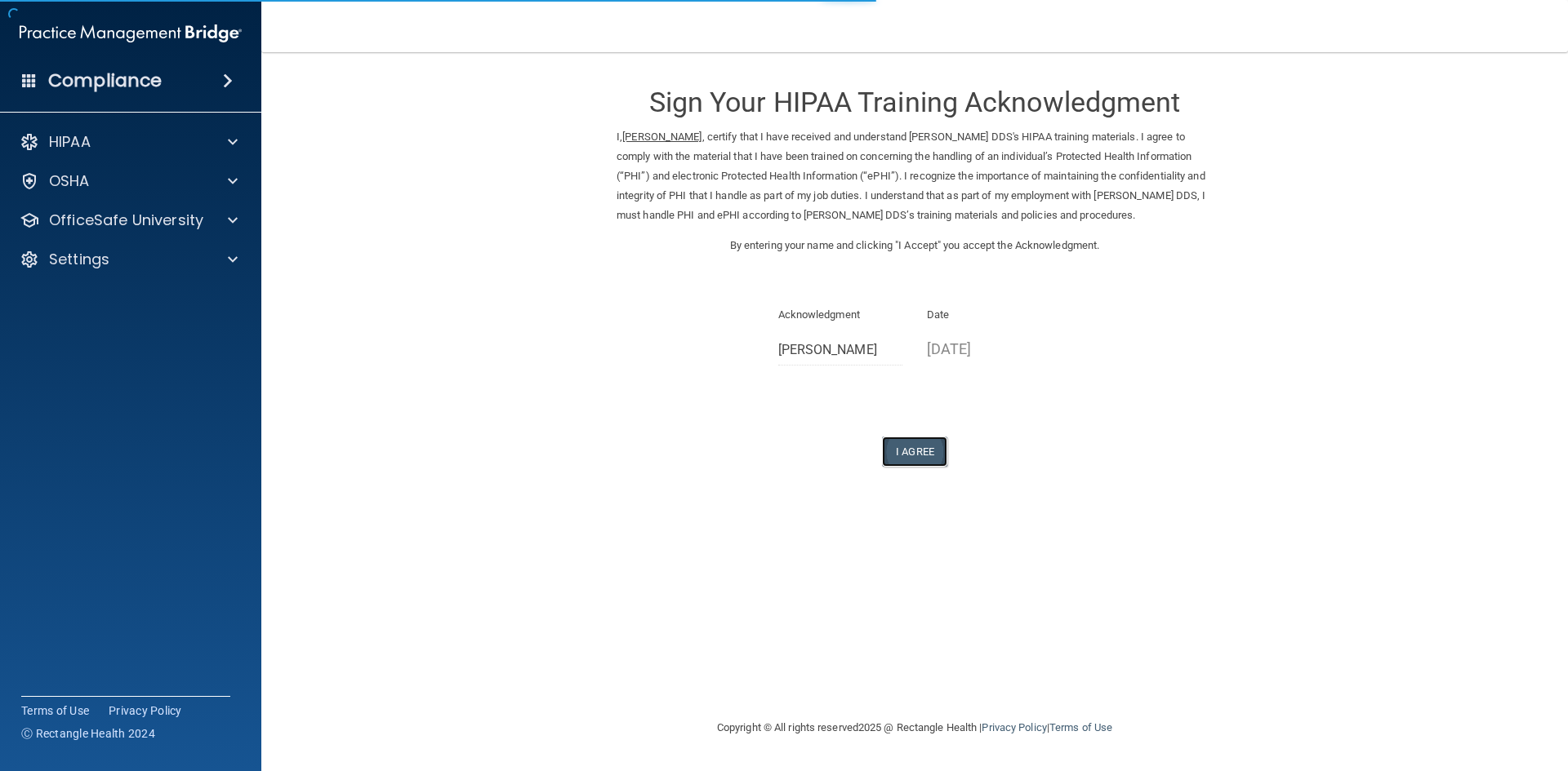
click at [913, 446] on button "I Agree" at bounding box center [914, 452] width 65 height 30
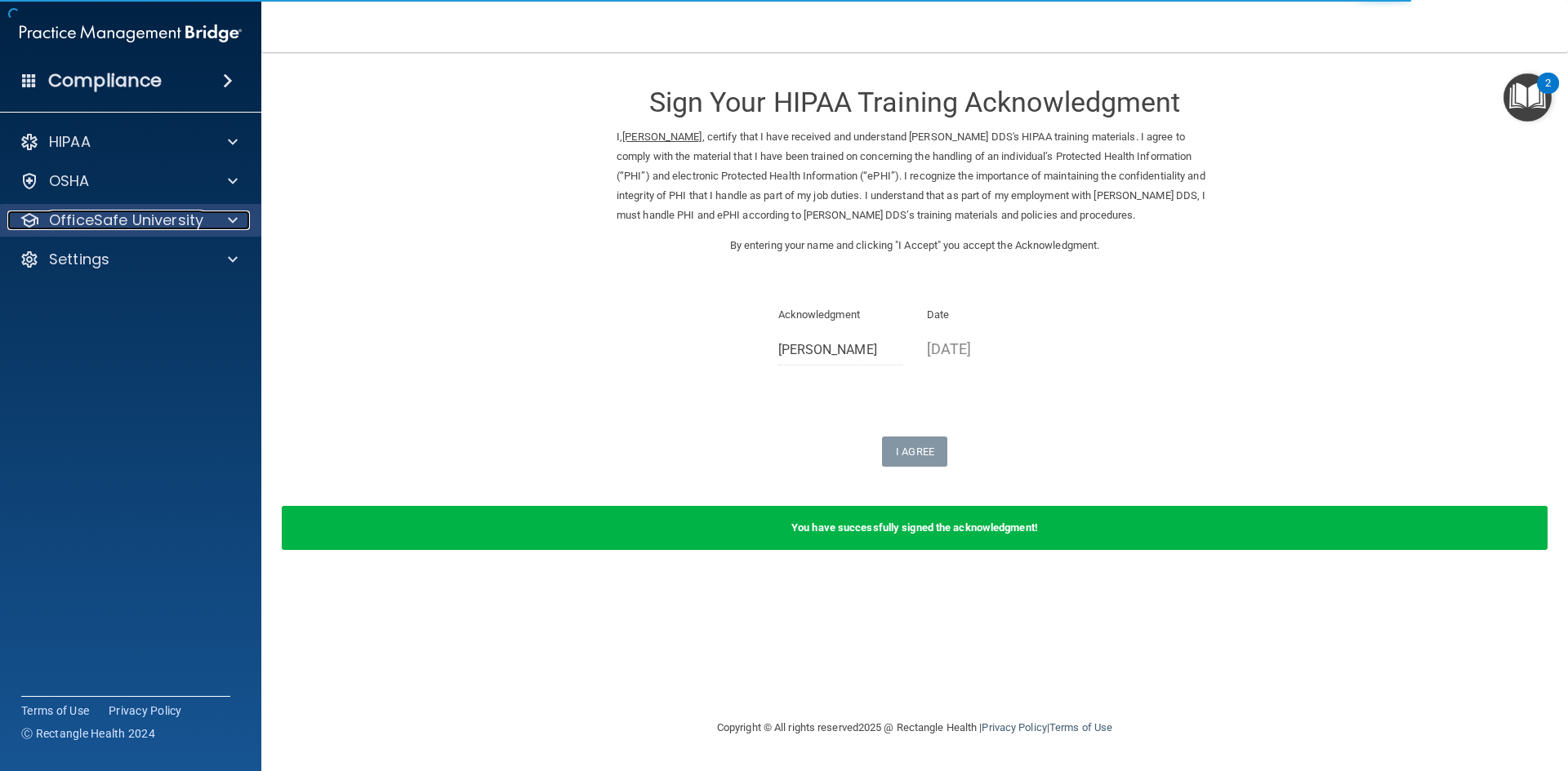
click at [106, 223] on p "OfficeSafe University" at bounding box center [126, 220] width 154 height 20
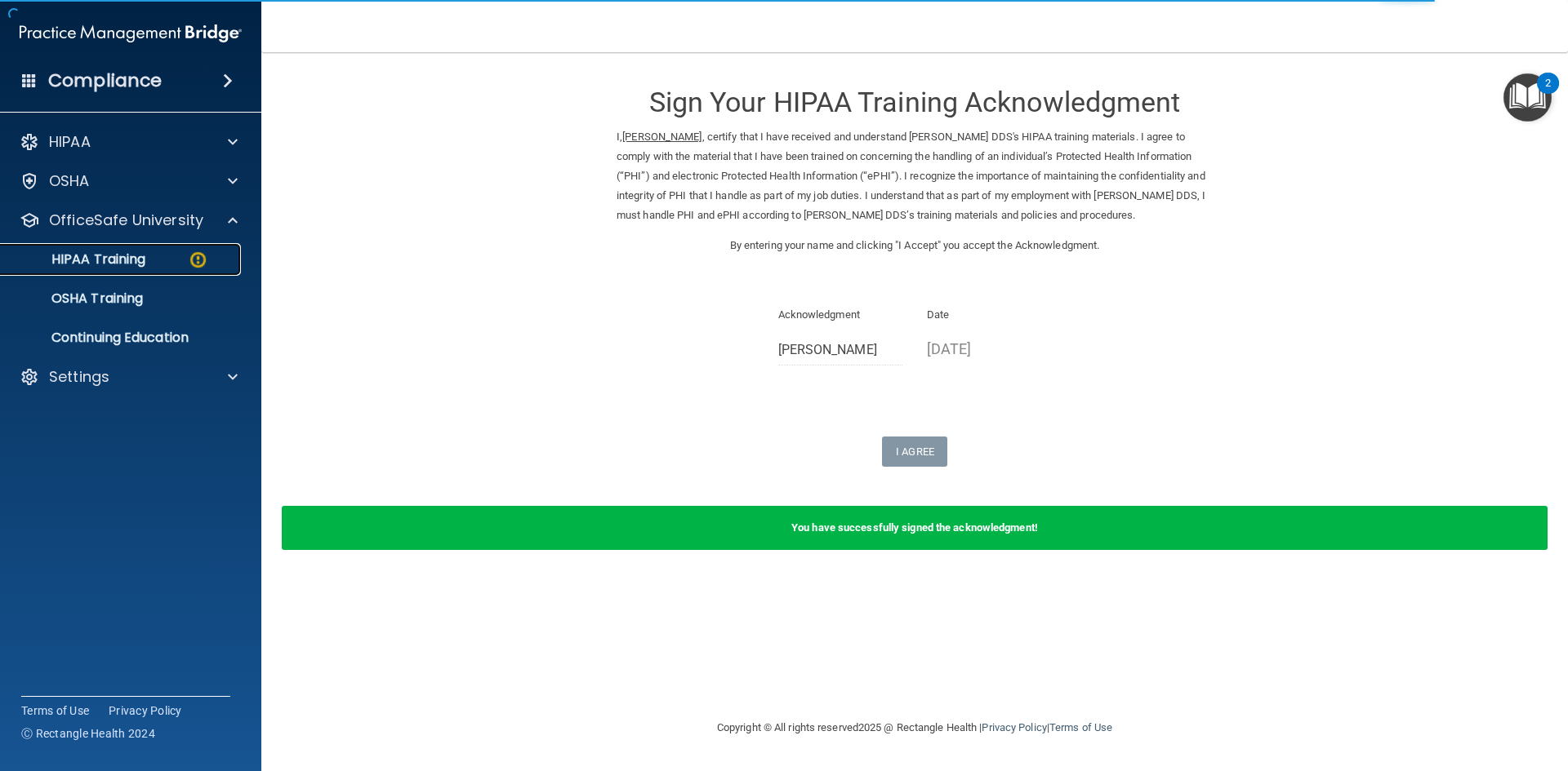
click at [139, 258] on p "HIPAA Training" at bounding box center [78, 259] width 135 height 16
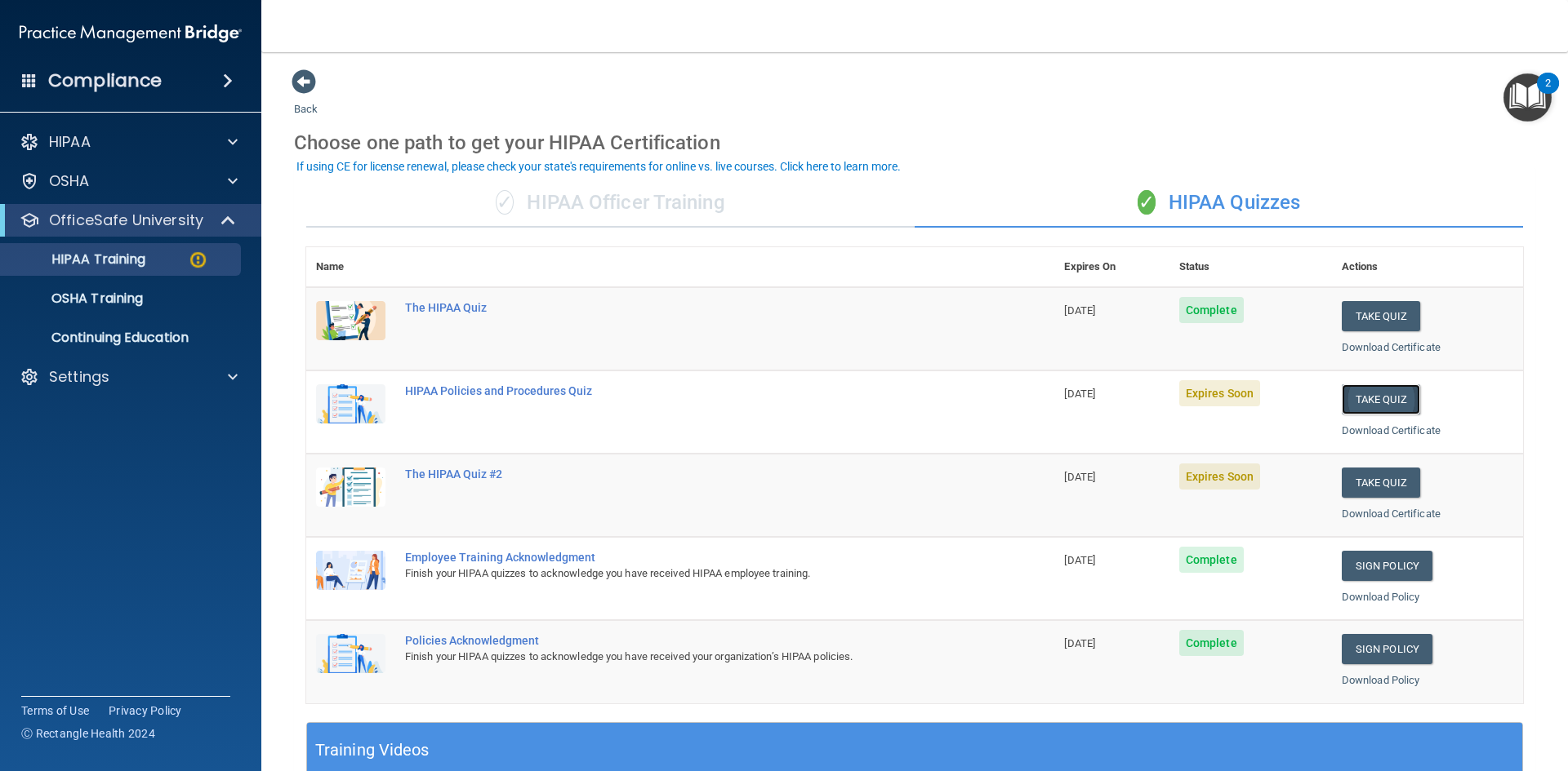
click at [1367, 396] on button "Take Quiz" at bounding box center [1381, 400] width 79 height 30
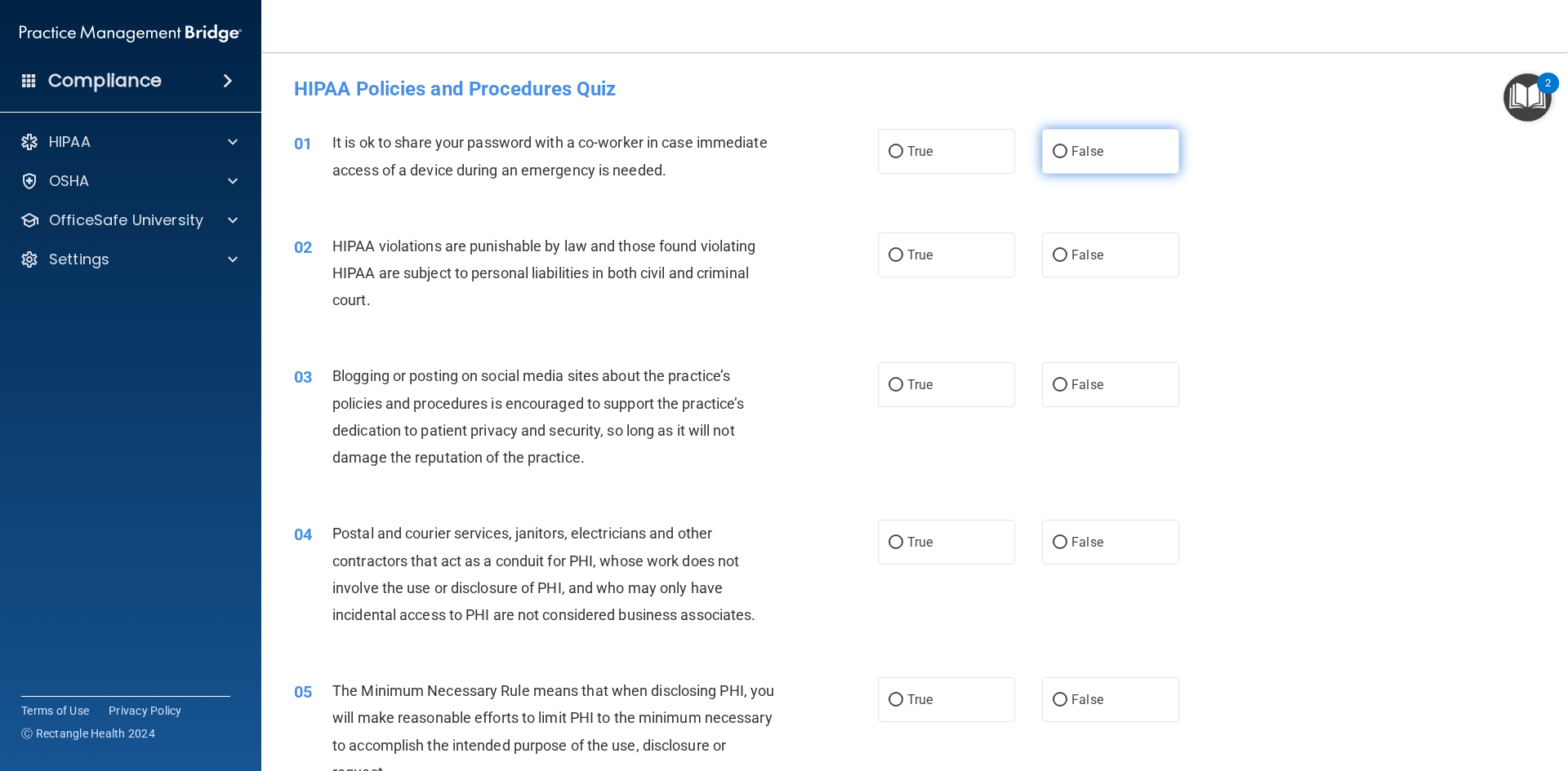
click at [1086, 145] on span "False" at bounding box center [1087, 151] width 32 height 15
click at [1068, 146] on input "False" at bounding box center [1060, 152] width 14 height 13
radio input "true"
click at [909, 260] on span "True" at bounding box center [920, 254] width 25 height 15
click at [903, 260] on input "True" at bounding box center [896, 256] width 14 height 13
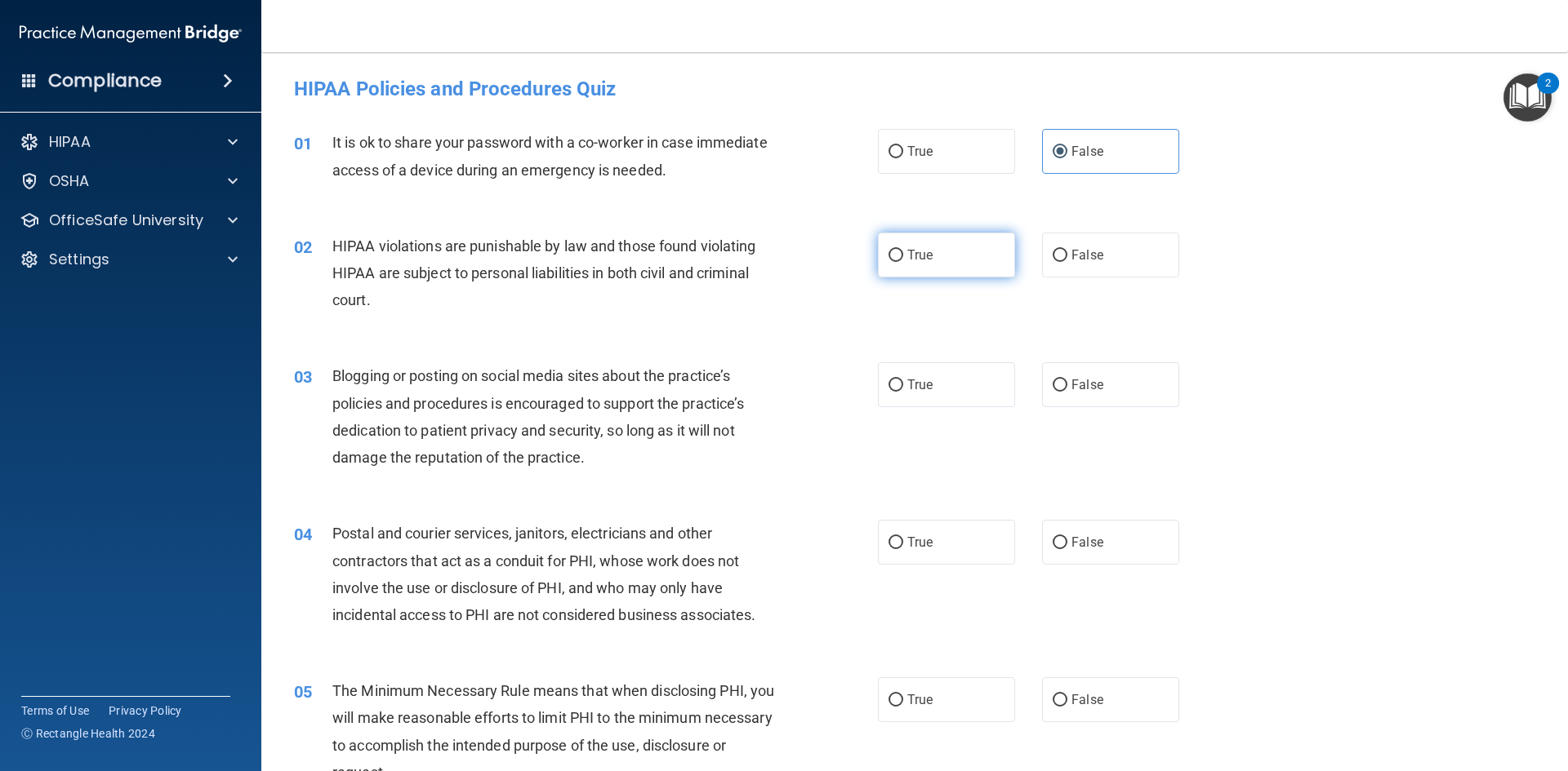
radio input "true"
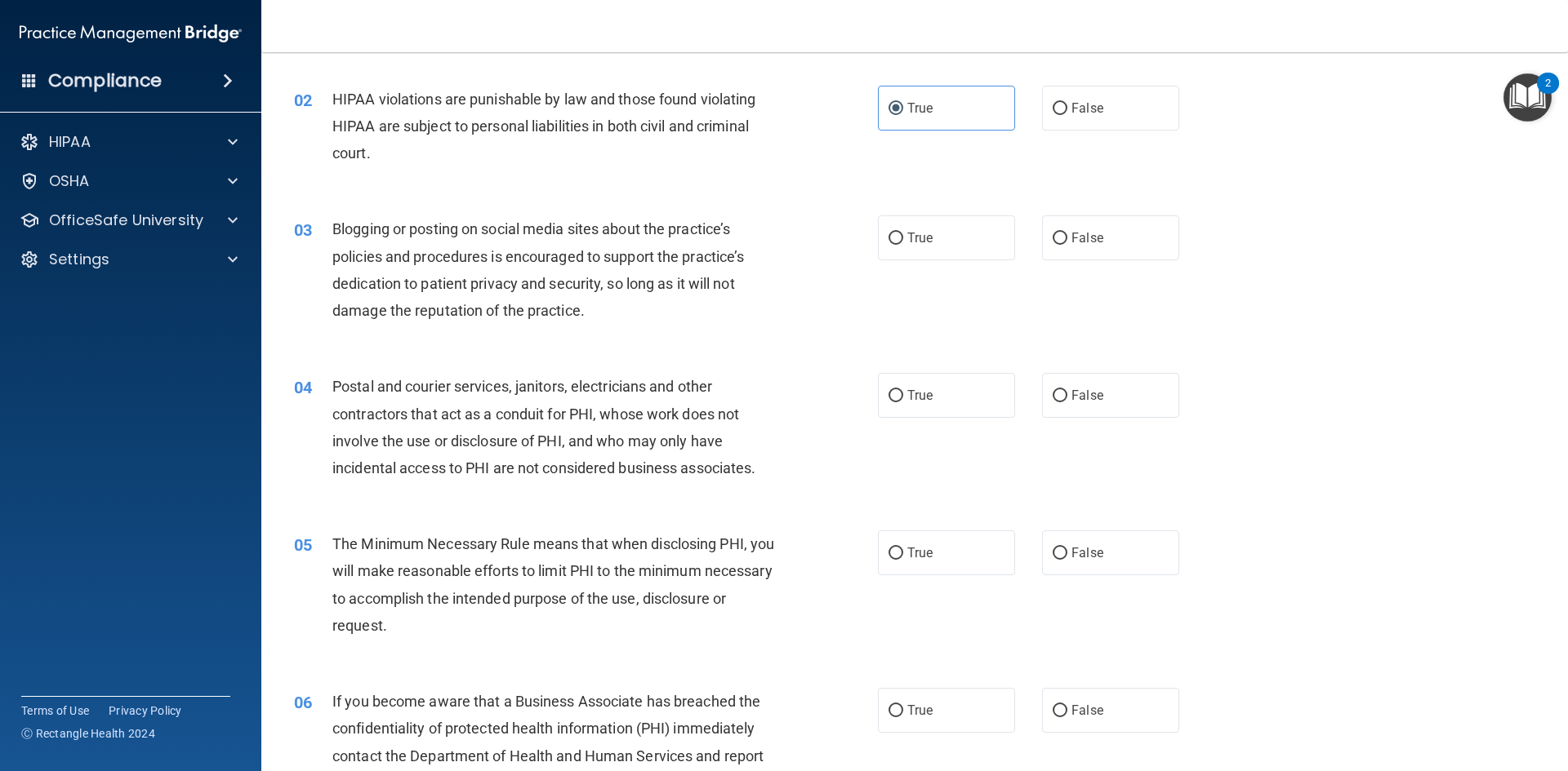
scroll to position [163, 0]
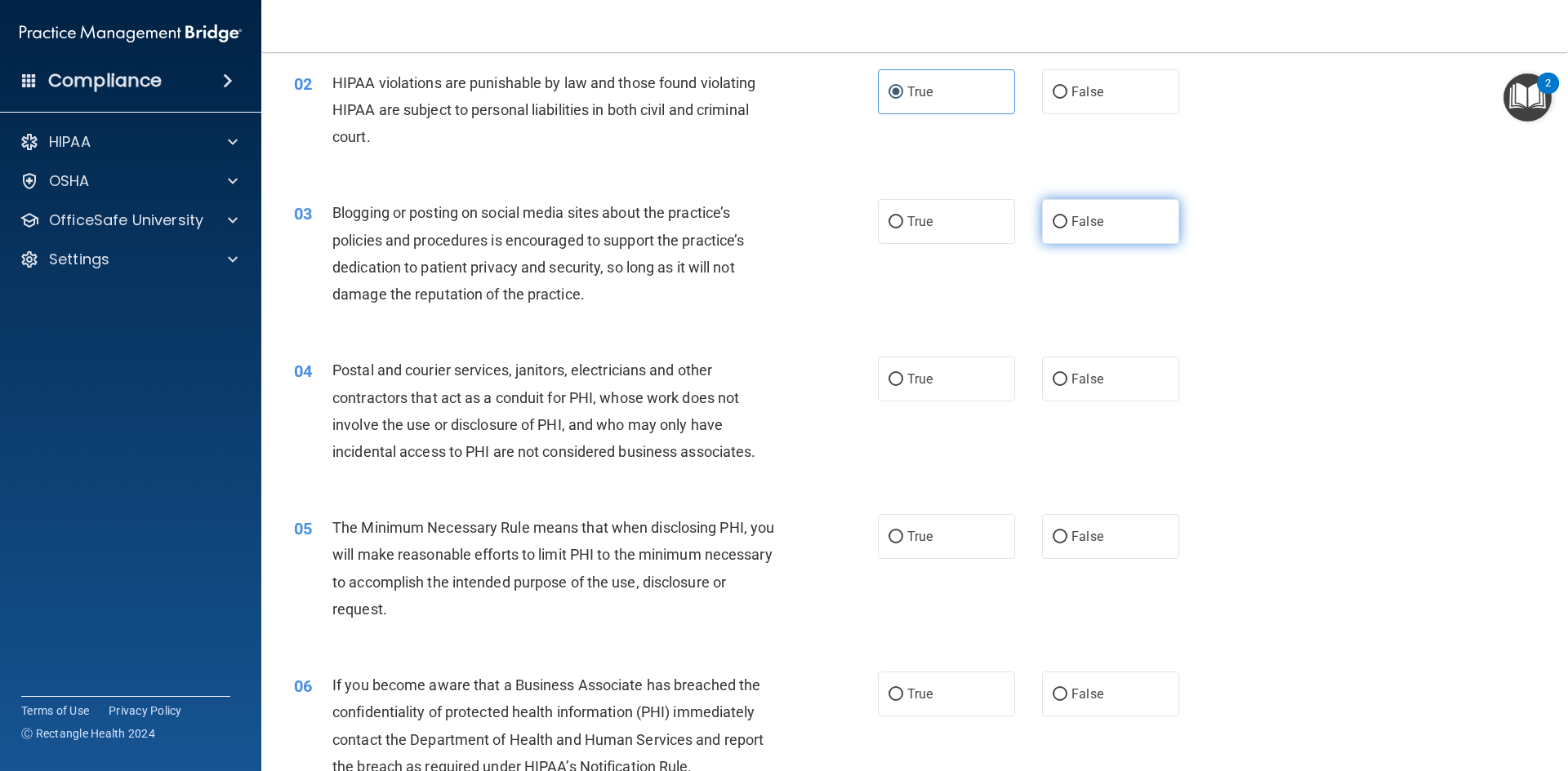
click at [1119, 228] on label "False" at bounding box center [1110, 222] width 137 height 45
click at [1068, 228] on input "False" at bounding box center [1060, 223] width 14 height 13
radio input "true"
click at [950, 216] on label "True" at bounding box center [946, 222] width 137 height 45
click at [903, 216] on input "True" at bounding box center [896, 223] width 14 height 13
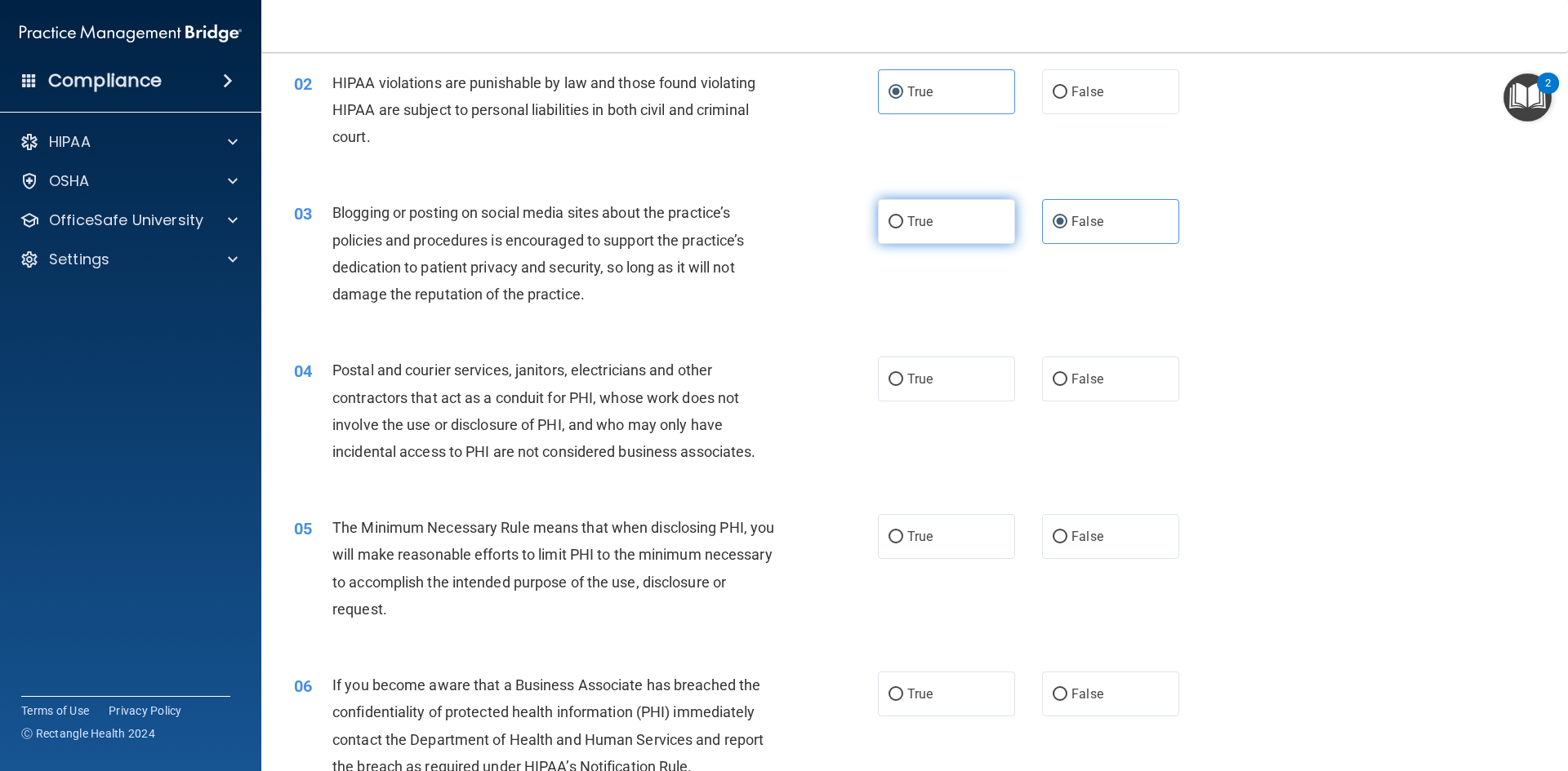
radio input "true"
radio input "false"
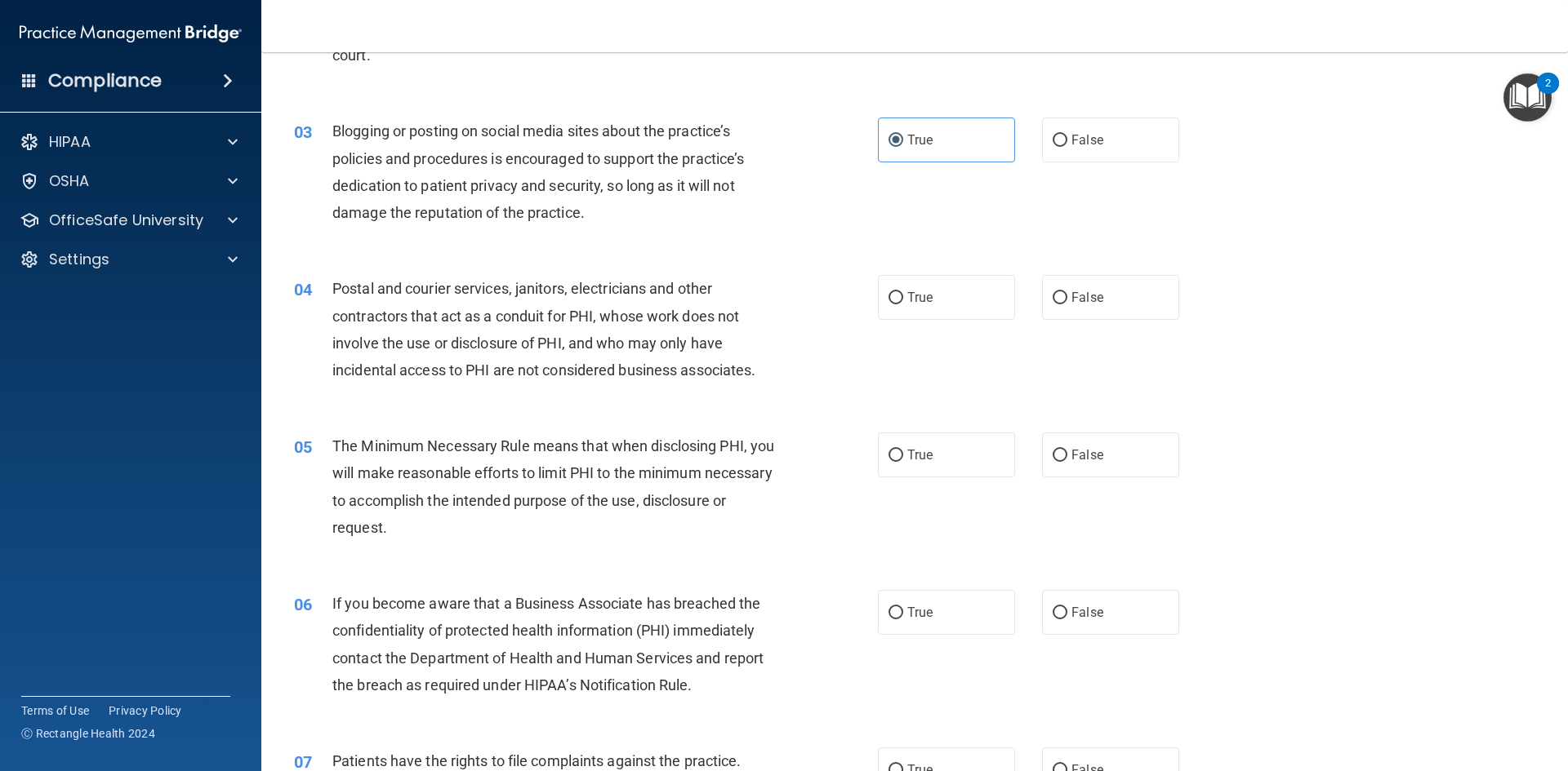
scroll to position [326, 0]
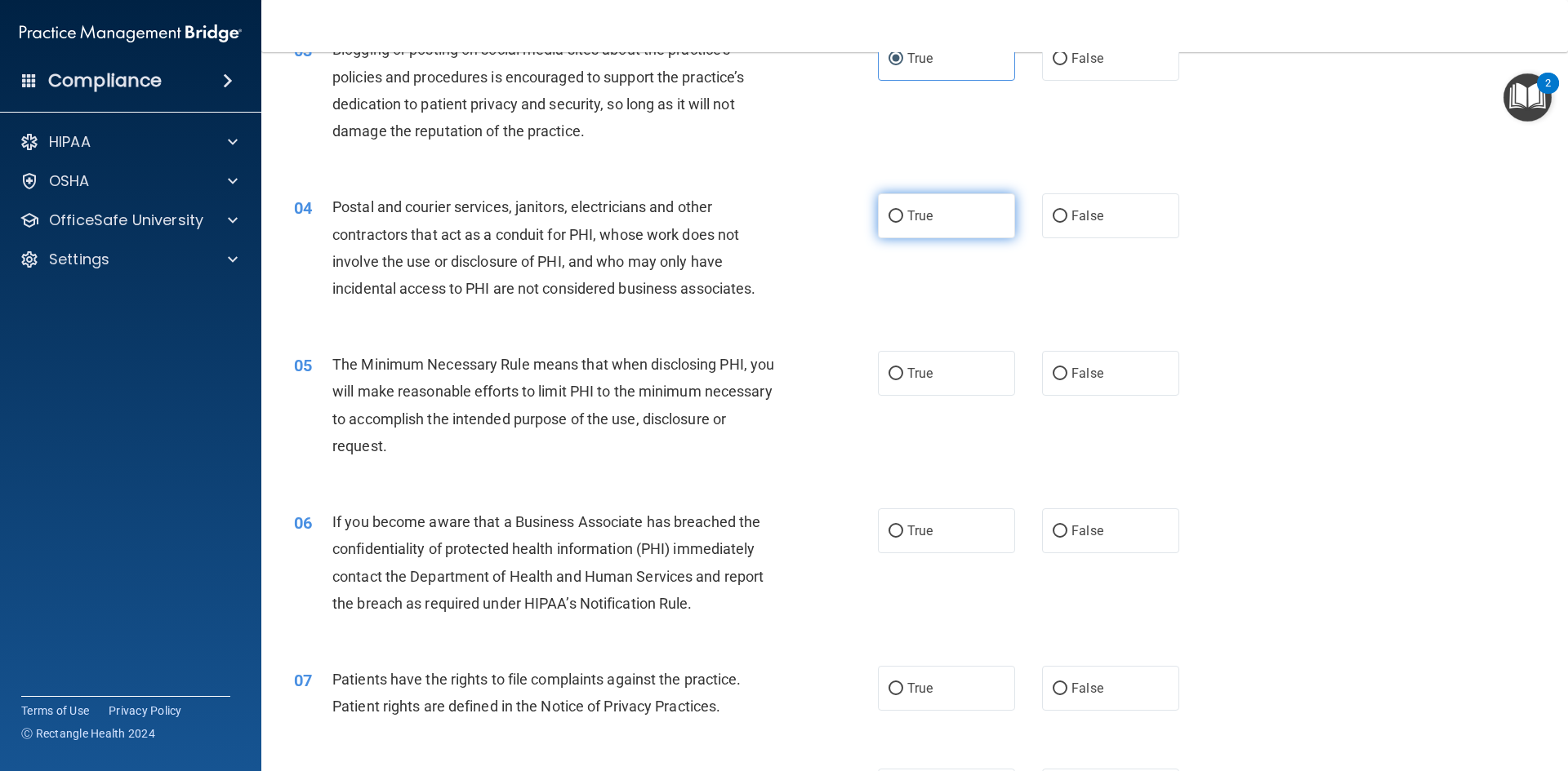
click at [929, 221] on label "True" at bounding box center [946, 216] width 137 height 45
click at [903, 221] on input "True" at bounding box center [896, 216] width 14 height 13
radio input "true"
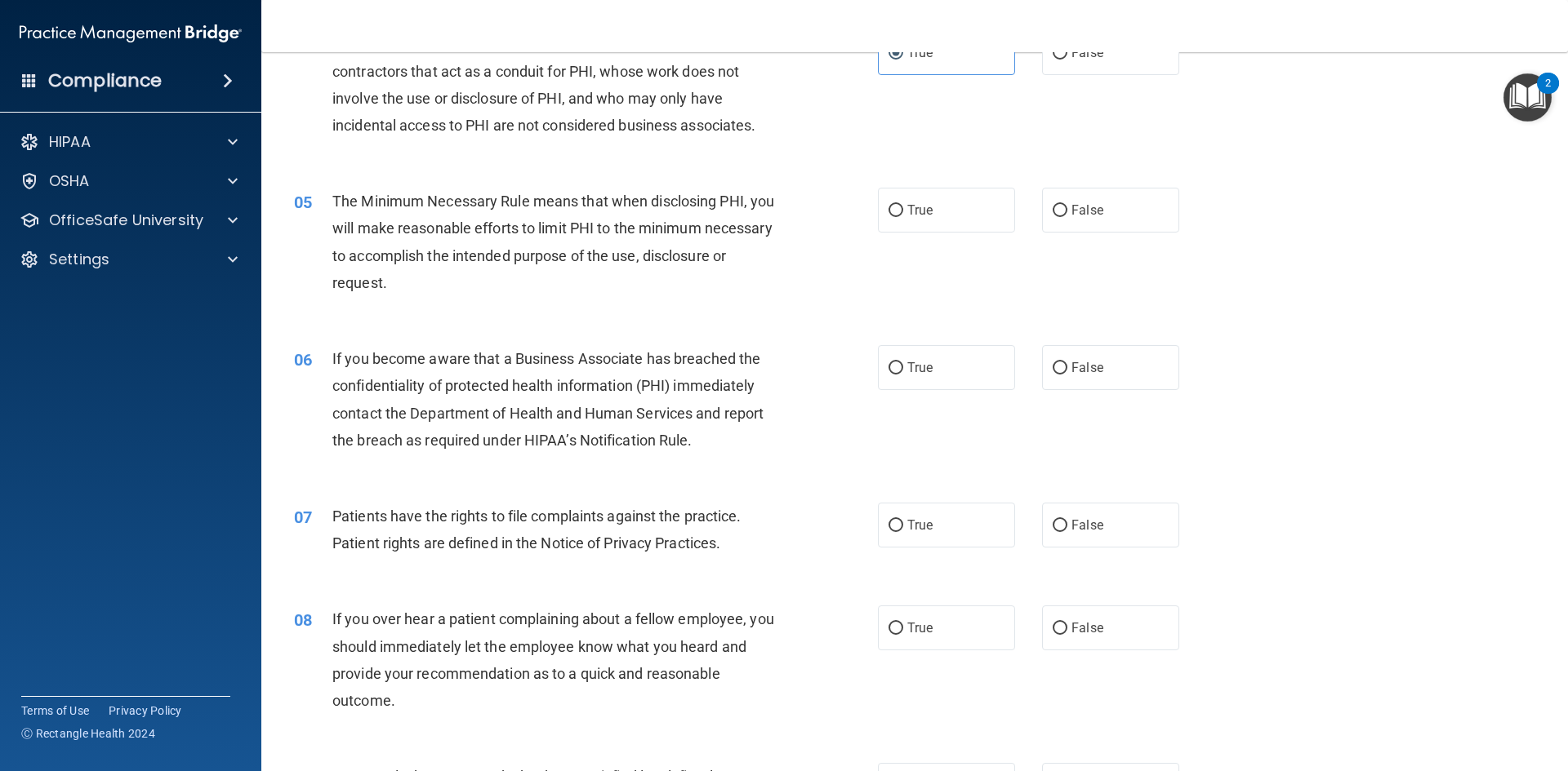
scroll to position [572, 0]
